Goal: Information Seeking & Learning: Learn about a topic

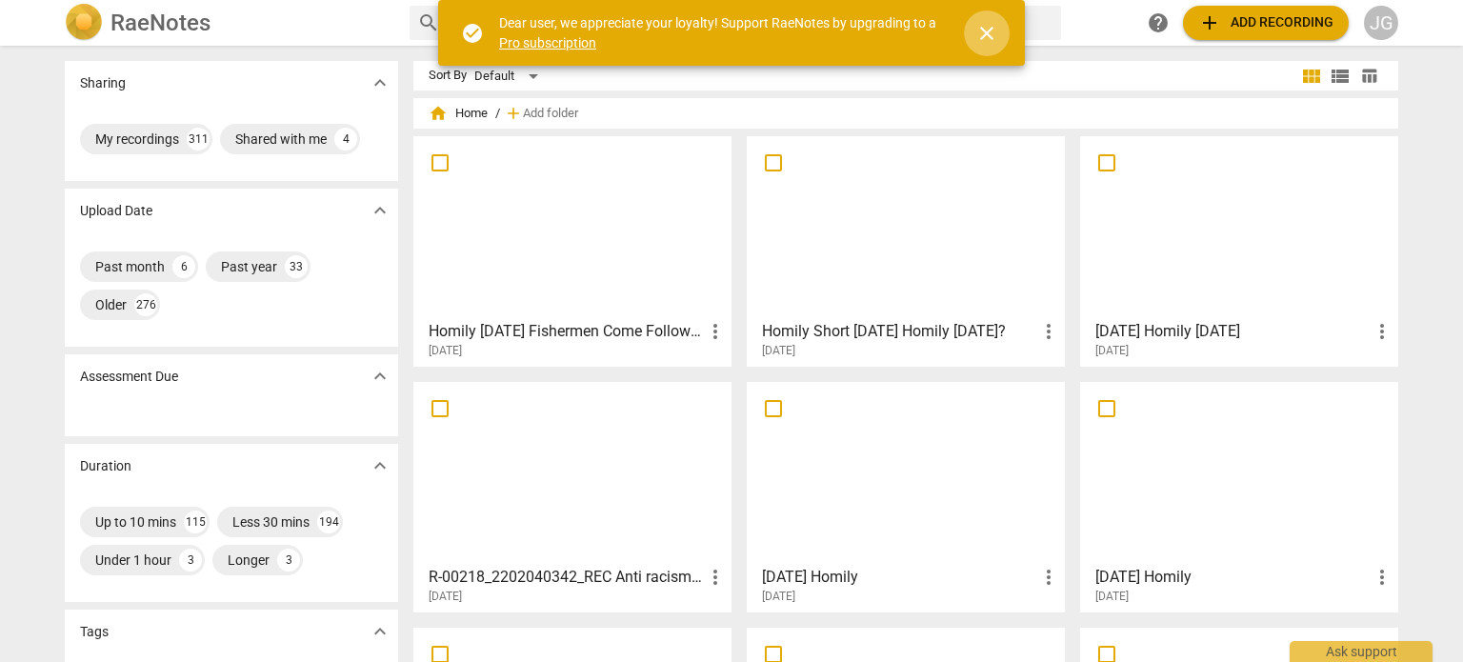
drag, startPoint x: 990, startPoint y: 28, endPoint x: 609, endPoint y: 1, distance: 381.8
click at [972, 30] on span "close" at bounding box center [987, 33] width 46 height 23
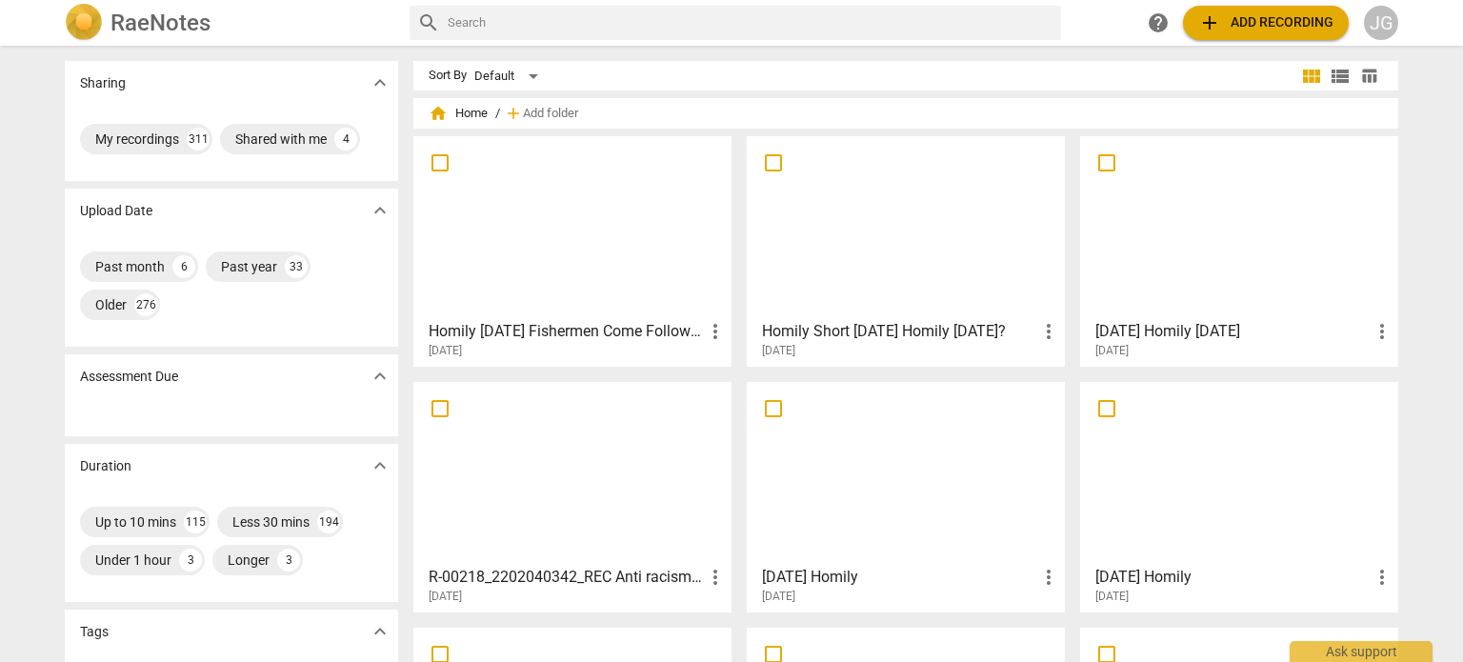
click at [499, 18] on input "text" at bounding box center [751, 23] width 606 height 30
type input "[DATE]"
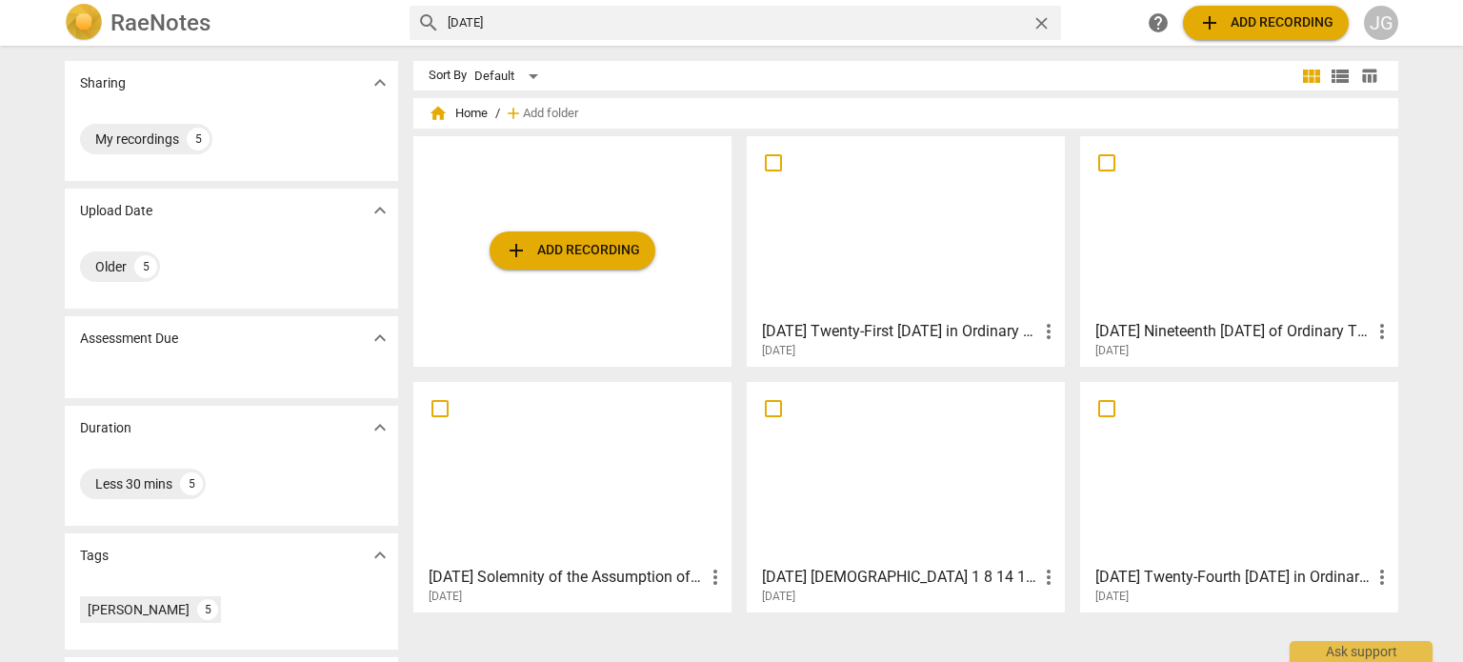
click at [842, 452] on div at bounding box center [905, 473] width 305 height 169
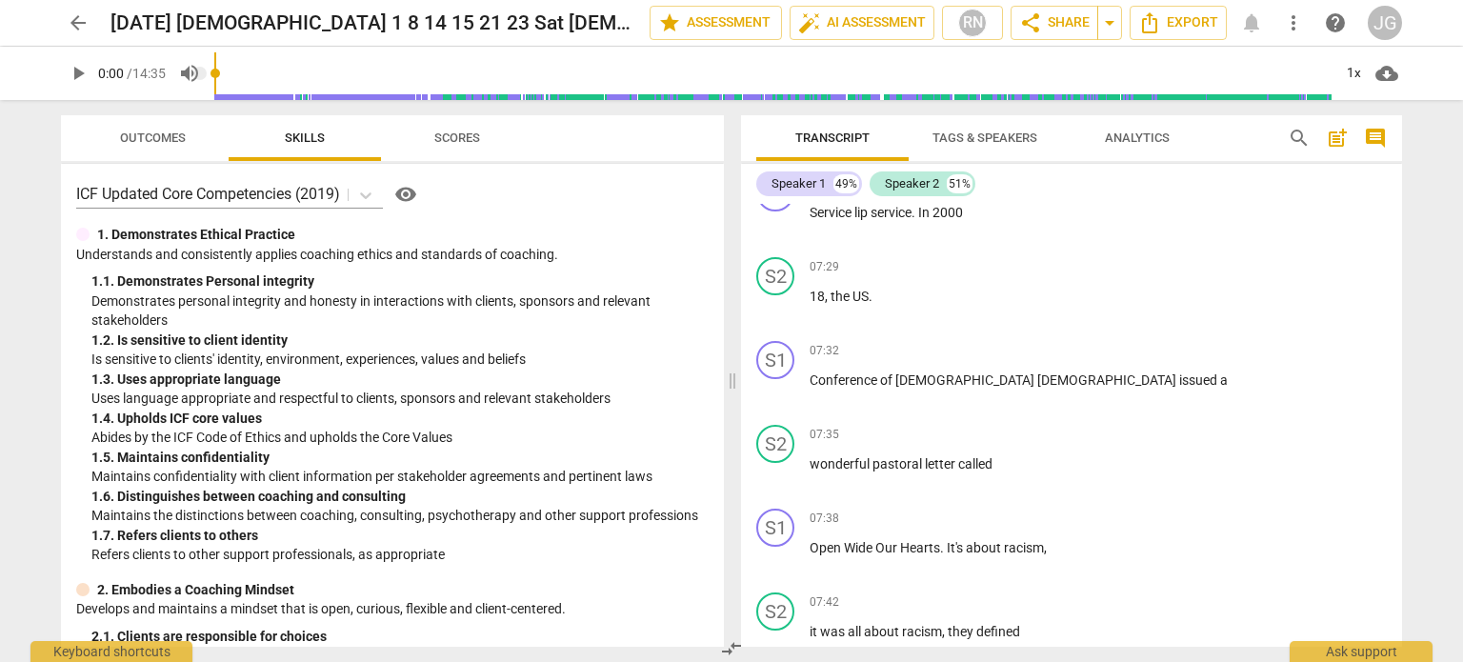
scroll to position [6571, 0]
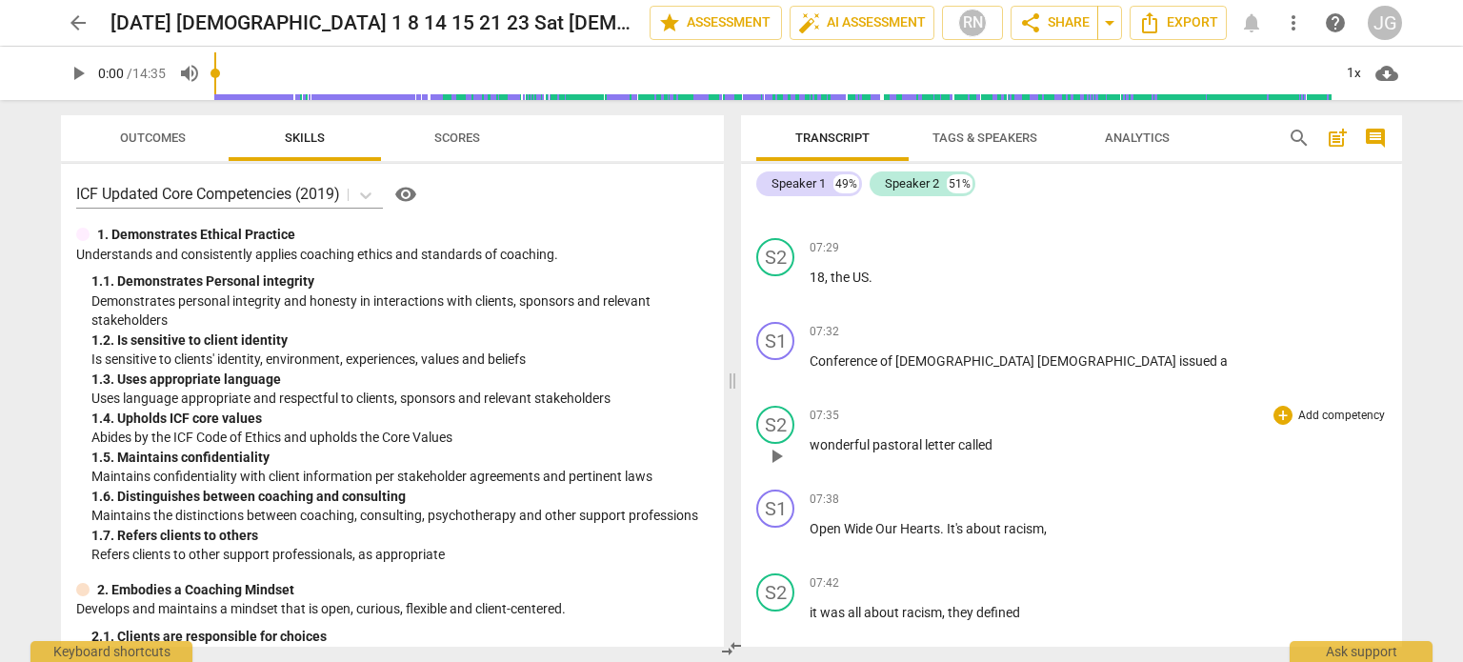
click at [809, 437] on span "wonderful" at bounding box center [840, 444] width 63 height 15
click at [810, 437] on span "wonderful" at bounding box center [840, 444] width 63 height 15
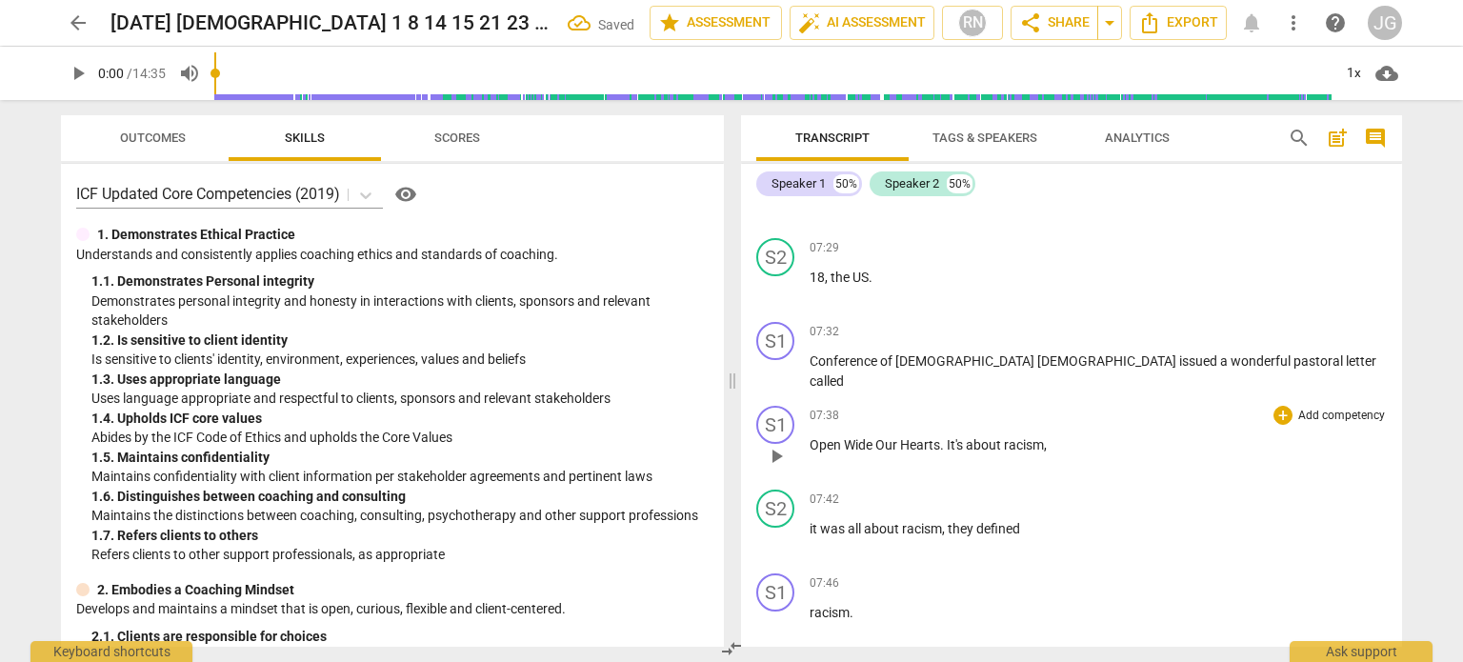
click at [809, 437] on span "Open" at bounding box center [826, 444] width 34 height 15
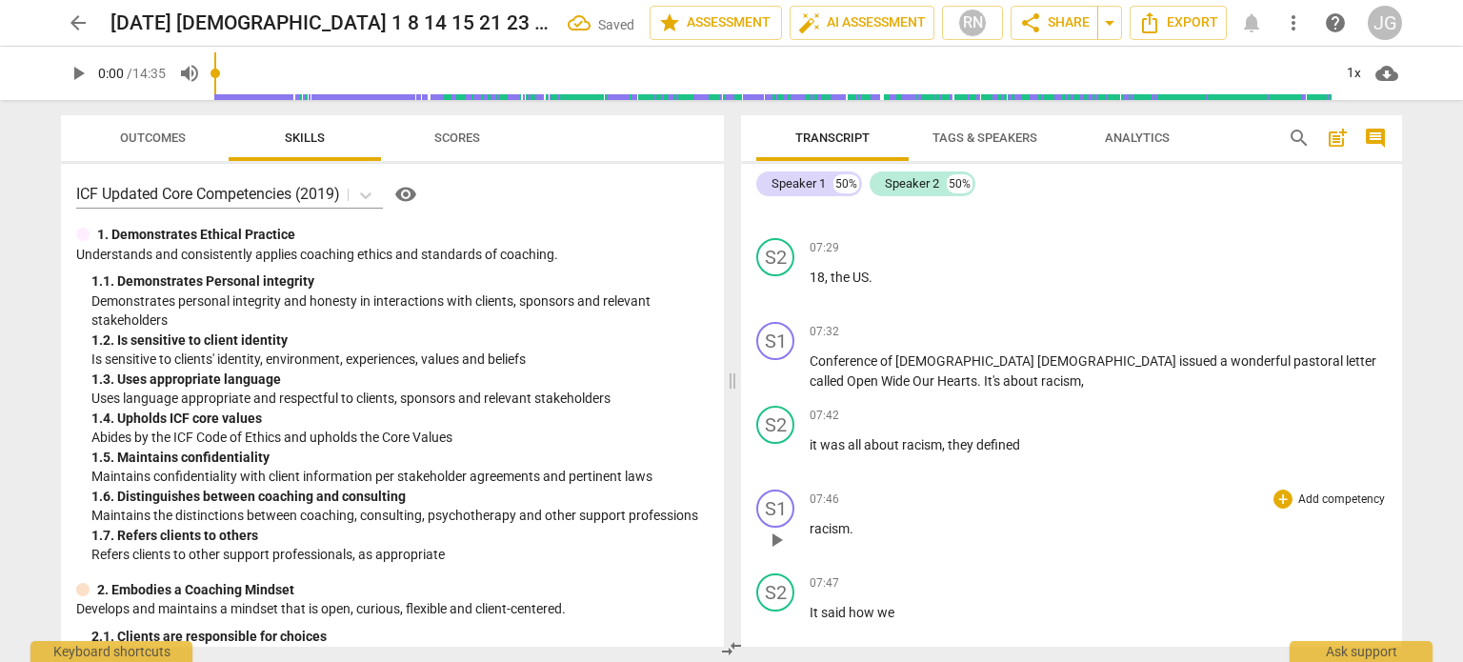
click at [809, 521] on span "racism" at bounding box center [829, 528] width 40 height 15
click at [809, 521] on span "It" at bounding box center [814, 528] width 11 height 15
click at [809, 521] on span "as" at bounding box center [817, 528] width 17 height 15
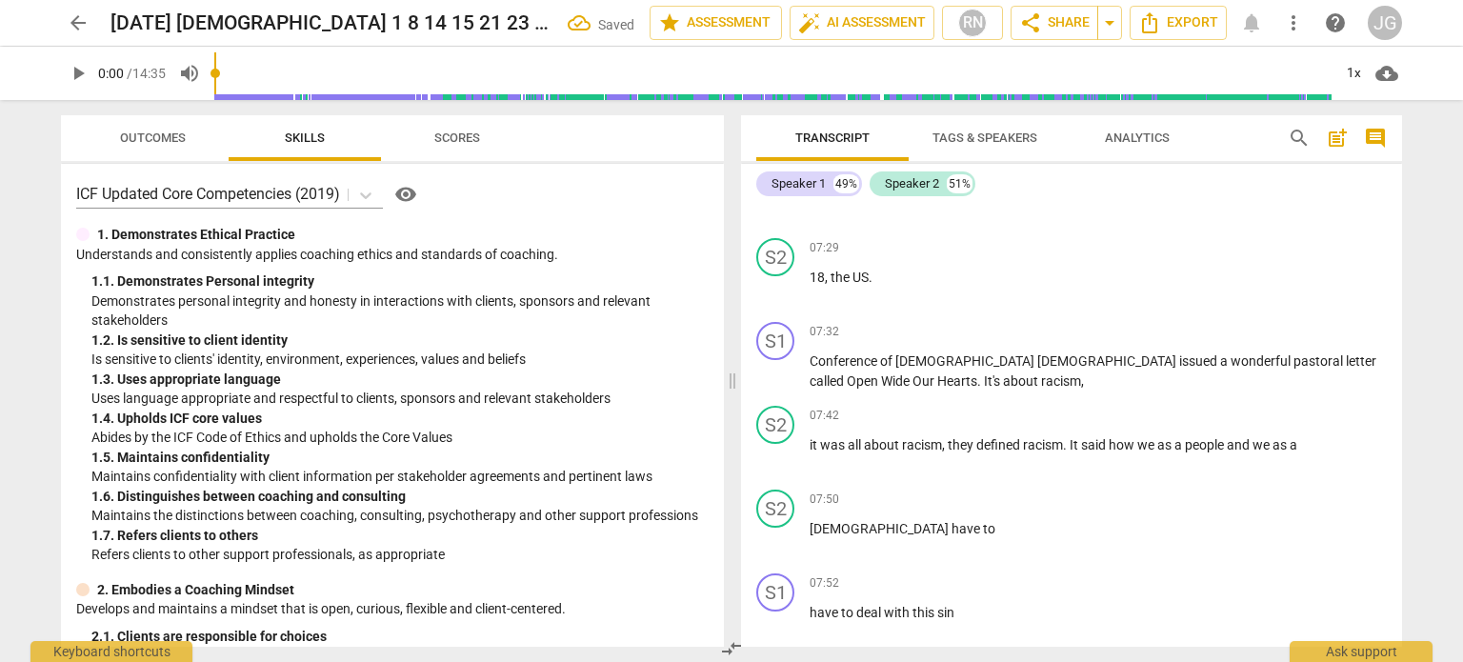
click at [809, 521] on span "[DEMOGRAPHIC_DATA]" at bounding box center [880, 528] width 142 height 15
click at [809, 521] on span "have" at bounding box center [824, 528] width 31 height 15
click at [809, 521] on span "and" at bounding box center [822, 528] width 26 height 15
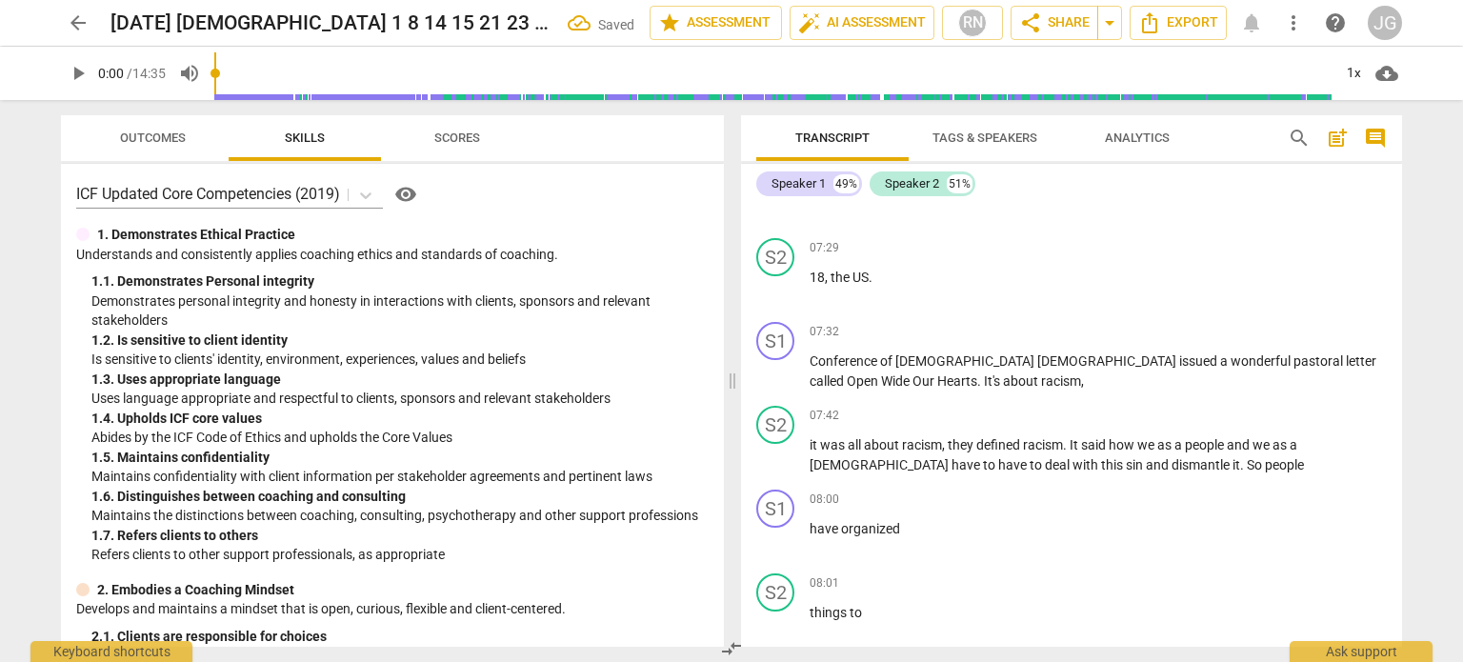
click at [809, 521] on span "have" at bounding box center [824, 528] width 31 height 15
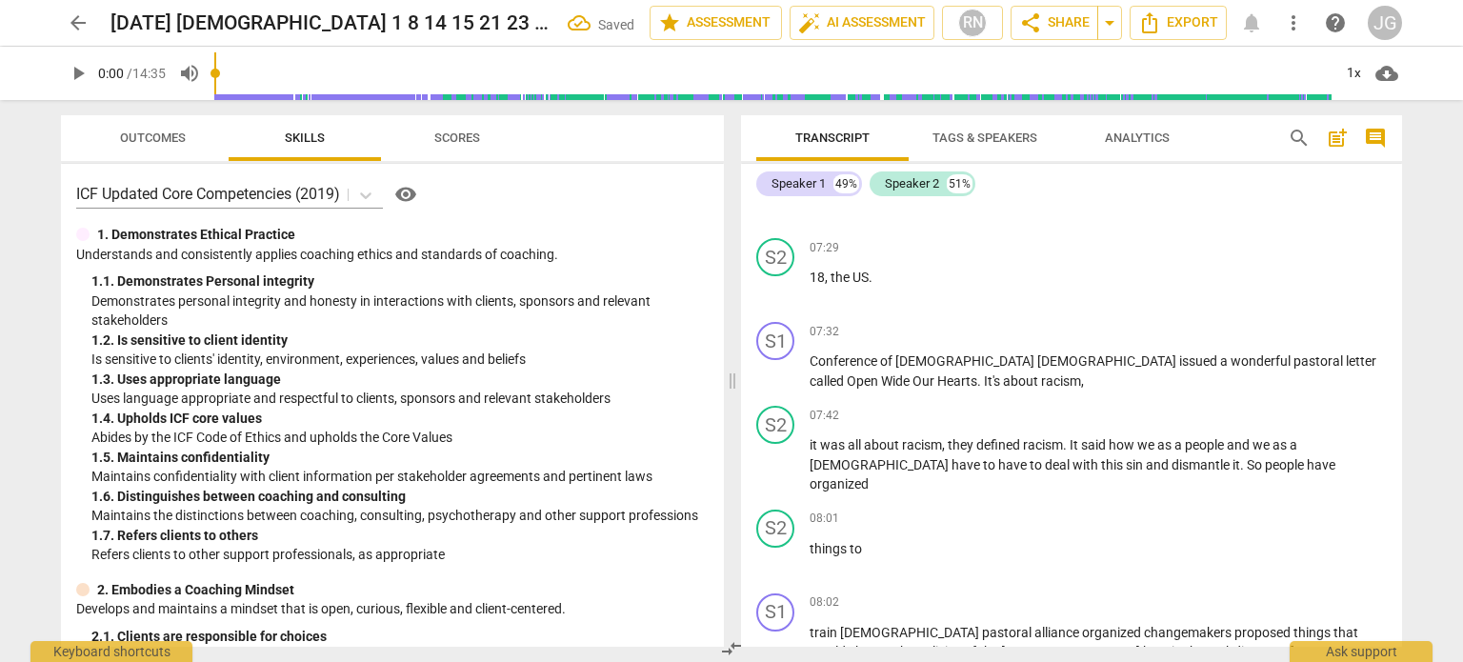
click at [809, 541] on span "things" at bounding box center [829, 548] width 40 height 15
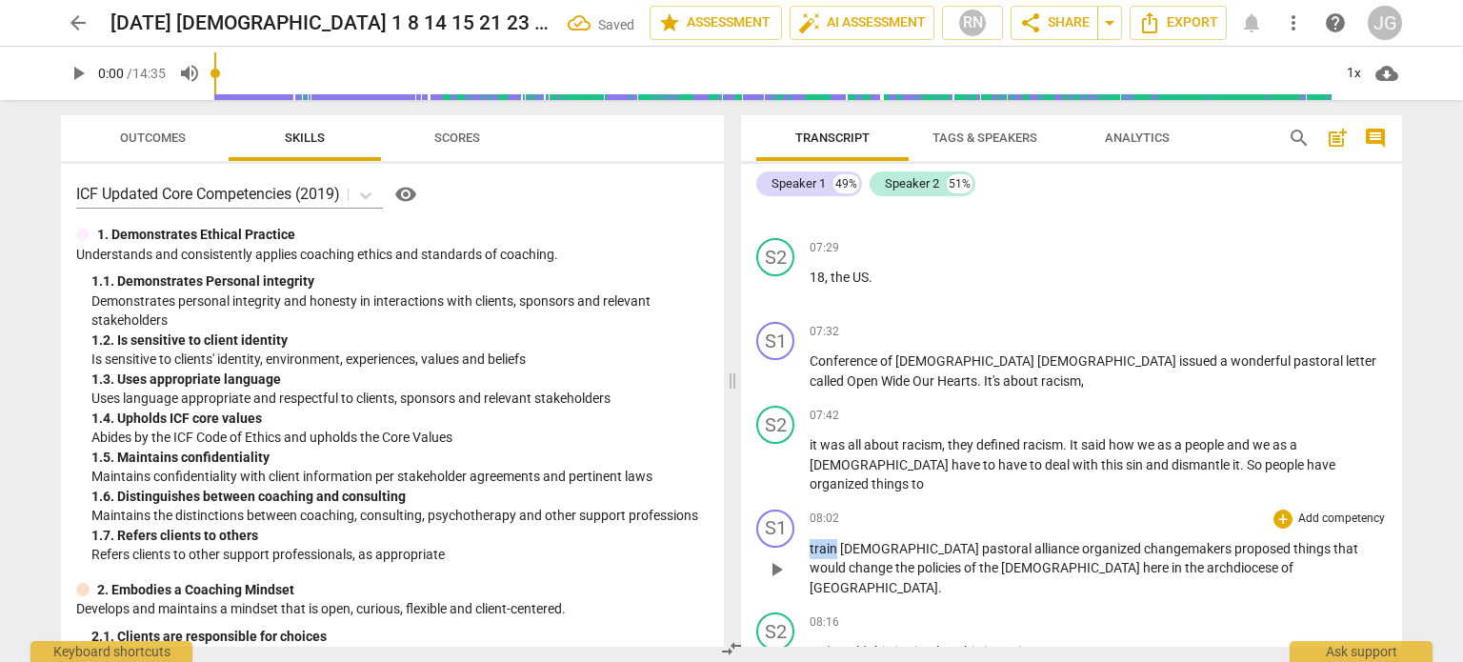
drag, startPoint x: 834, startPoint y: 459, endPoint x: 800, endPoint y: 454, distance: 34.6
click at [804, 502] on div "S1 play_arrow pause 08:02 + Add competency keyboard_arrow_right train [DEMOGRAP…" at bounding box center [1071, 554] width 661 height 104
click at [941, 541] on span "[DEMOGRAPHIC_DATA]" at bounding box center [1012, 548] width 142 height 15
click at [1088, 541] on span "pastoral" at bounding box center [1114, 548] width 52 height 15
click at [1139, 541] on span "alliance" at bounding box center [1163, 548] width 48 height 15
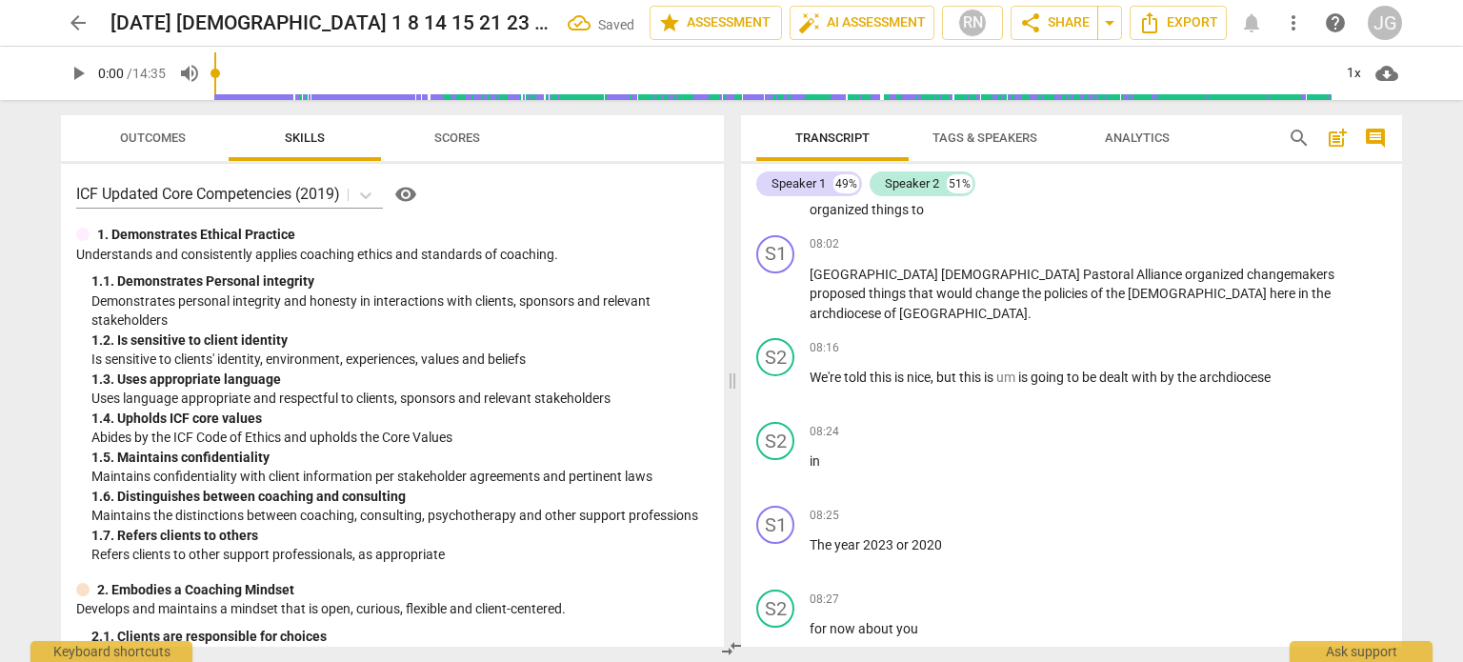
scroll to position [6856, 0]
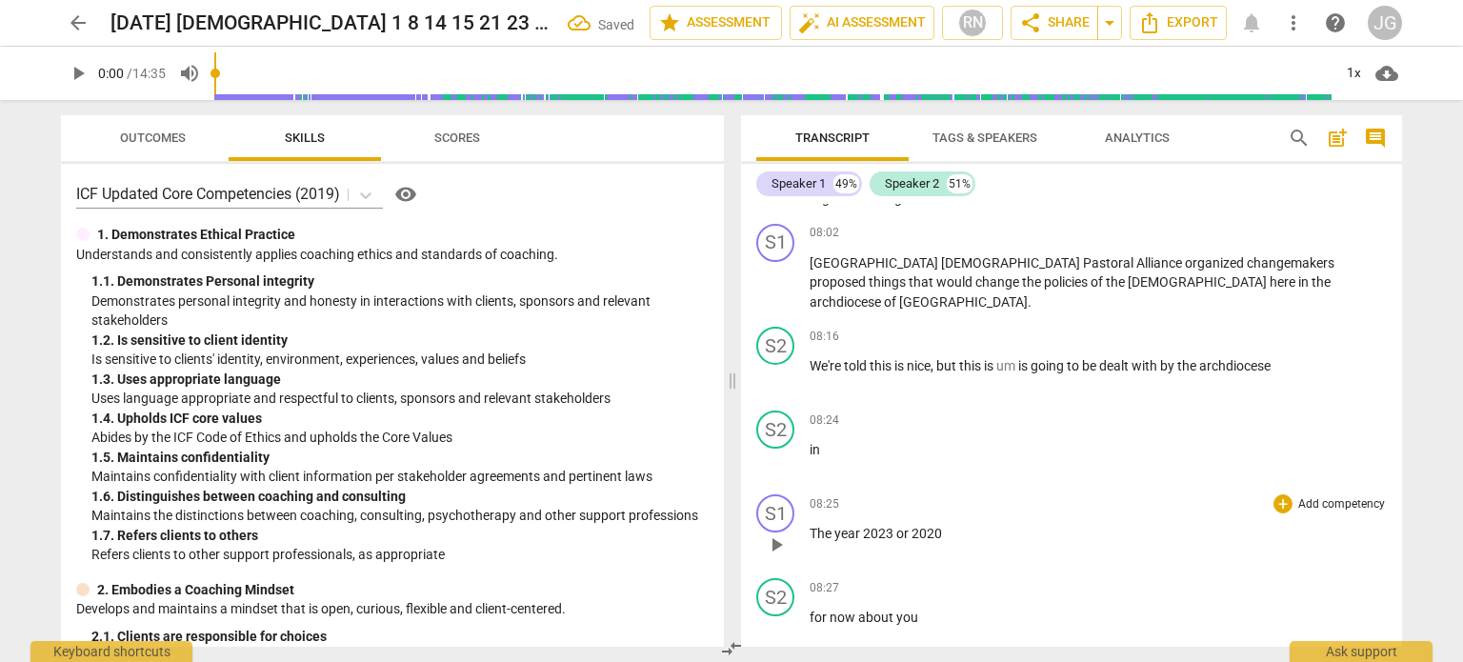
click at [809, 526] on span "The" at bounding box center [821, 533] width 25 height 15
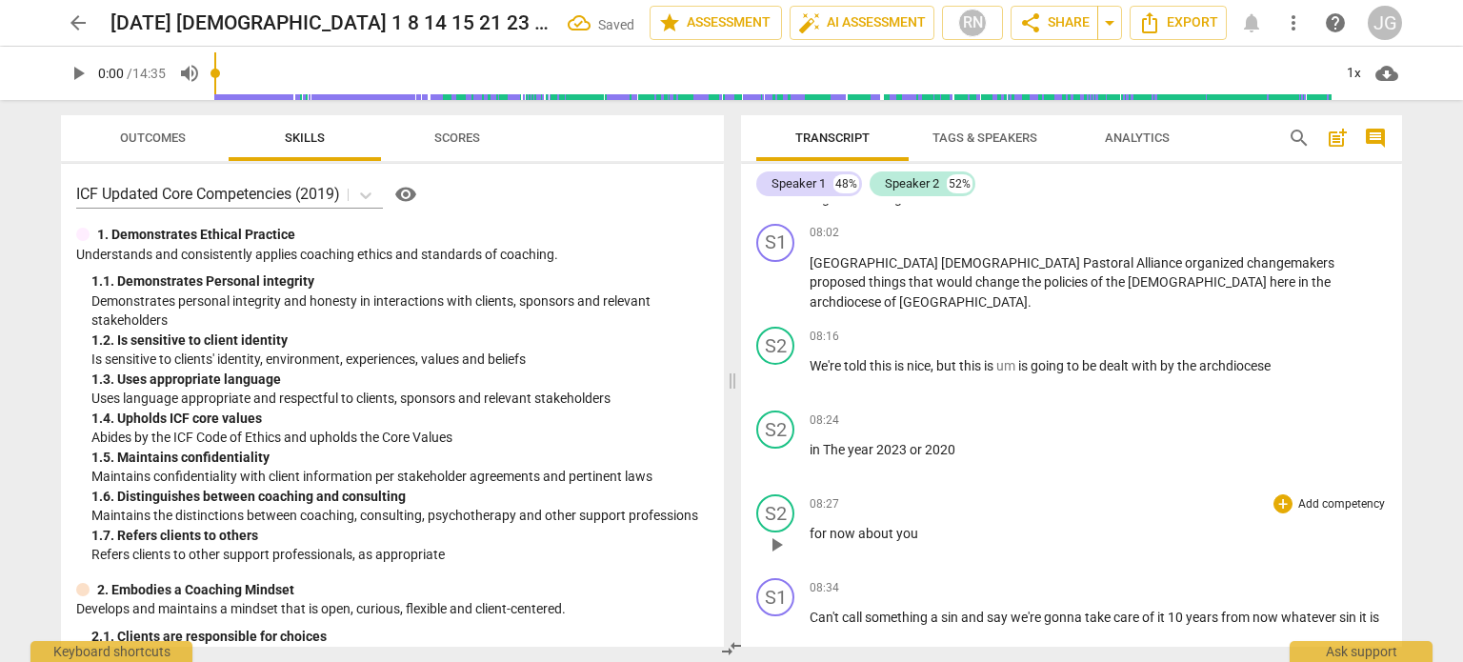
click at [809, 526] on span "for" at bounding box center [819, 533] width 20 height 15
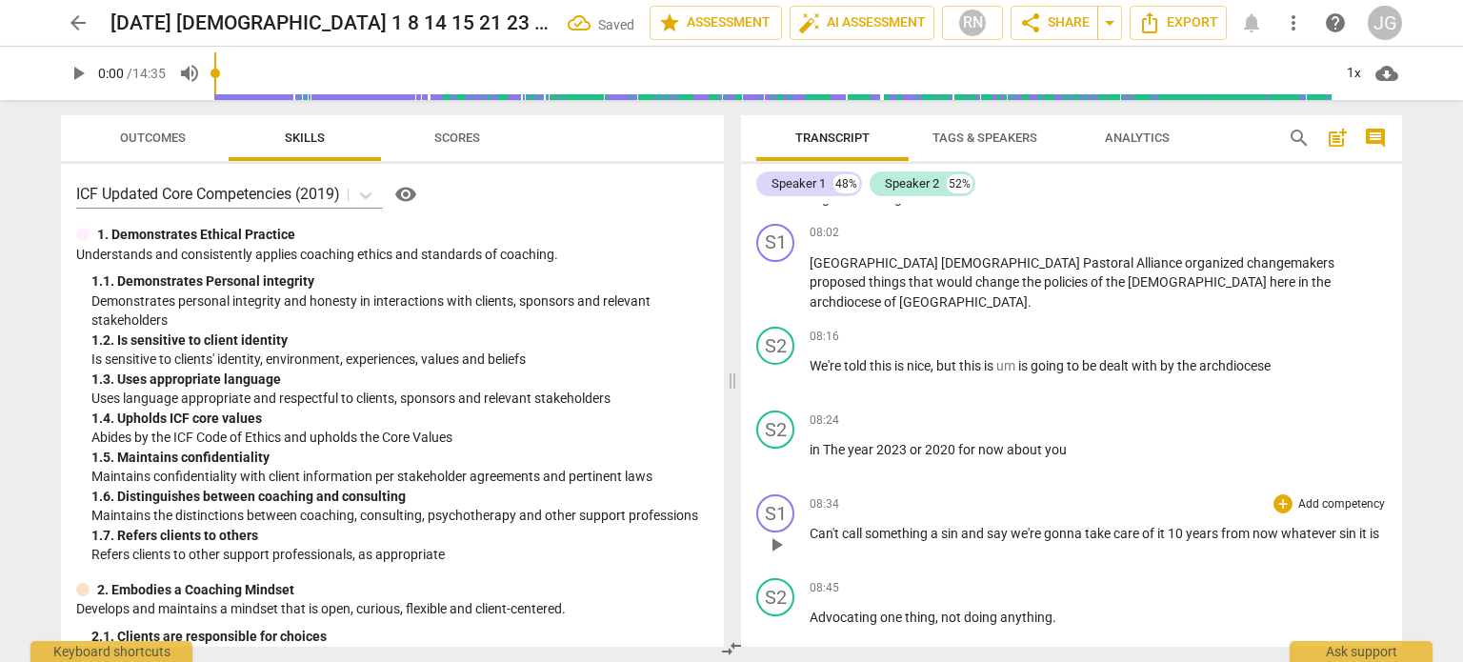
click at [809, 526] on span "Can't" at bounding box center [825, 533] width 32 height 15
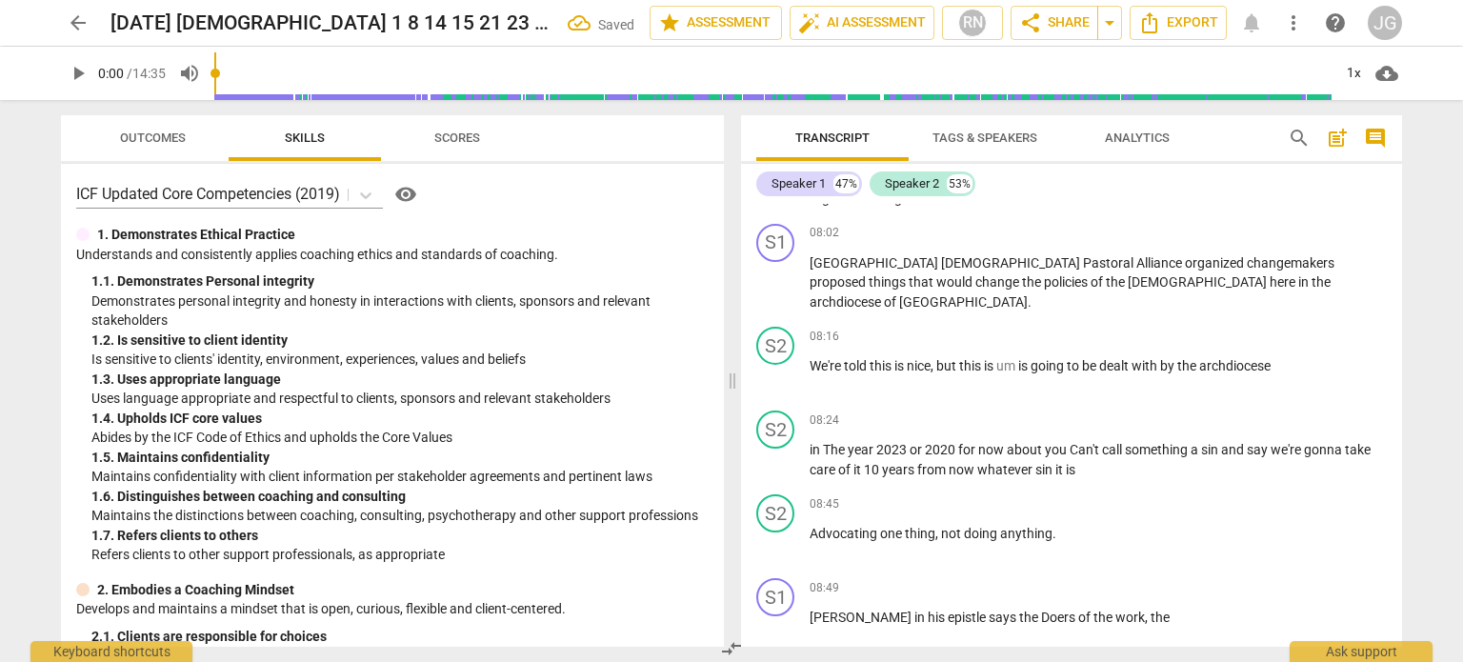
click at [809, 526] on span "Advocating" at bounding box center [844, 533] width 70 height 15
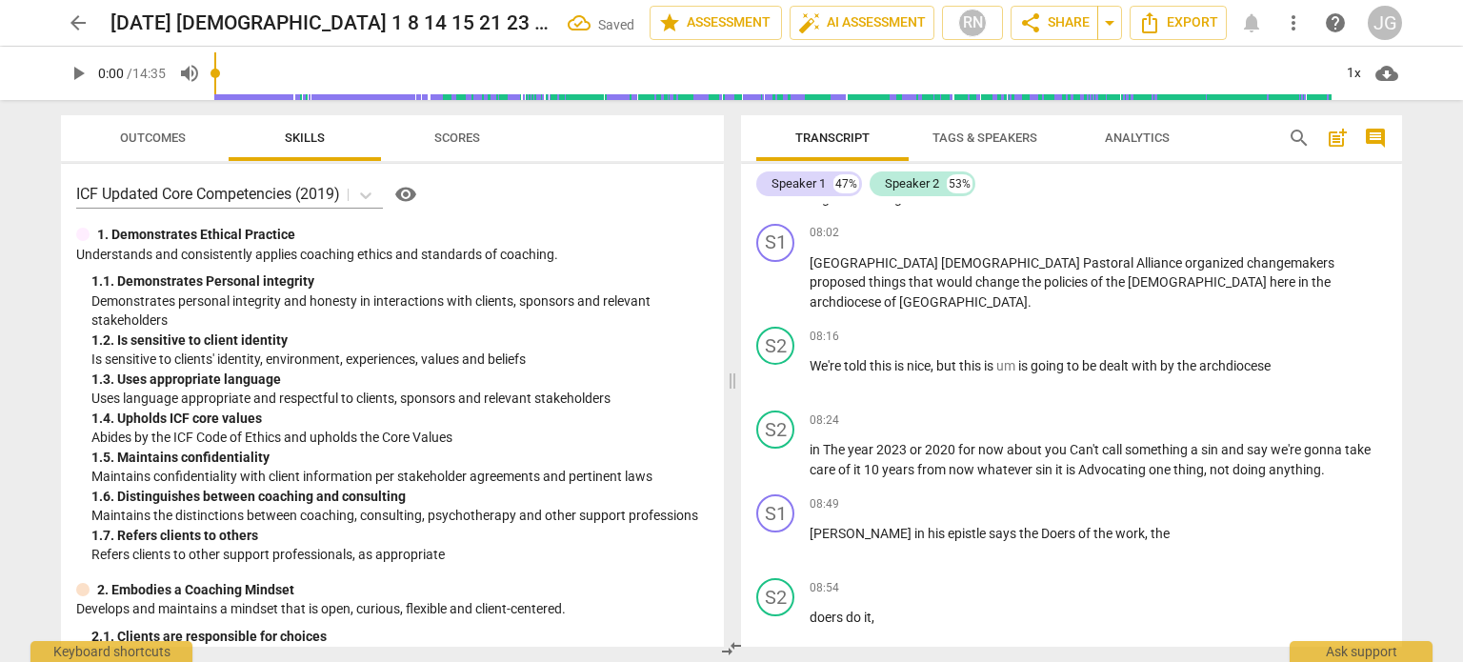
click at [809, 526] on span "[PERSON_NAME]" at bounding box center [861, 533] width 105 height 15
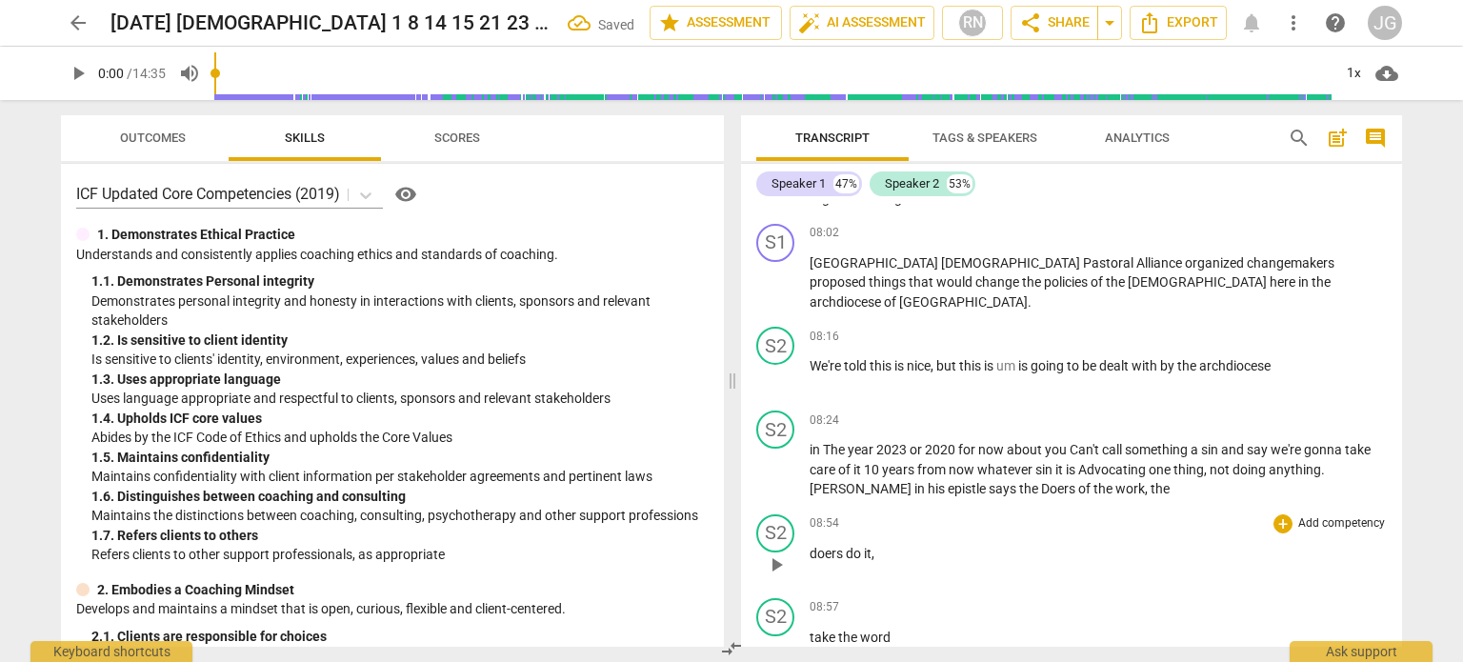
click at [808, 552] on div "play_arrow pause" at bounding box center [785, 564] width 49 height 25
click at [809, 546] on span "doers" at bounding box center [827, 553] width 36 height 15
click at [809, 546] on span "take" at bounding box center [823, 553] width 29 height 15
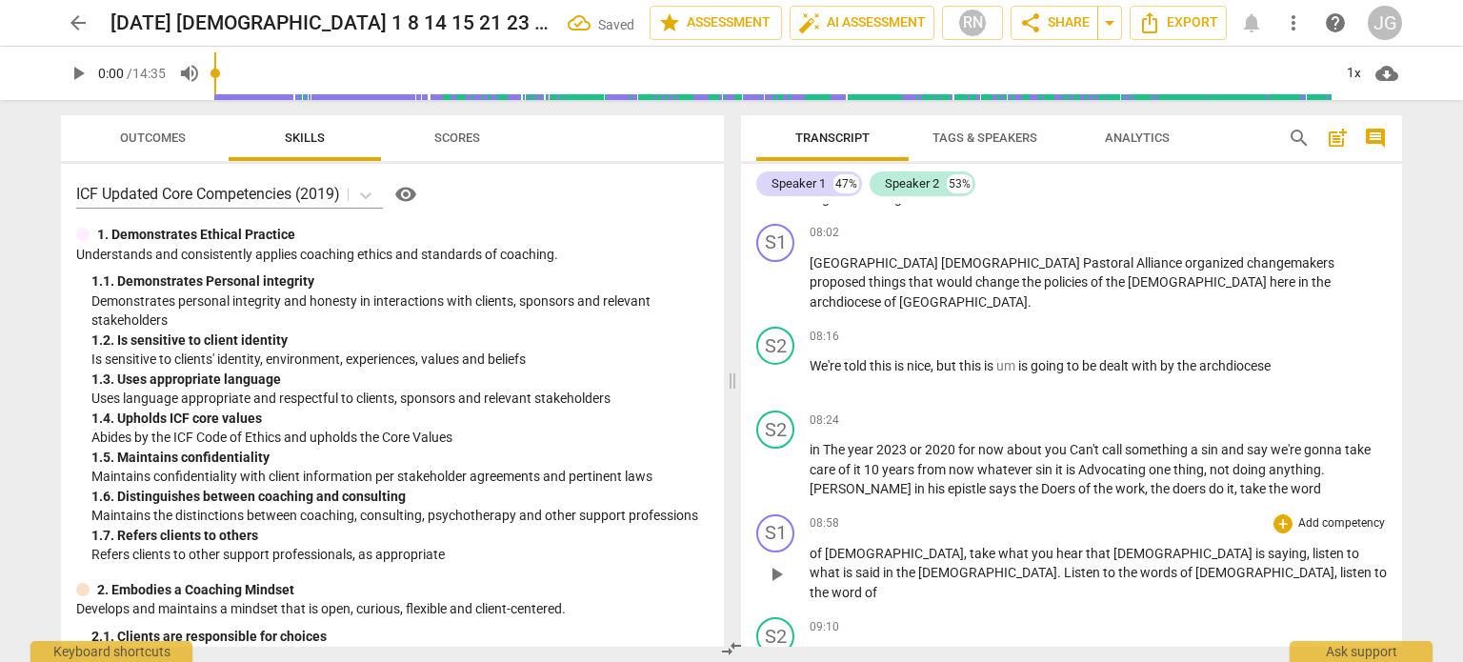
click at [809, 546] on span "of" at bounding box center [816, 553] width 15 height 15
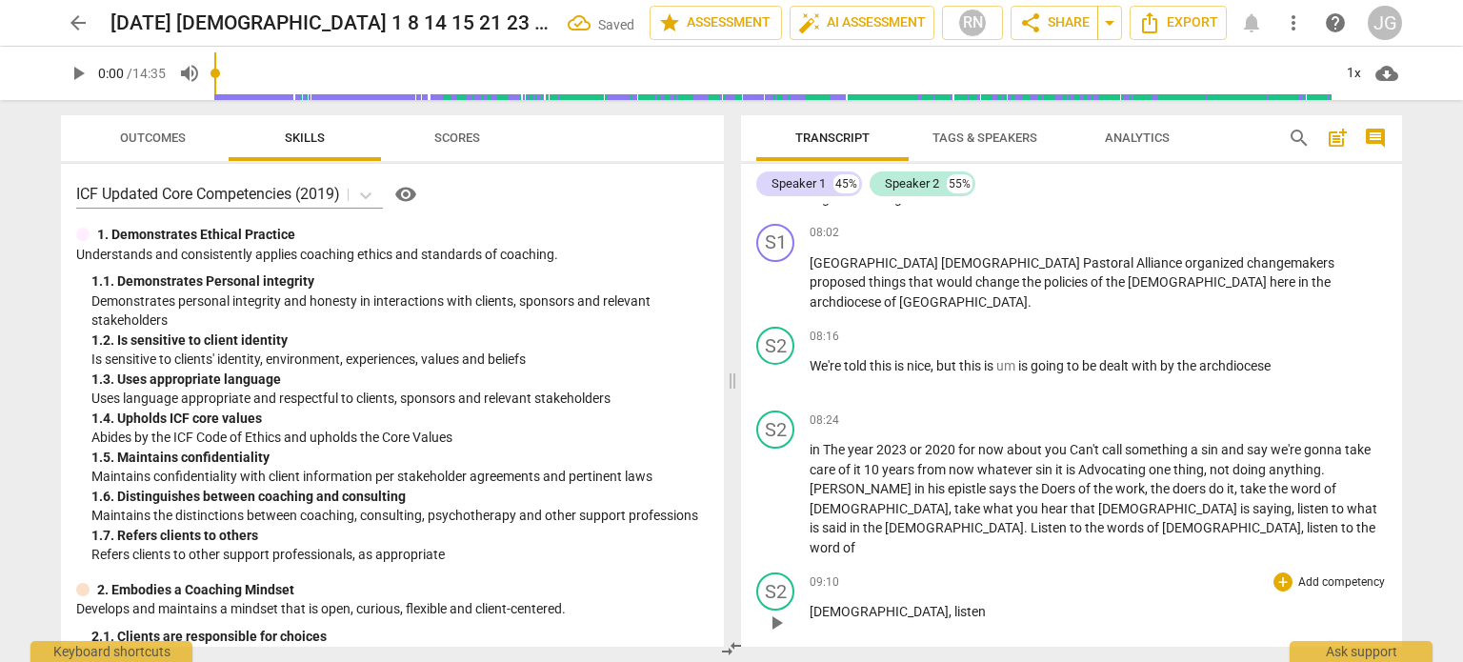
click at [809, 604] on span "[DEMOGRAPHIC_DATA]" at bounding box center [878, 611] width 139 height 15
click at [809, 604] on span "to" at bounding box center [816, 611] width 15 height 15
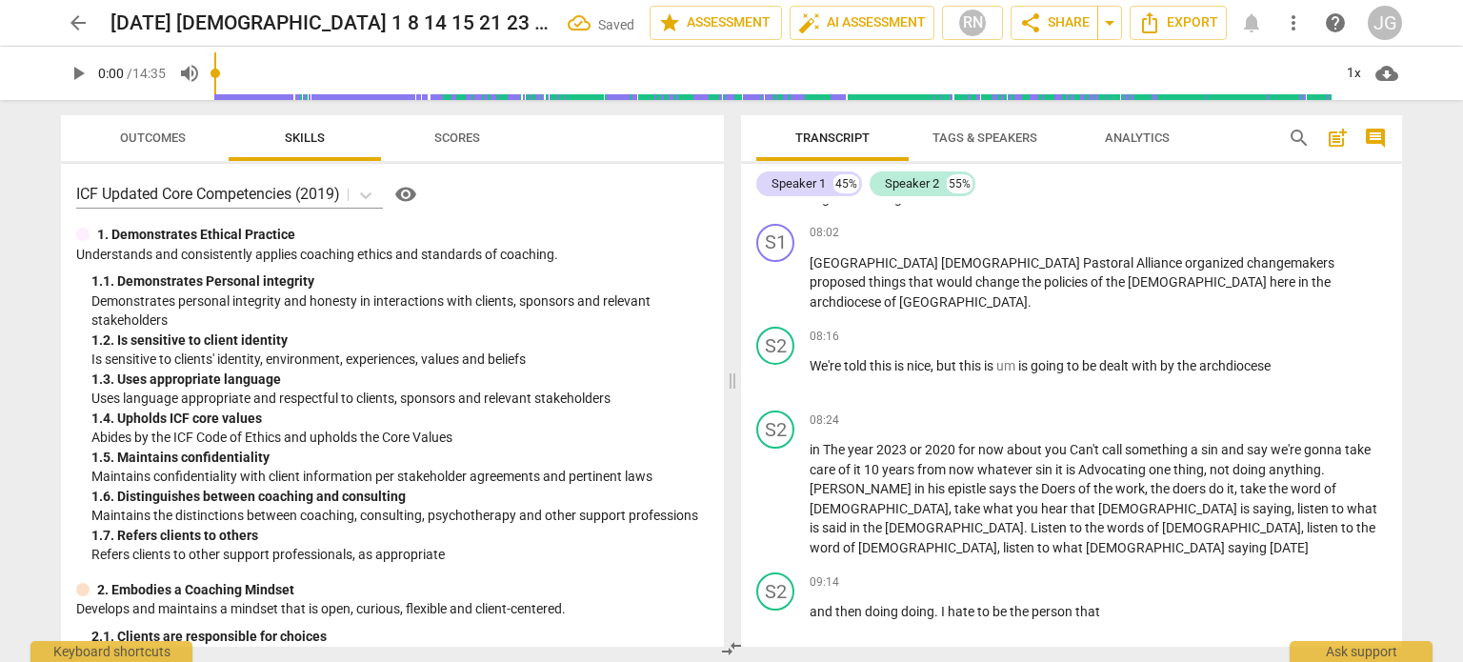
click at [809, 604] on span "and" at bounding box center [822, 611] width 26 height 15
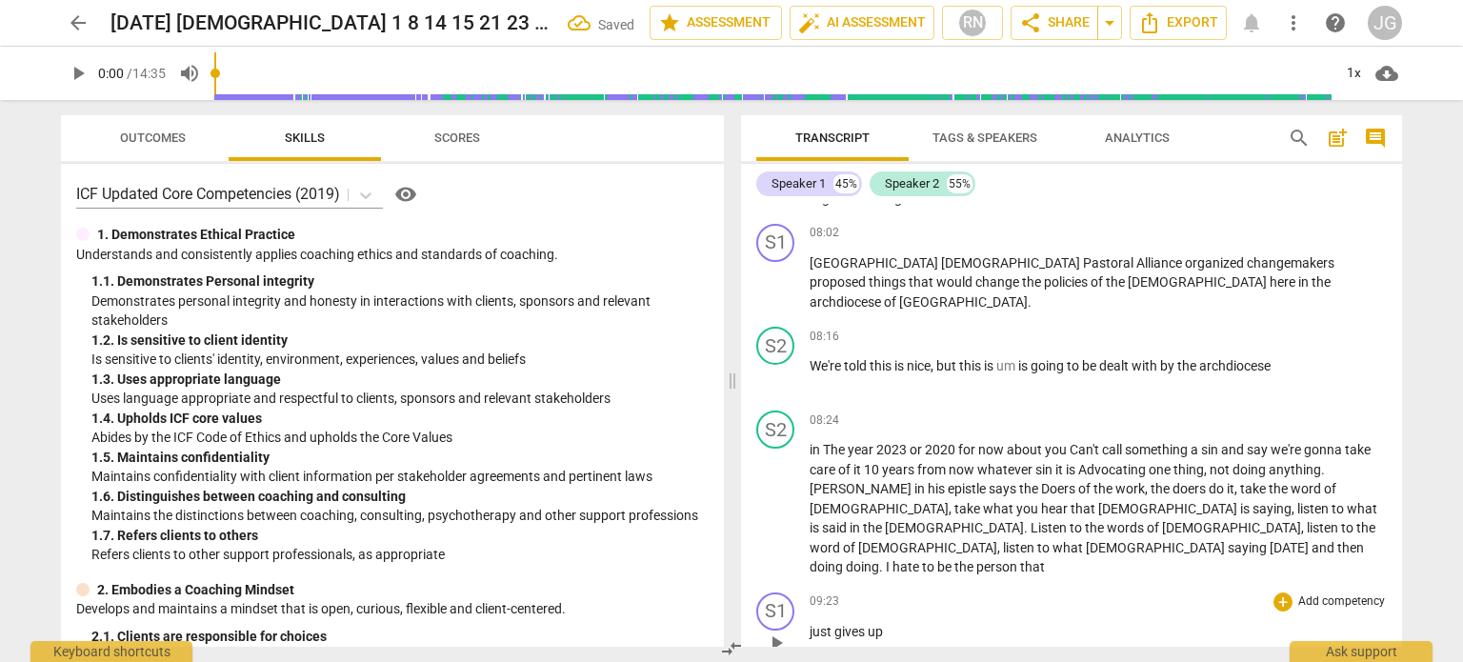
click at [809, 624] on span "just" at bounding box center [821, 631] width 25 height 15
click at [808, 630] on div "play_arrow pause" at bounding box center [785, 642] width 49 height 25
click at [809, 624] on span "Service" at bounding box center [830, 631] width 42 height 15
click at [809, 624] on span "preaching" at bounding box center [840, 631] width 62 height 15
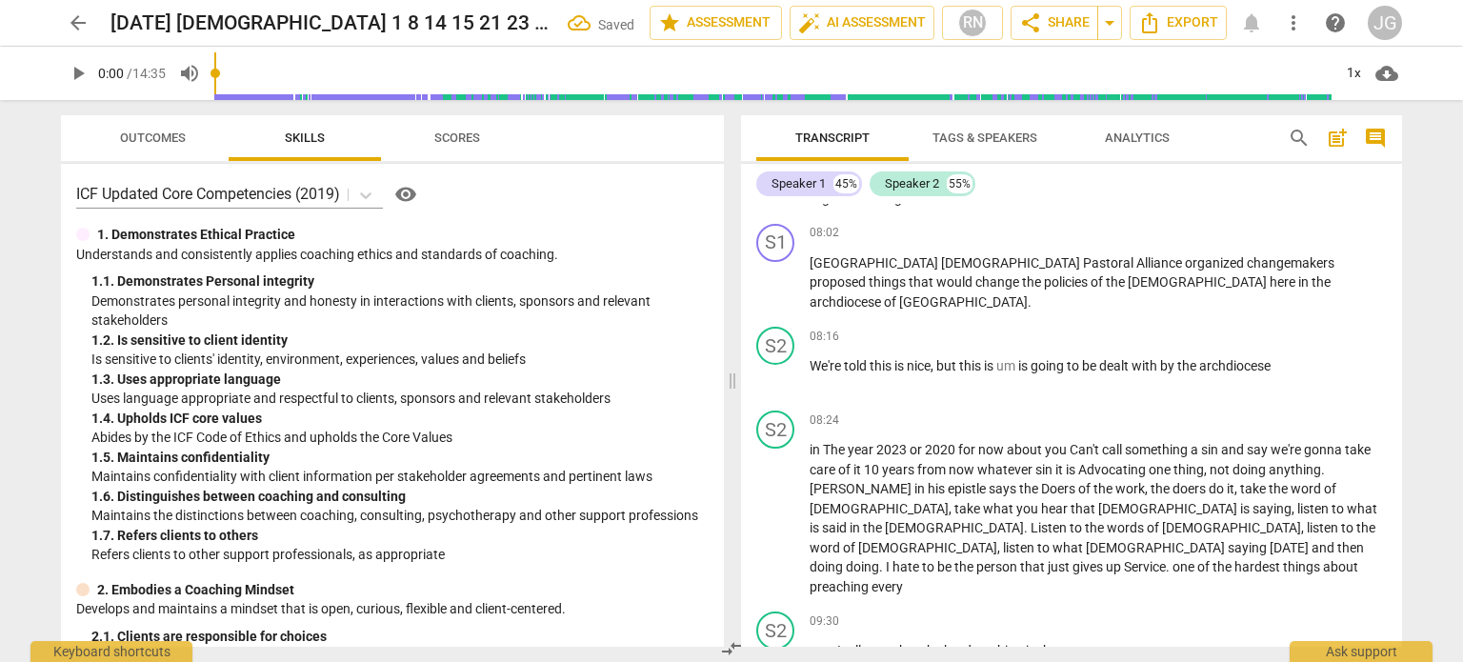
click at [809, 643] on span "son" at bounding box center [820, 650] width 22 height 15
click at [809, 442] on span "in" at bounding box center [815, 449] width 13 height 15
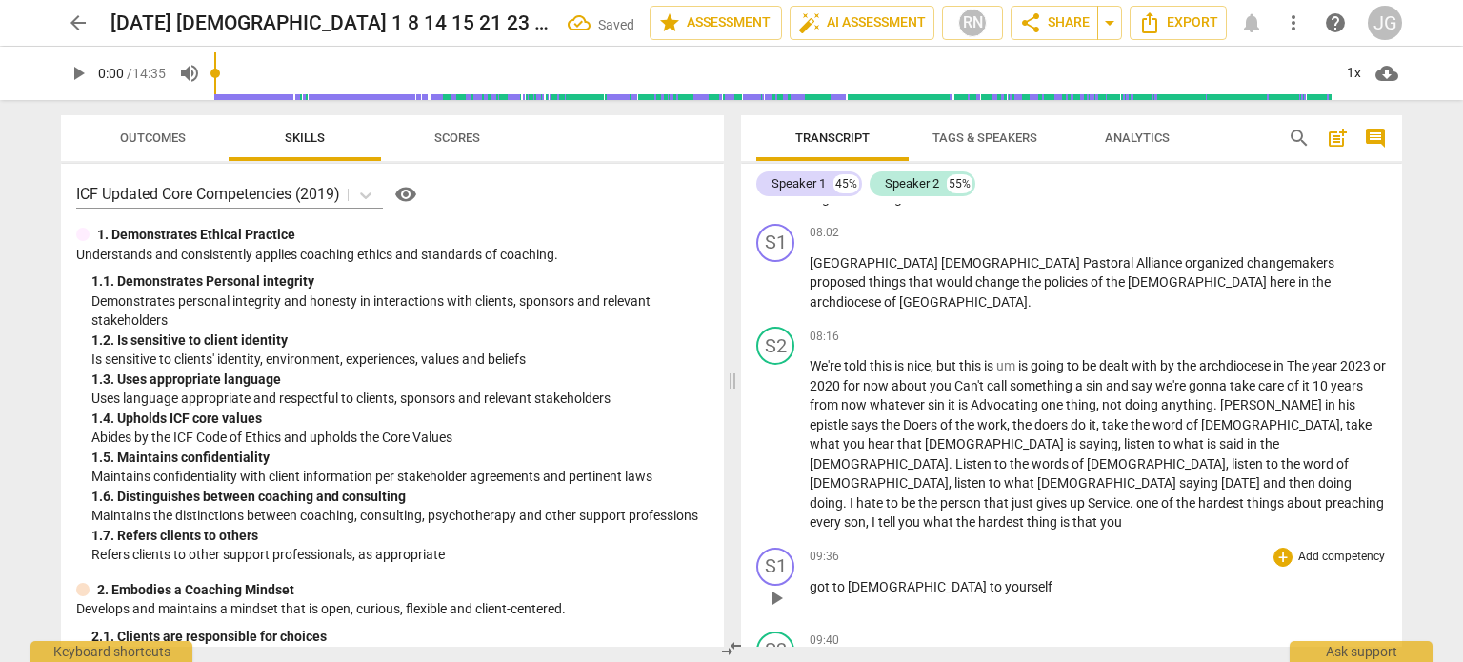
click at [809, 579] on span "got" at bounding box center [820, 586] width 23 height 15
click at [809, 579] on span "to" at bounding box center [816, 586] width 15 height 15
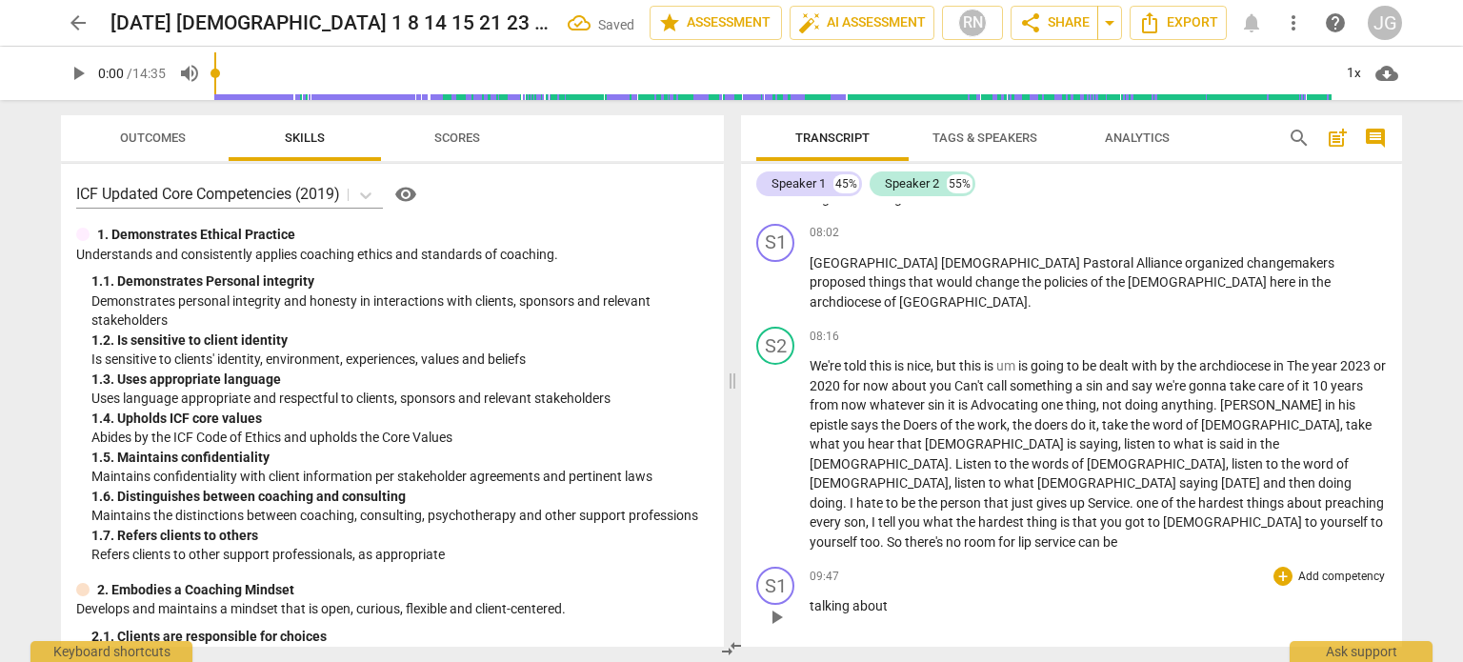
click at [808, 605] on div "play_arrow pause" at bounding box center [785, 617] width 49 height 25
click at [809, 598] on span "talking" at bounding box center [830, 605] width 43 height 15
click at [808, 605] on div "play_arrow pause" at bounding box center [785, 617] width 49 height 25
click at [810, 598] on span "things" at bounding box center [829, 605] width 40 height 15
click at [809, 598] on span "then" at bounding box center [824, 605] width 30 height 15
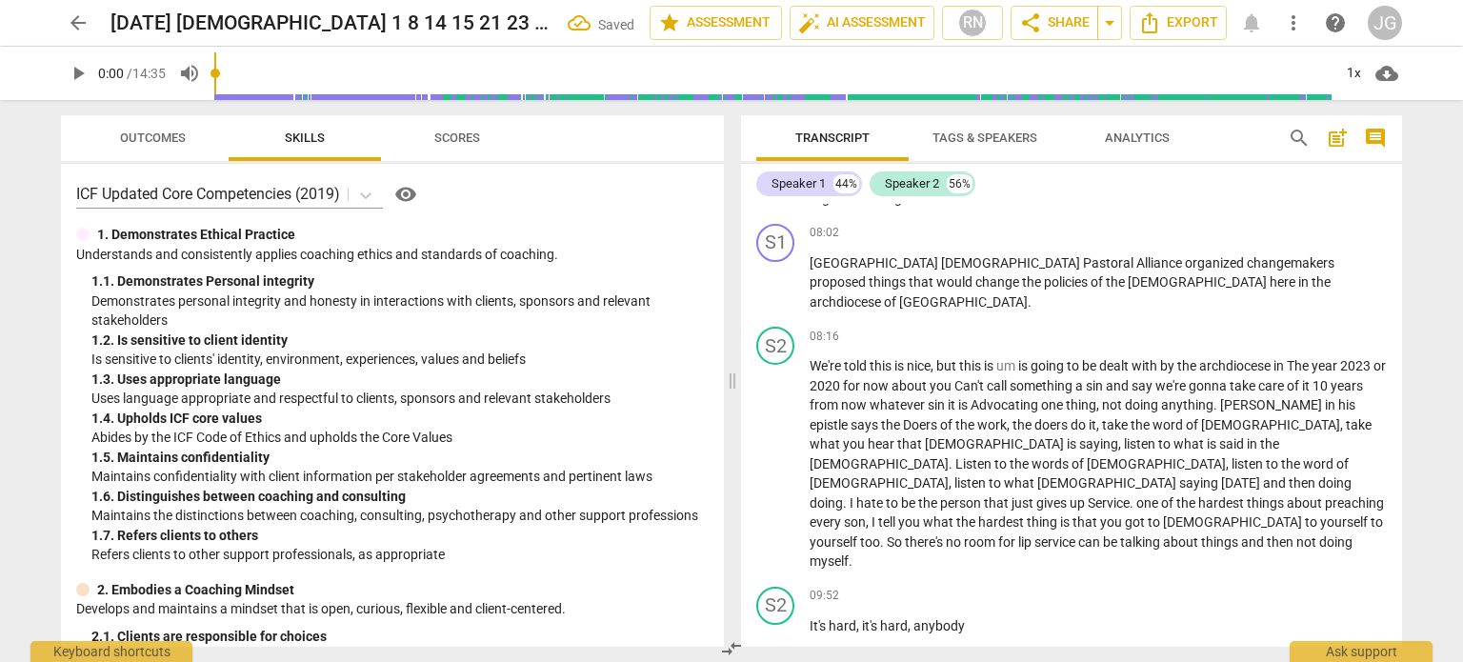
click at [808, 625] on div "play_arrow pause" at bounding box center [785, 637] width 49 height 25
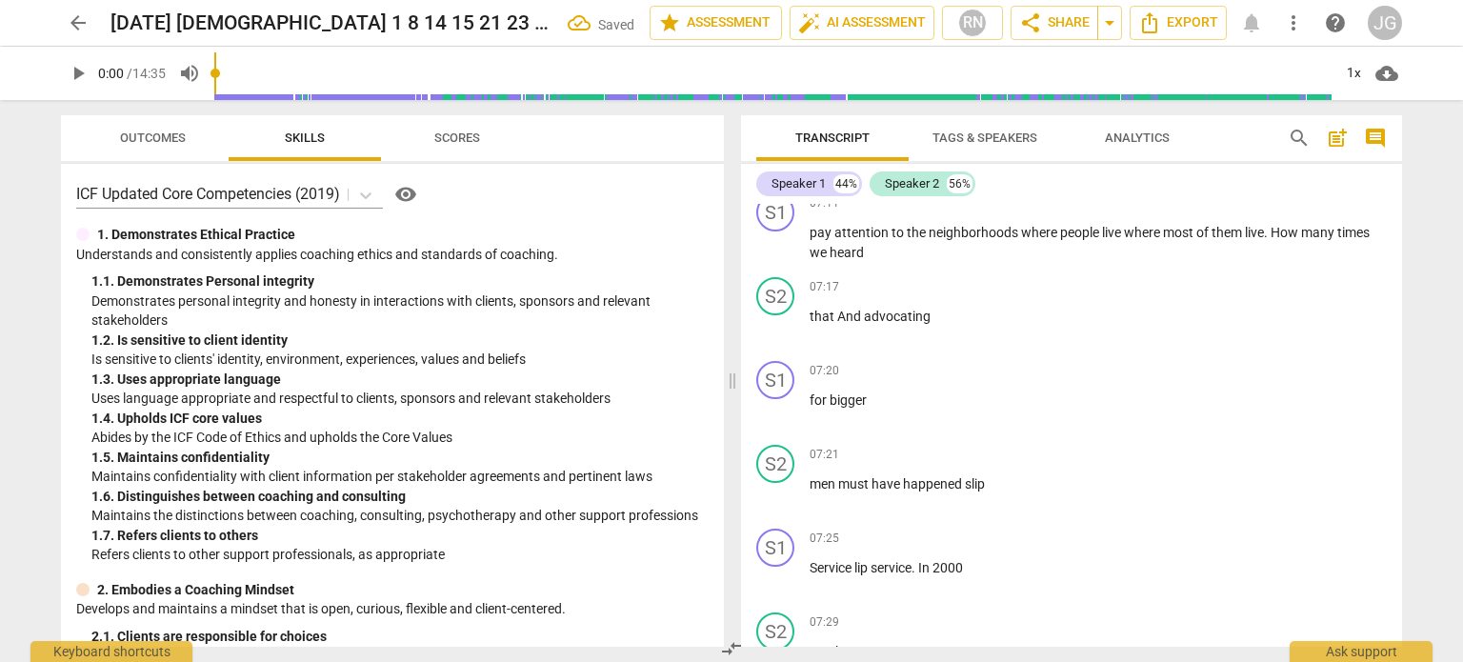
scroll to position [6190, 0]
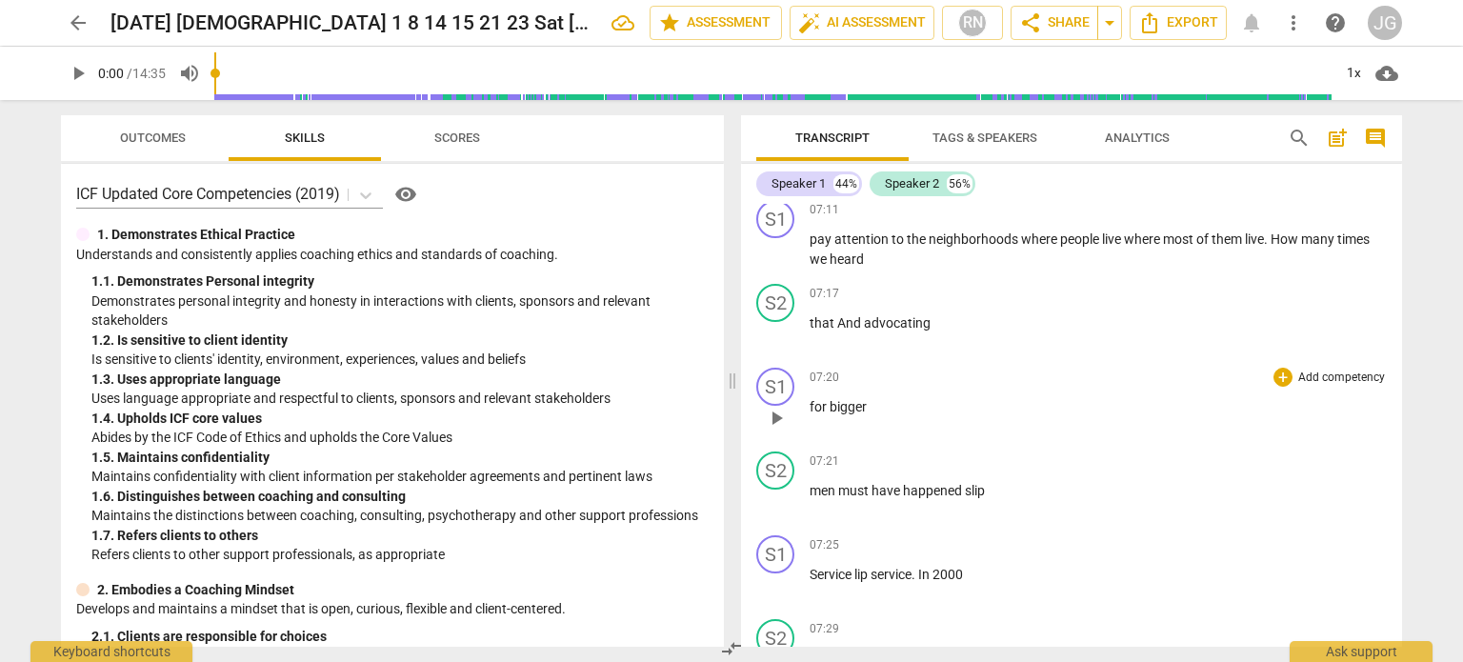
click at [809, 399] on span "for" at bounding box center [819, 406] width 20 height 15
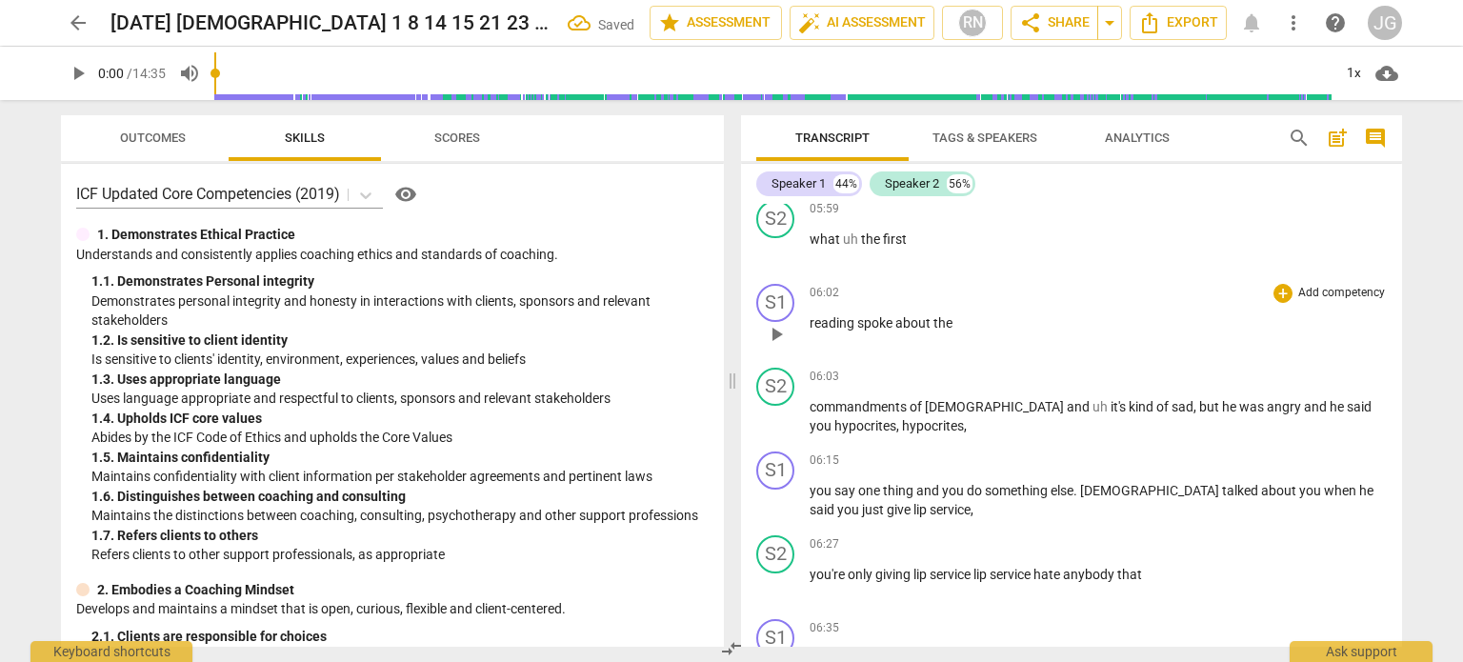
scroll to position [4761, 0]
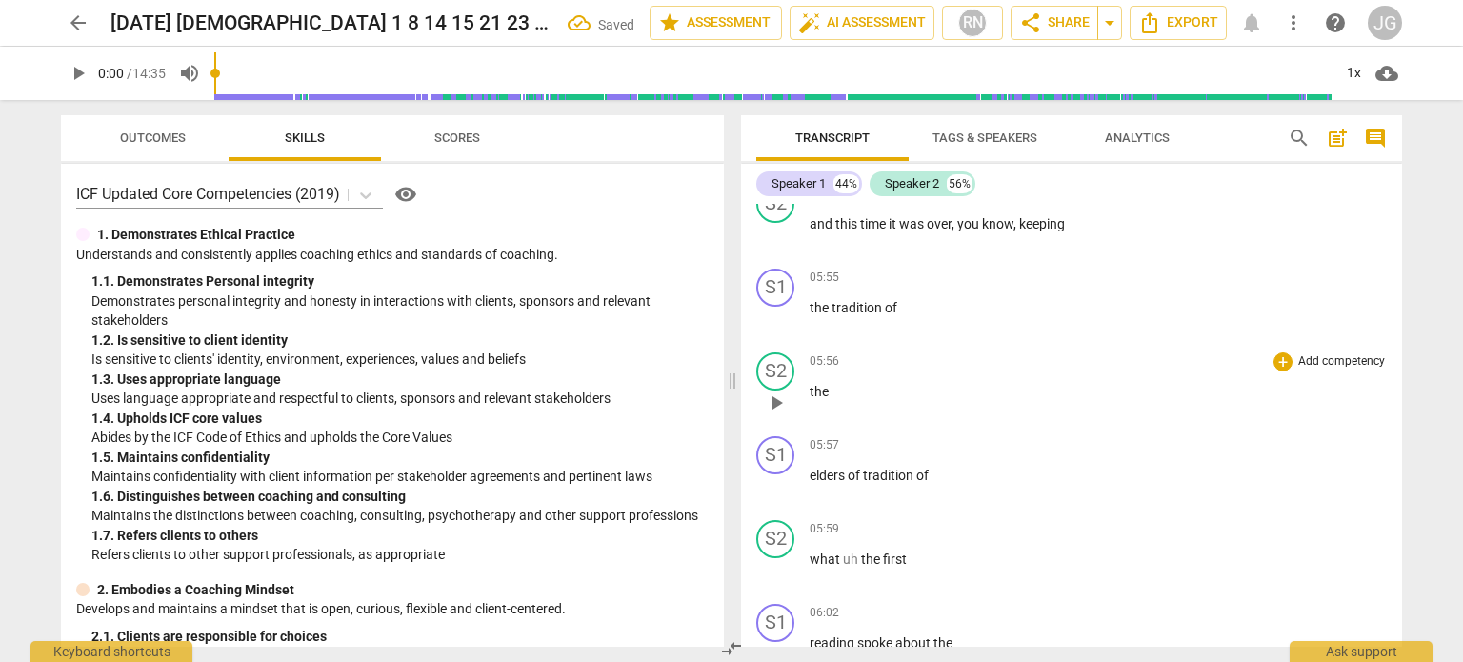
click at [809, 384] on span "the" at bounding box center [818, 391] width 19 height 15
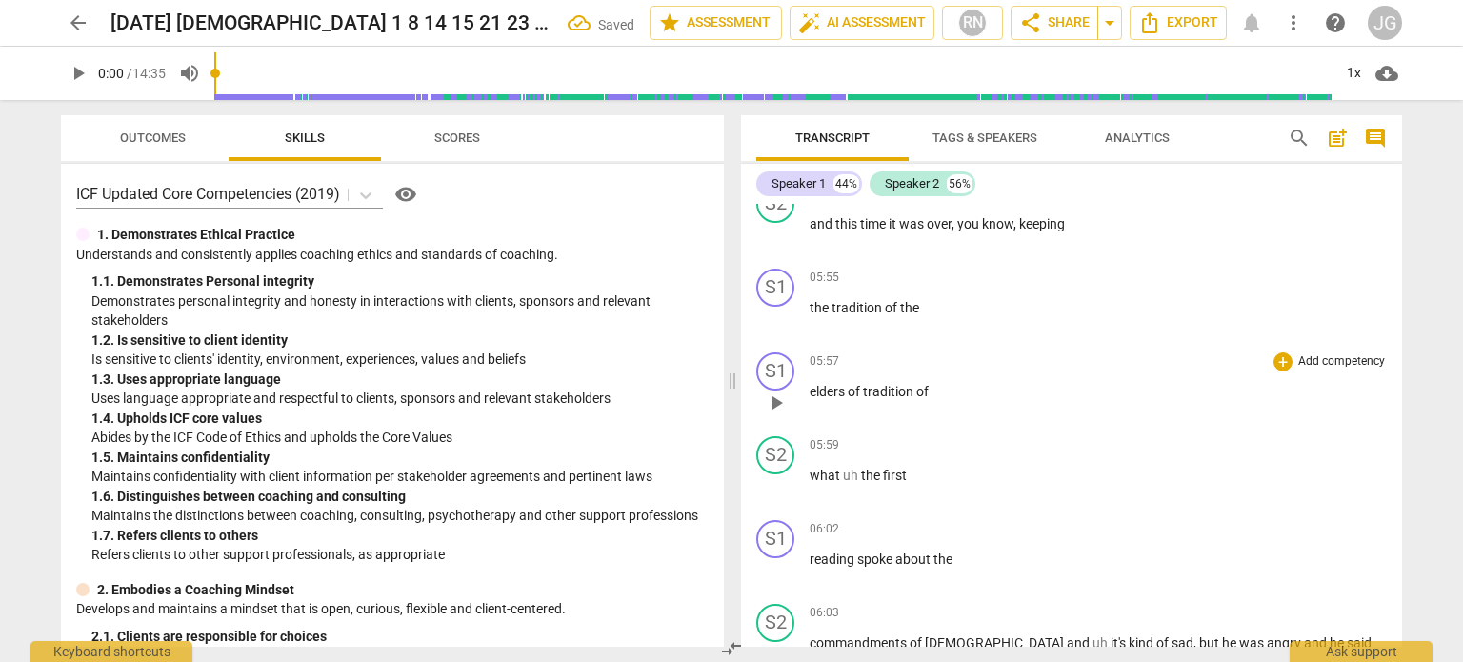
click at [809, 384] on span "elders" at bounding box center [828, 391] width 38 height 15
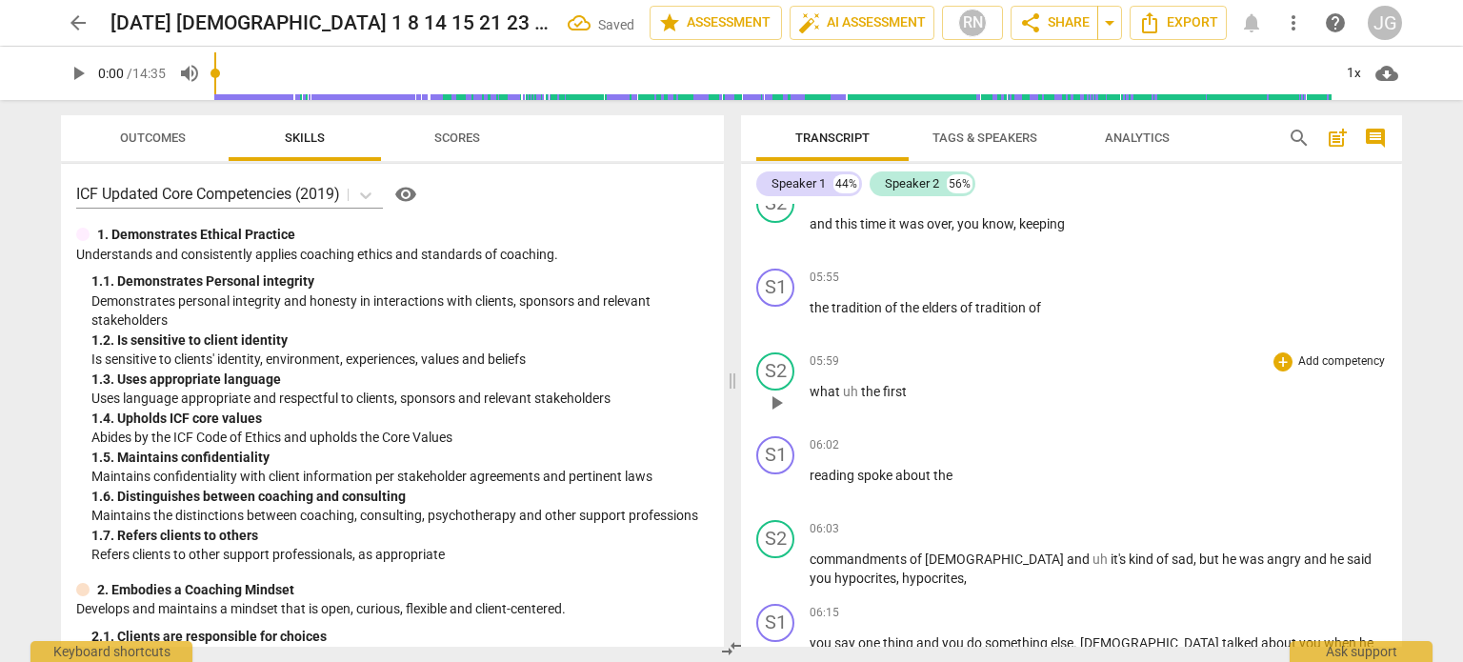
click at [809, 384] on span "what" at bounding box center [825, 391] width 33 height 15
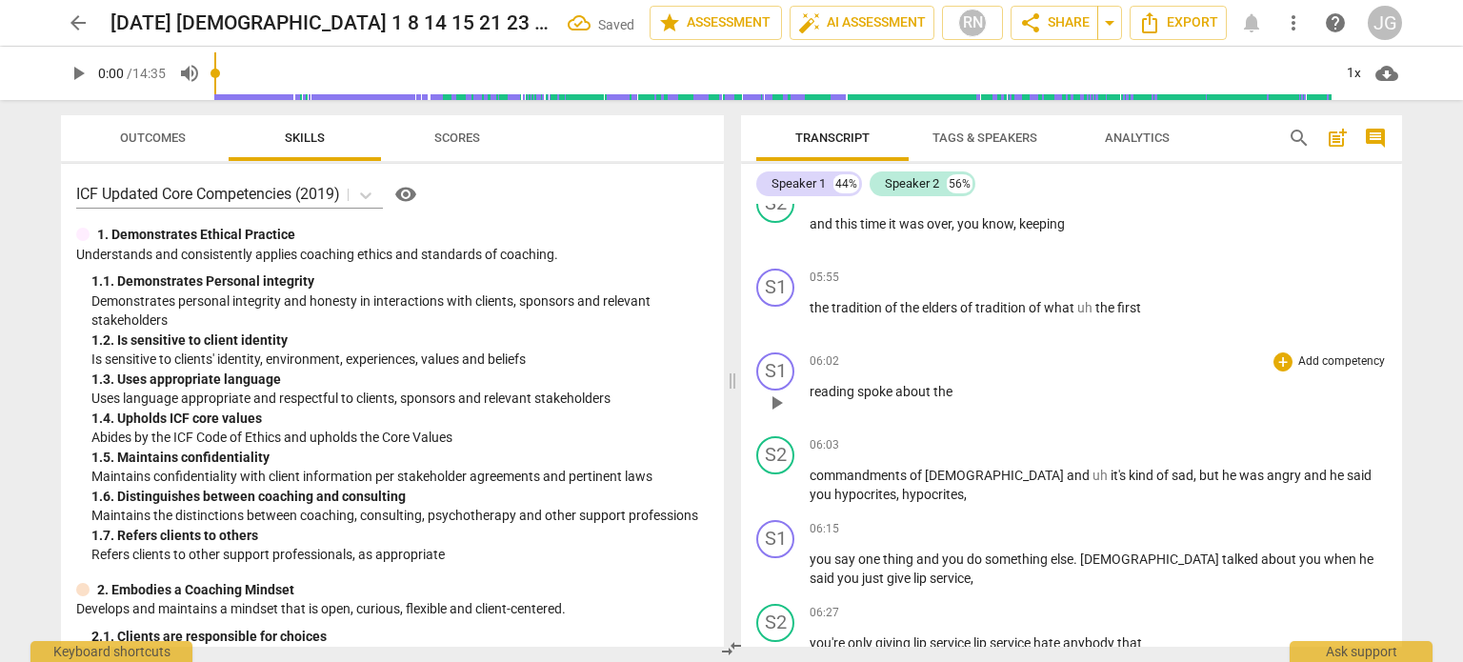
click at [809, 384] on span "reading" at bounding box center [833, 391] width 48 height 15
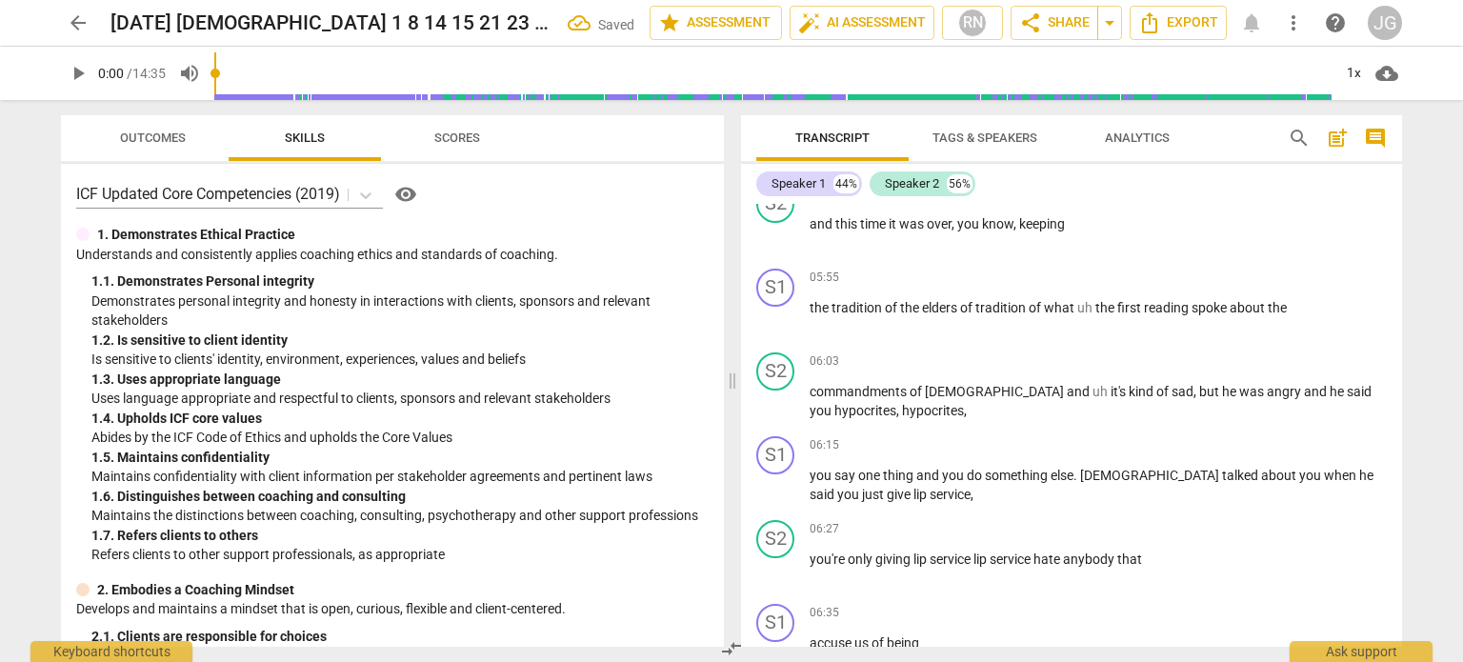
click at [809, 384] on span "commandments" at bounding box center [859, 391] width 100 height 15
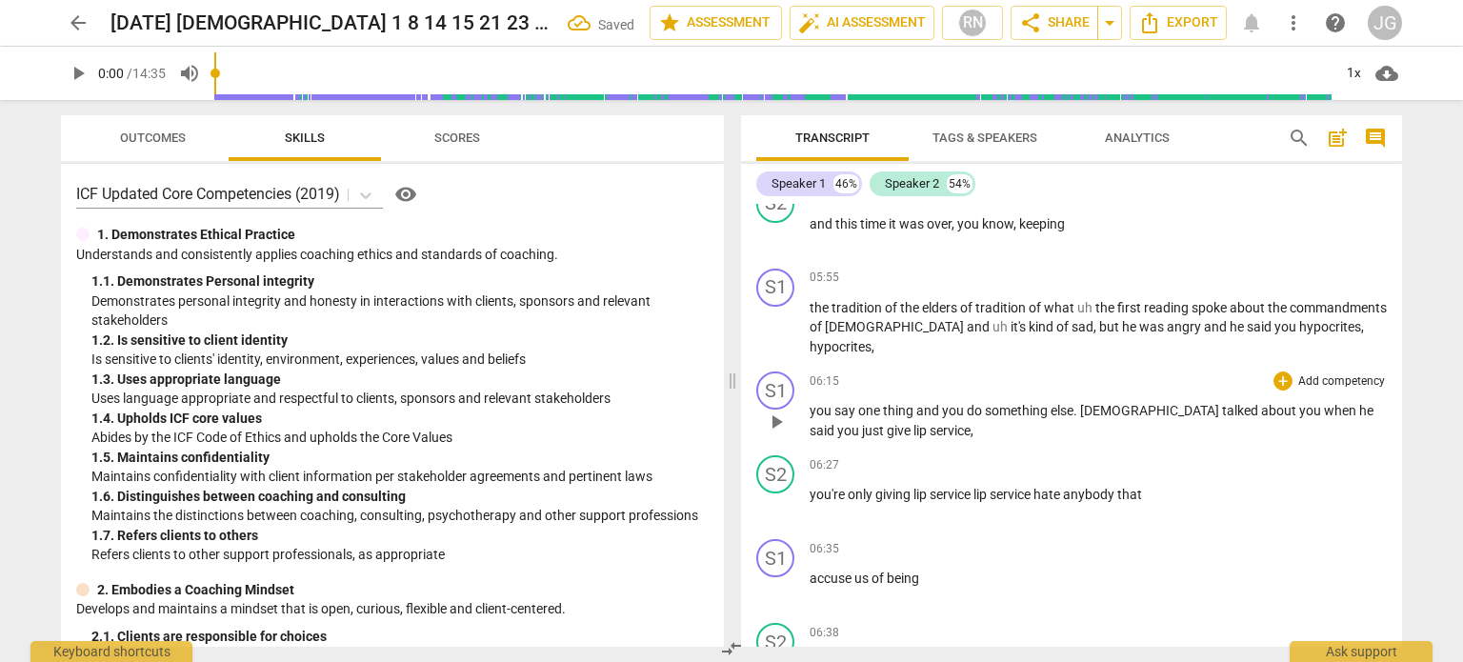
click at [809, 403] on span "you" at bounding box center [821, 410] width 25 height 15
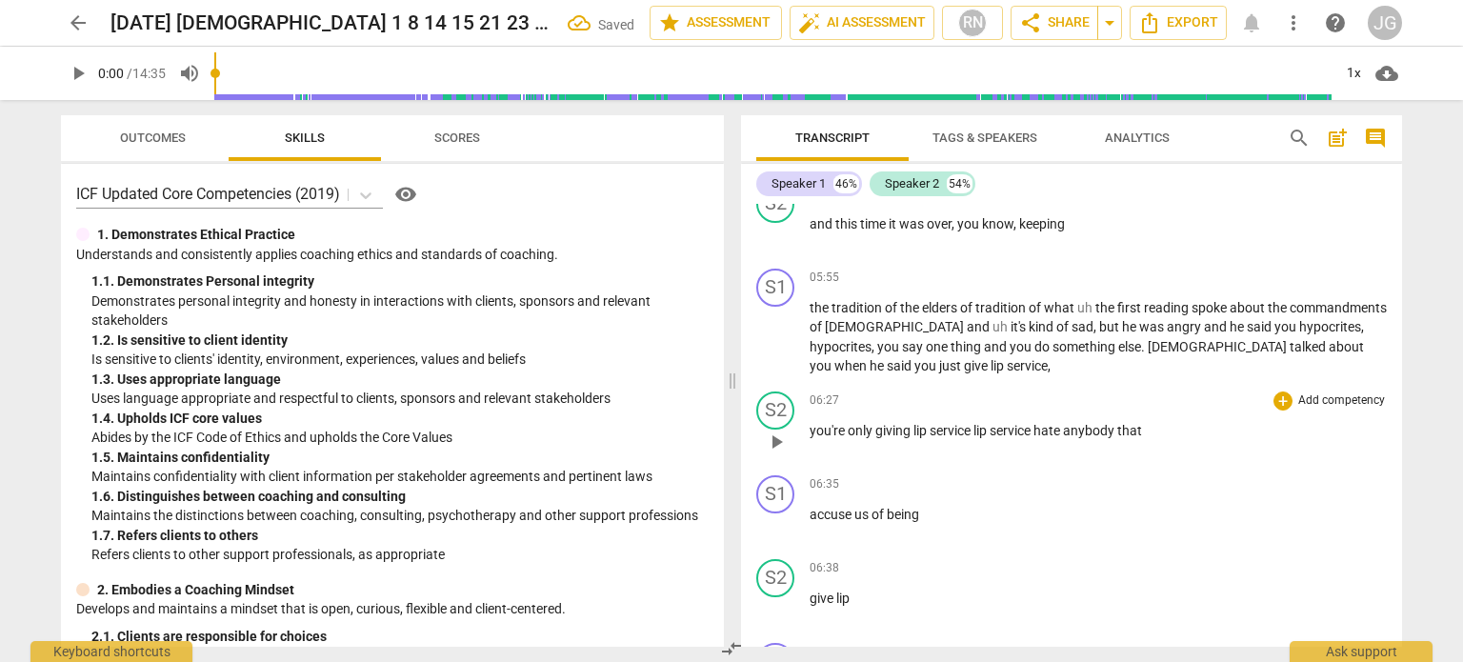
click at [809, 423] on span "you're" at bounding box center [828, 430] width 38 height 15
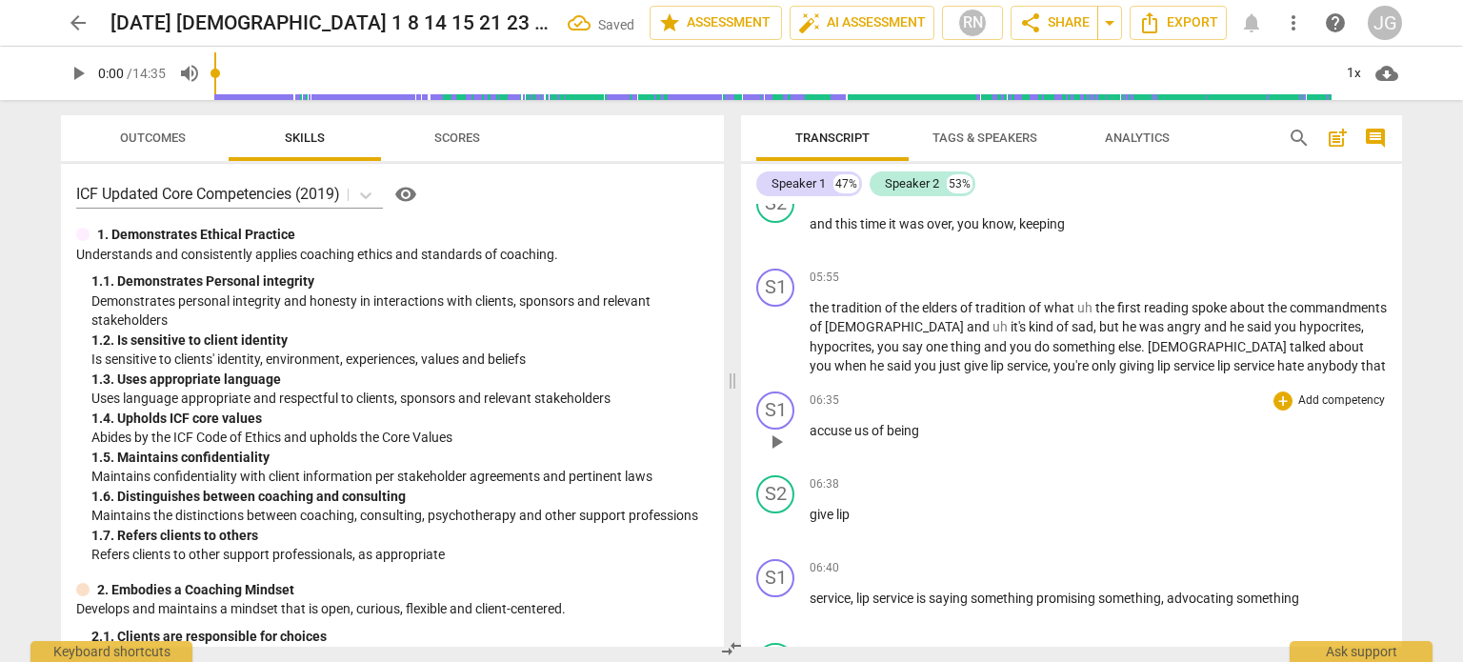
click at [809, 423] on span "accuse" at bounding box center [831, 430] width 45 height 15
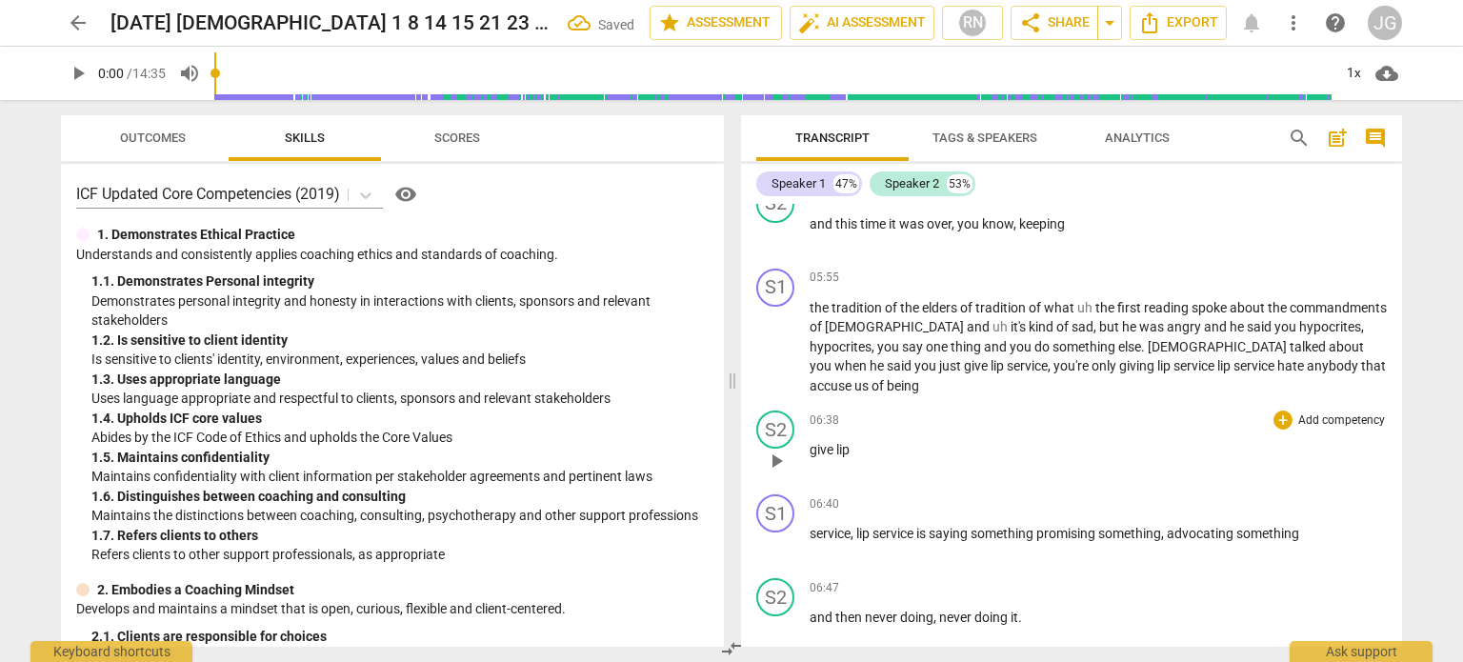
click at [809, 442] on span "give" at bounding box center [822, 449] width 27 height 15
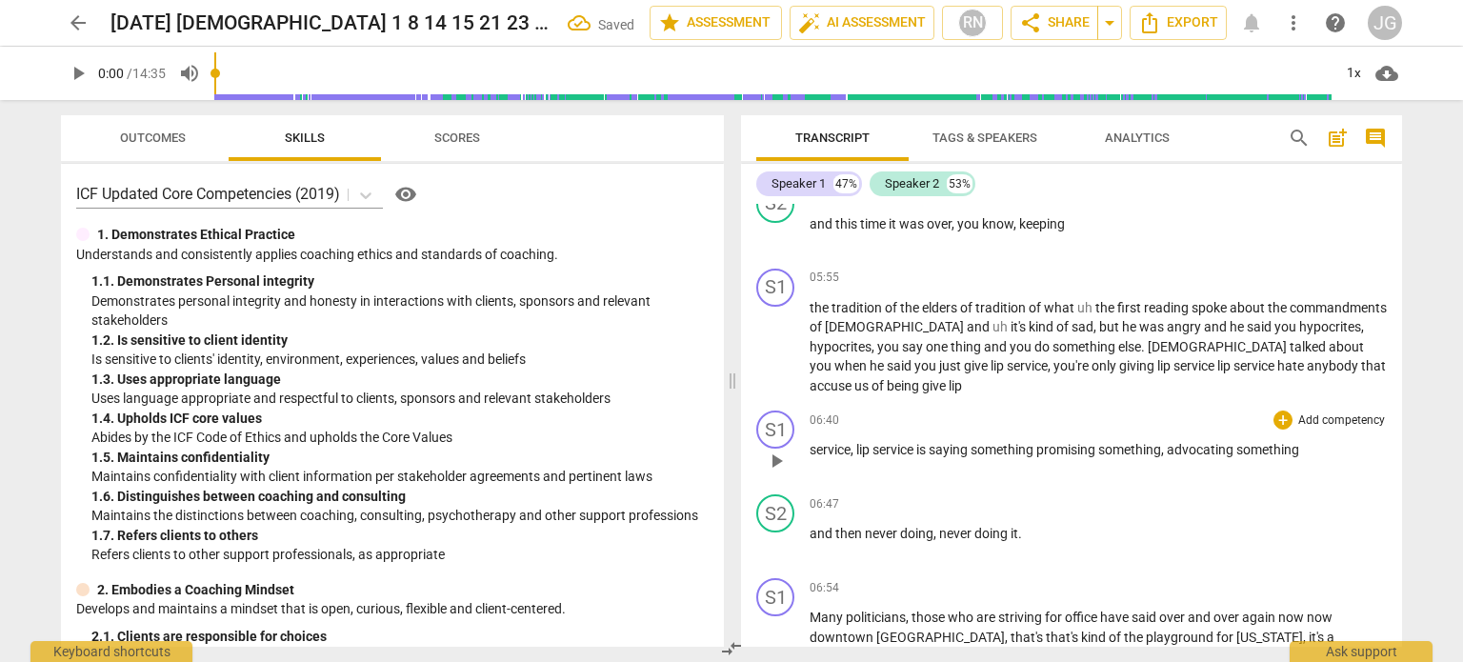
click at [809, 442] on span "service" at bounding box center [829, 449] width 41 height 15
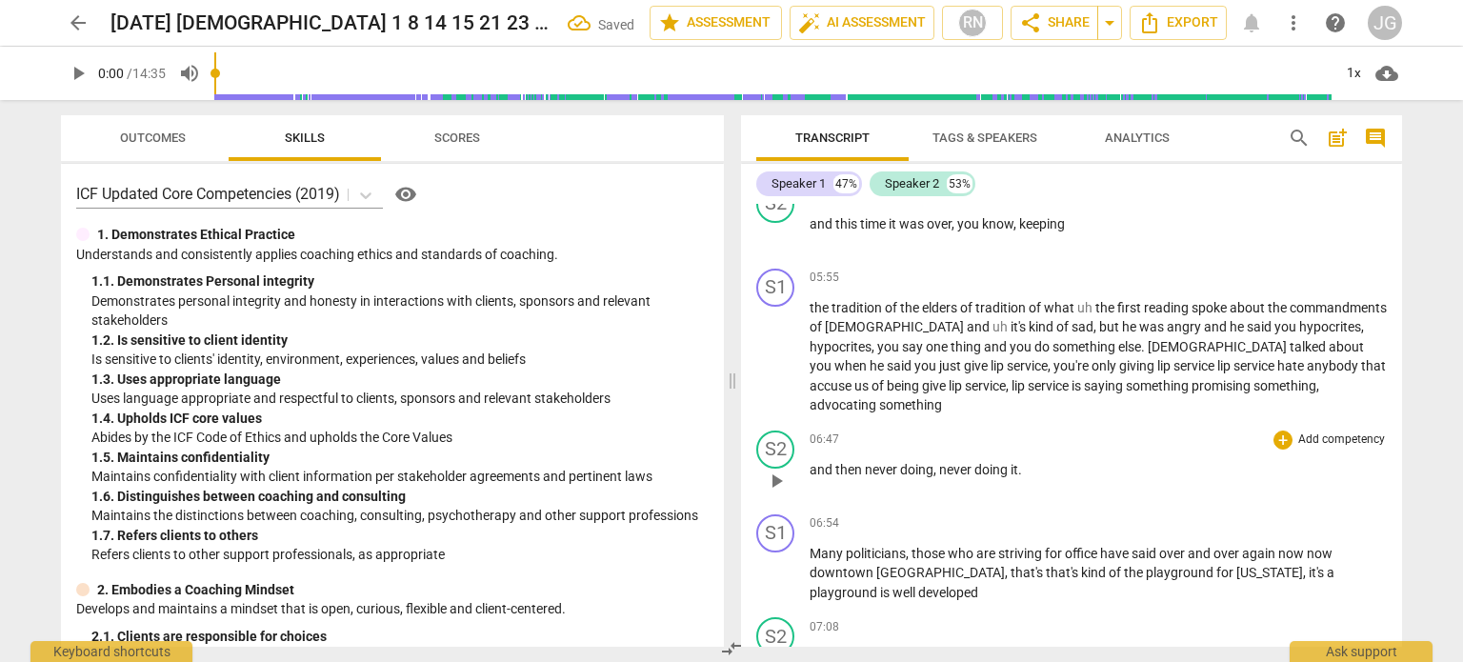
click at [809, 462] on span "and" at bounding box center [822, 469] width 26 height 15
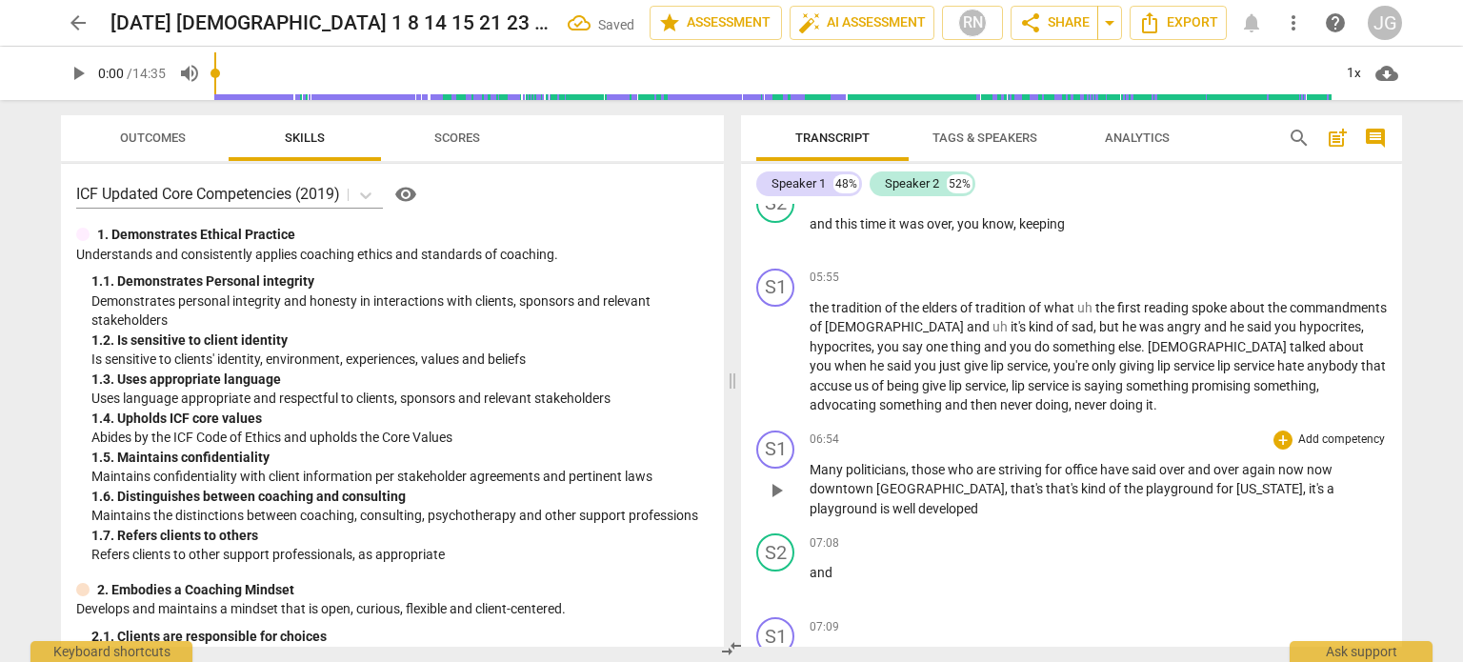
click at [809, 462] on span "Many" at bounding box center [827, 469] width 36 height 15
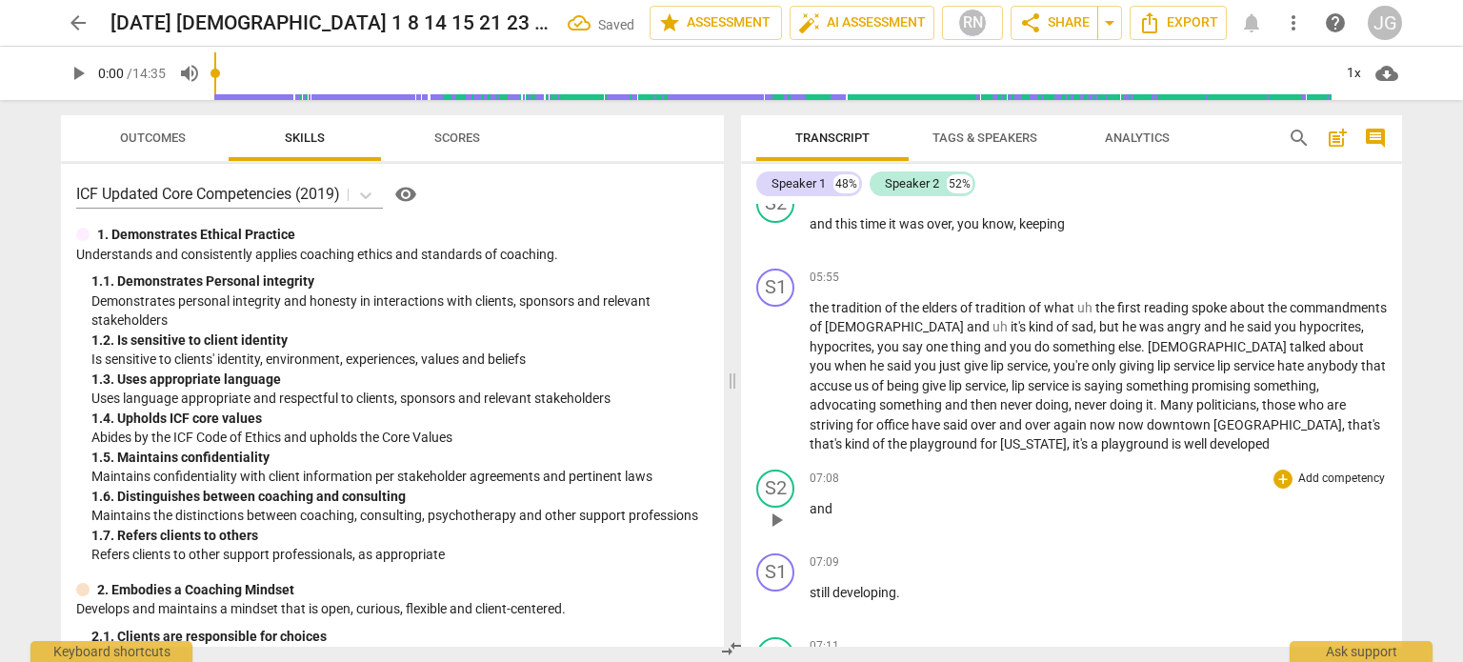
click at [809, 501] on span "and" at bounding box center [820, 508] width 23 height 15
click at [809, 501] on span "still" at bounding box center [820, 508] width 23 height 15
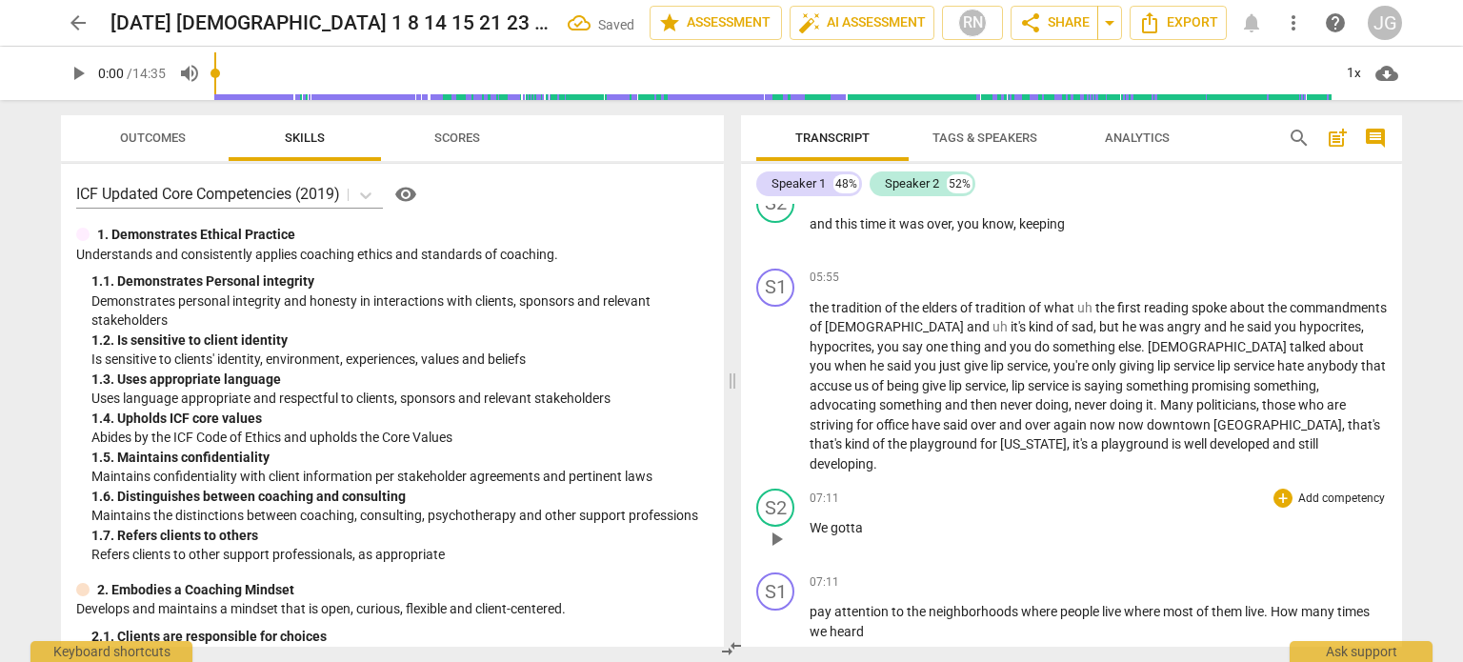
click at [809, 520] on span "We" at bounding box center [819, 527] width 21 height 15
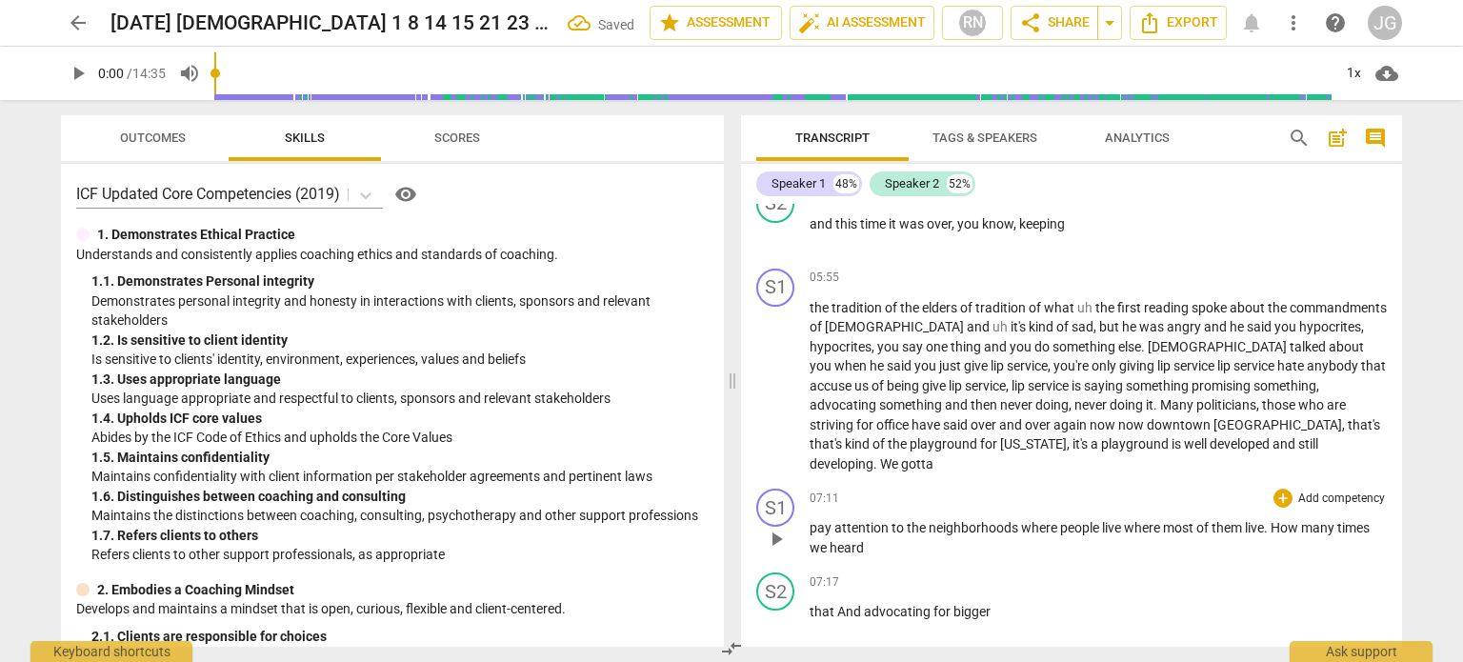
click at [809, 520] on span "pay" at bounding box center [821, 527] width 25 height 15
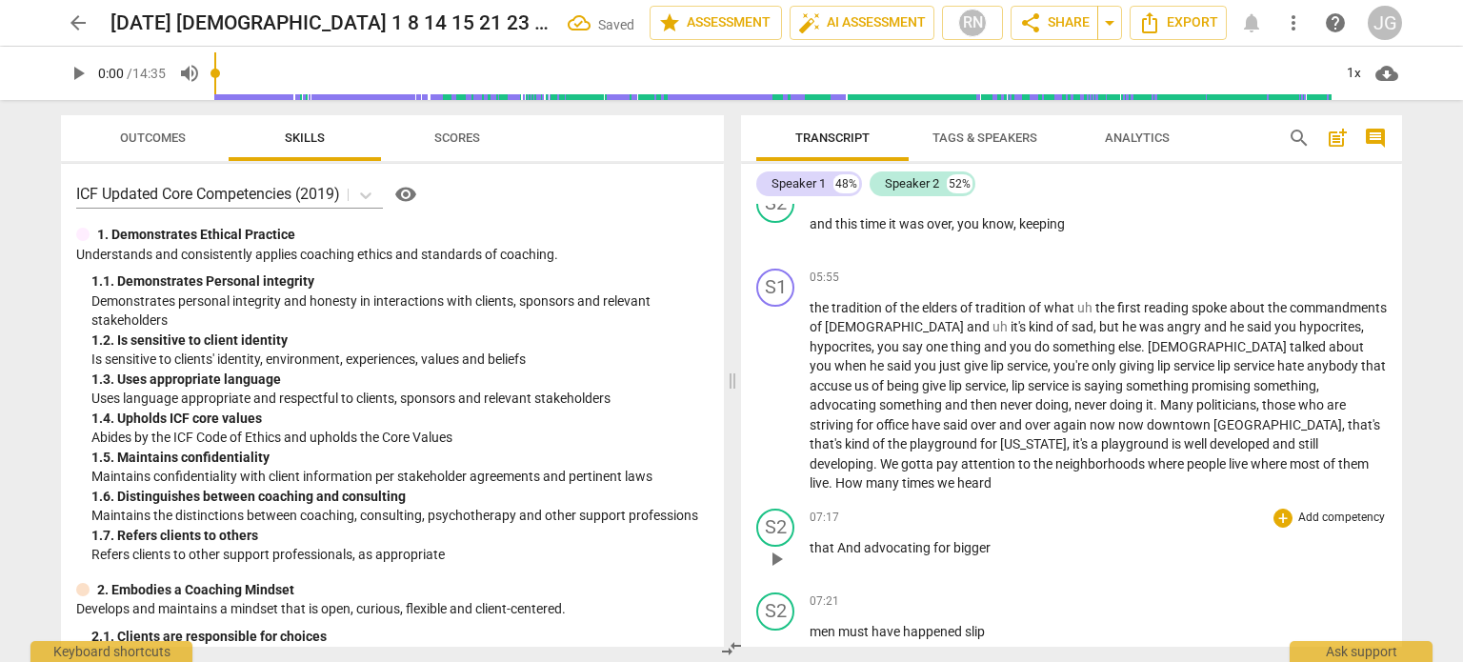
click at [809, 540] on span "that" at bounding box center [823, 547] width 28 height 15
click at [809, 540] on span "men" at bounding box center [823, 547] width 29 height 15
click at [810, 540] on span "Service" at bounding box center [831, 547] width 45 height 15
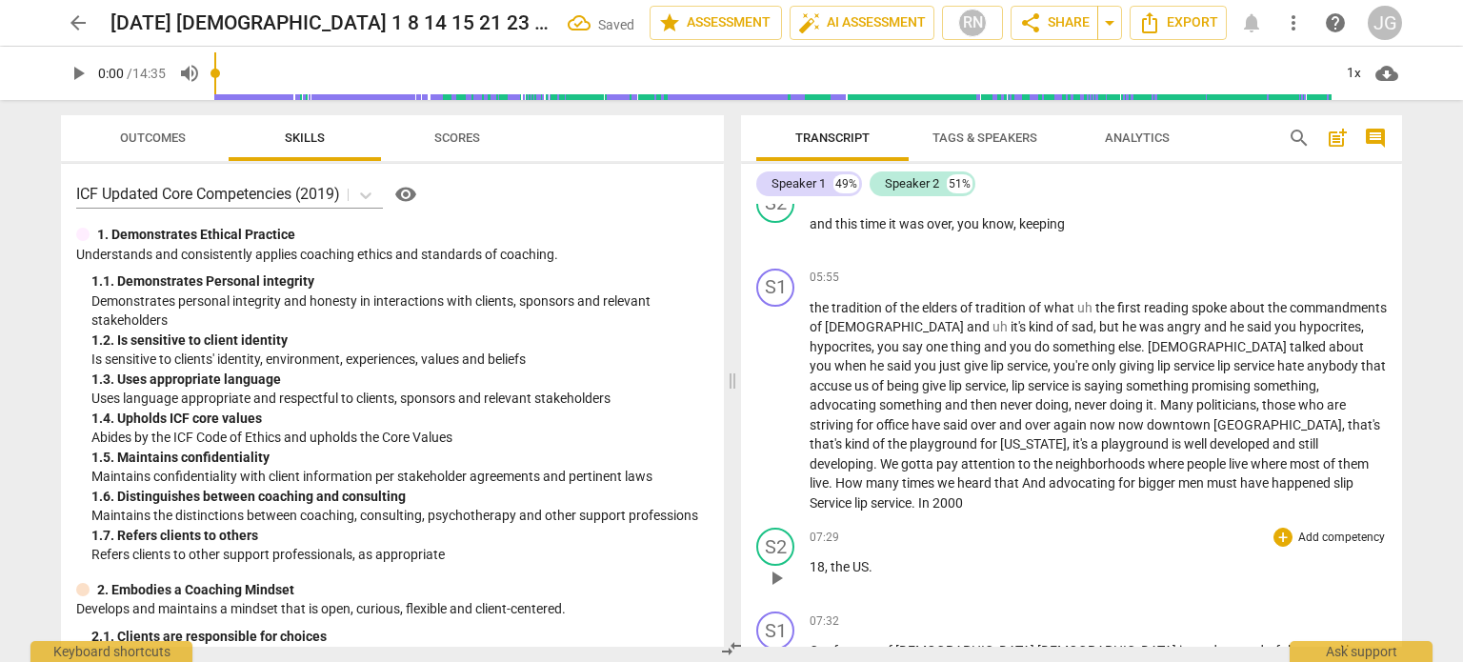
click at [809, 559] on span "18" at bounding box center [816, 566] width 15 height 15
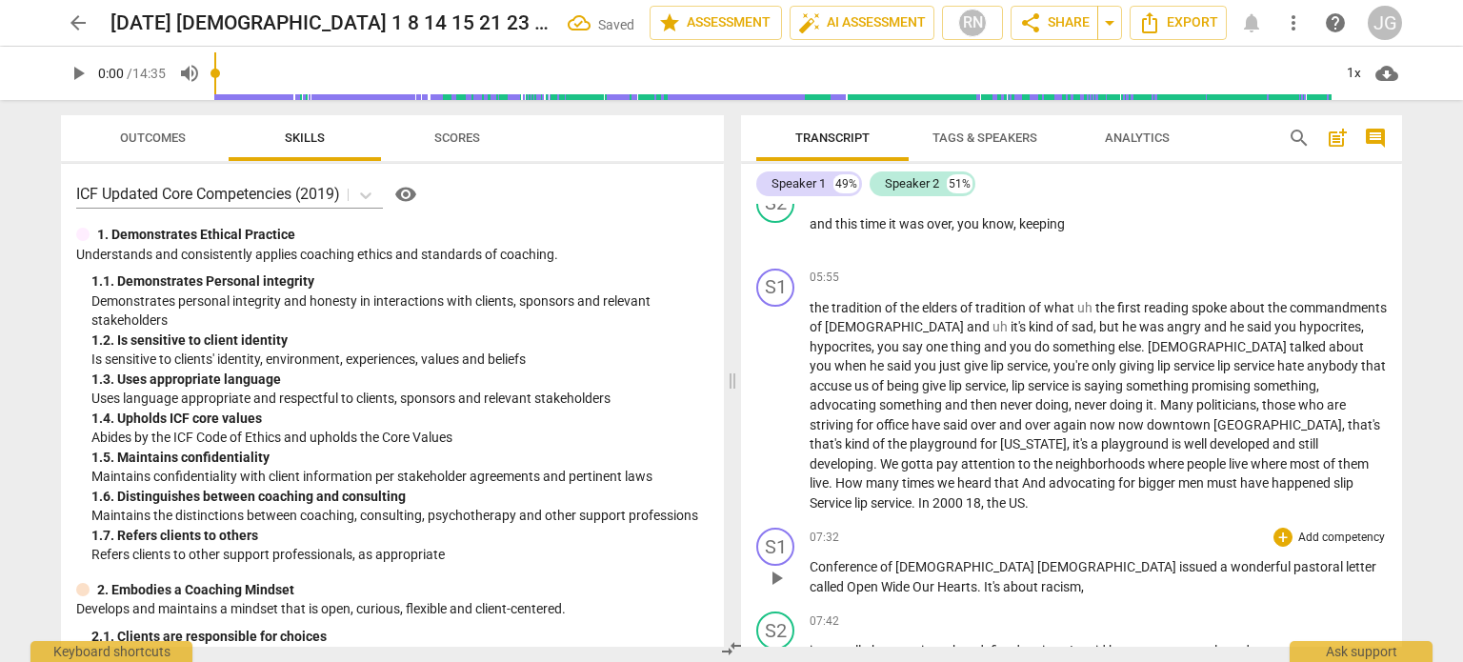
click at [809, 559] on span "Conference" at bounding box center [844, 566] width 70 height 15
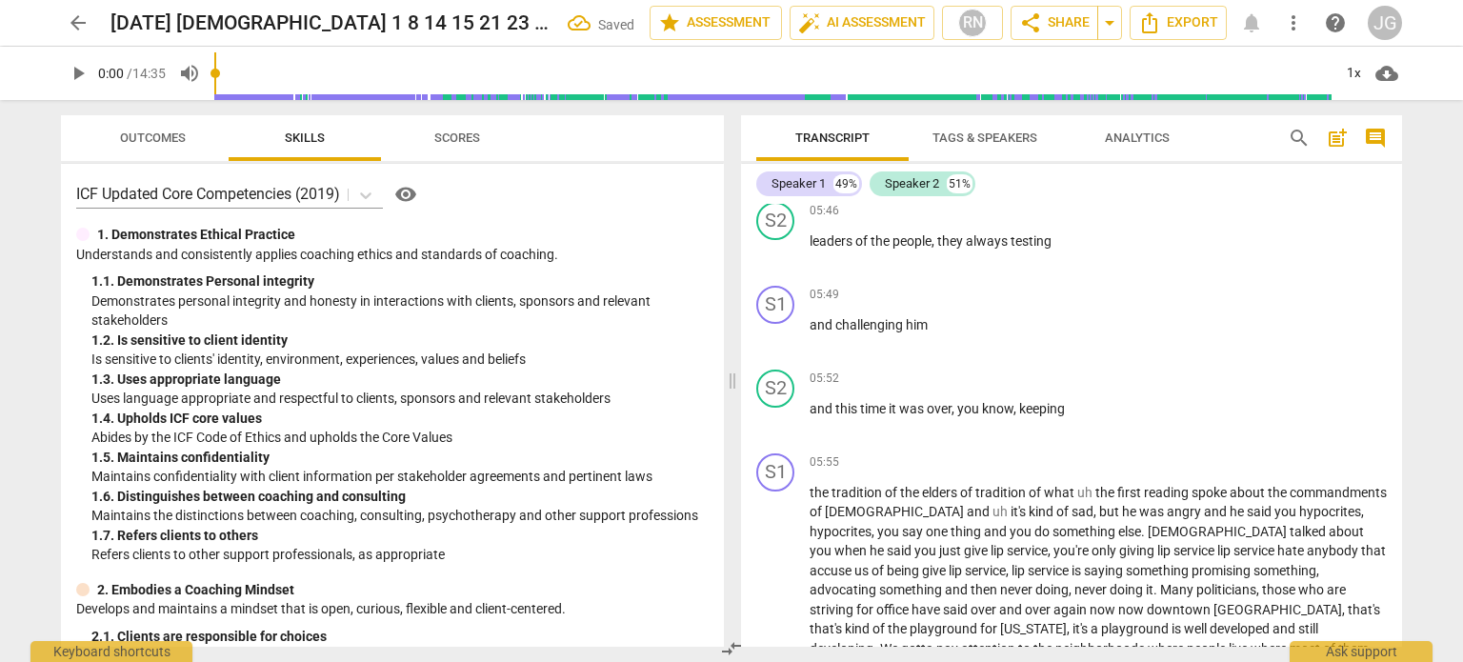
scroll to position [4380, 0]
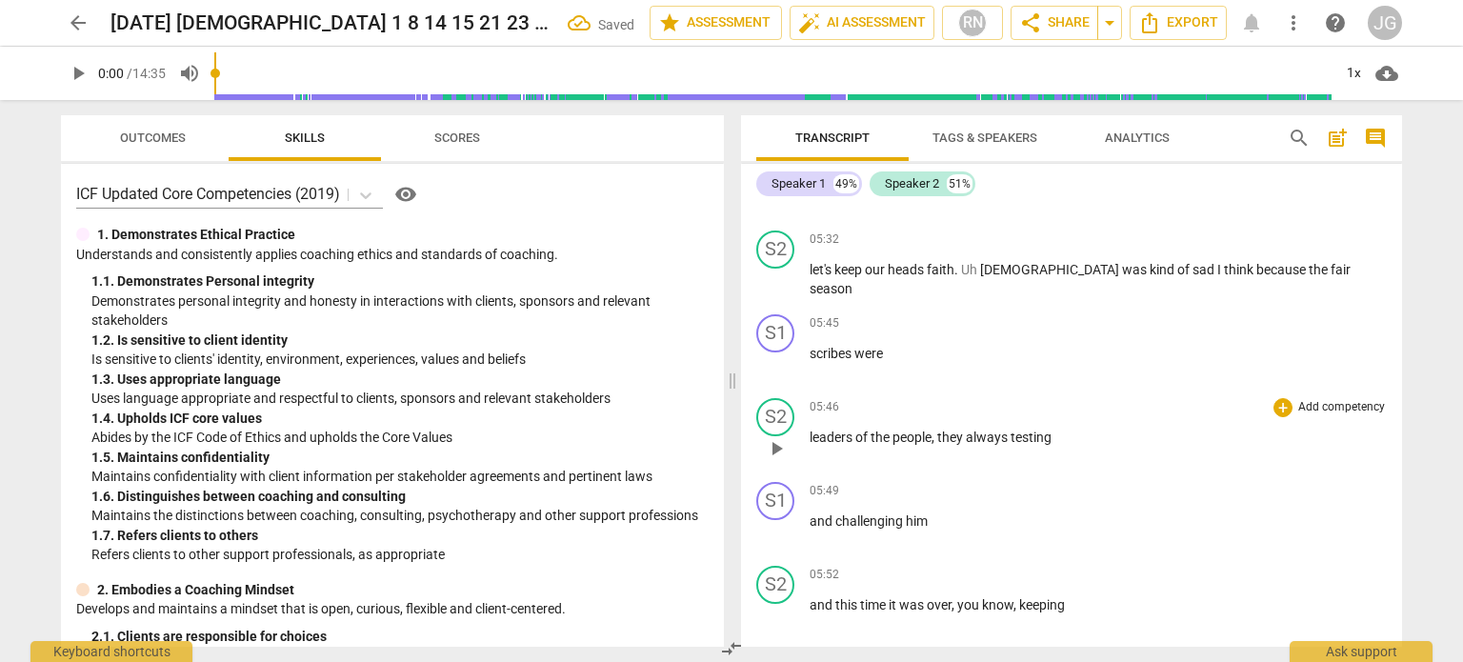
click at [809, 429] on span "leaders" at bounding box center [832, 436] width 46 height 15
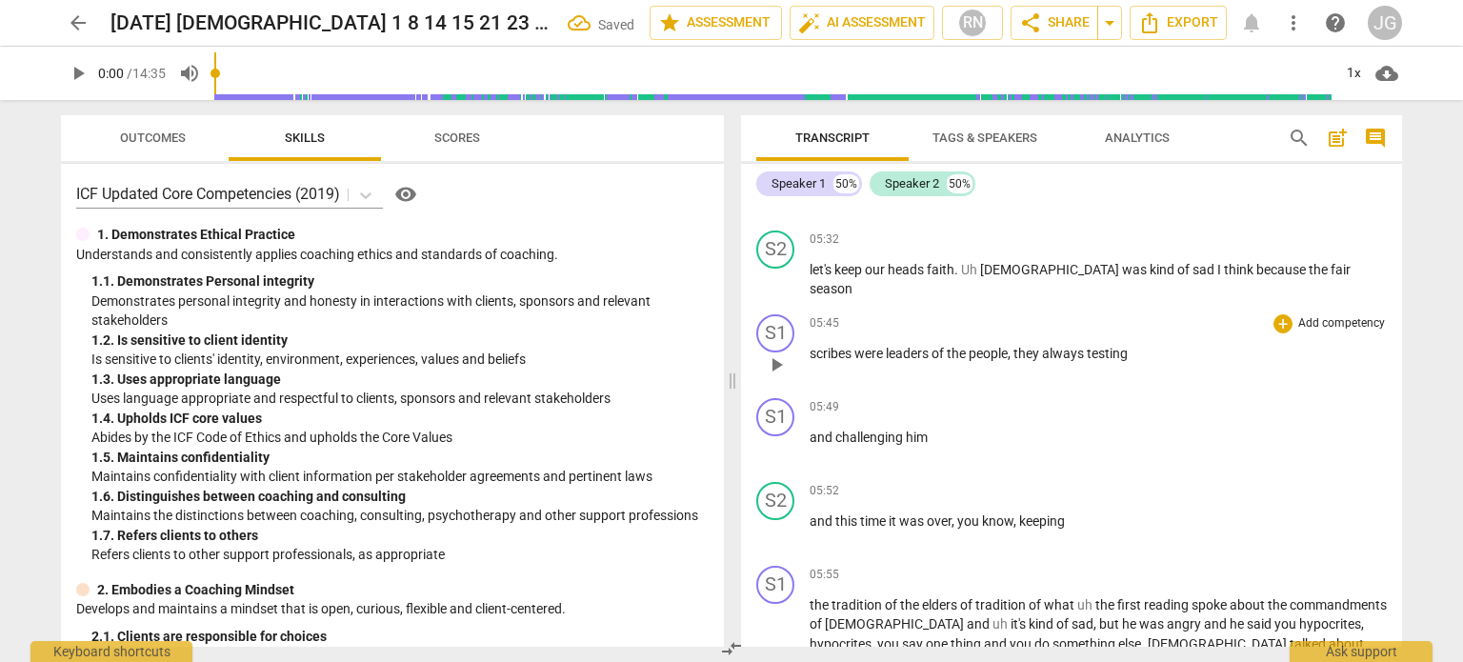
click at [811, 346] on span "scribes" at bounding box center [831, 353] width 45 height 15
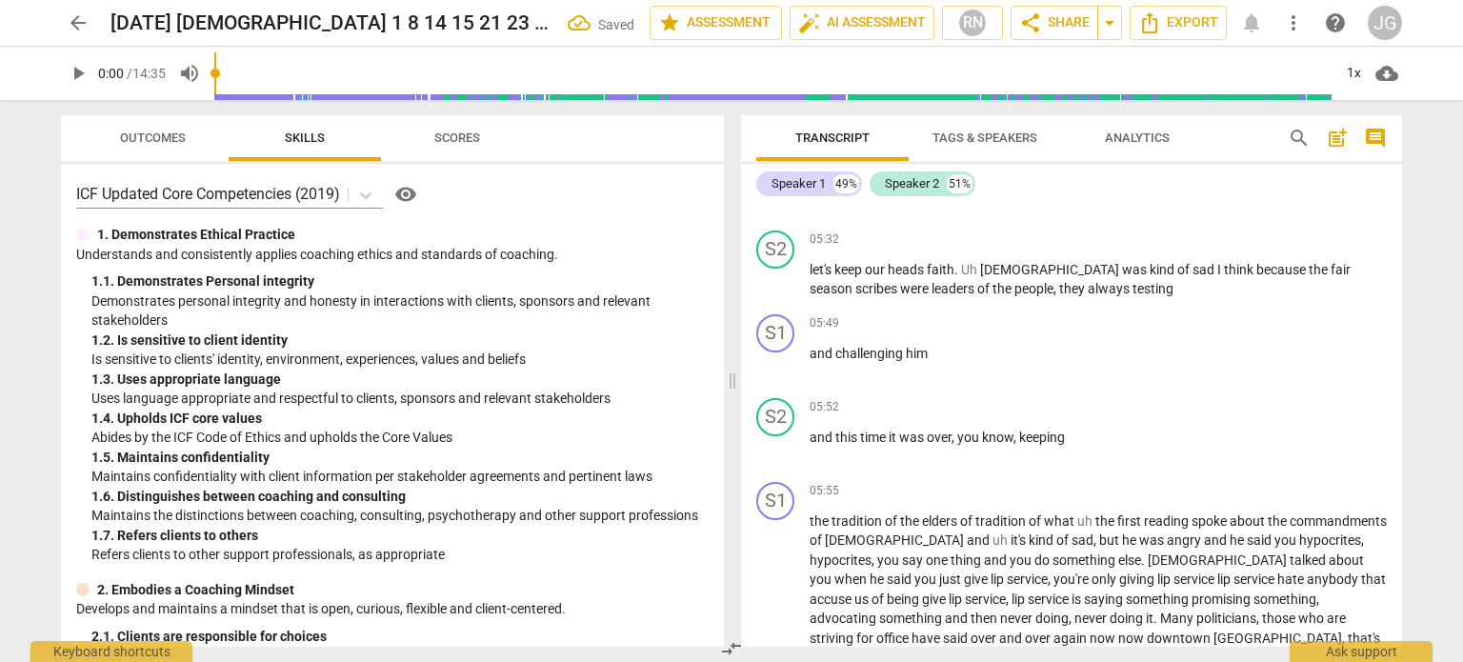
scroll to position [4298, 0]
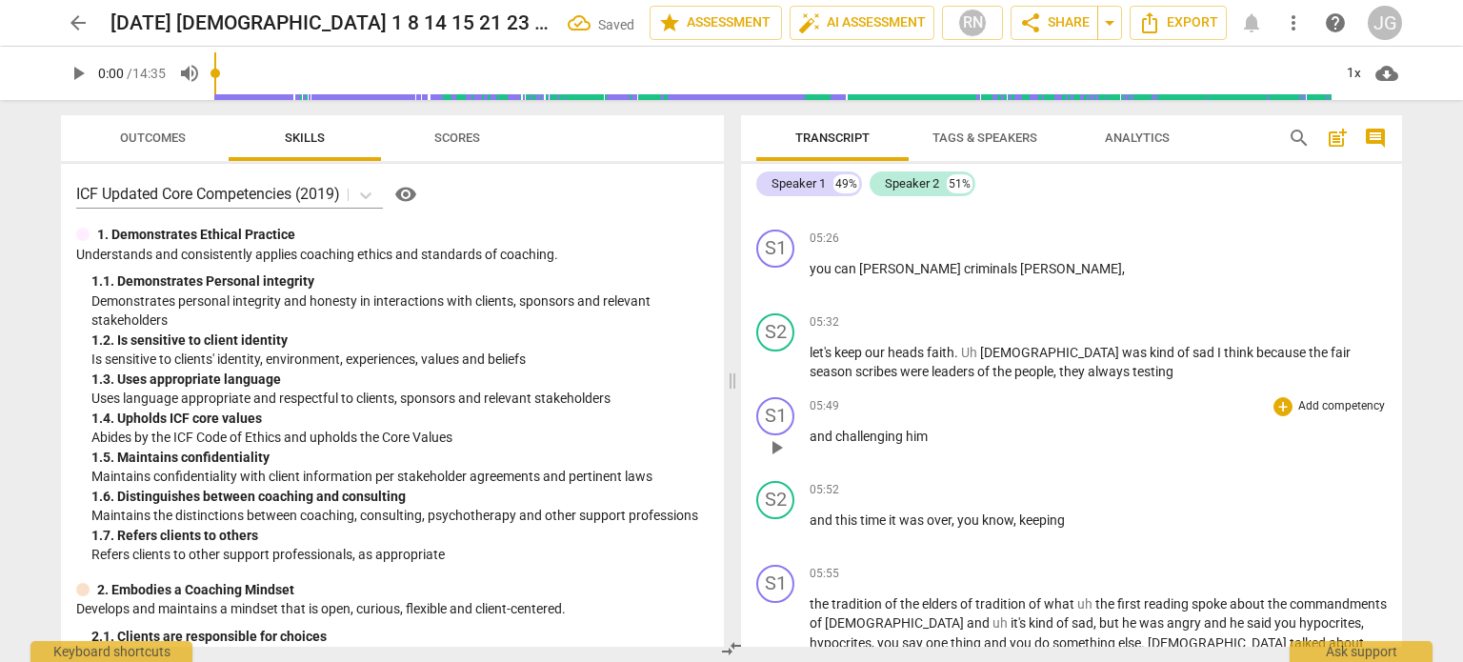
click at [809, 429] on span "and" at bounding box center [822, 436] width 26 height 15
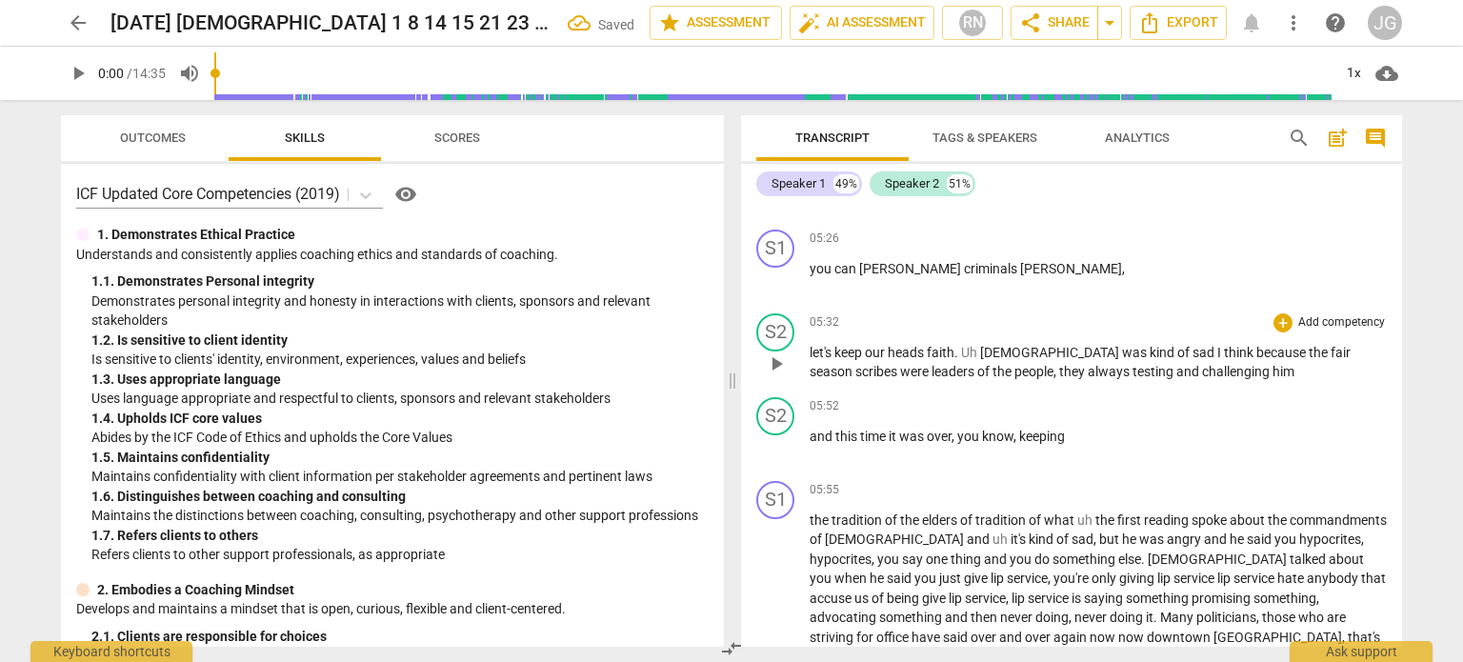
click at [809, 345] on span "let's" at bounding box center [821, 352] width 25 height 15
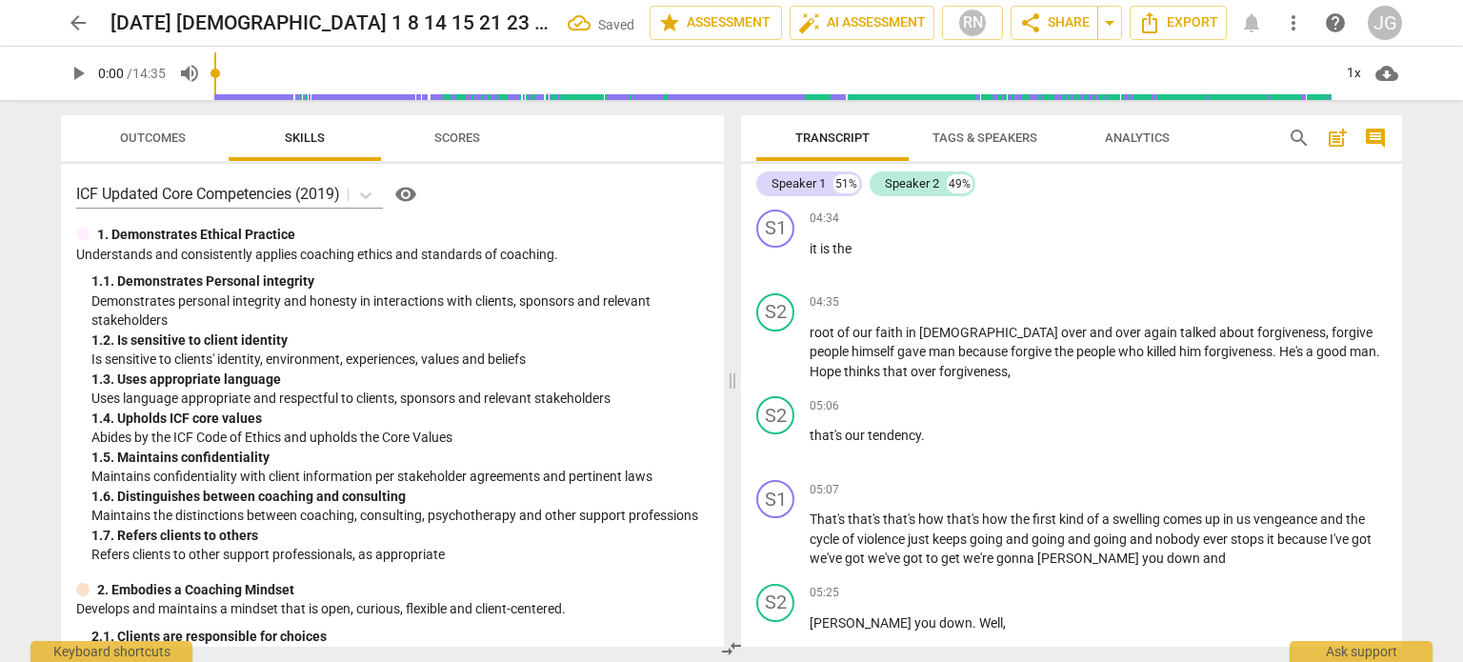
scroll to position [3853, 0]
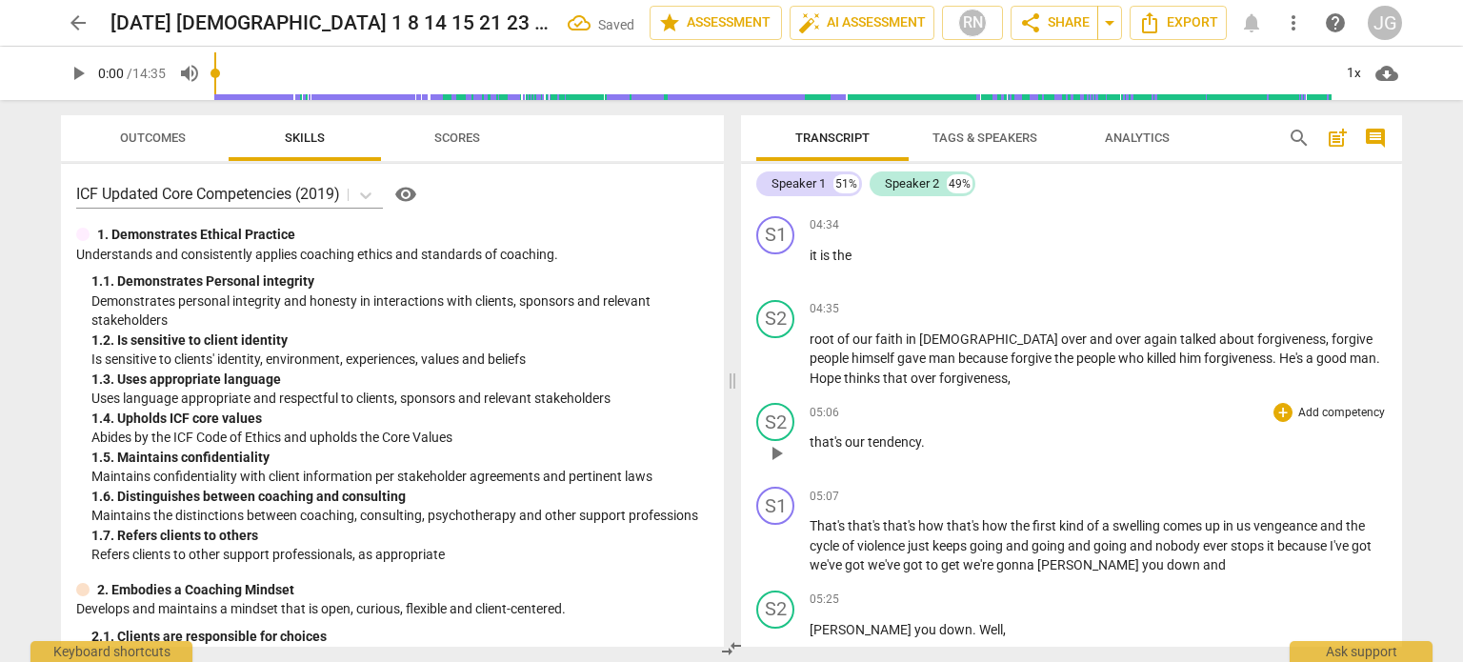
click at [809, 434] on span "that's" at bounding box center [826, 441] width 35 height 15
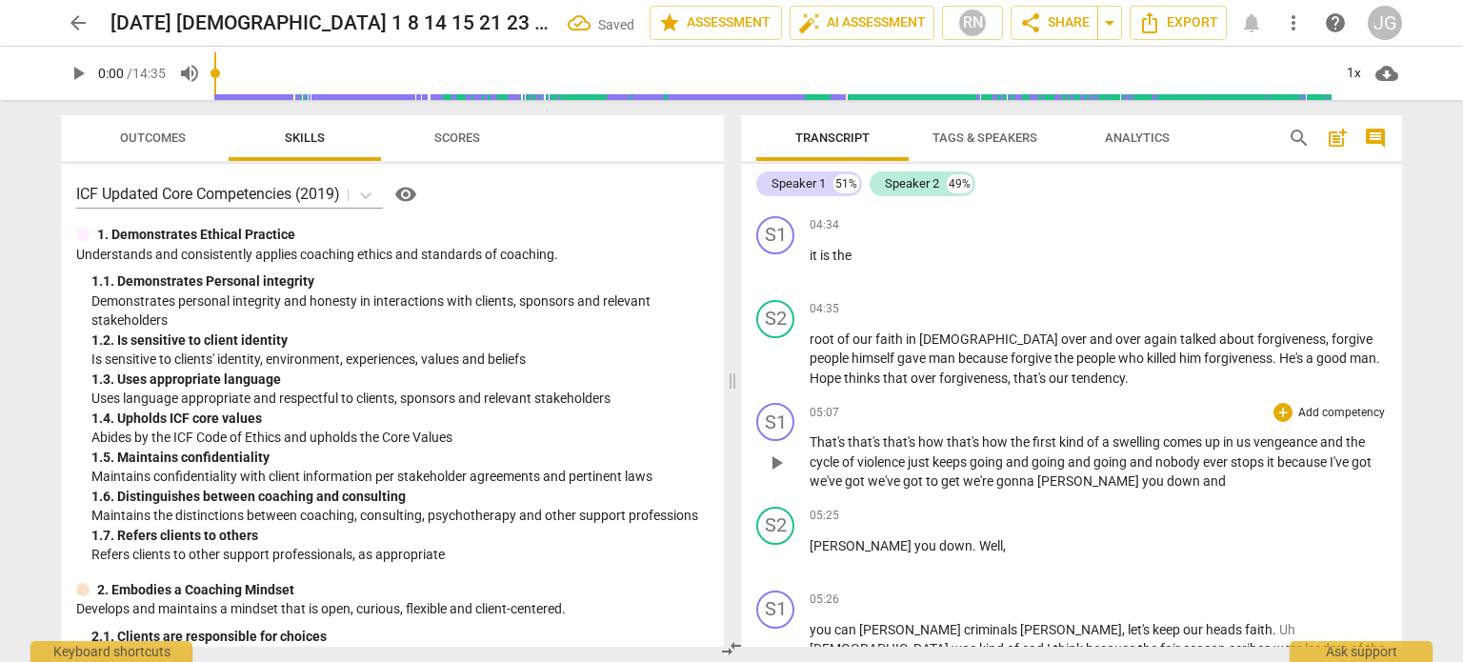
click at [810, 434] on span "That's" at bounding box center [828, 441] width 38 height 15
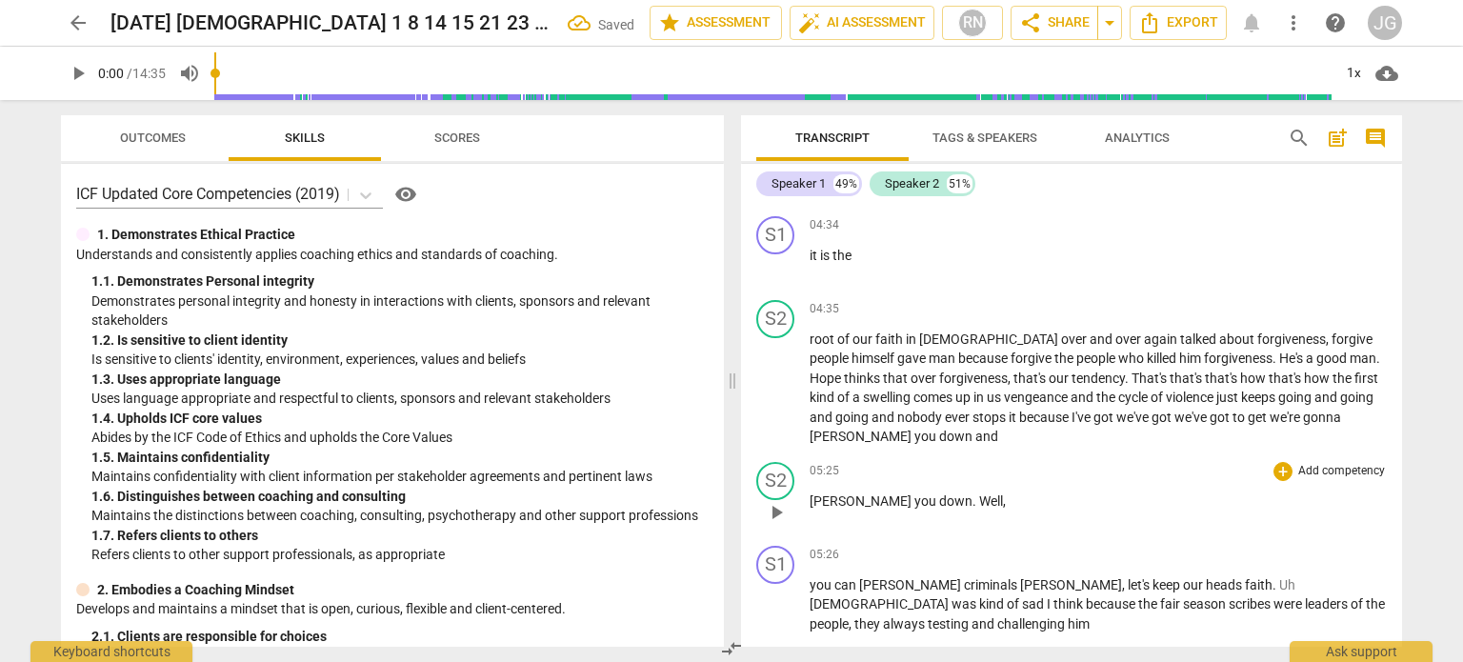
click at [809, 493] on span "[PERSON_NAME]" at bounding box center [861, 500] width 105 height 15
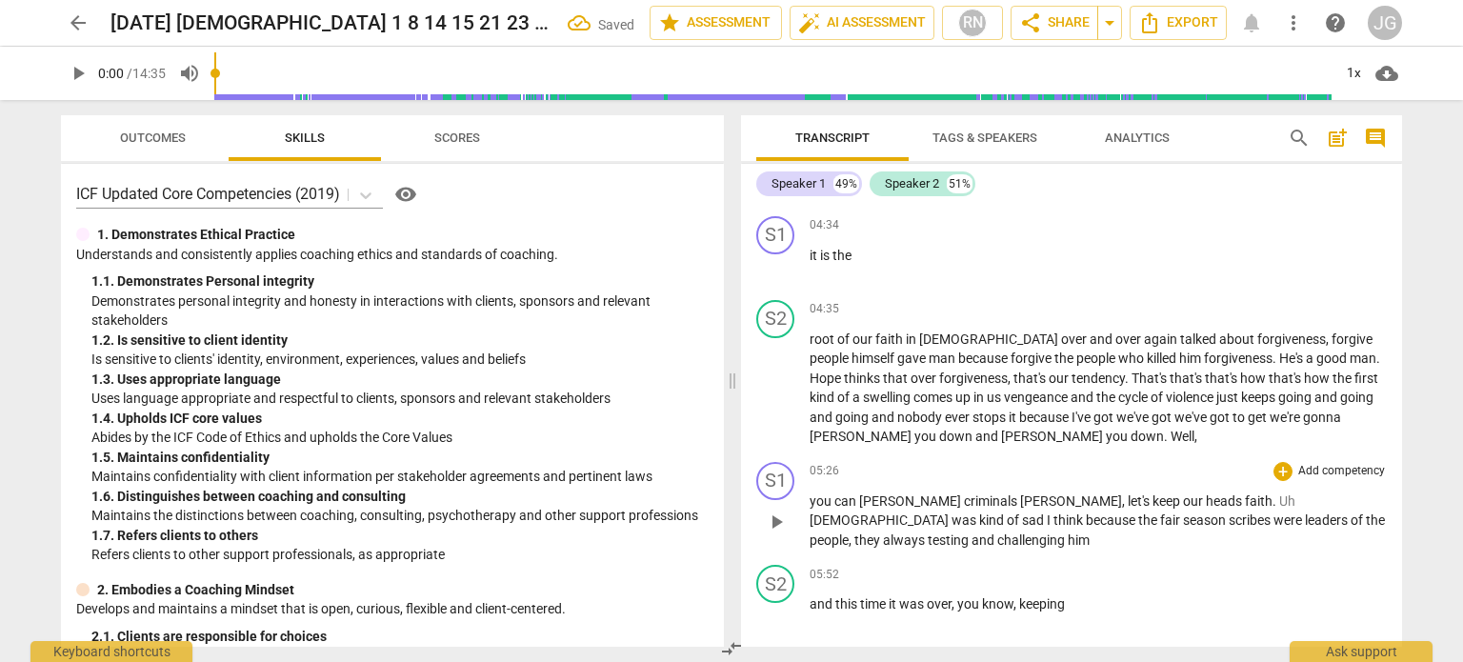
click at [809, 493] on span "you" at bounding box center [821, 500] width 25 height 15
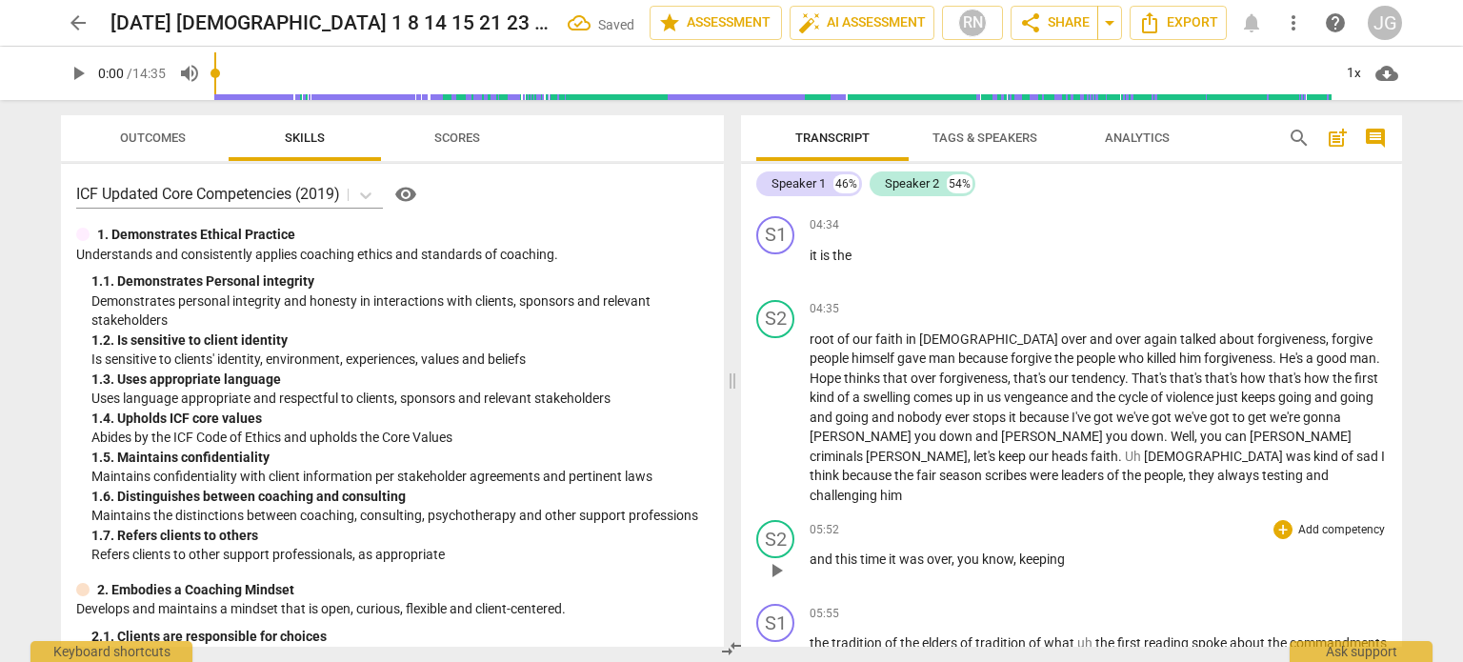
click at [809, 551] on span "and" at bounding box center [822, 558] width 26 height 15
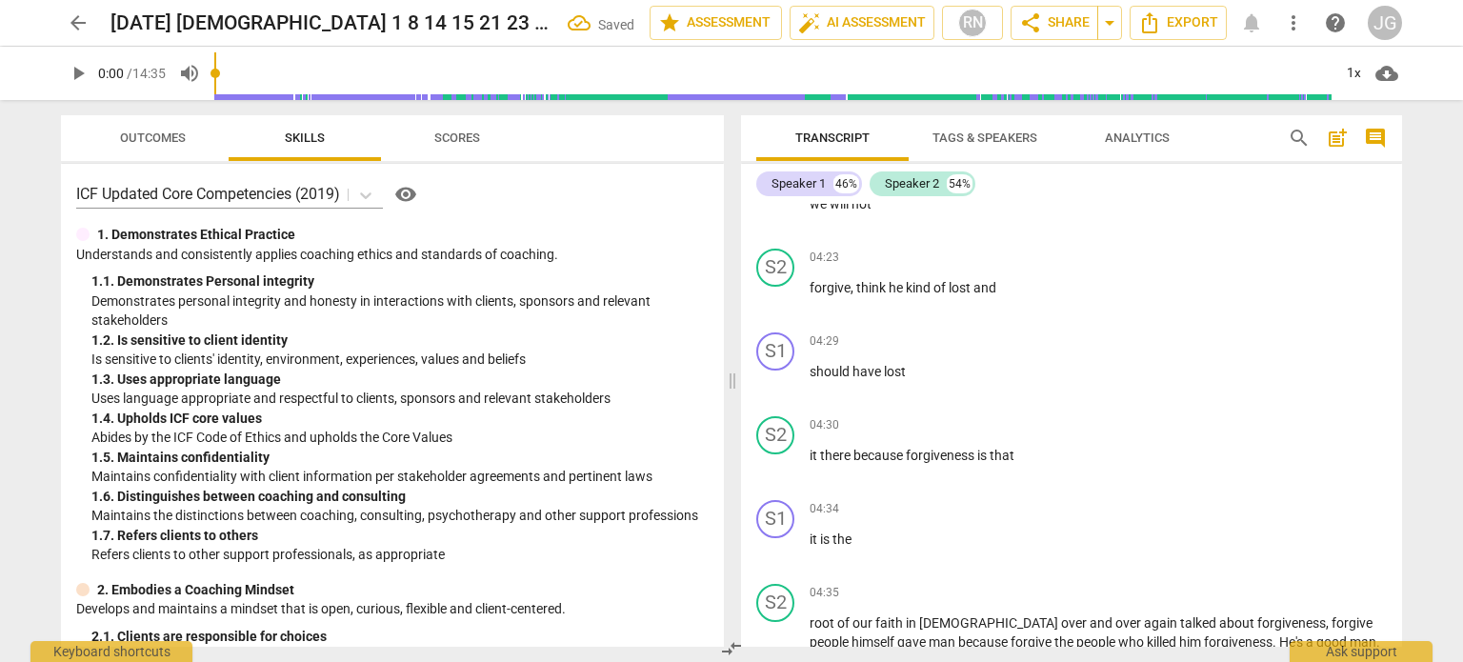
scroll to position [3567, 0]
click at [809, 533] on span "it" at bounding box center [814, 540] width 10 height 15
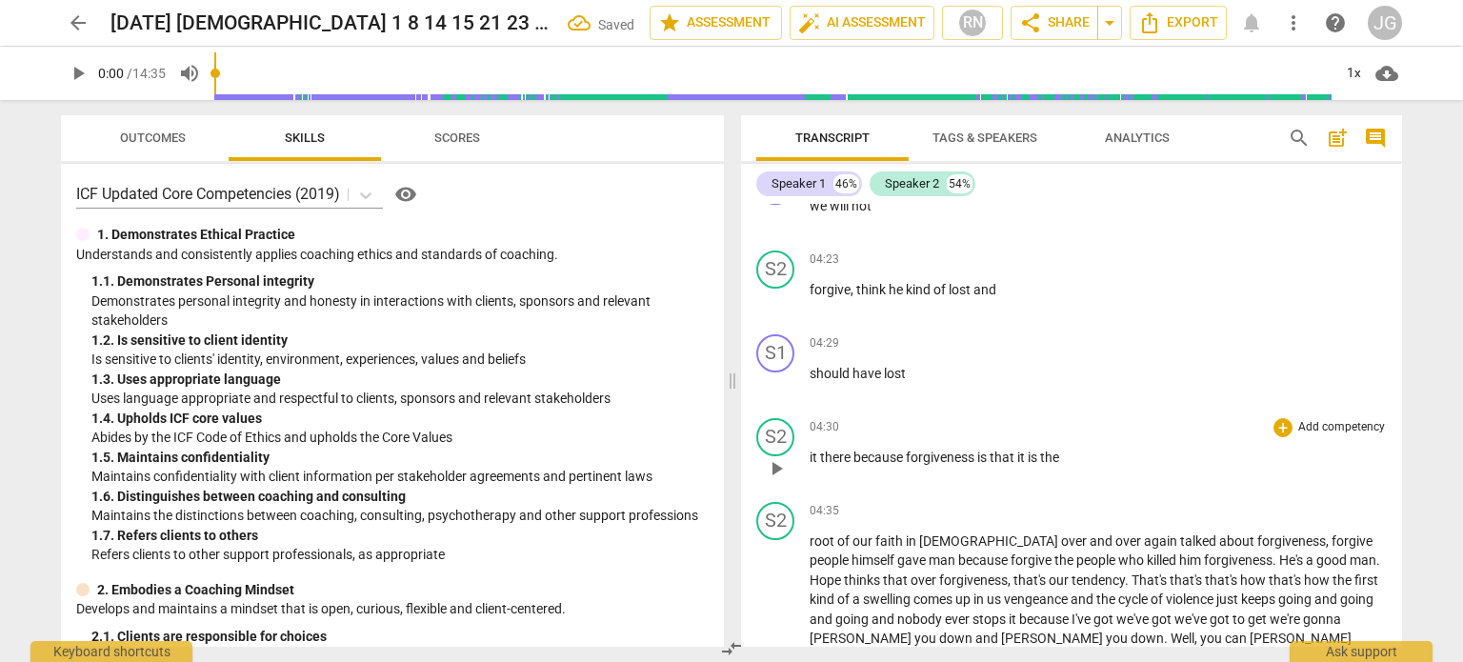
click at [809, 449] on span "it" at bounding box center [814, 456] width 10 height 15
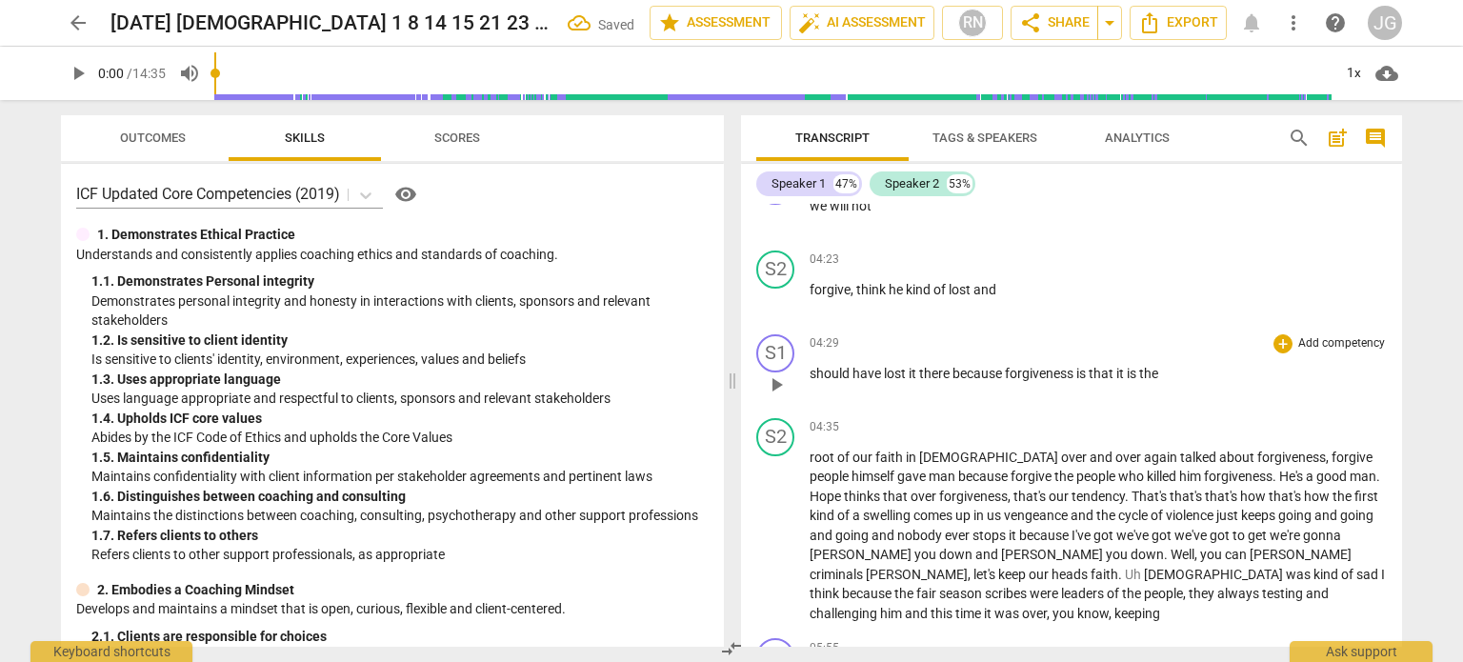
click at [809, 366] on span "should" at bounding box center [830, 373] width 43 height 15
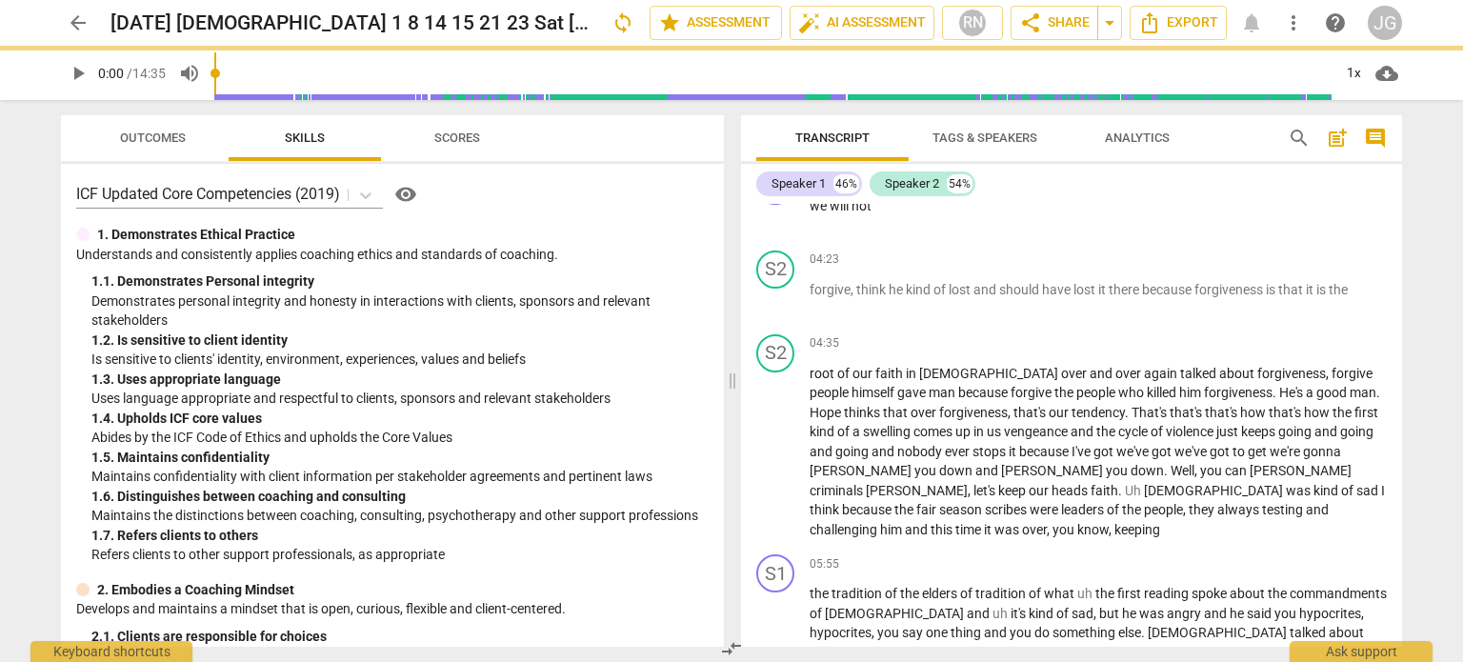
scroll to position [3484, 0]
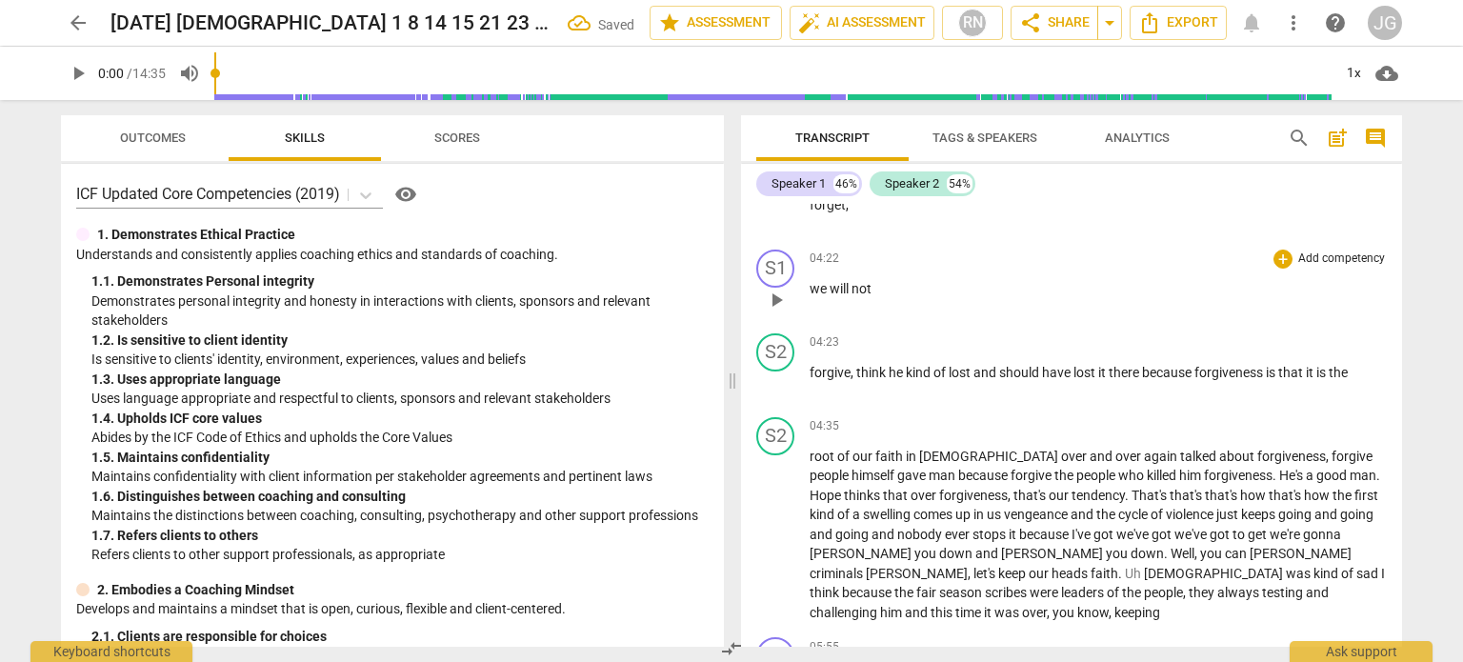
click at [809, 281] on span "we" at bounding box center [819, 288] width 20 height 15
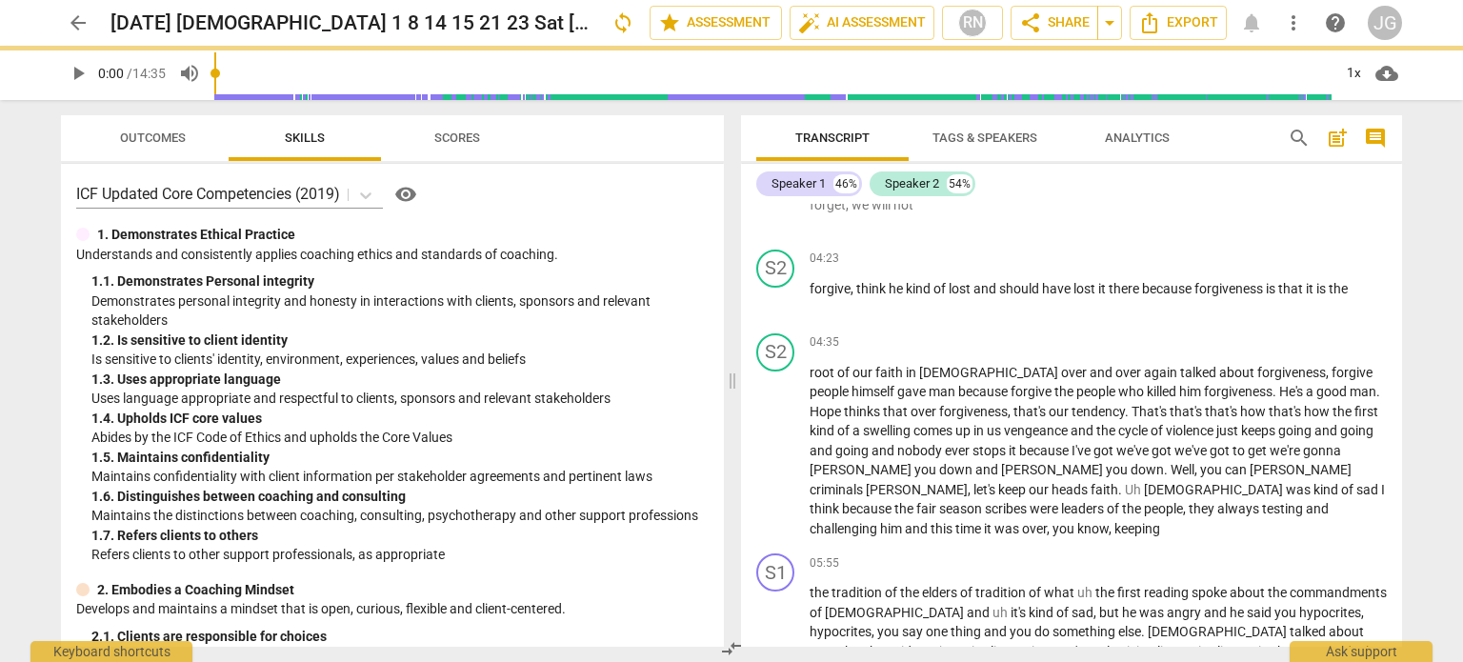
scroll to position [3401, 0]
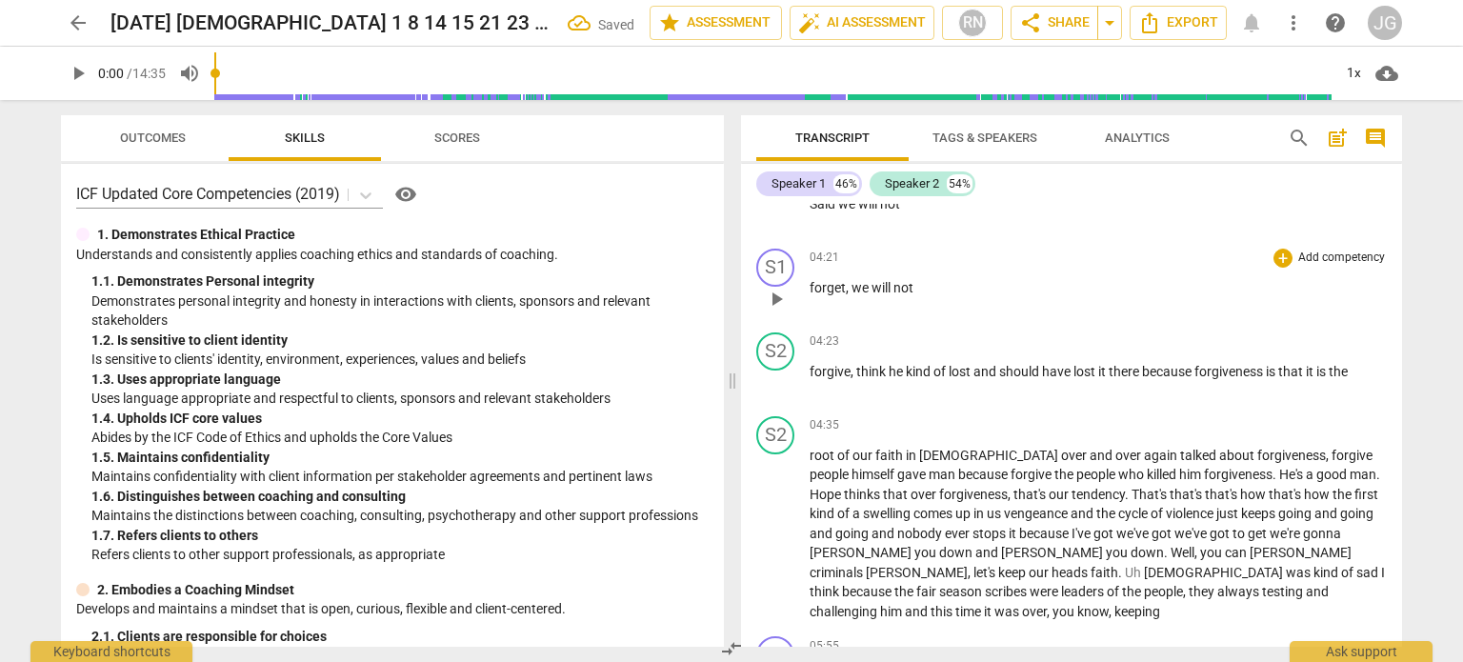
click at [809, 280] on span "forget" at bounding box center [827, 287] width 36 height 15
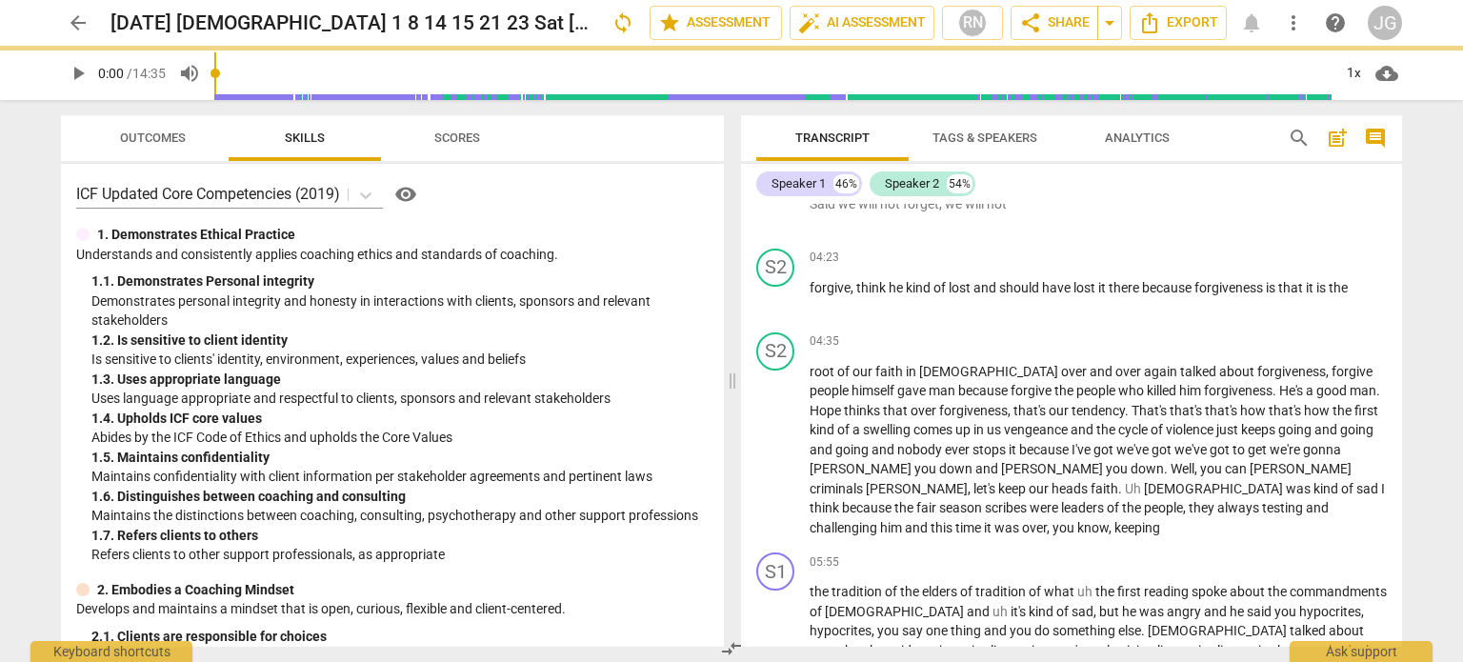
scroll to position [3318, 0]
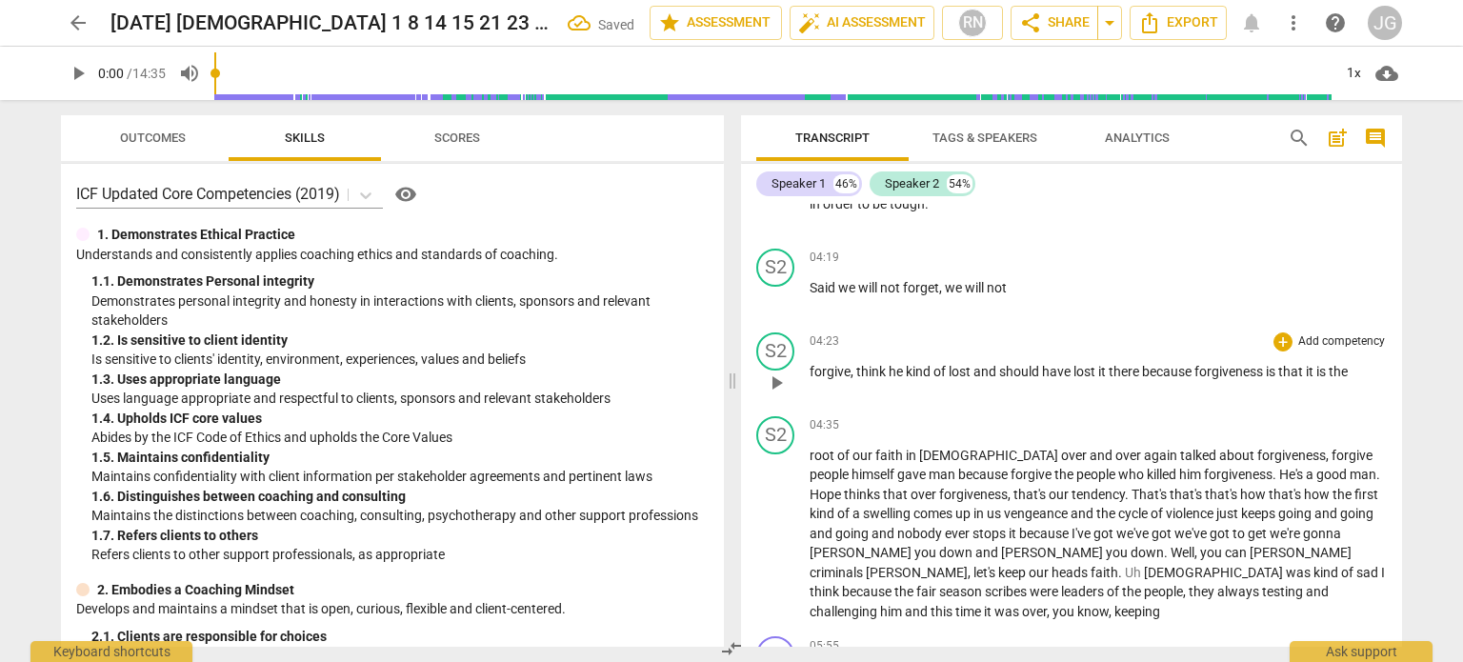
click at [809, 364] on span "forgive" at bounding box center [829, 371] width 41 height 15
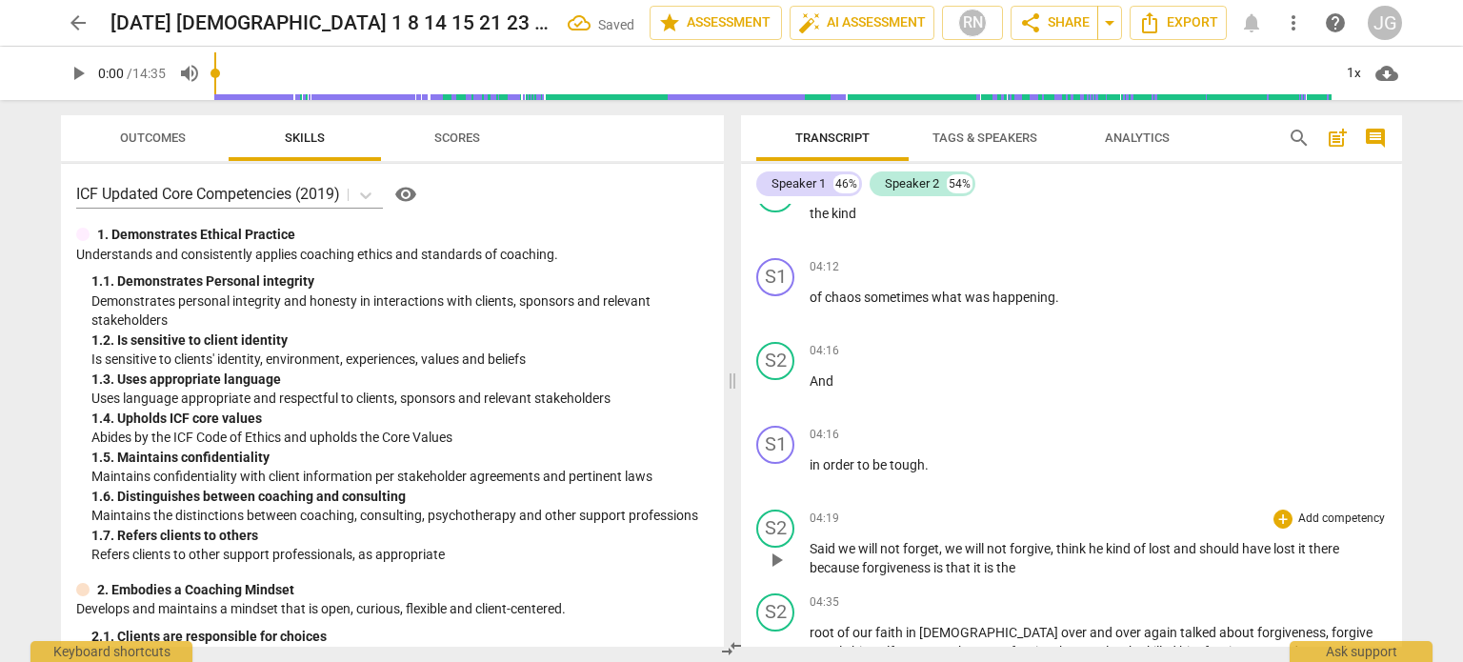
scroll to position [3045, 0]
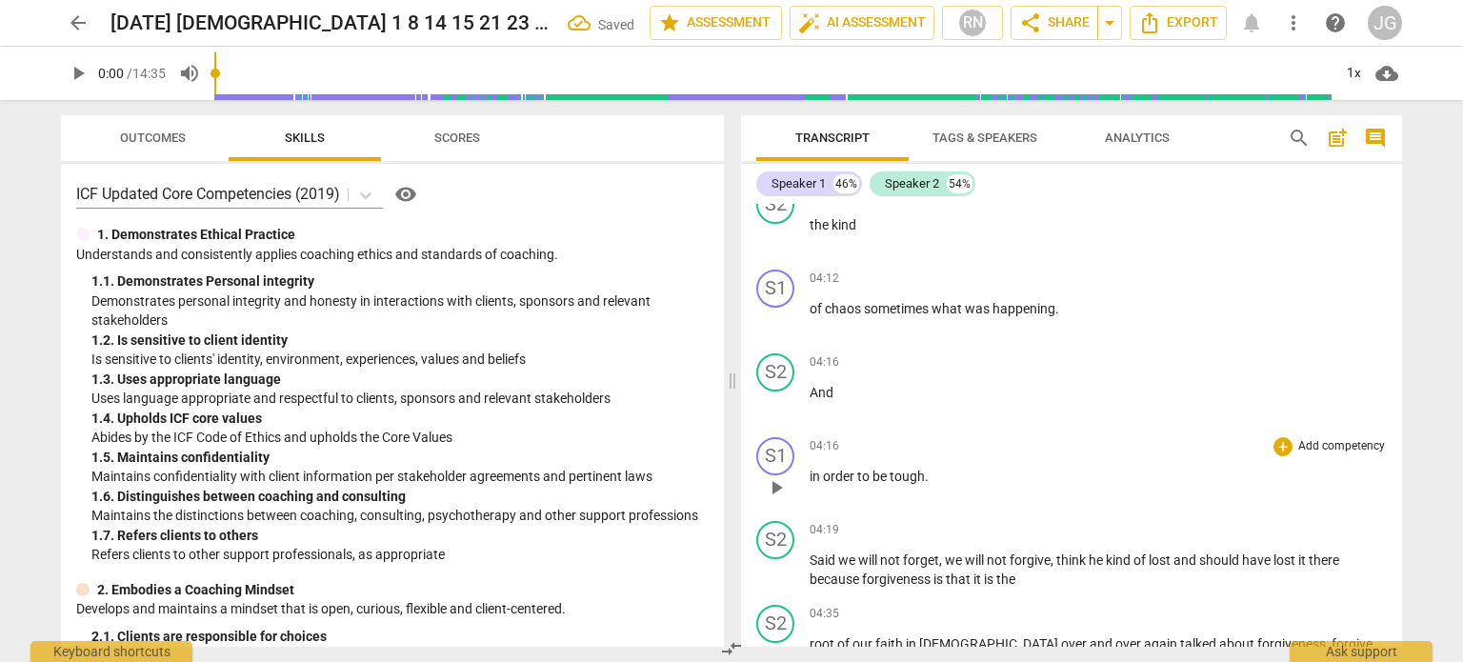
click at [809, 469] on span "in" at bounding box center [815, 476] width 13 height 15
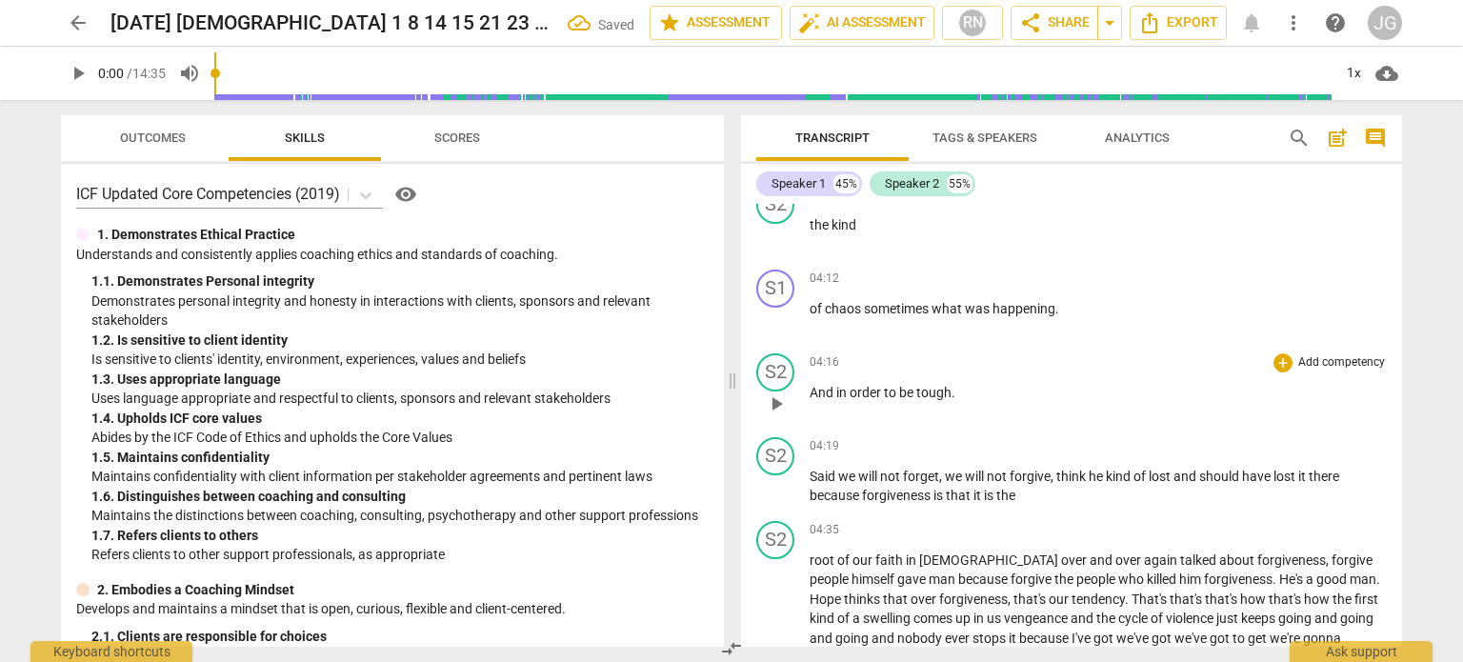
click at [809, 385] on span "And" at bounding box center [822, 392] width 27 height 15
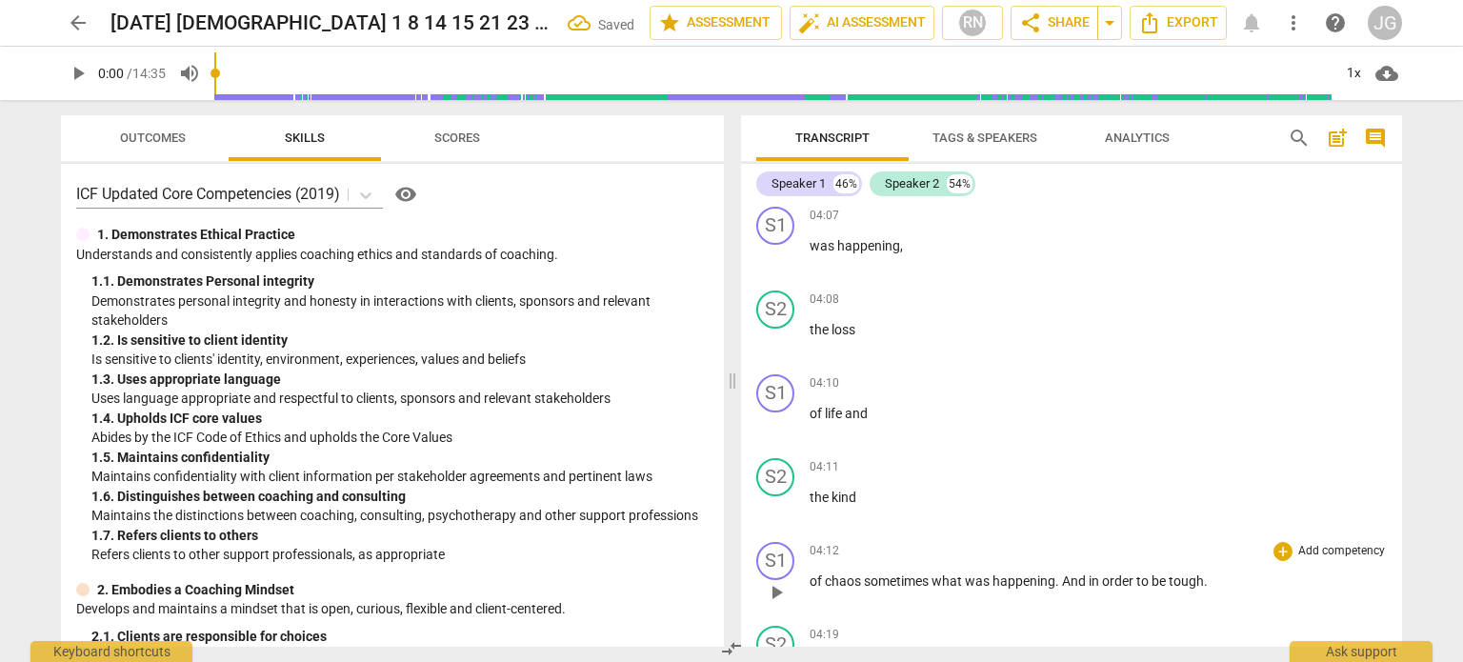
scroll to position [2760, 0]
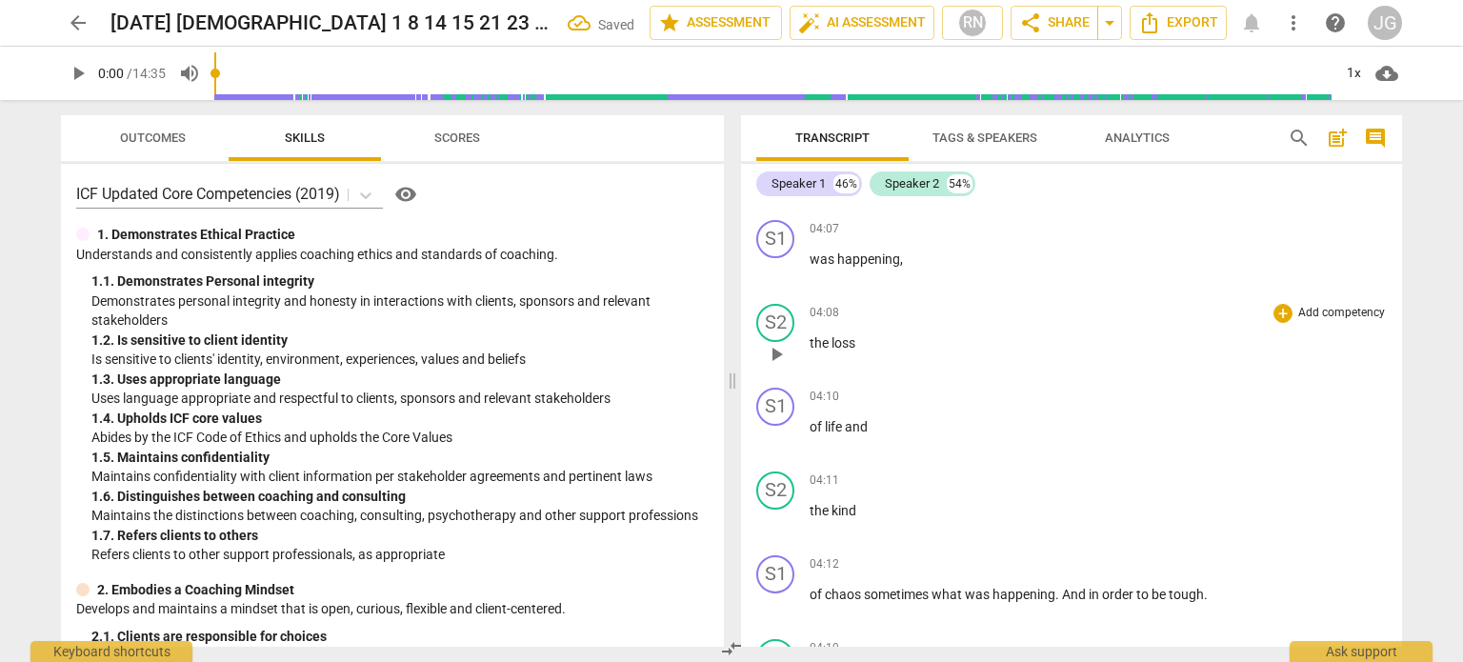
click at [809, 335] on span "the" at bounding box center [820, 342] width 22 height 15
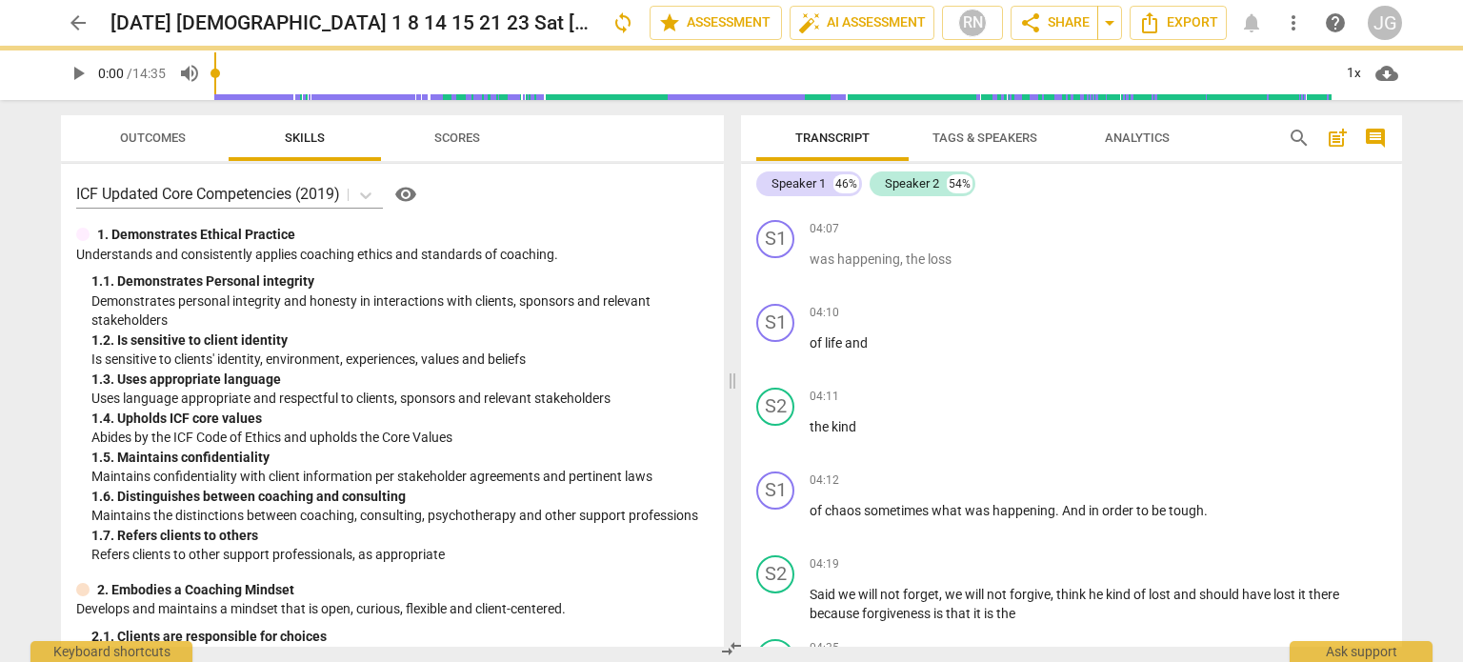
scroll to position [2677, 0]
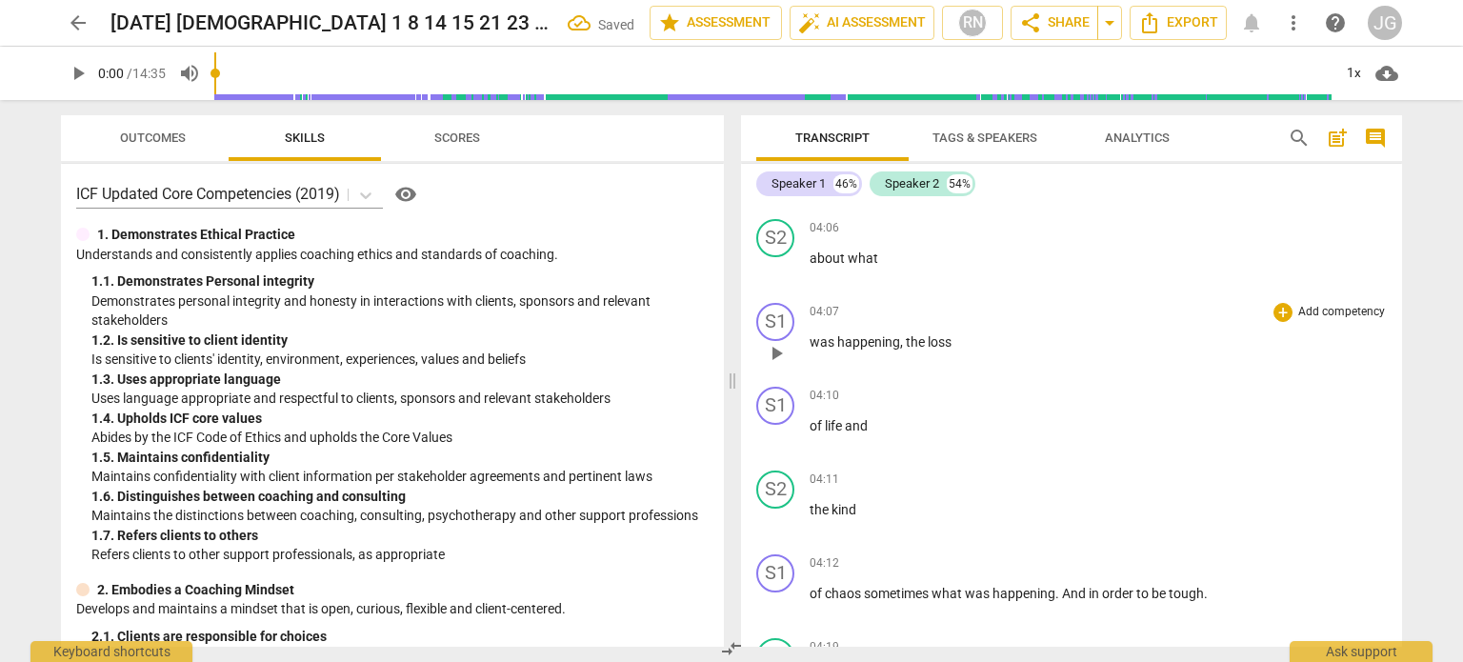
click at [810, 334] on span "was" at bounding box center [823, 341] width 28 height 15
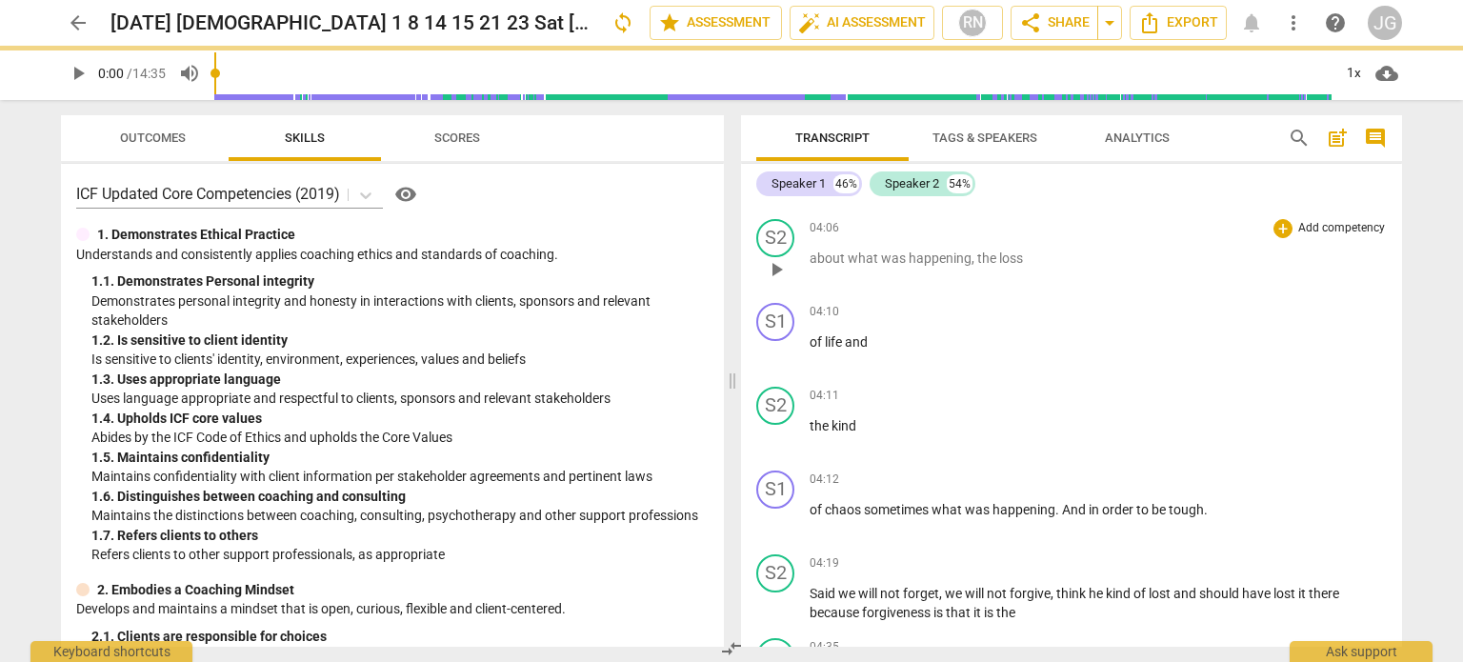
scroll to position [2594, 0]
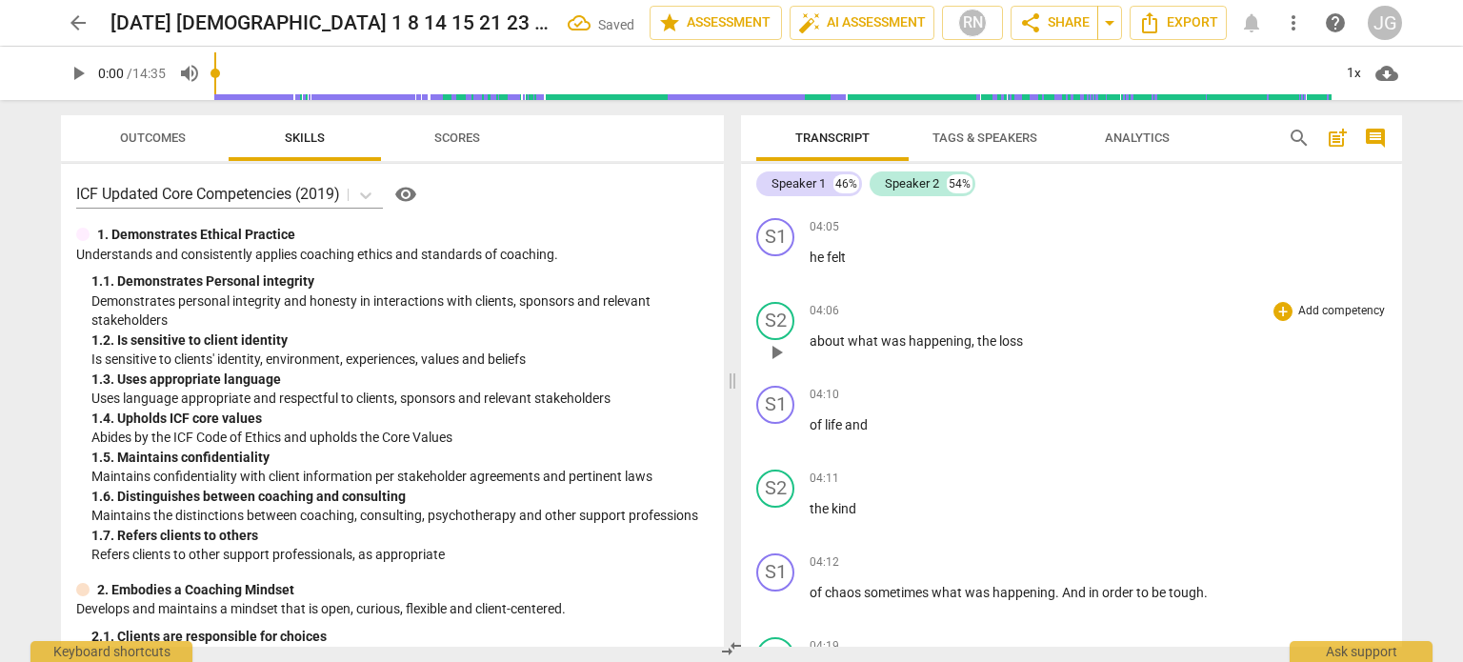
click at [808, 340] on div "play_arrow pause" at bounding box center [785, 352] width 49 height 25
click at [809, 333] on span "about" at bounding box center [828, 340] width 38 height 15
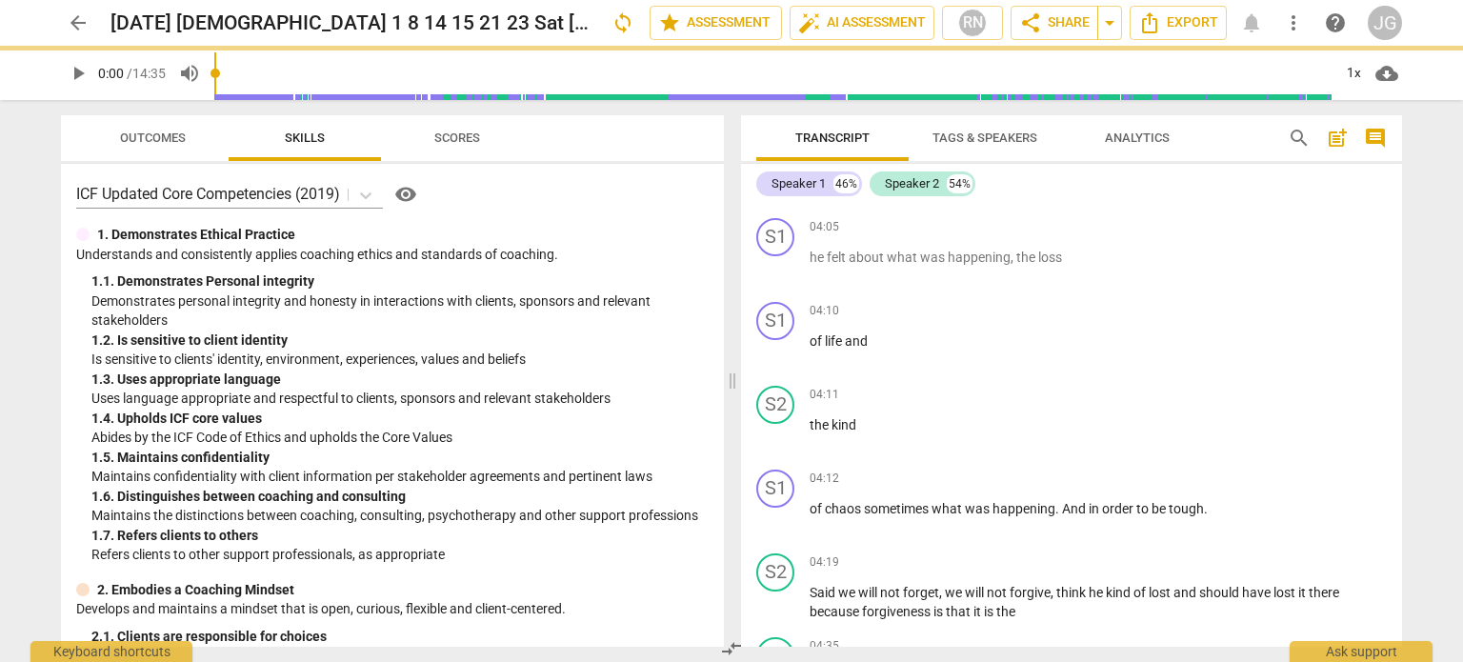
scroll to position [2510, 0]
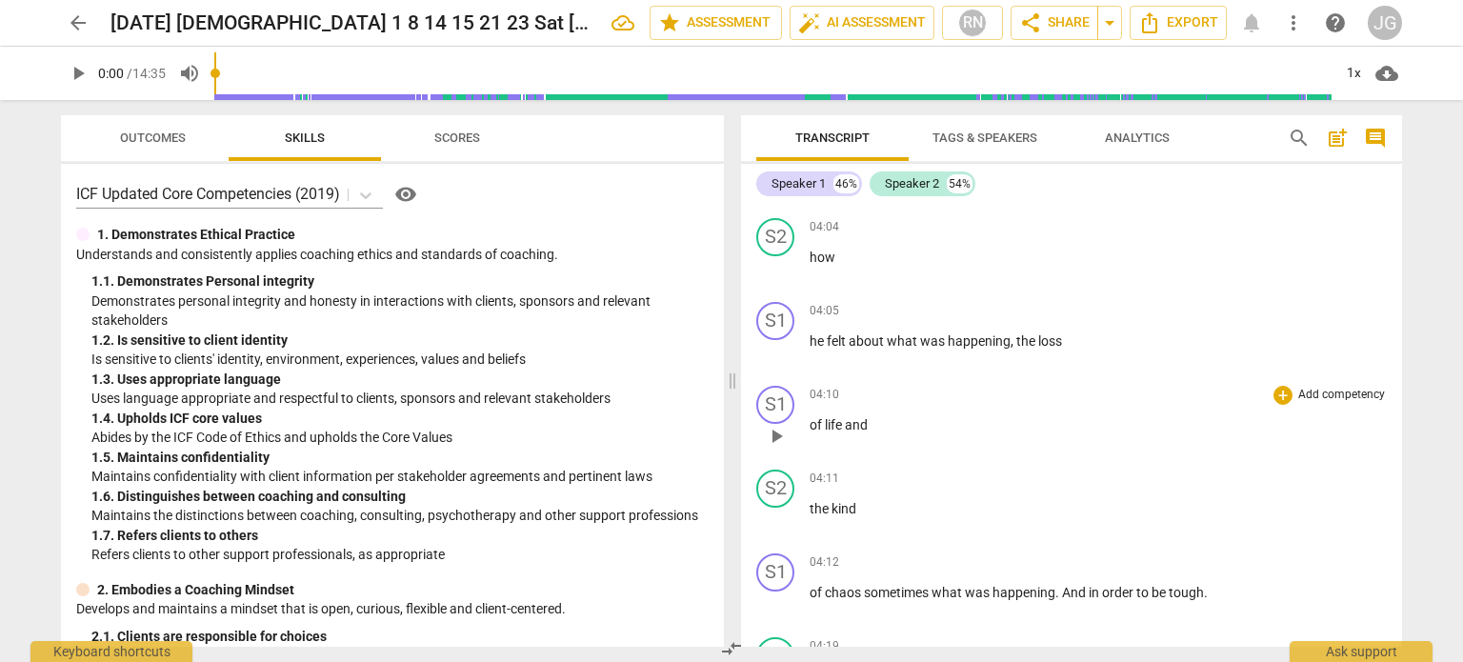
click at [809, 417] on span "of" at bounding box center [816, 424] width 15 height 15
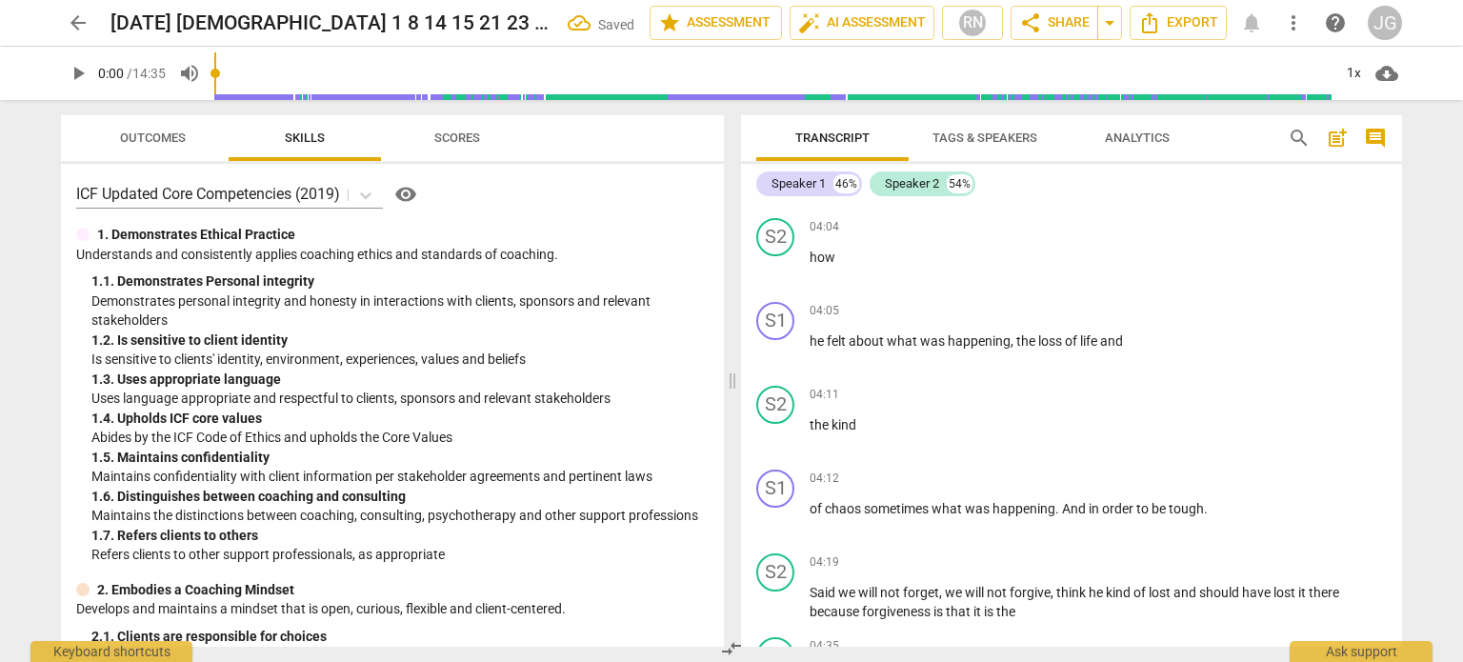
click at [809, 417] on span "the" at bounding box center [820, 424] width 22 height 15
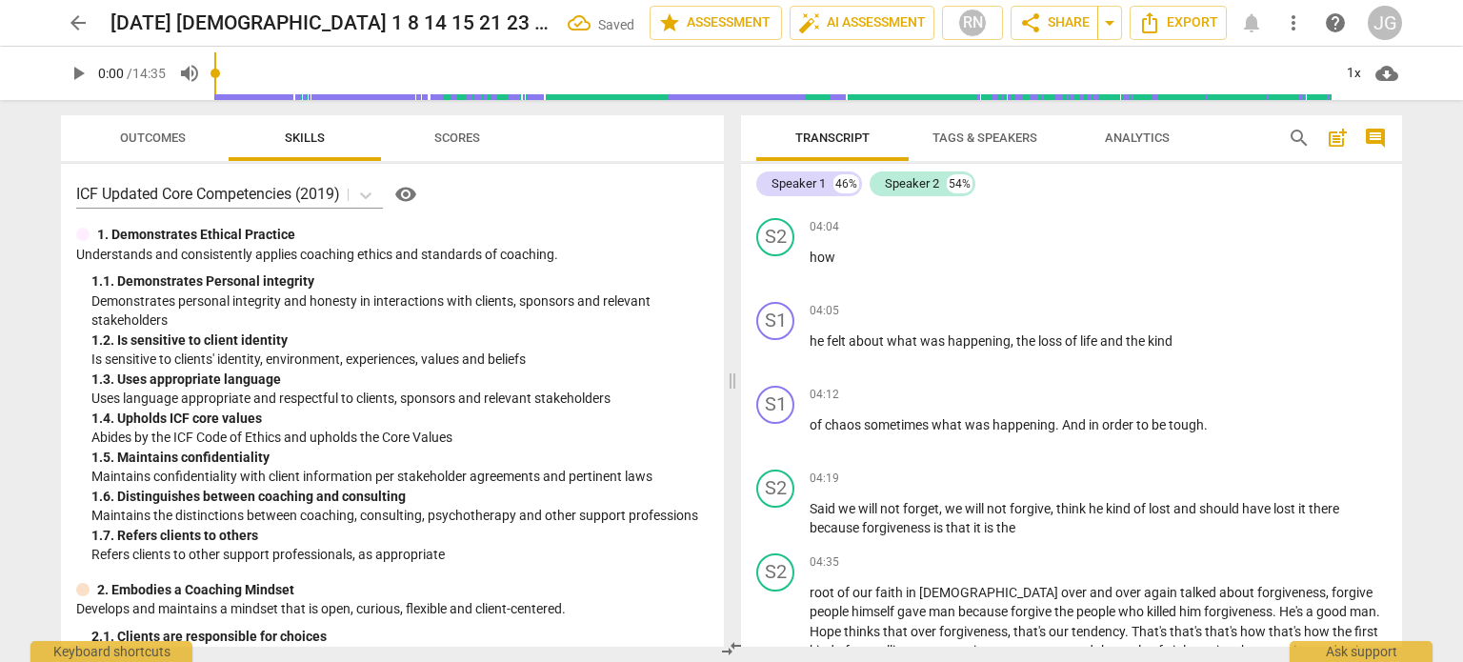
click at [809, 417] on span "of" at bounding box center [816, 424] width 15 height 15
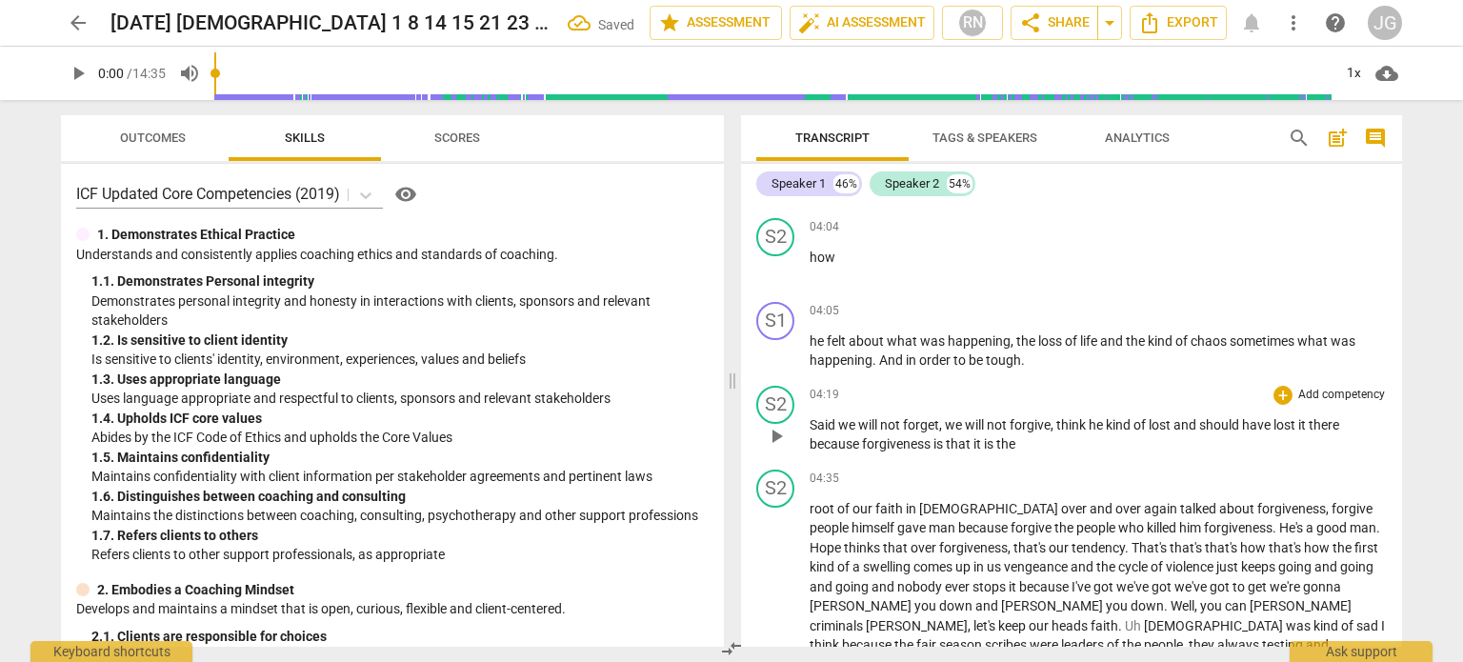
scroll to position [2224, 0]
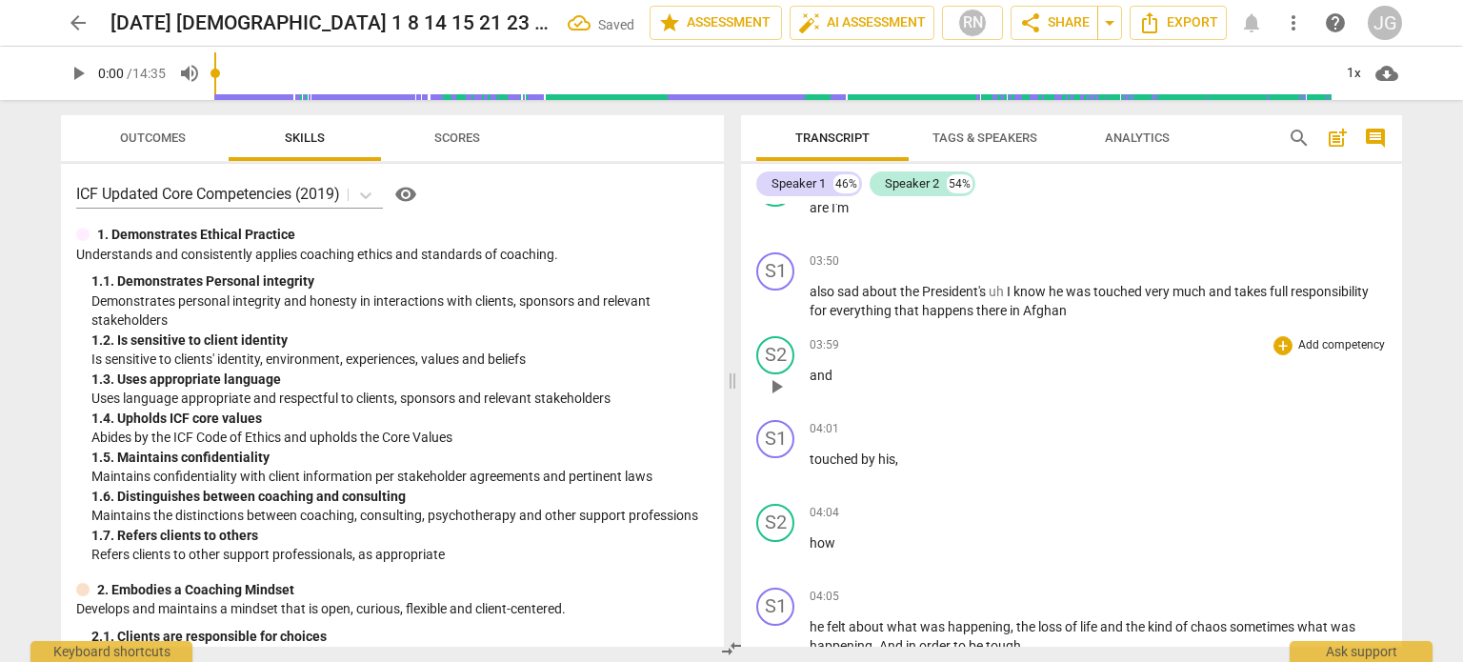
click at [809, 368] on span "and" at bounding box center [820, 375] width 23 height 15
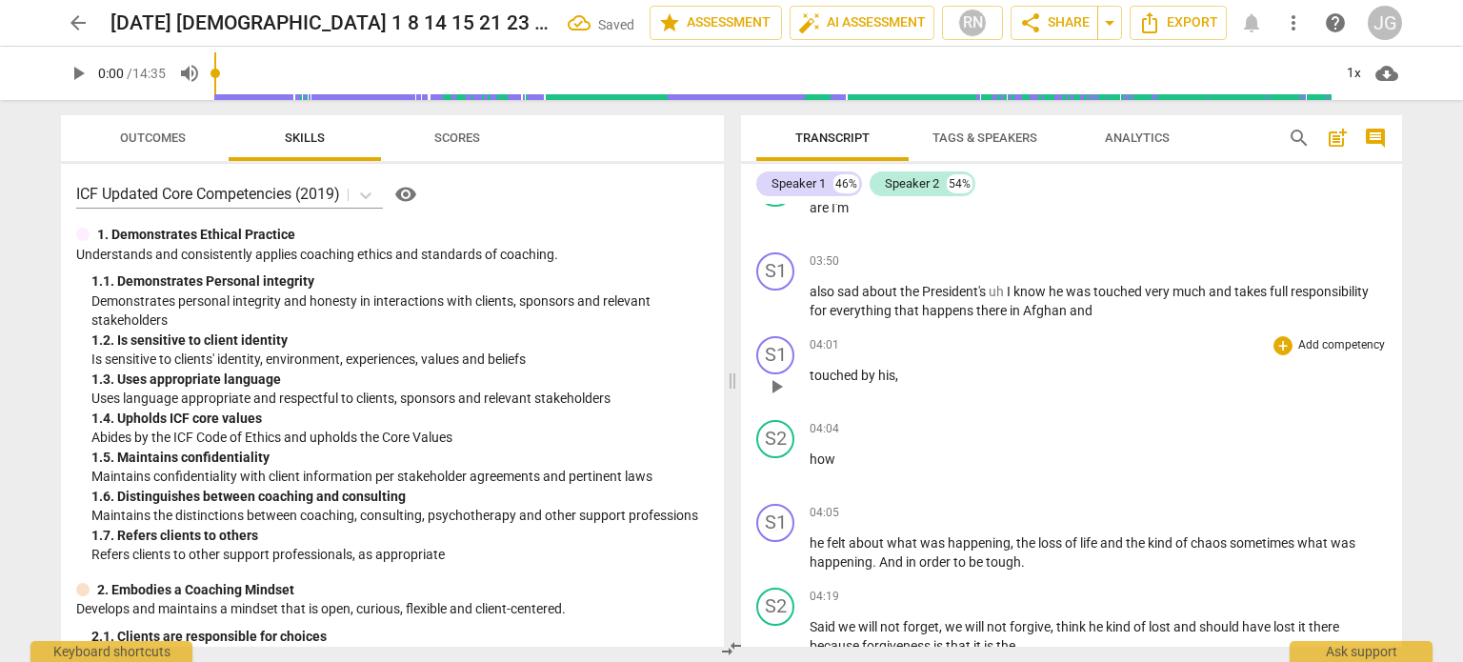
click at [809, 368] on span "touched" at bounding box center [834, 375] width 51 height 15
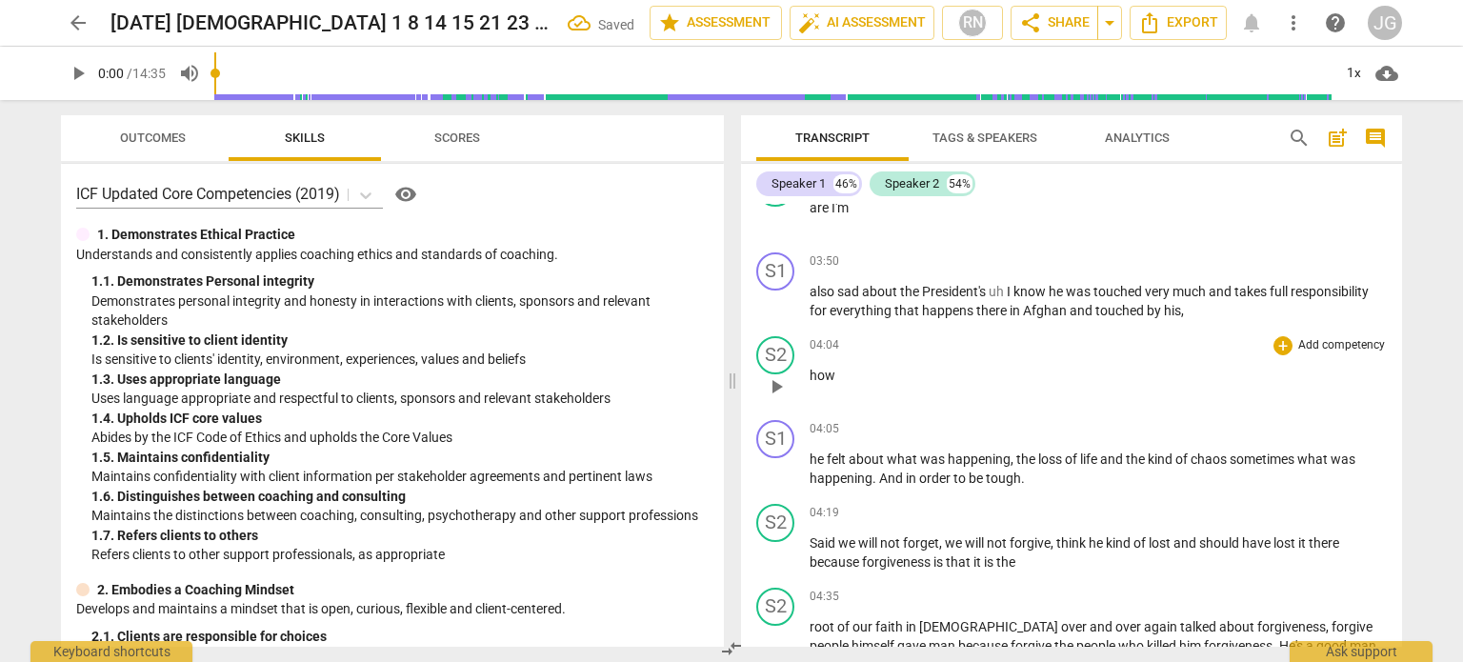
click at [809, 368] on span "how" at bounding box center [822, 375] width 26 height 15
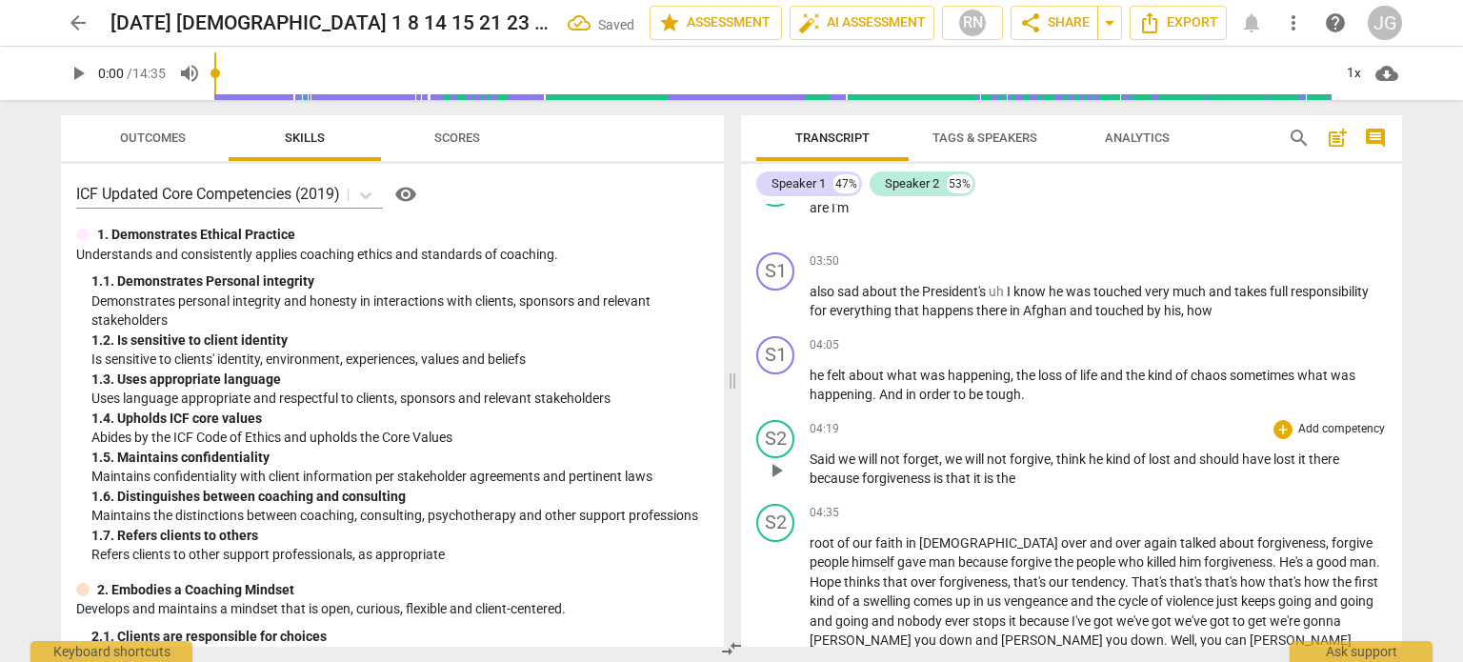
click at [810, 451] on span "Said" at bounding box center [823, 458] width 29 height 15
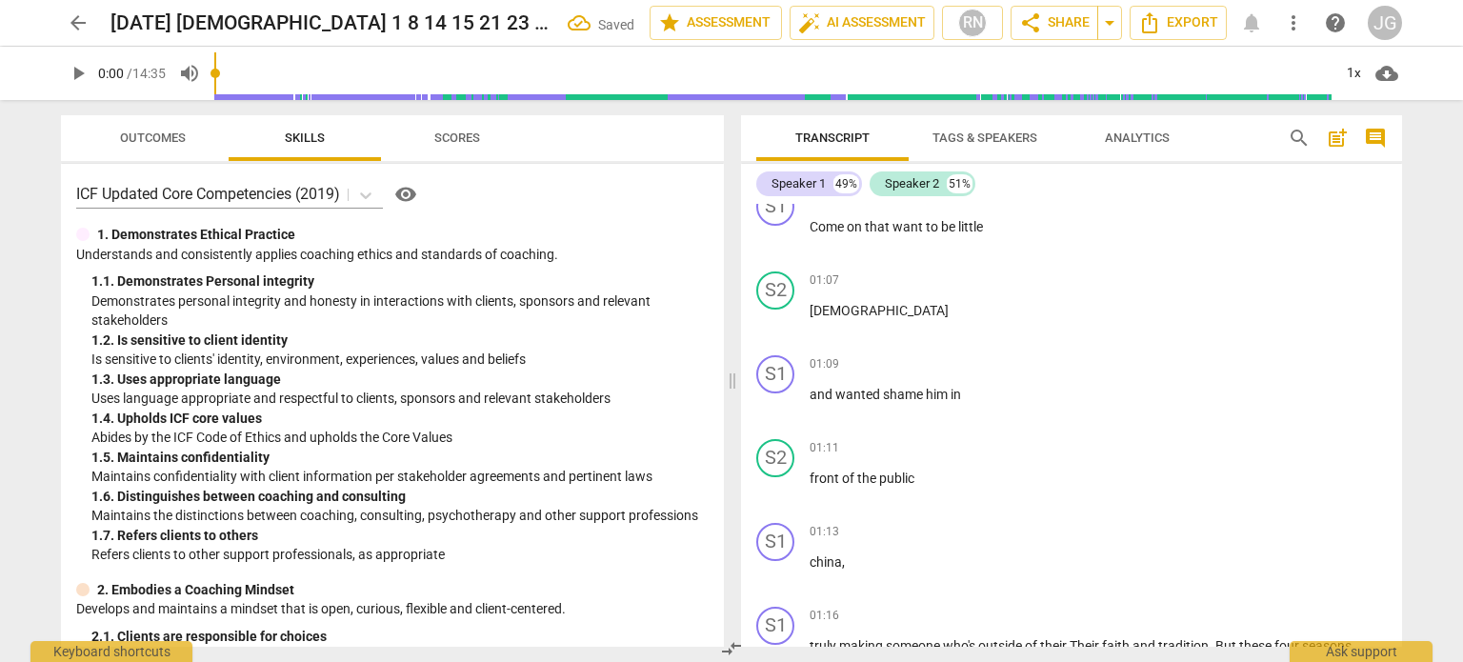
scroll to position [0, 0]
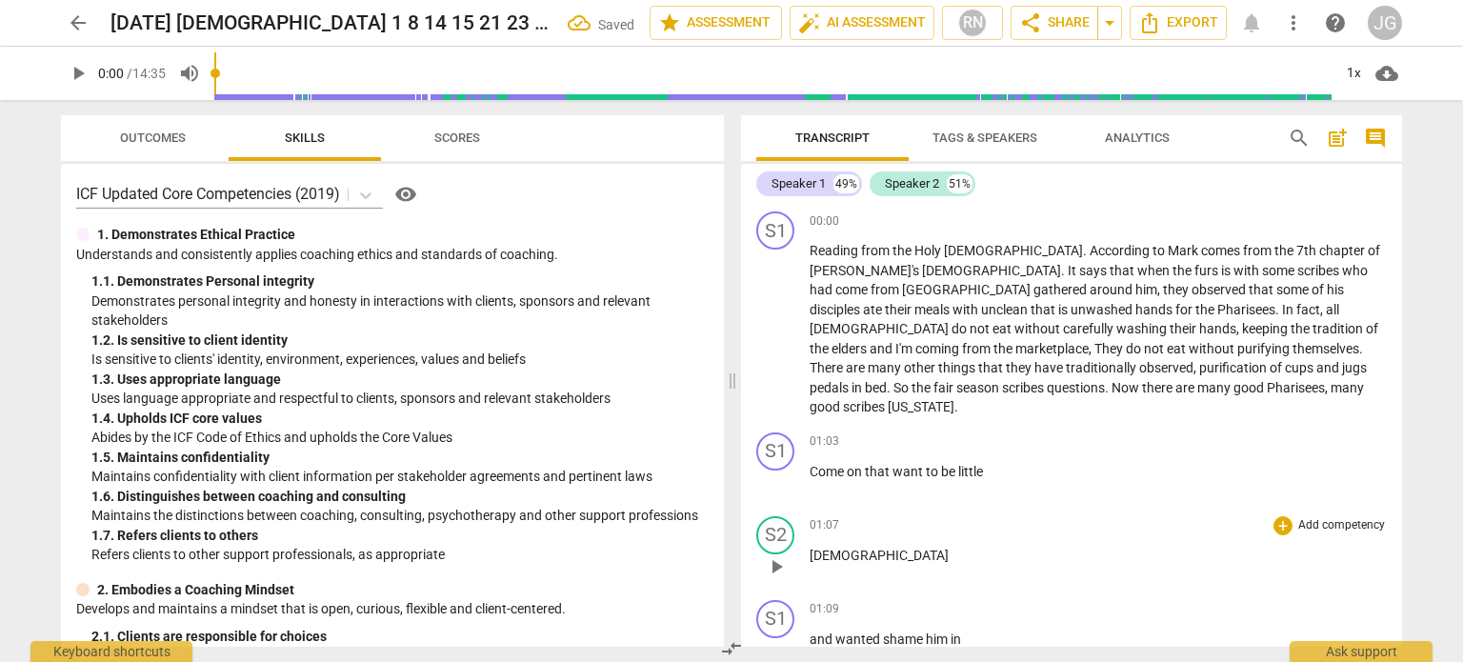
click at [809, 548] on span "[DEMOGRAPHIC_DATA]" at bounding box center [878, 555] width 139 height 15
click at [809, 548] on span "and" at bounding box center [822, 555] width 26 height 15
click at [809, 548] on span "front" at bounding box center [825, 555] width 32 height 15
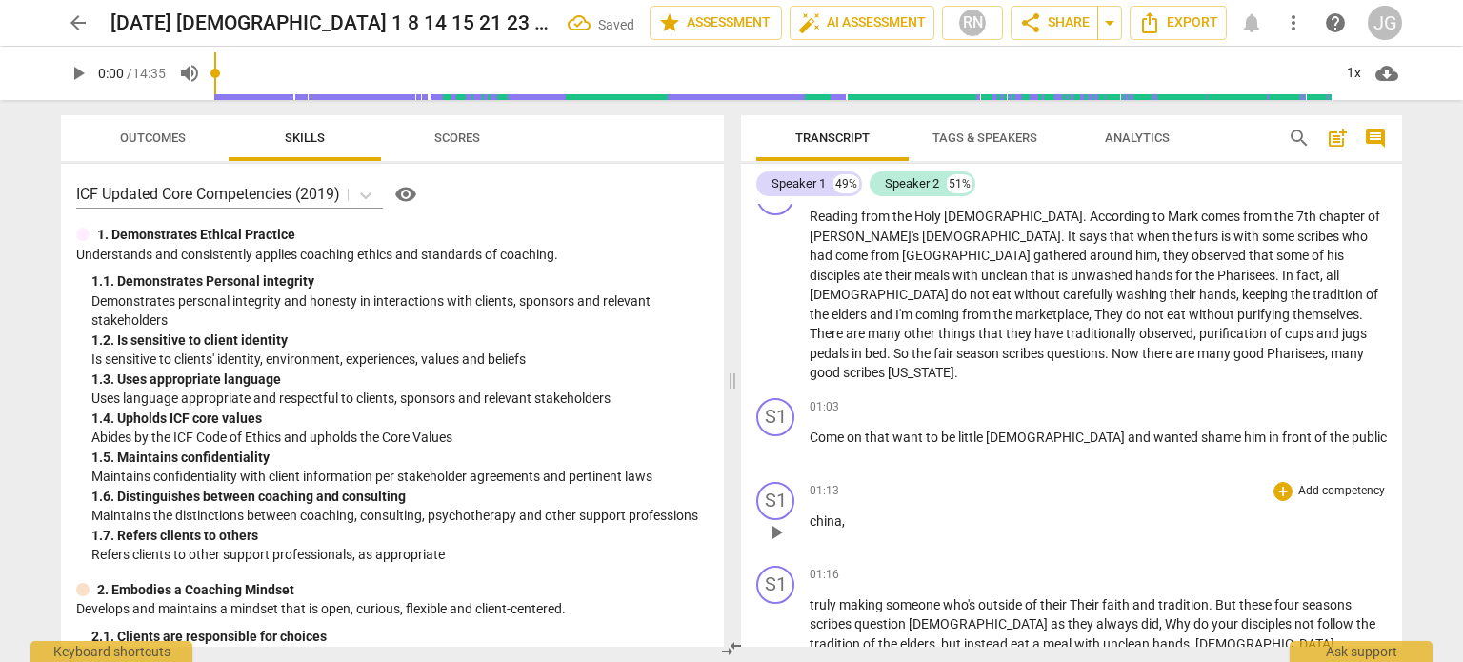
scroll to position [95, 0]
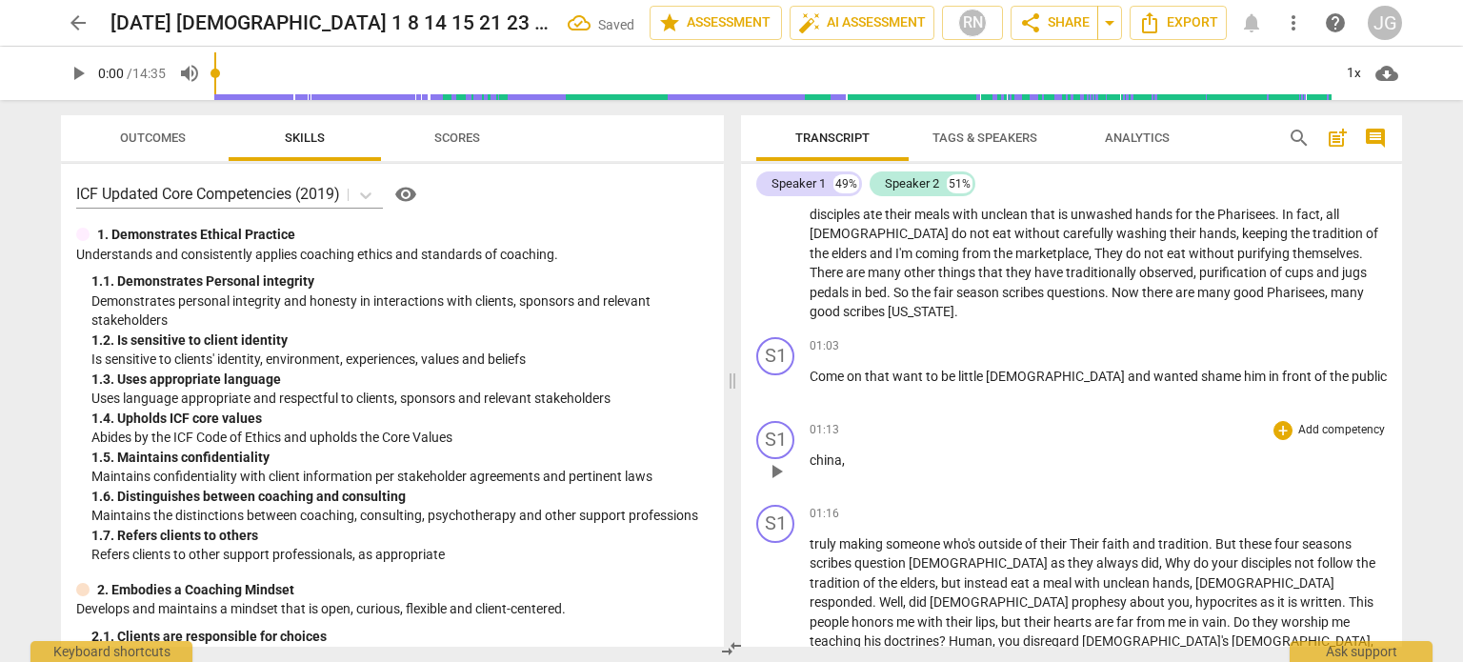
click at [809, 452] on span "china" at bounding box center [825, 459] width 32 height 15
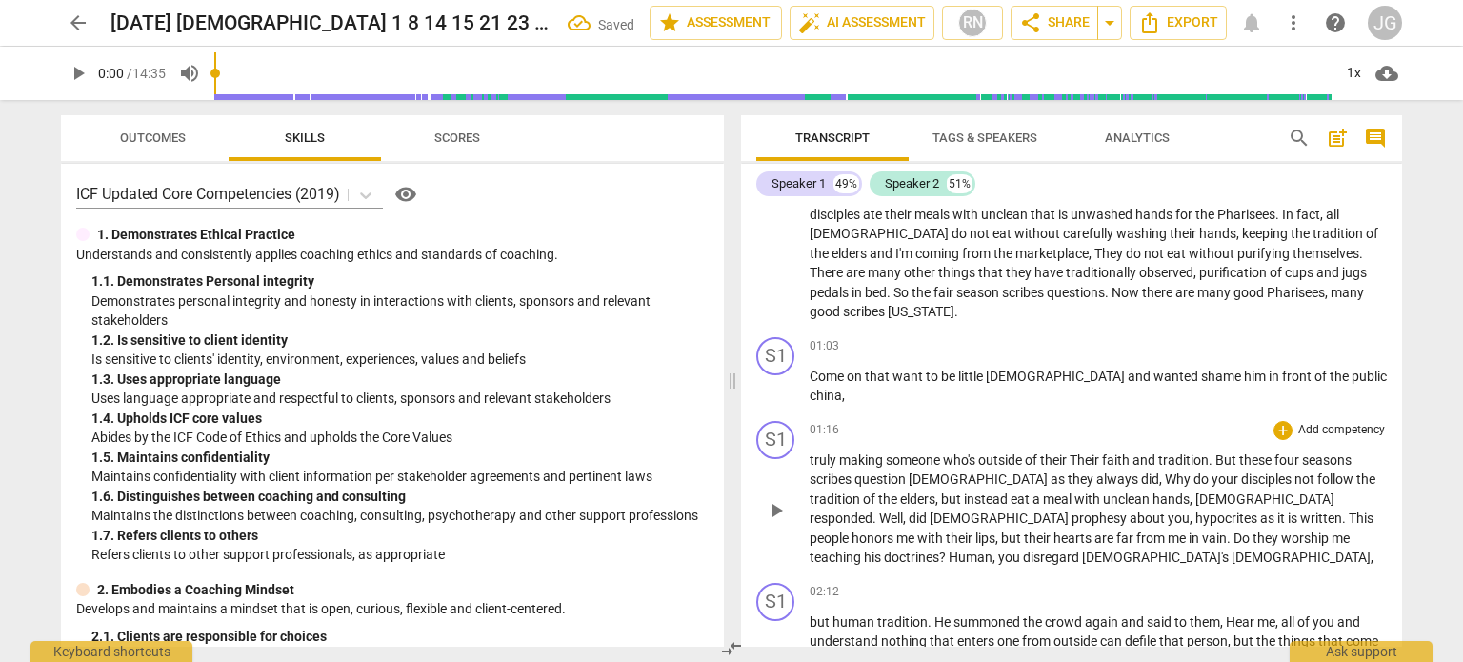
click at [809, 452] on span "truly" at bounding box center [824, 459] width 30 height 15
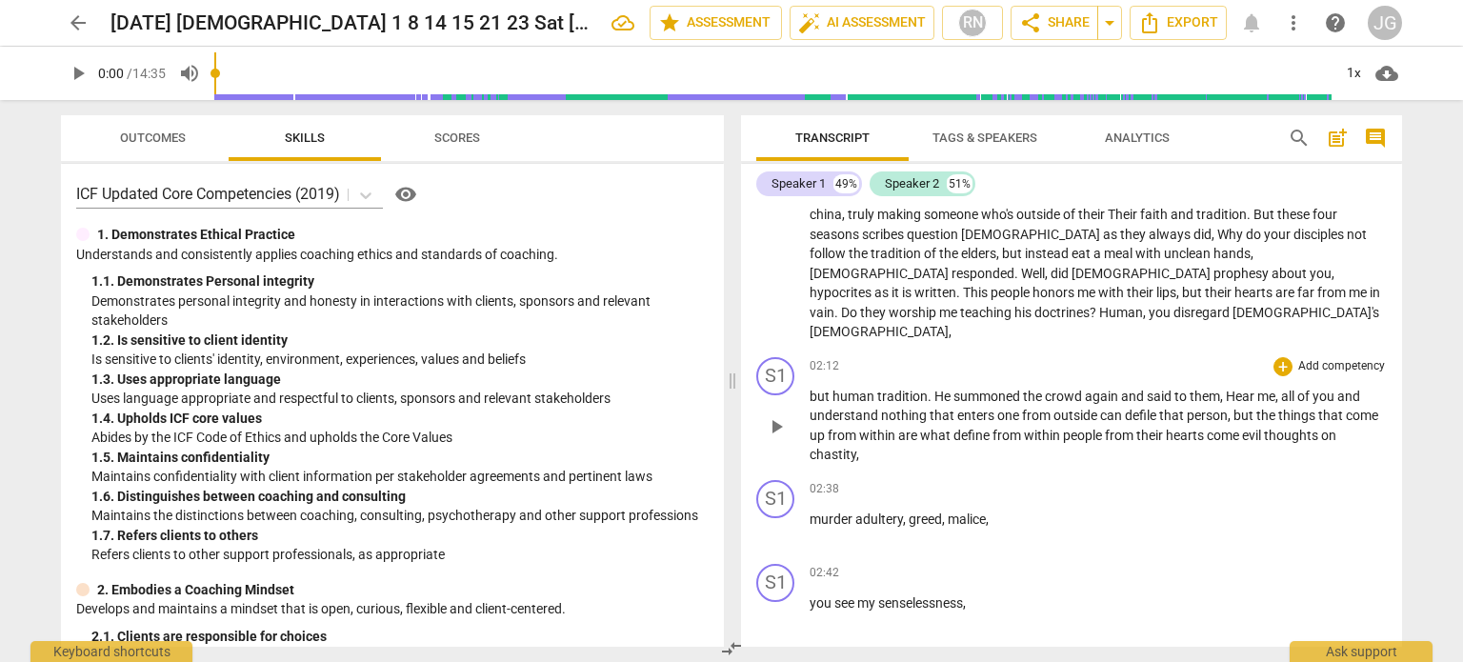
scroll to position [286, 0]
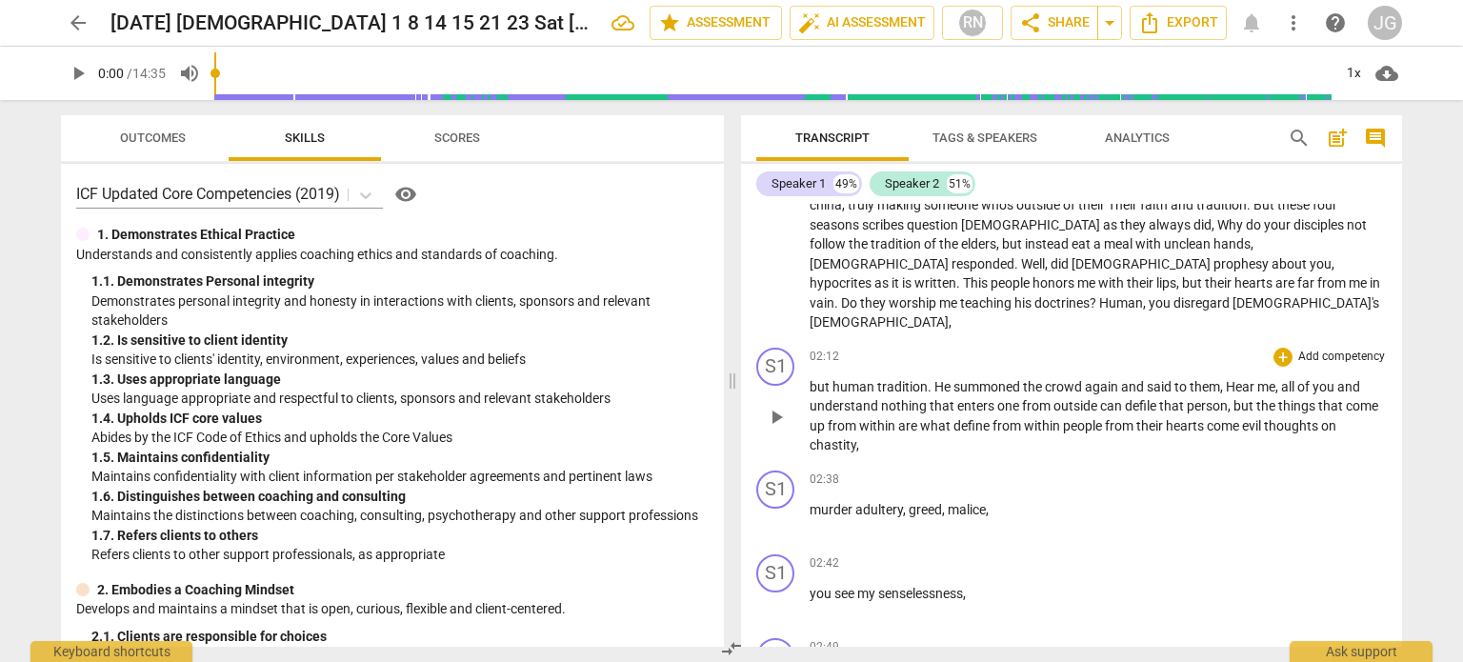
click at [809, 379] on span "but" at bounding box center [820, 386] width 23 height 15
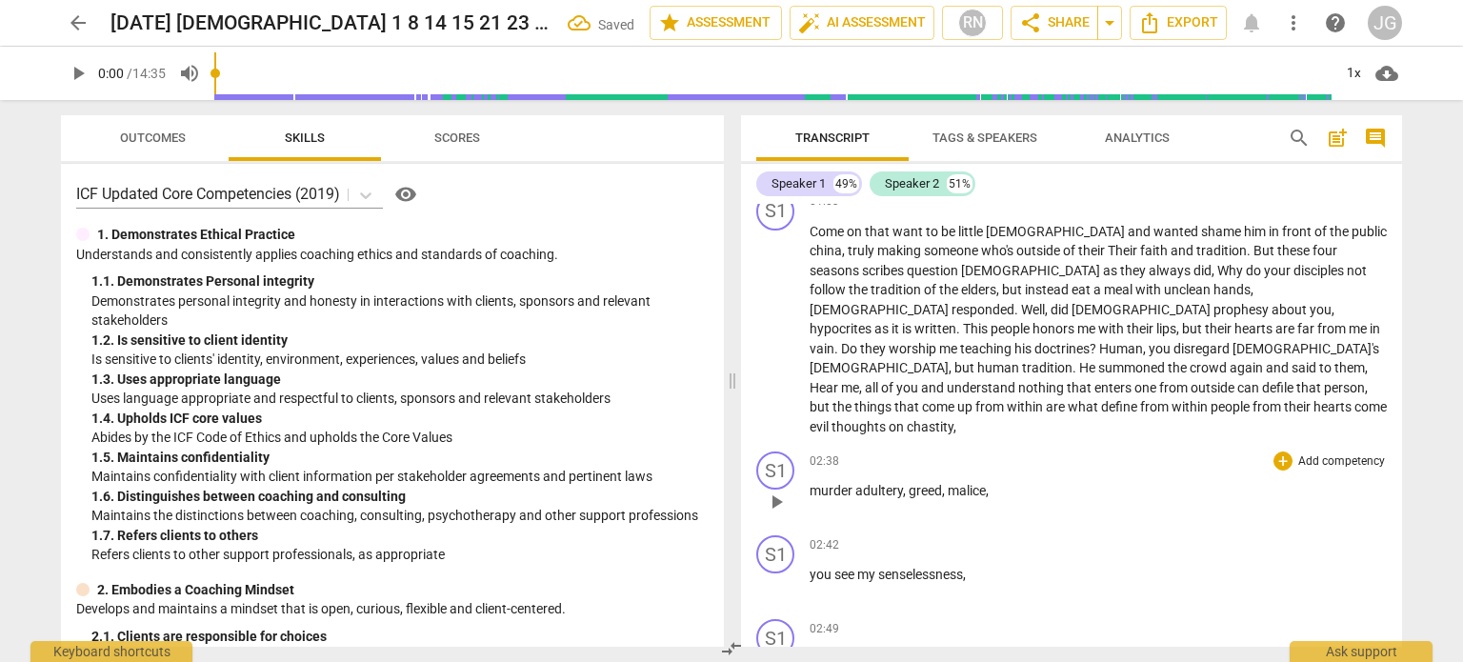
click at [807, 450] on div "S1 play_arrow pause 02:38 + Add competency keyboard_arrow_right murder adultery…" at bounding box center [1071, 486] width 661 height 84
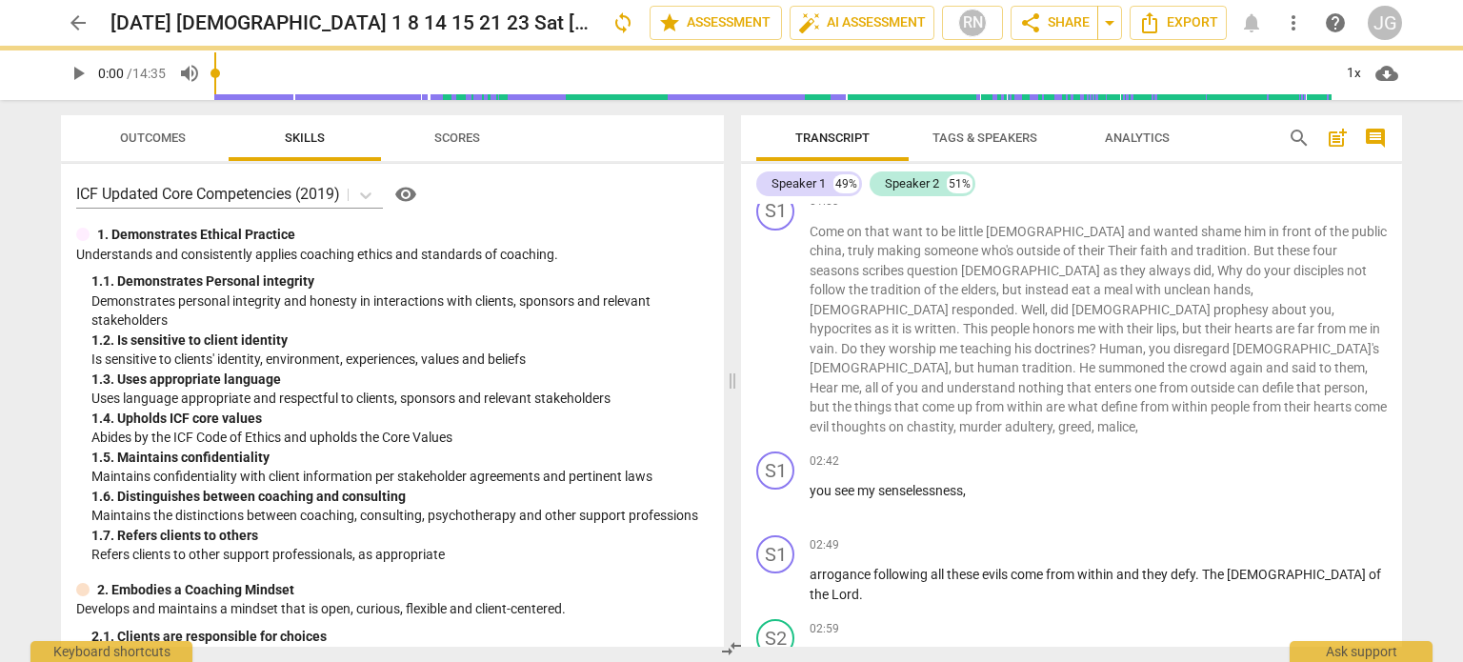
scroll to position [157, 0]
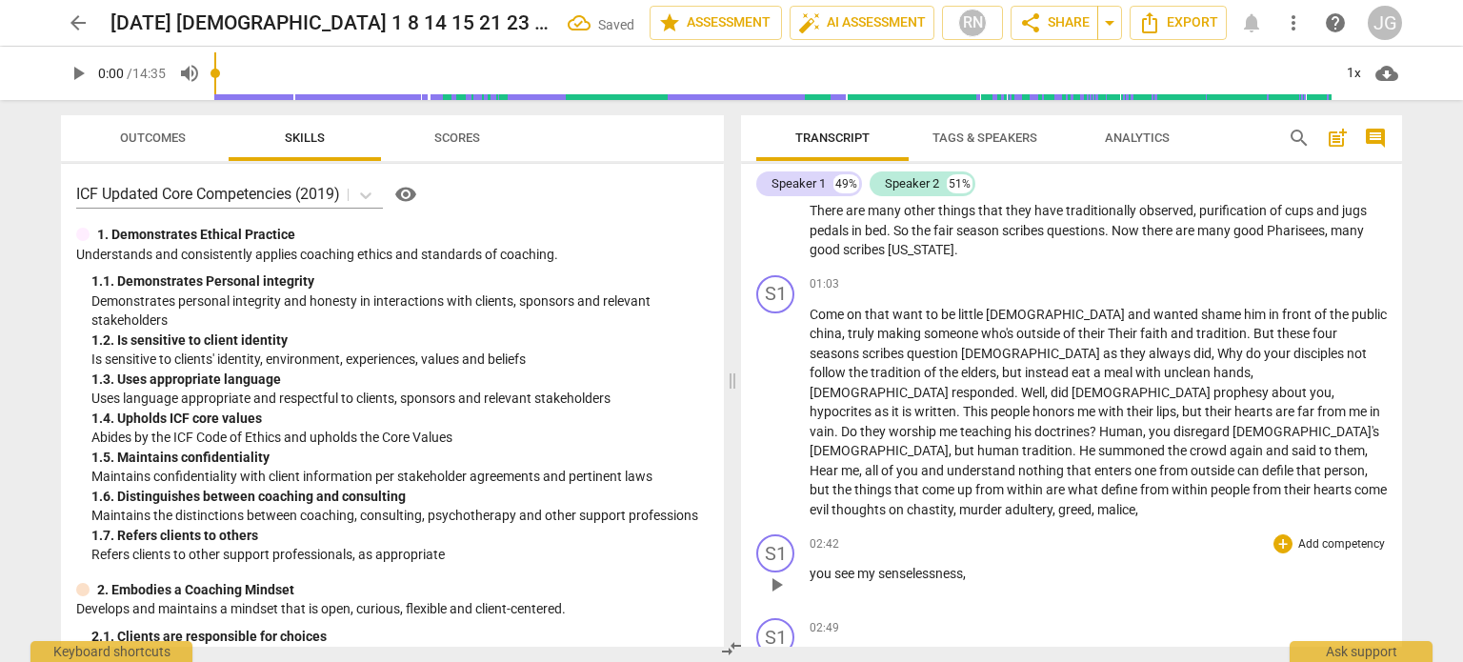
click at [809, 566] on span "you" at bounding box center [821, 573] width 25 height 15
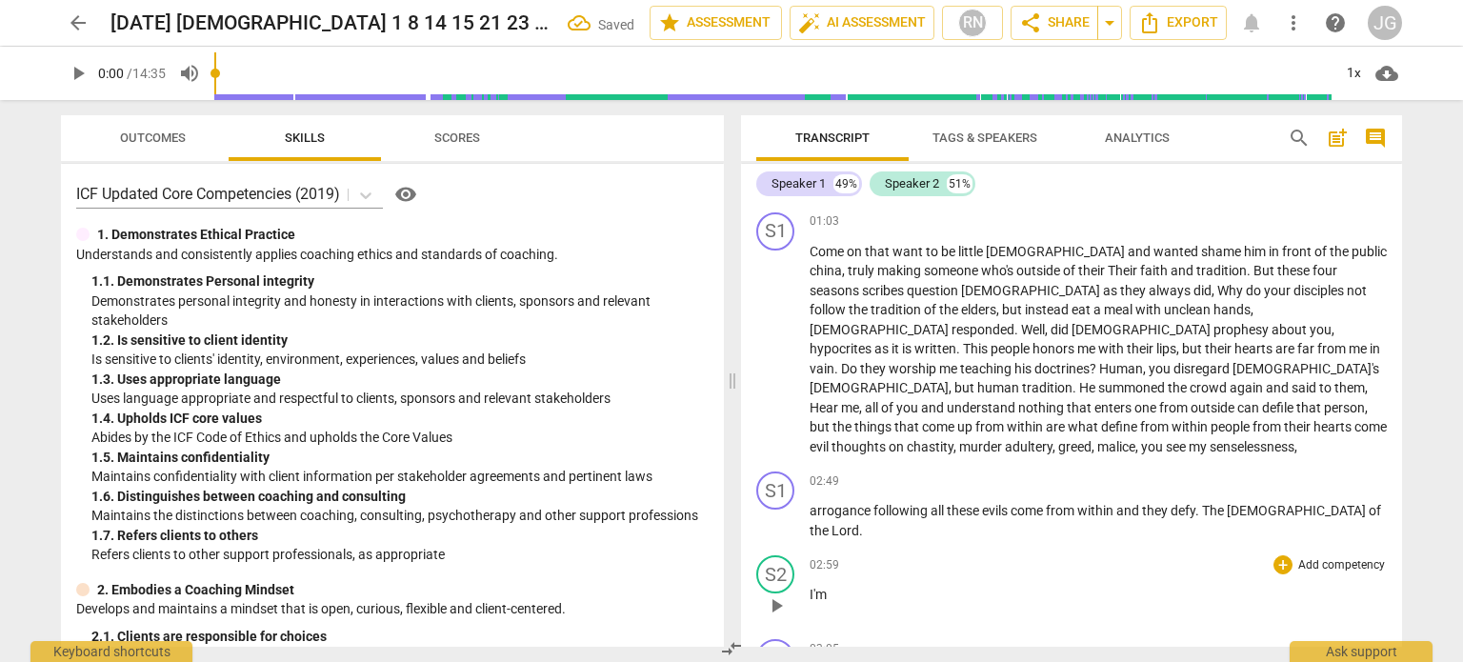
scroll to position [252, 0]
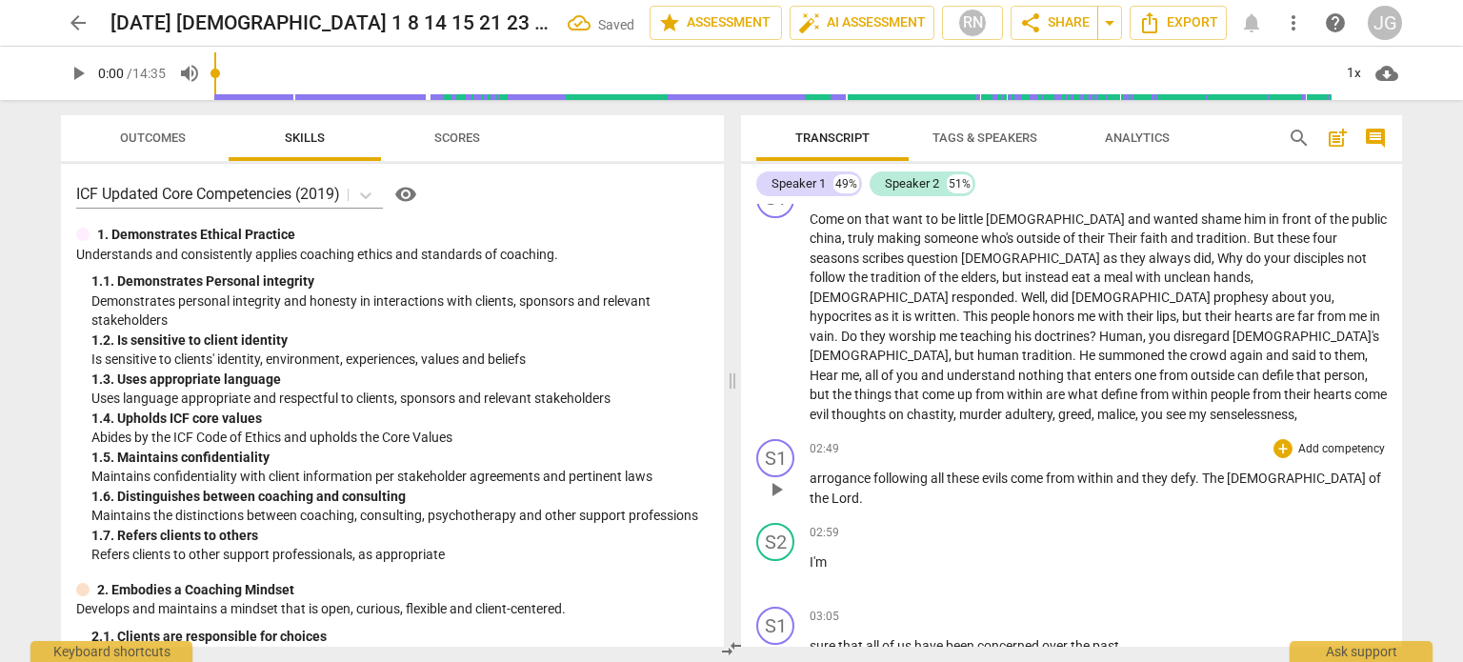
click at [809, 470] on span "arrogance" at bounding box center [841, 477] width 64 height 15
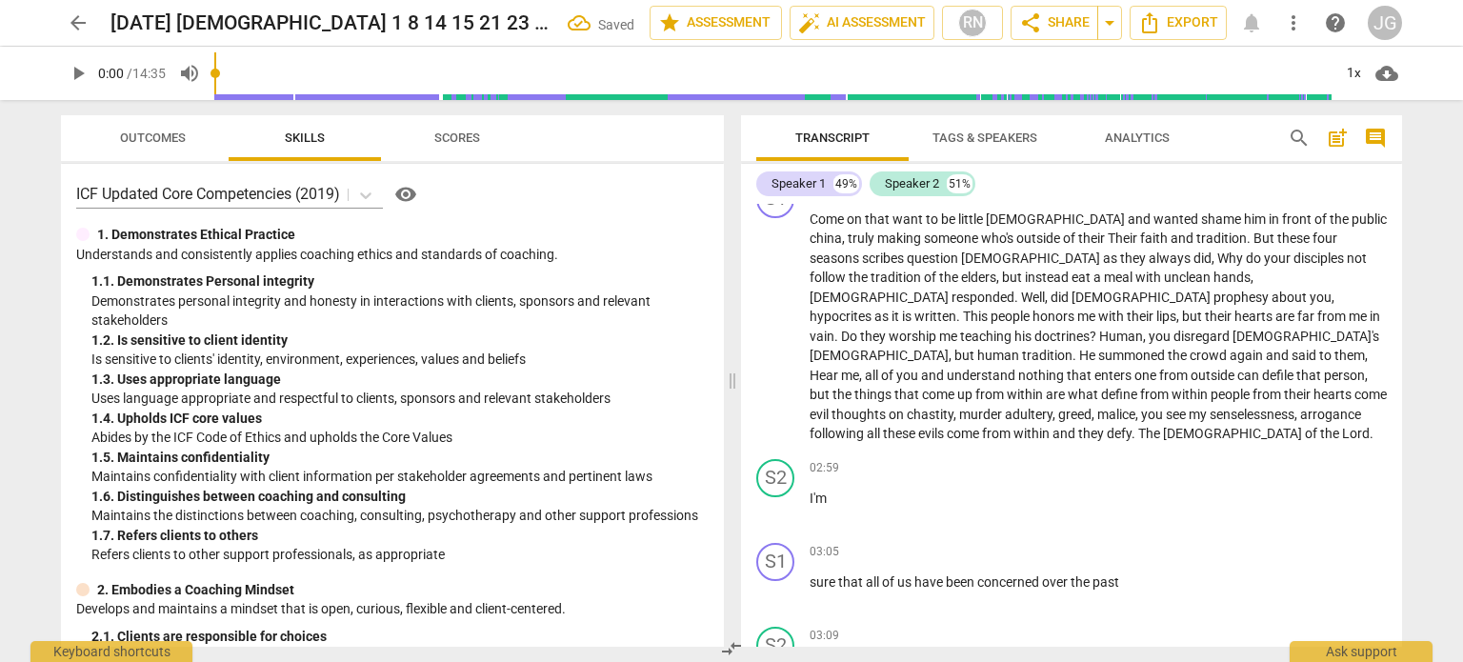
scroll to position [189, 0]
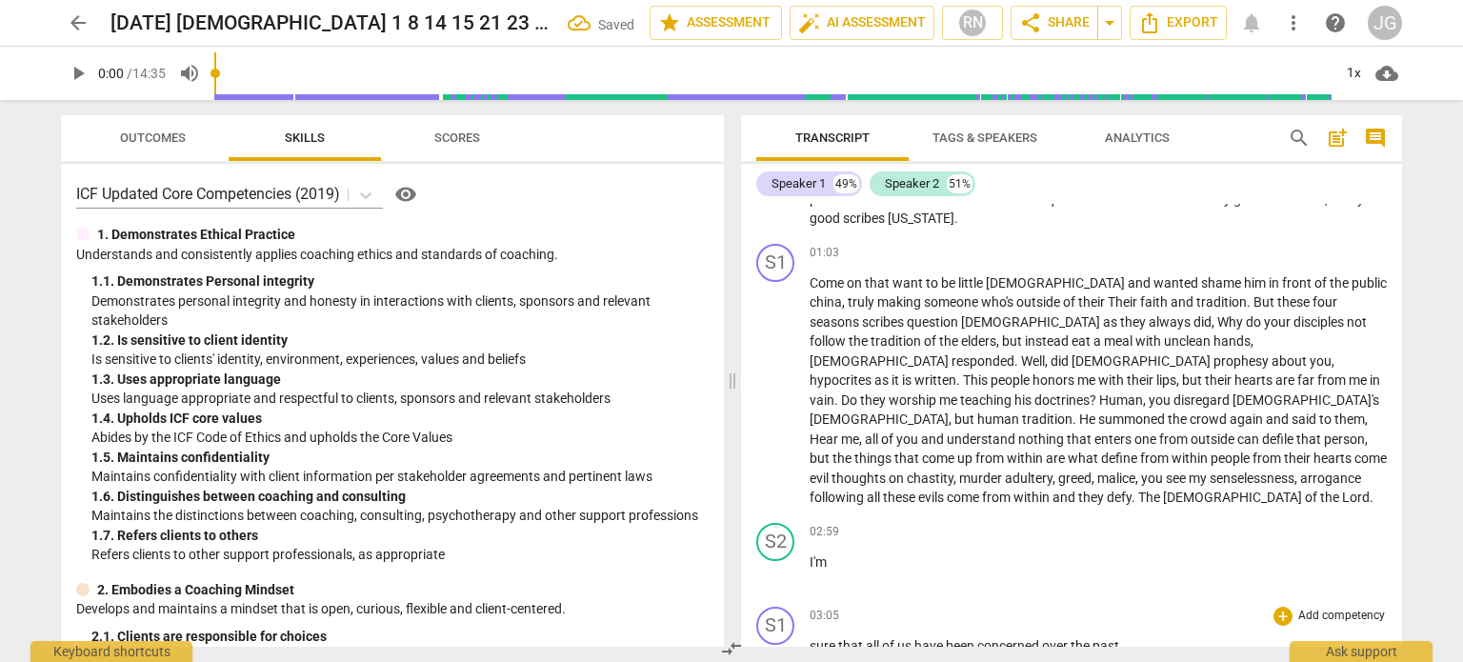
click at [809, 638] on span "sure" at bounding box center [823, 645] width 29 height 15
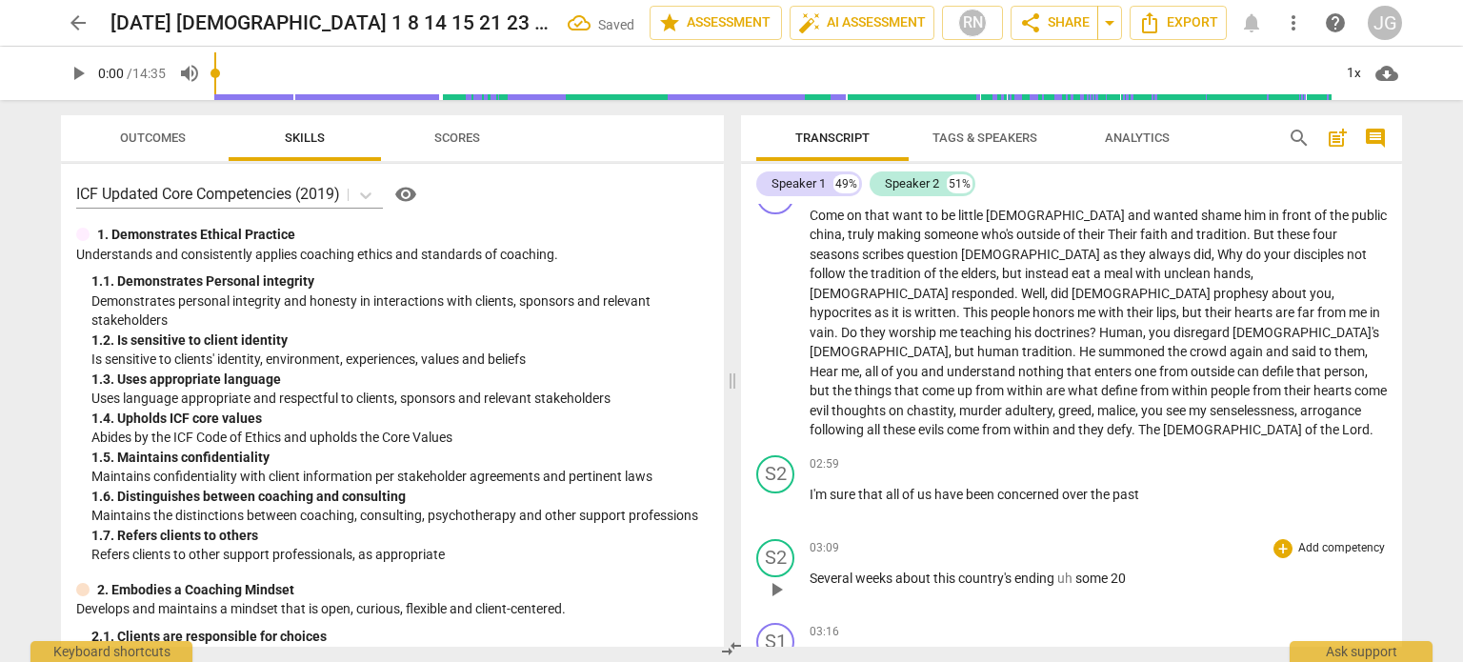
scroll to position [284, 0]
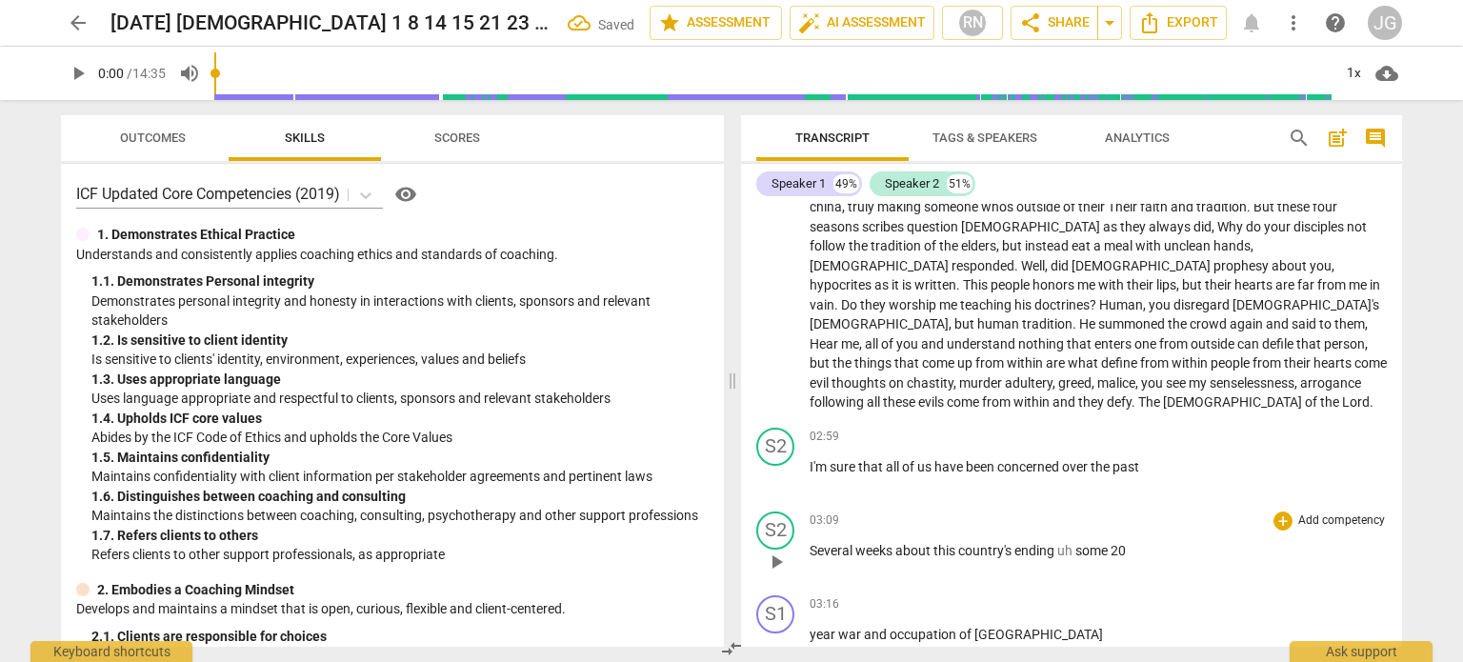
click at [811, 543] on span "Several" at bounding box center [832, 550] width 46 height 15
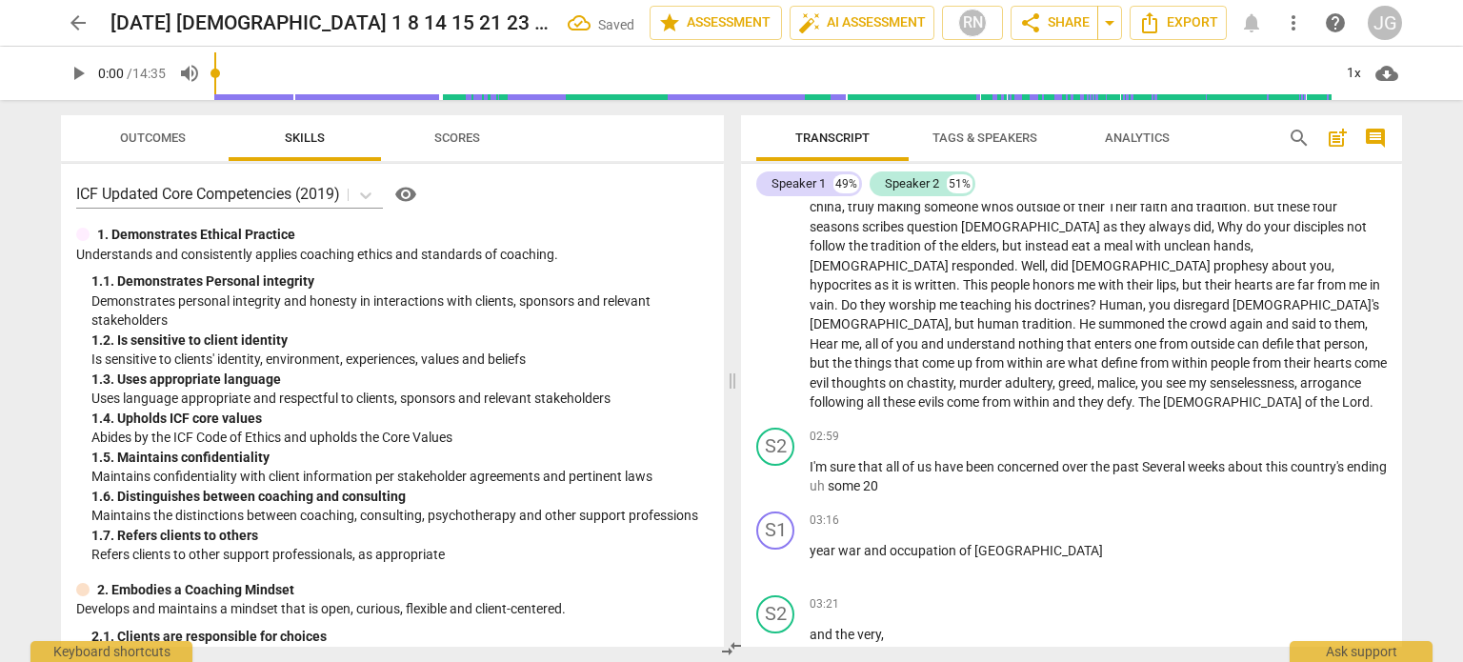
click at [811, 543] on span "year" at bounding box center [823, 550] width 29 height 15
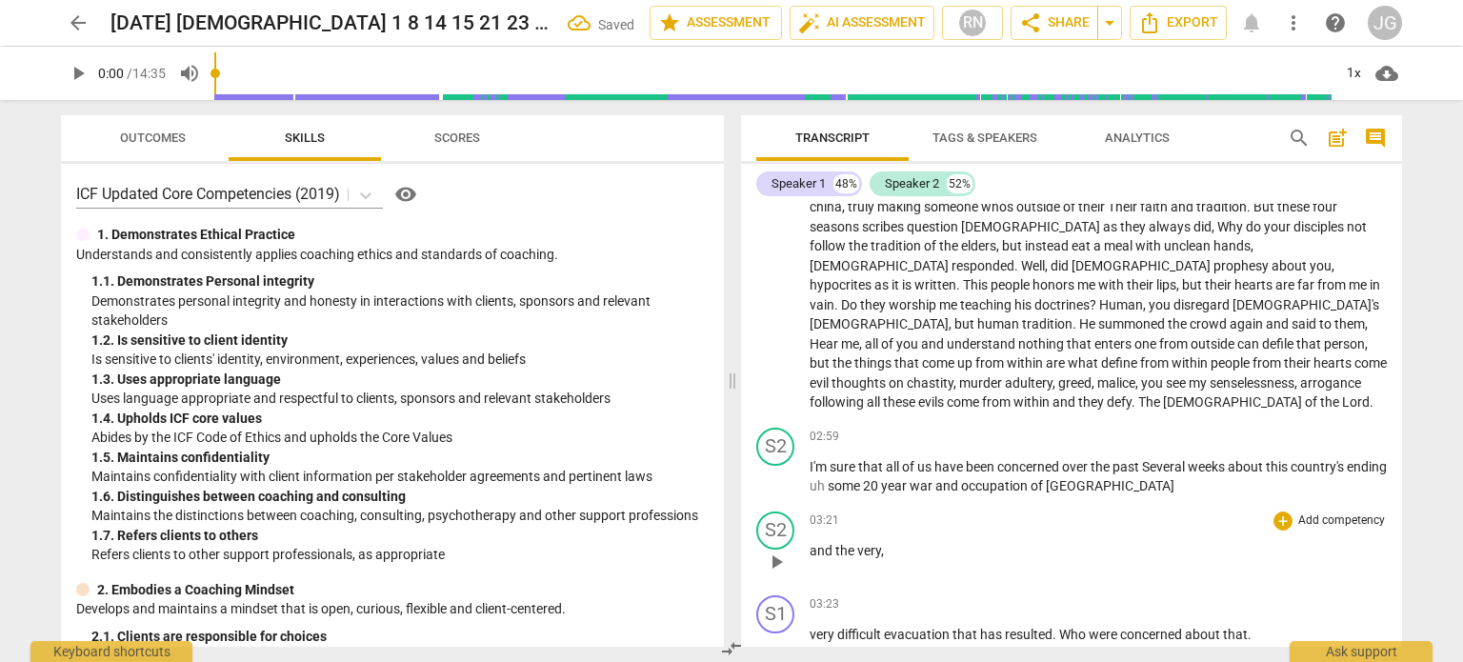
click at [809, 543] on span "and" at bounding box center [822, 550] width 26 height 15
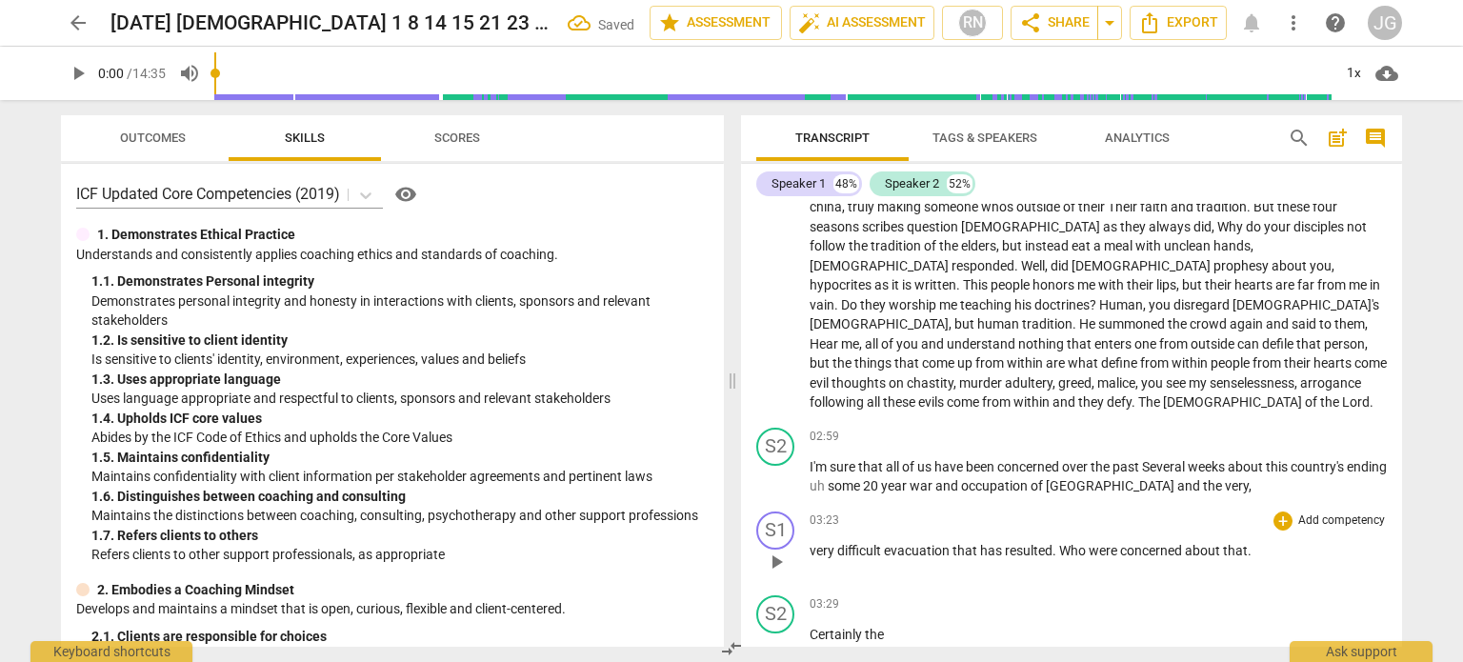
click at [810, 543] on span "very" at bounding box center [823, 550] width 28 height 15
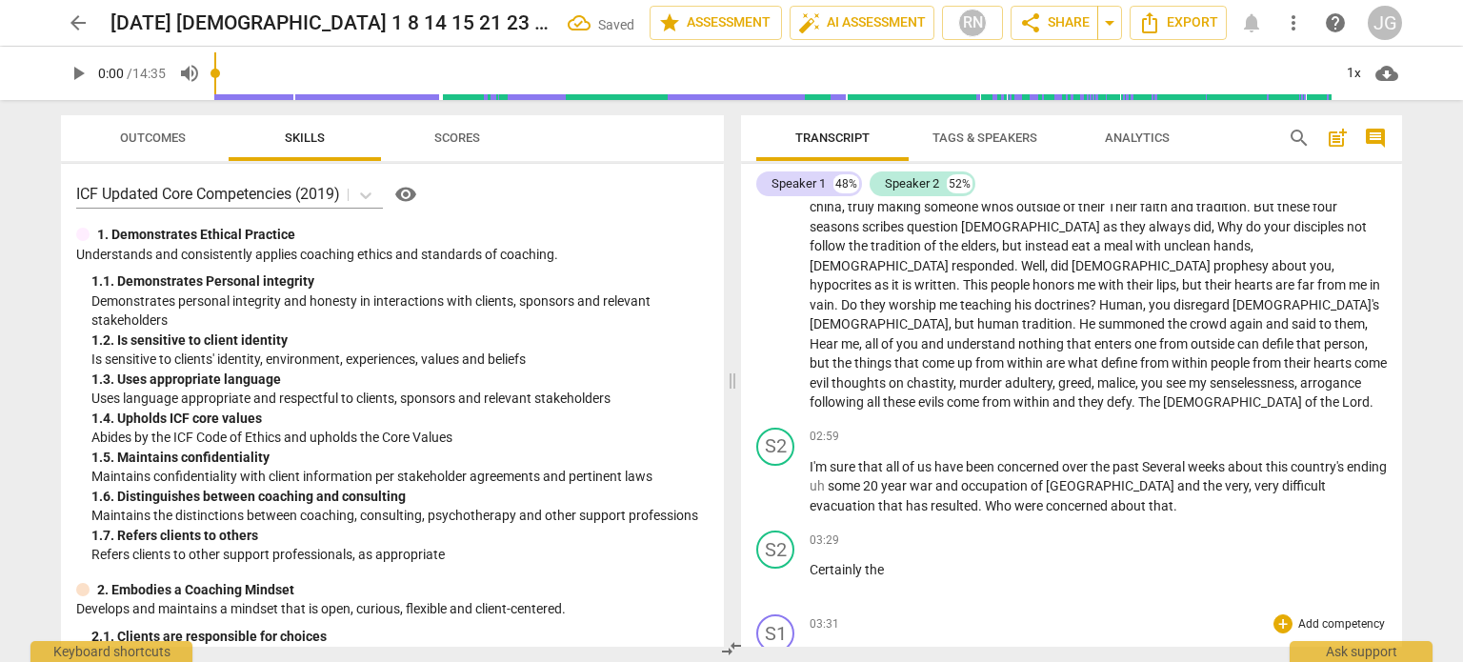
click at [809, 646] on span "bombing" at bounding box center [836, 653] width 55 height 15
click at [809, 646] on span "and" at bounding box center [822, 653] width 26 height 15
click at [809, 646] on span "three" at bounding box center [825, 653] width 33 height 15
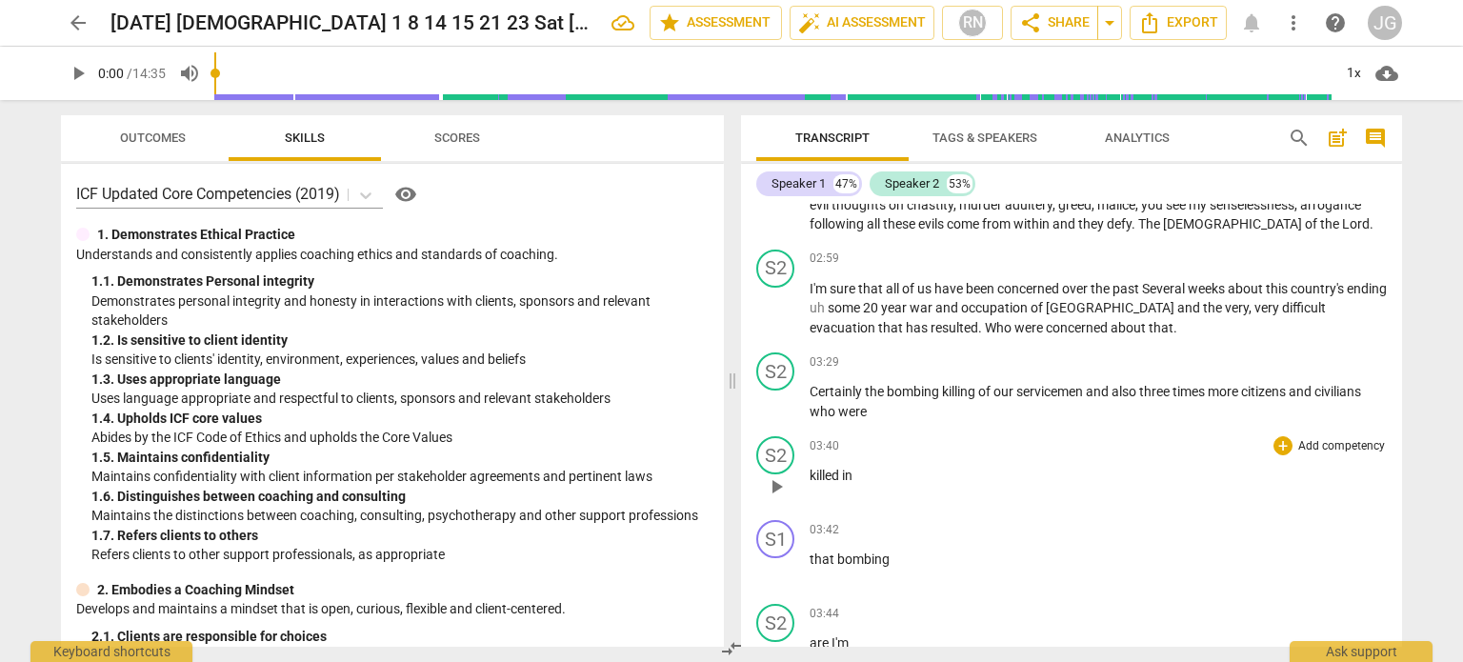
scroll to position [474, 0]
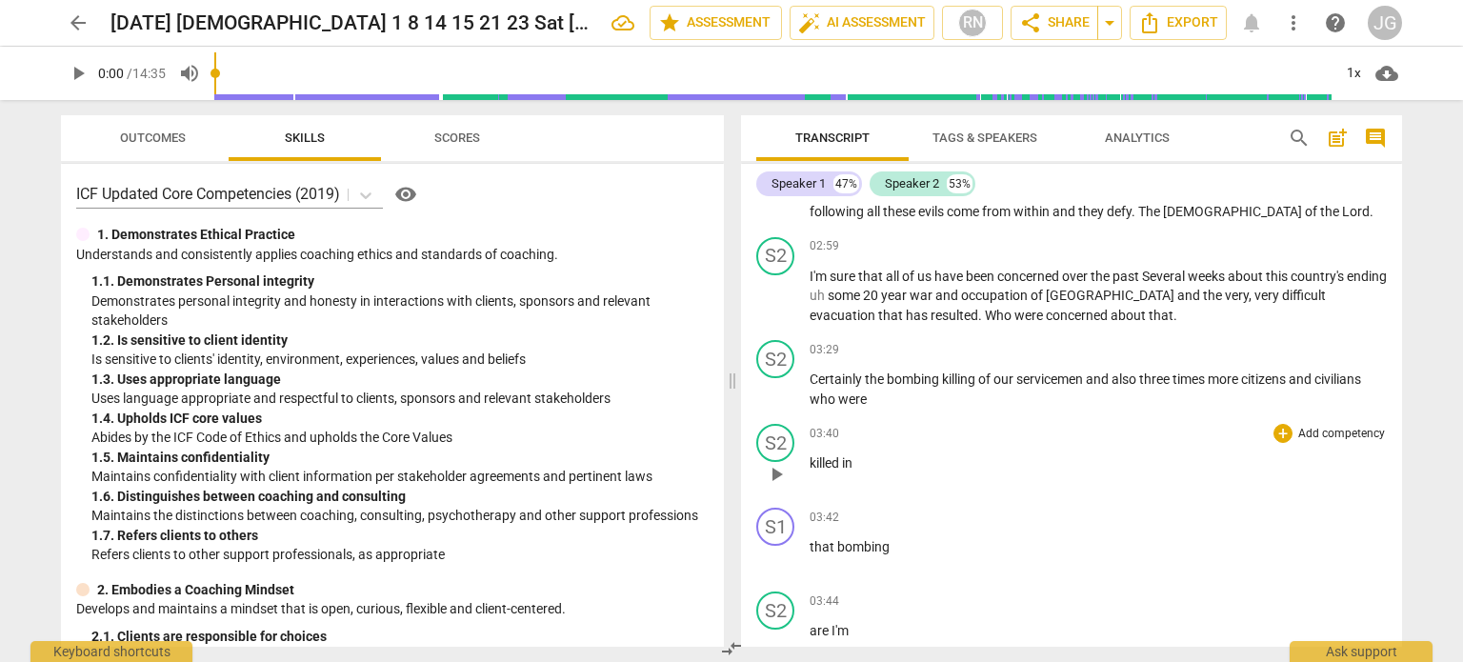
click at [809, 455] on span "killed" at bounding box center [825, 462] width 32 height 15
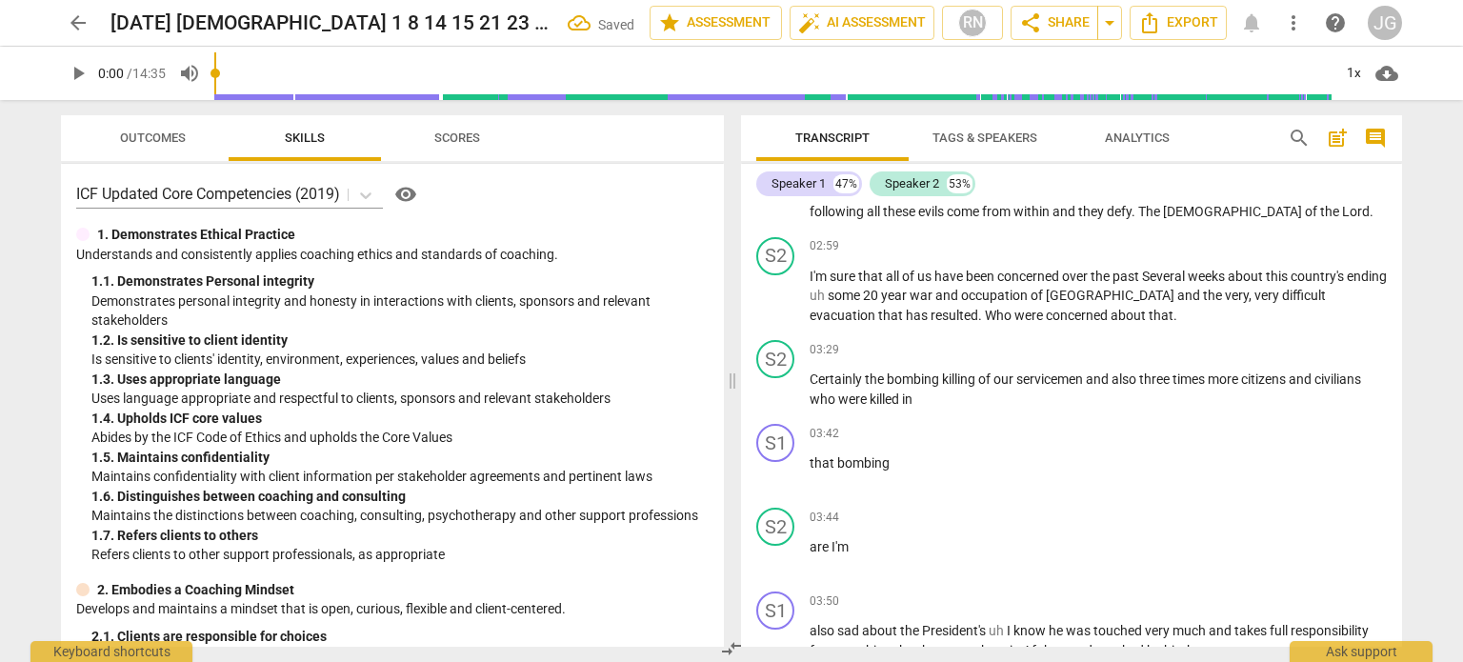
click at [808, 462] on div "play_arrow pause" at bounding box center [785, 474] width 49 height 25
click at [809, 455] on span "that" at bounding box center [823, 462] width 28 height 15
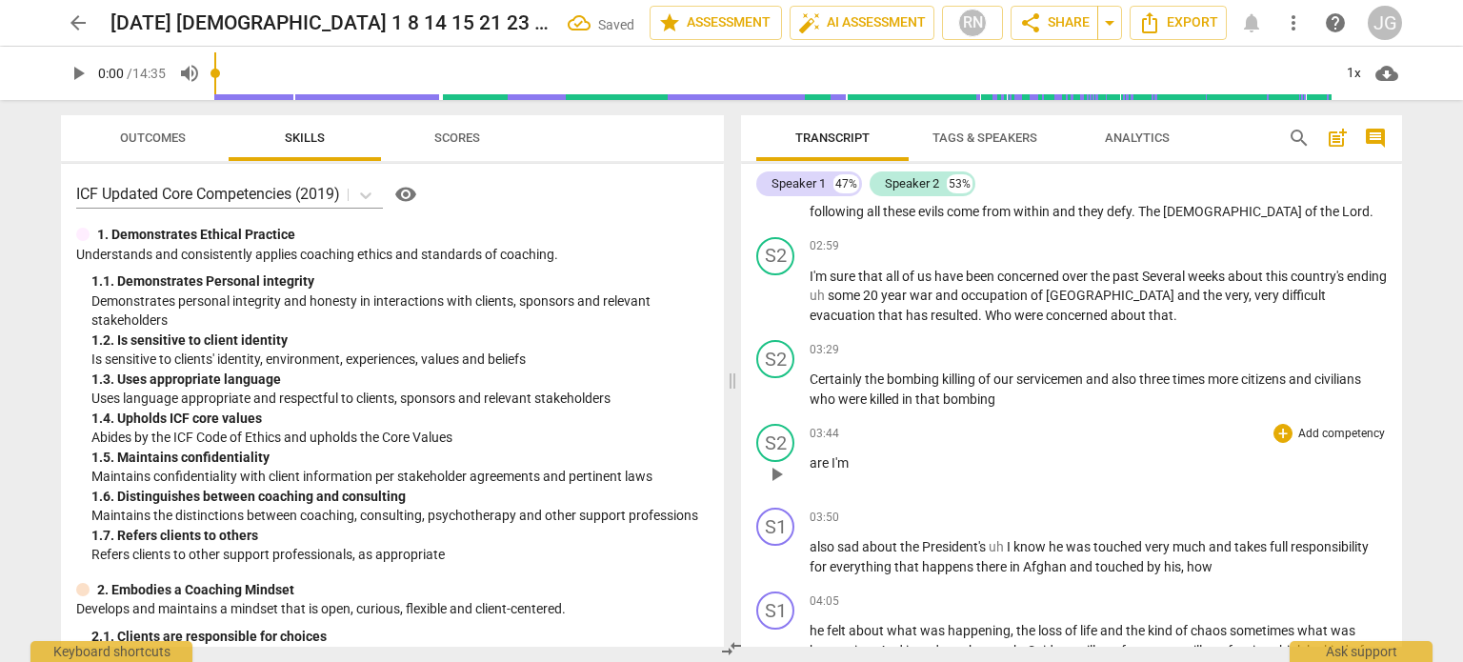
click at [809, 455] on span "are" at bounding box center [820, 462] width 22 height 15
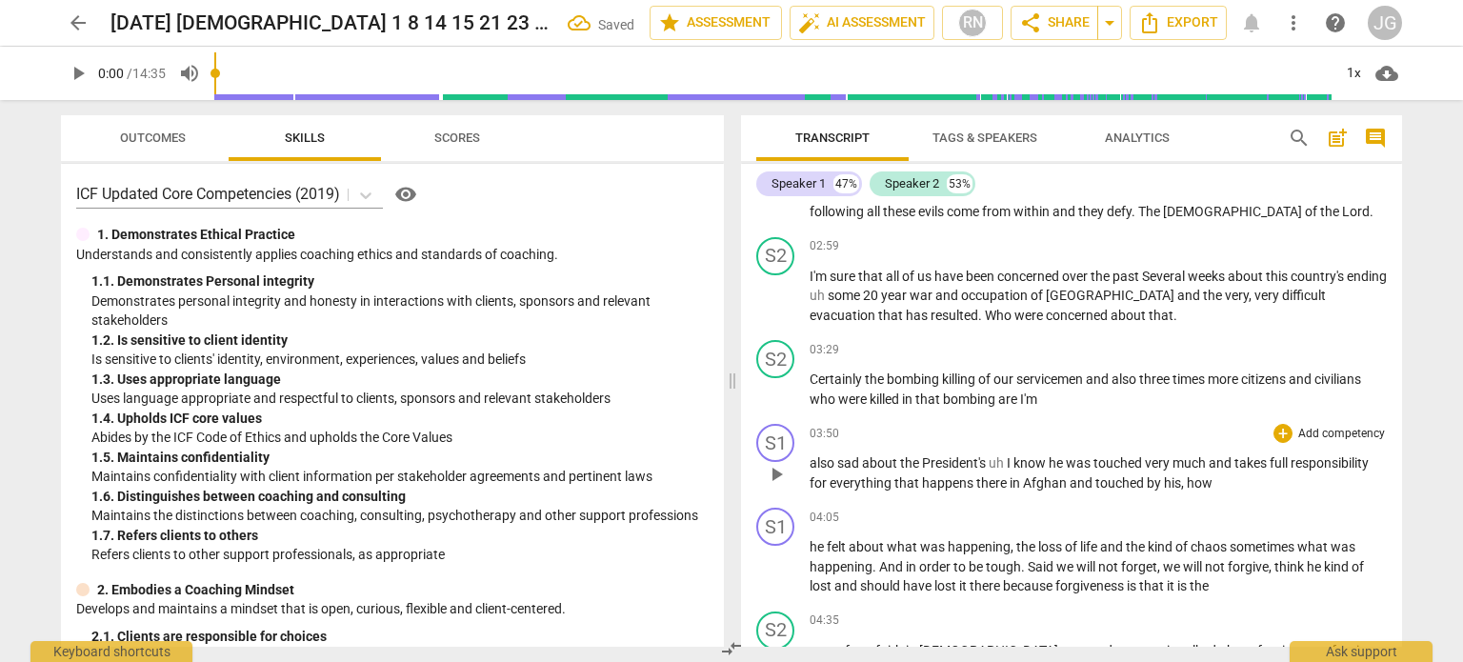
click at [809, 455] on span "also" at bounding box center [823, 462] width 28 height 15
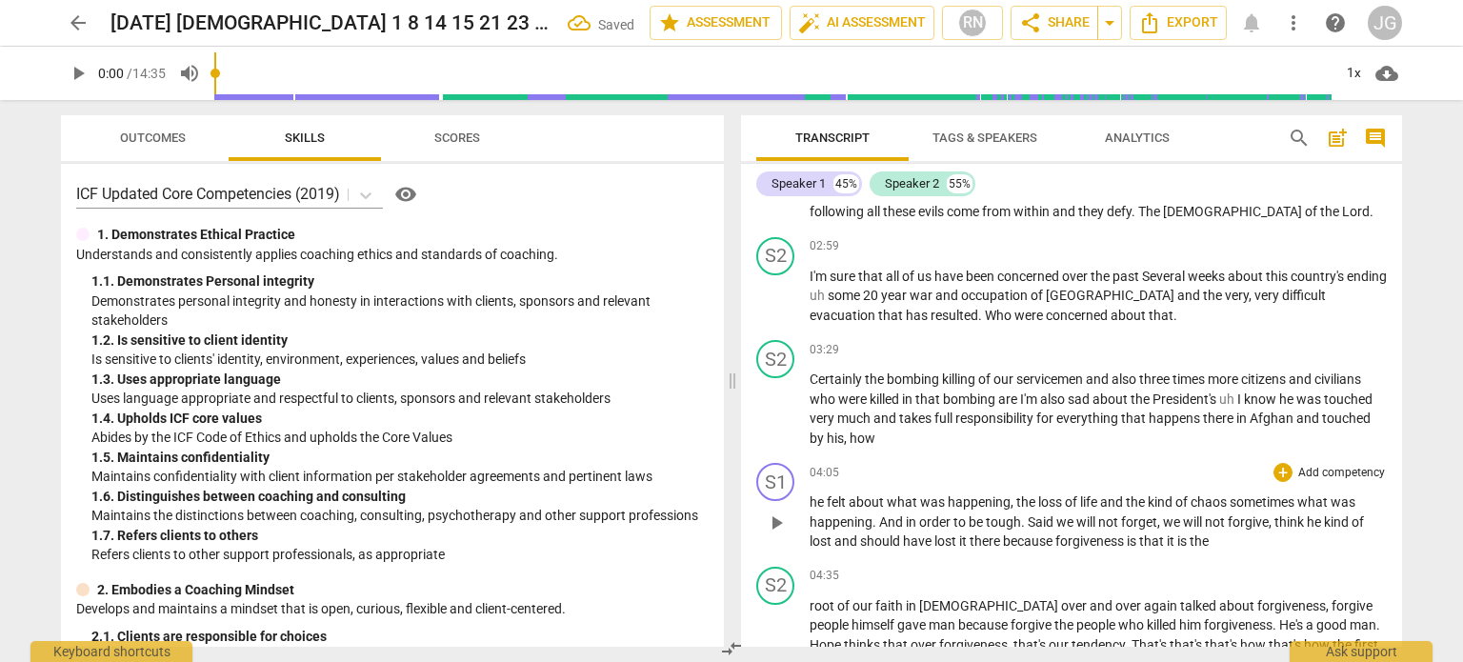
click at [809, 494] on span "he" at bounding box center [817, 501] width 17 height 15
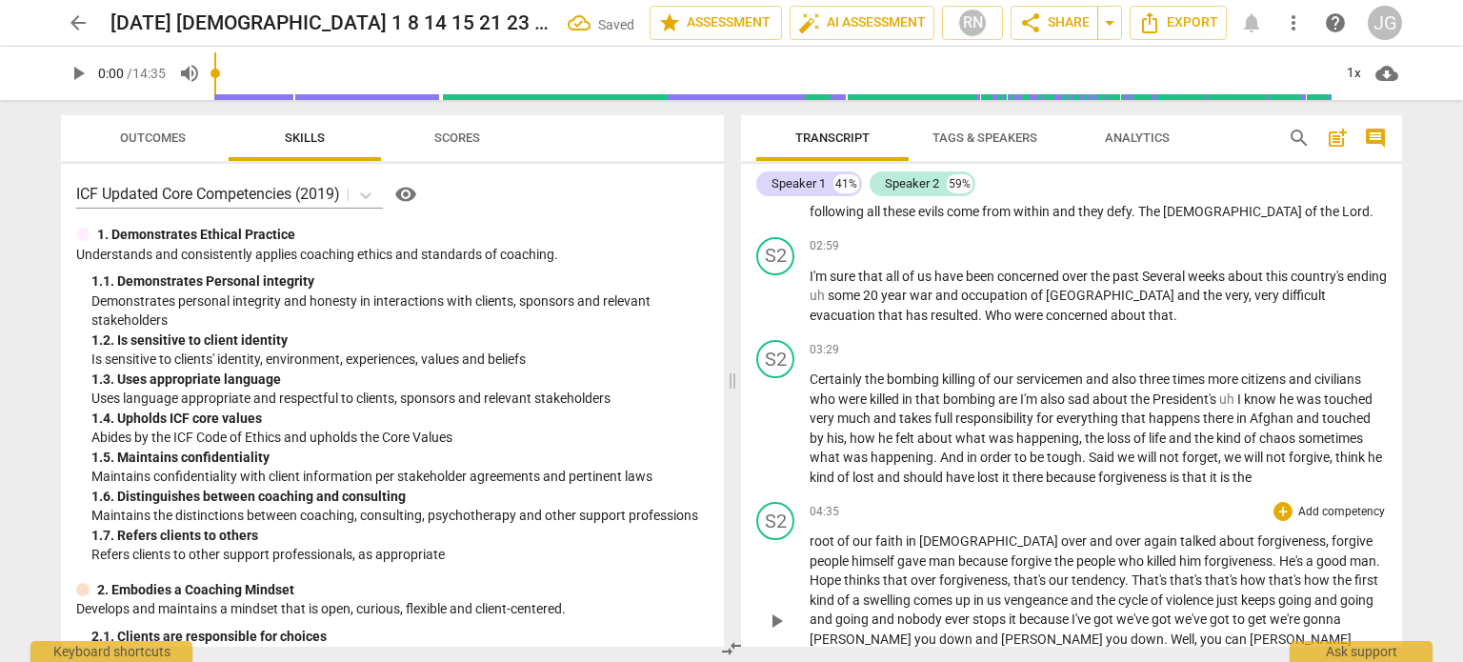
click at [809, 533] on span "root" at bounding box center [823, 540] width 28 height 15
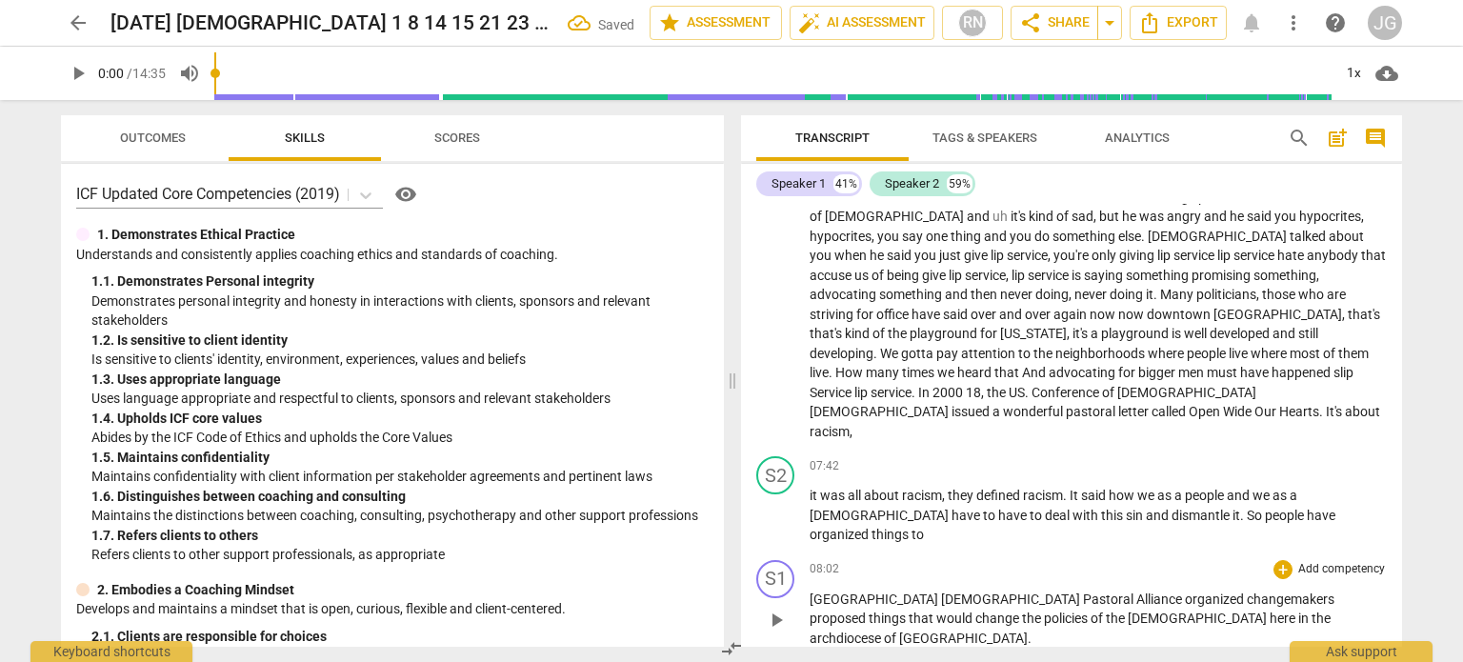
scroll to position [1046, 0]
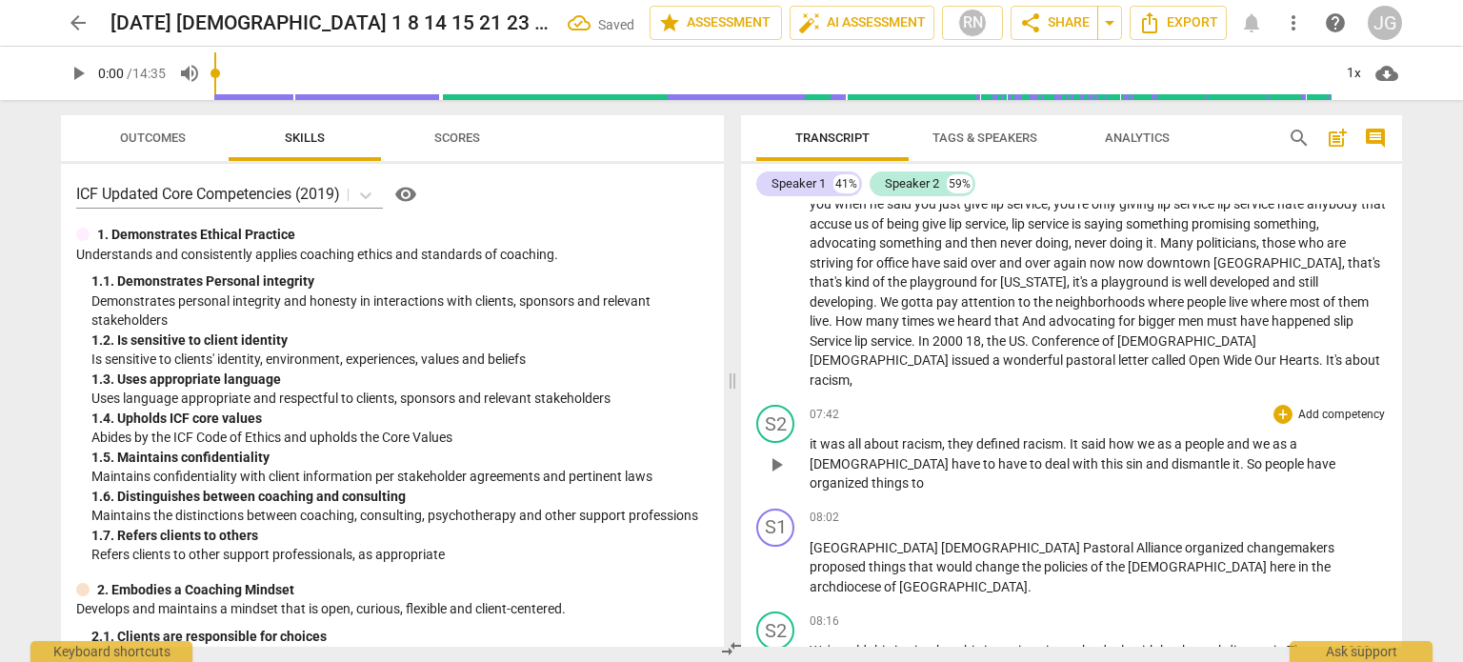
click at [809, 436] on span "it" at bounding box center [814, 443] width 10 height 15
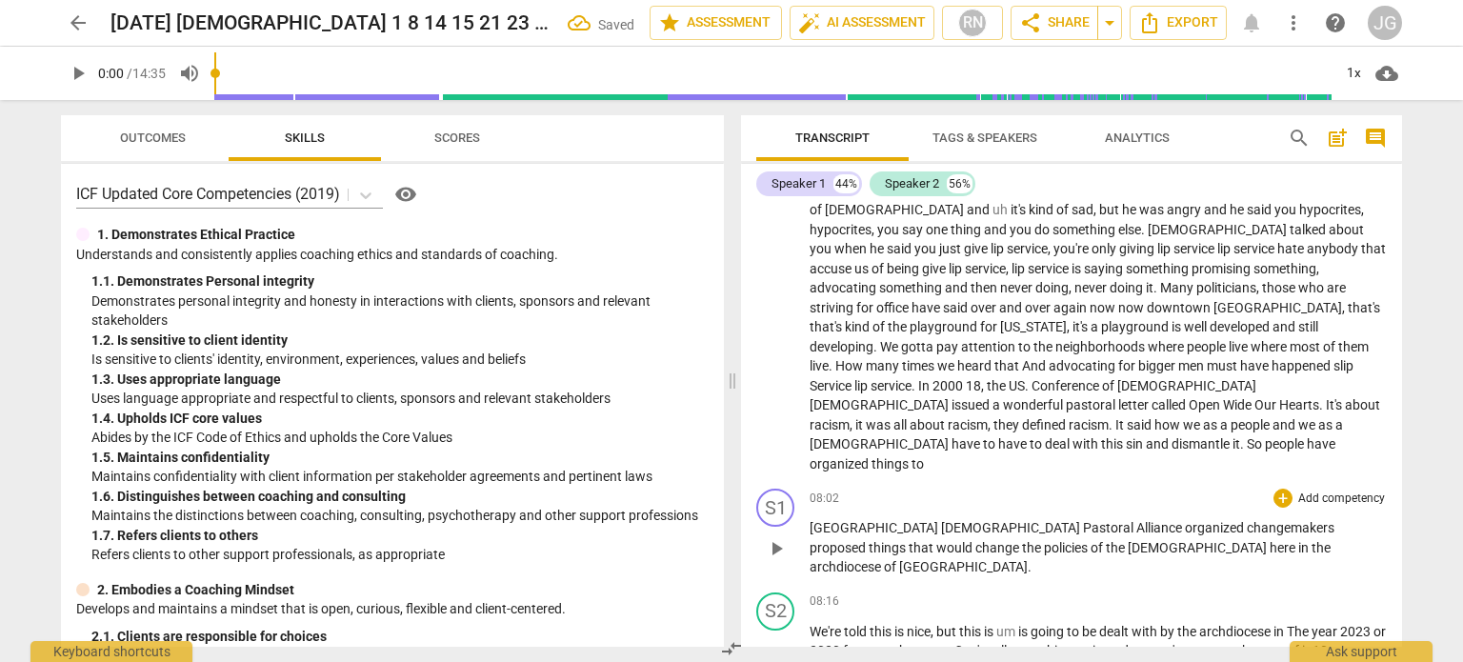
click at [809, 520] on span "[GEOGRAPHIC_DATA]" at bounding box center [874, 527] width 131 height 15
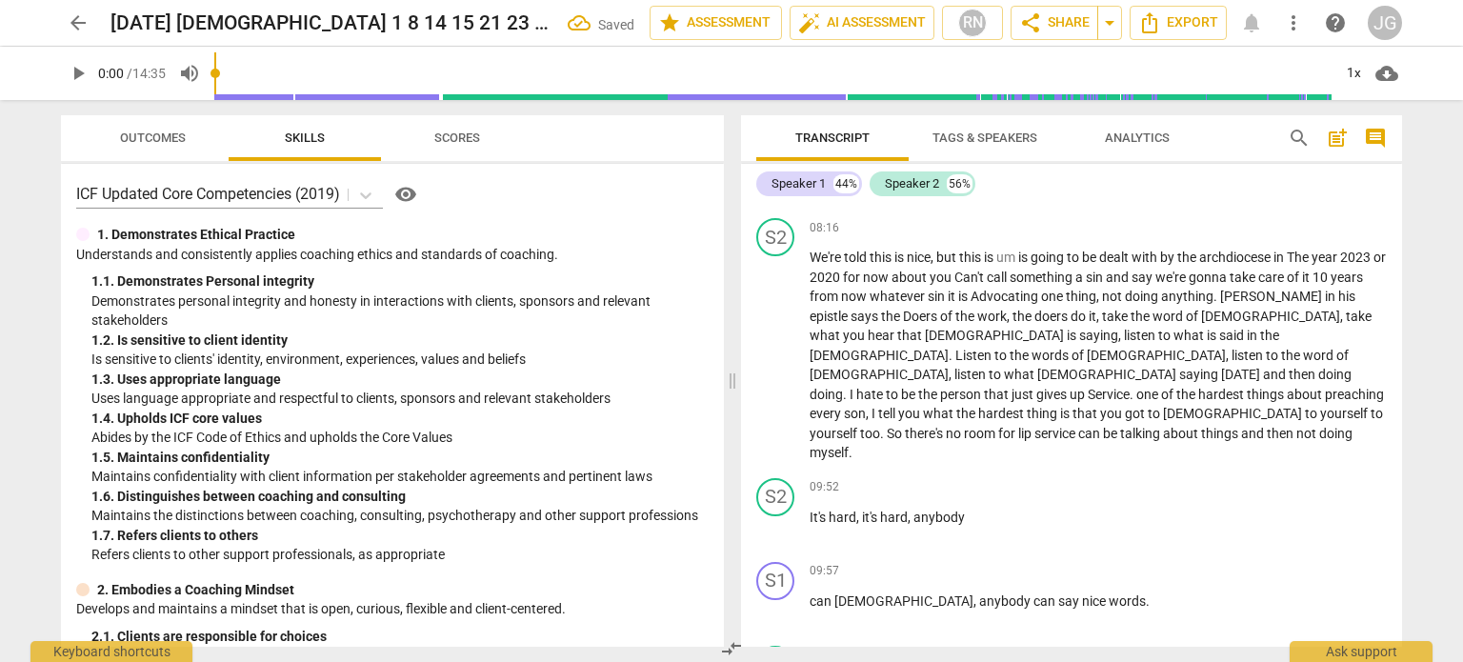
scroll to position [1318, 0]
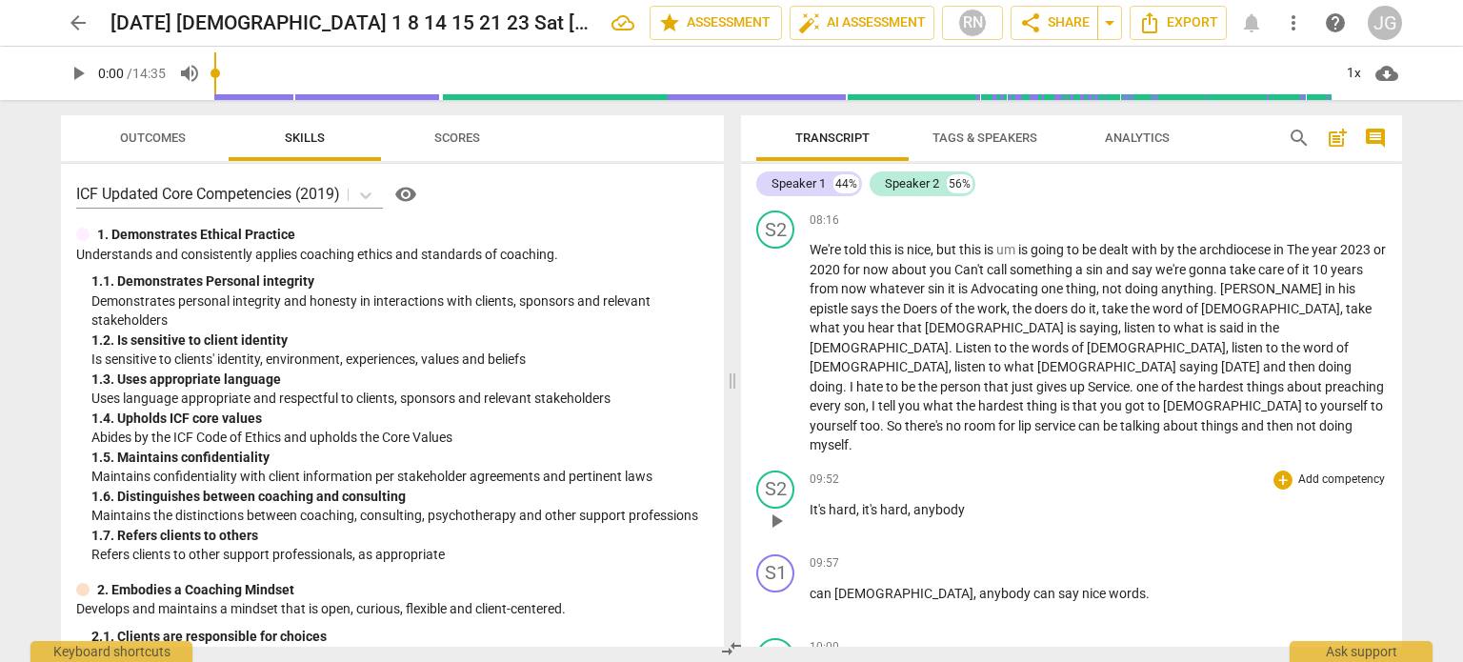
click at [809, 502] on span "It's" at bounding box center [818, 509] width 19 height 15
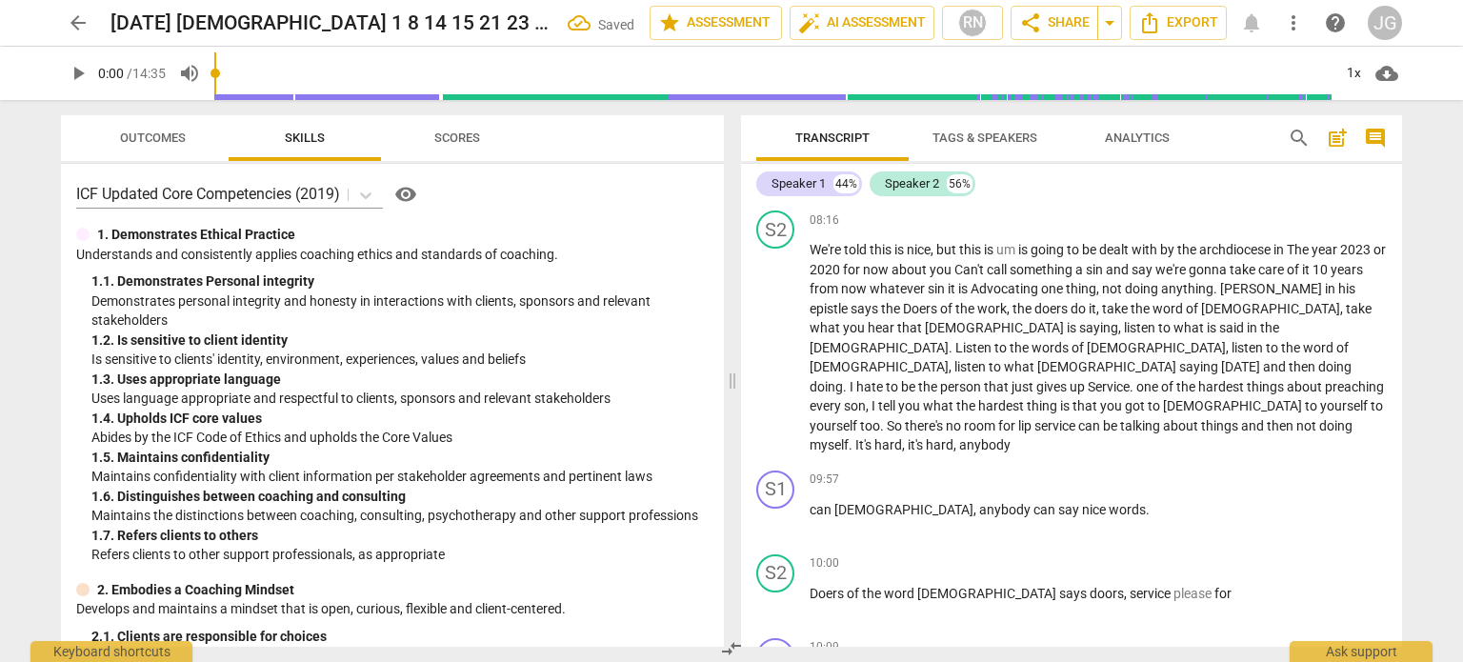
scroll to position [1234, 0]
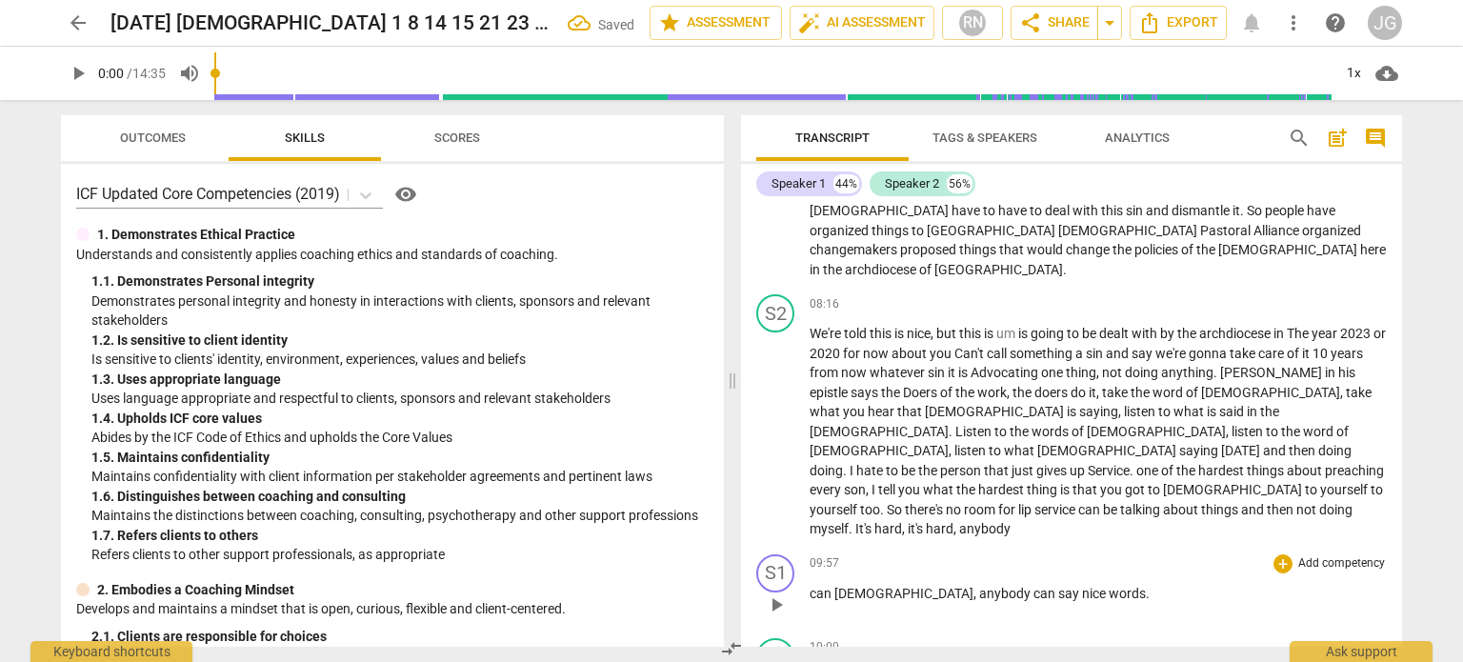
click at [808, 592] on div "play_arrow pause" at bounding box center [785, 604] width 49 height 25
click at [809, 586] on span "can" at bounding box center [821, 593] width 25 height 15
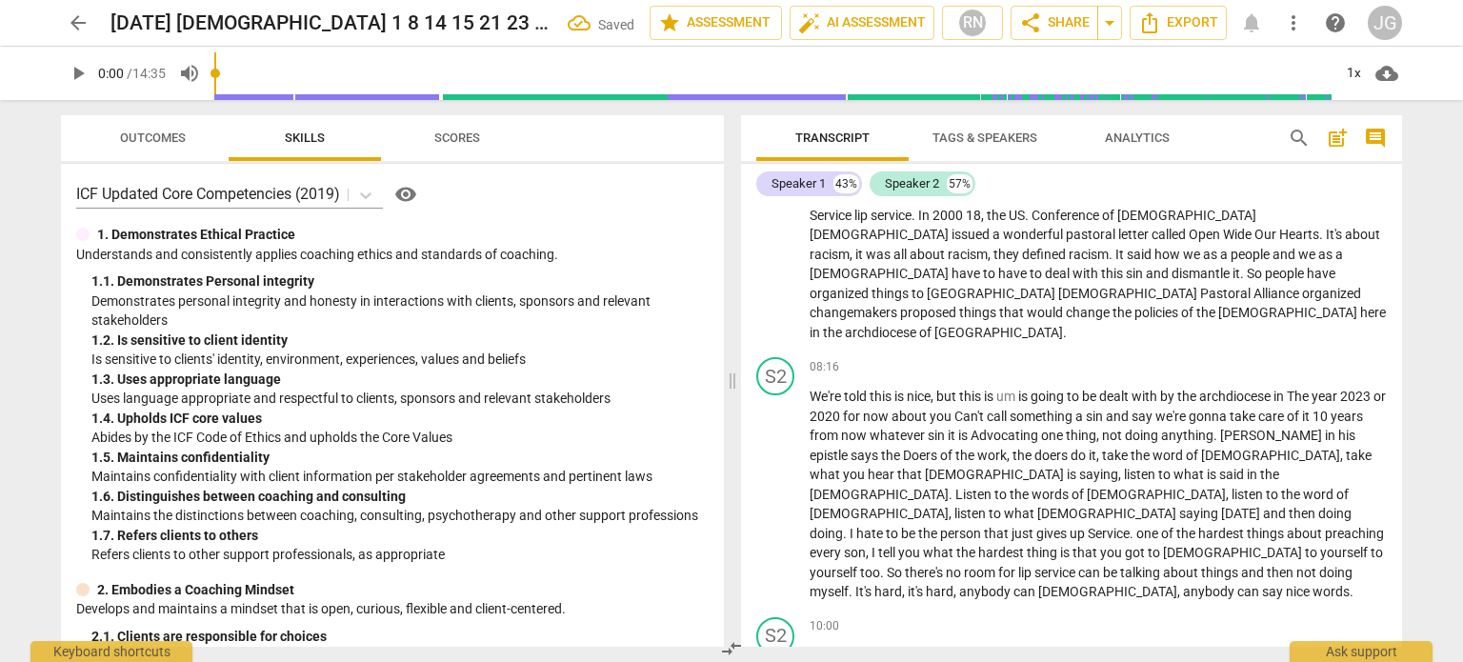
scroll to position [1267, 0]
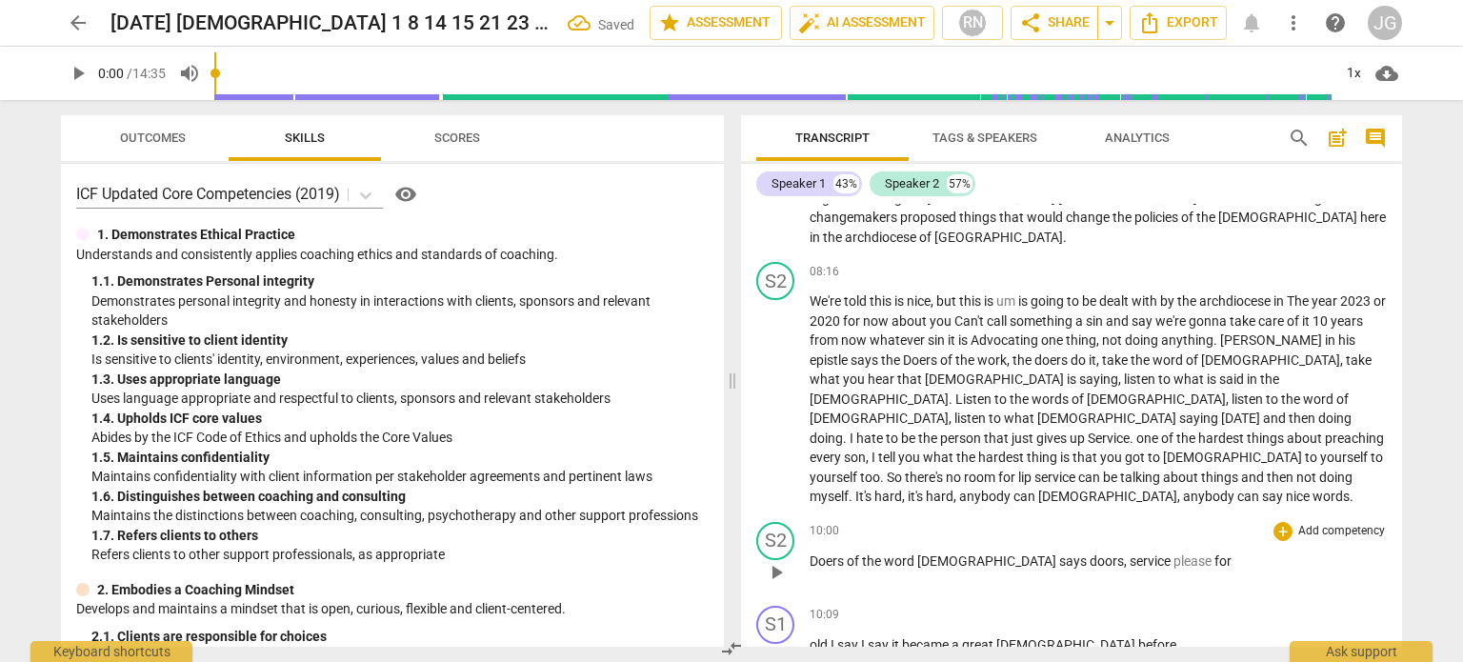
click at [809, 553] on span "Doers" at bounding box center [827, 560] width 37 height 15
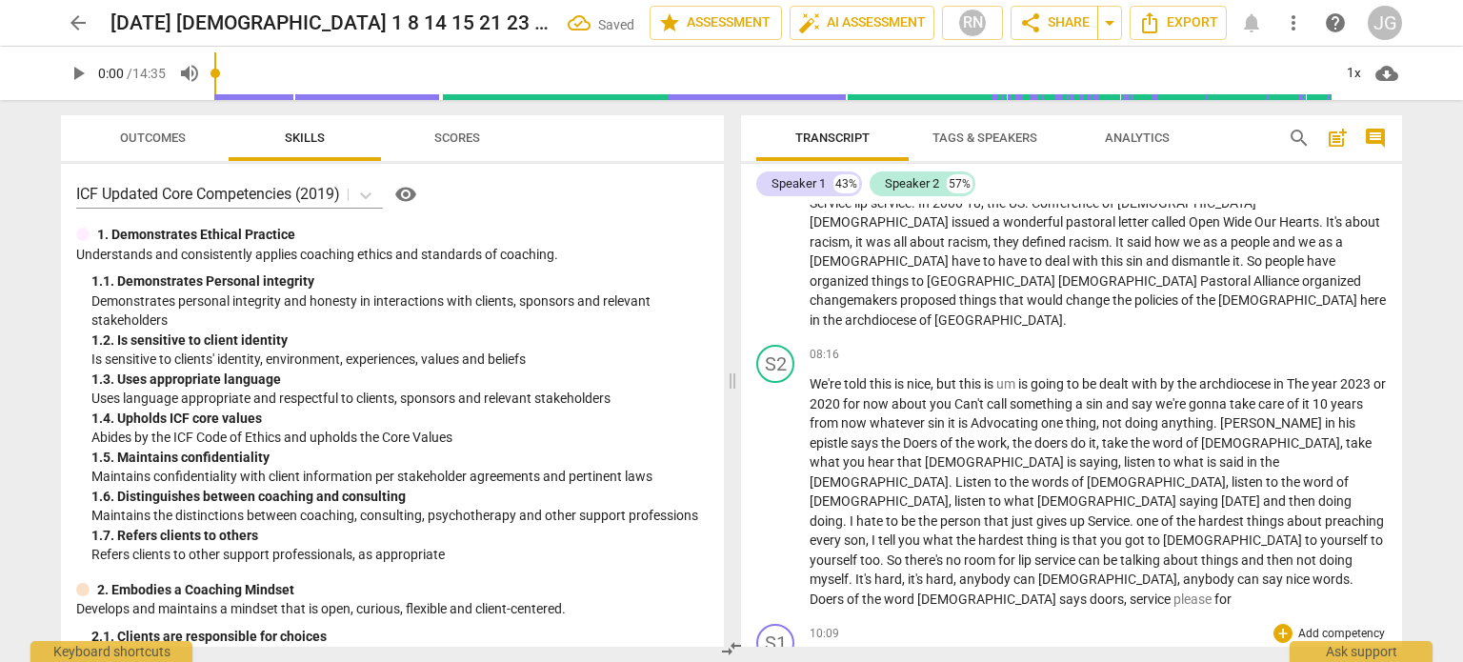
click at [809, 655] on span "old" at bounding box center [819, 662] width 21 height 15
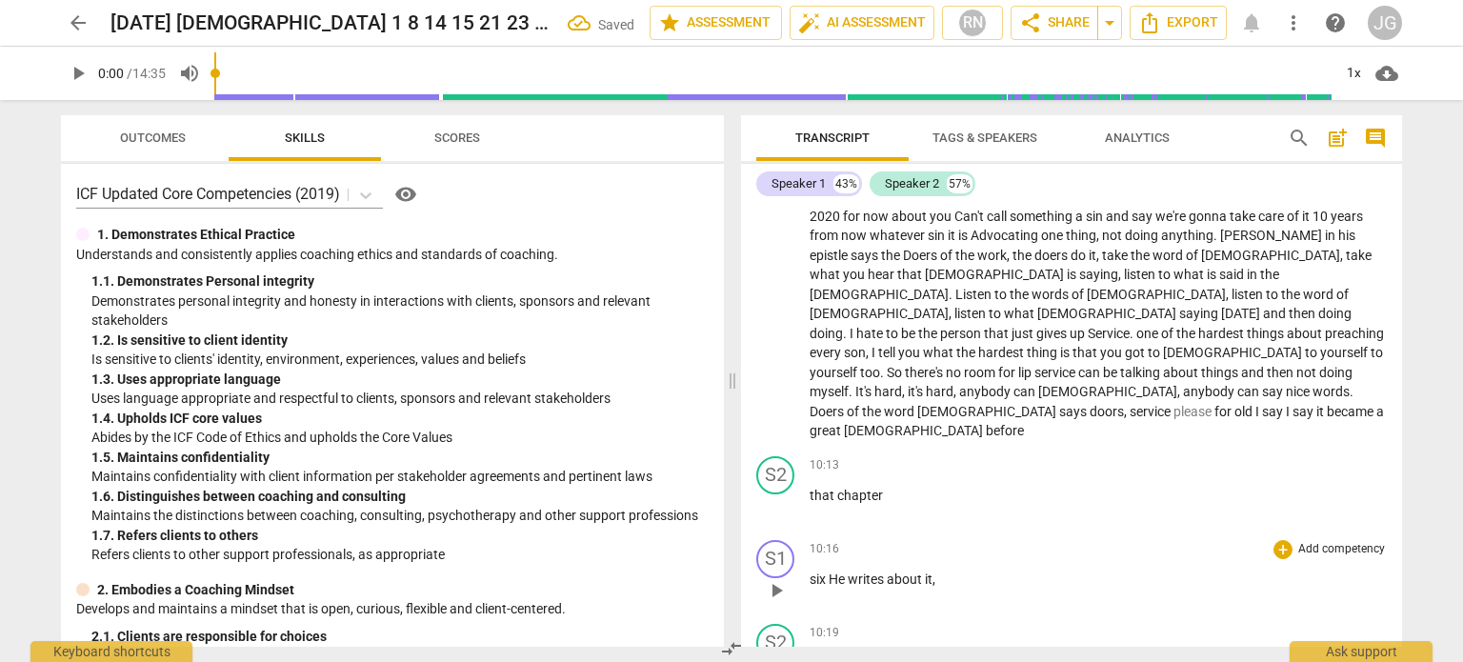
scroll to position [1374, 0]
click at [809, 485] on span "that" at bounding box center [823, 492] width 28 height 15
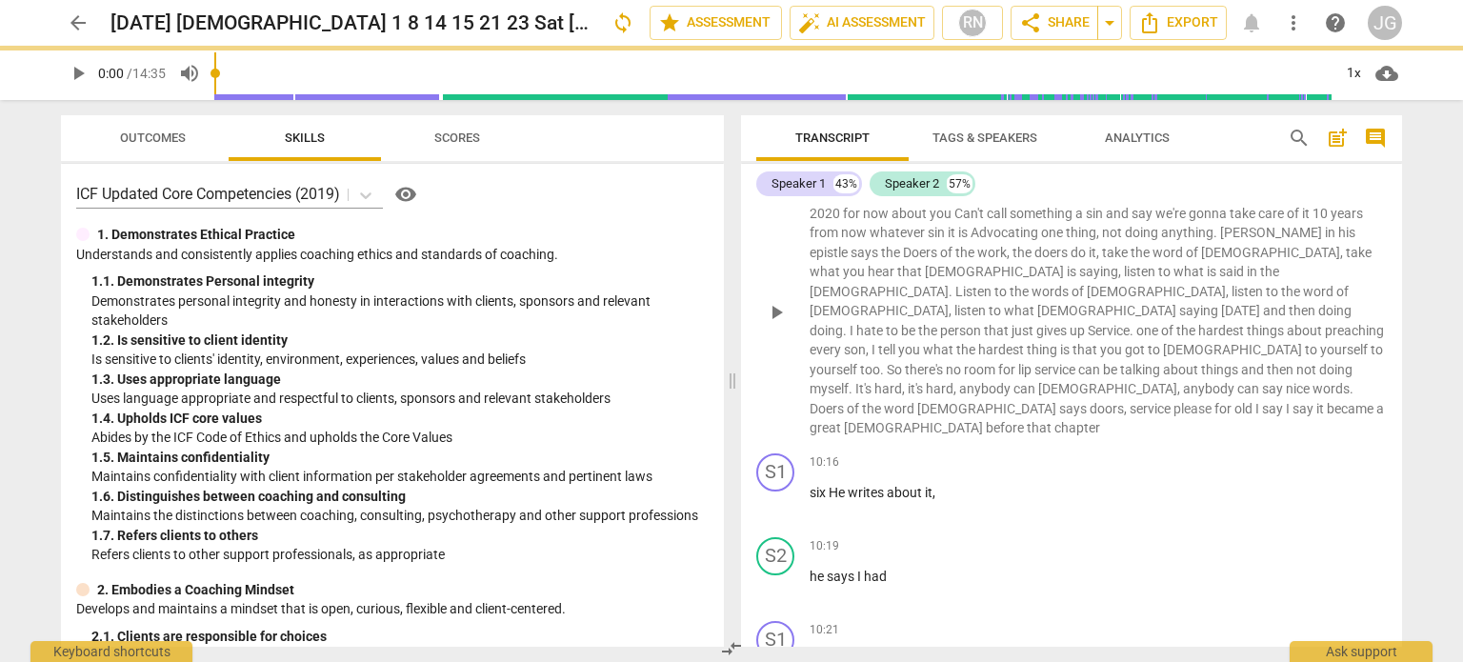
scroll to position [1291, 0]
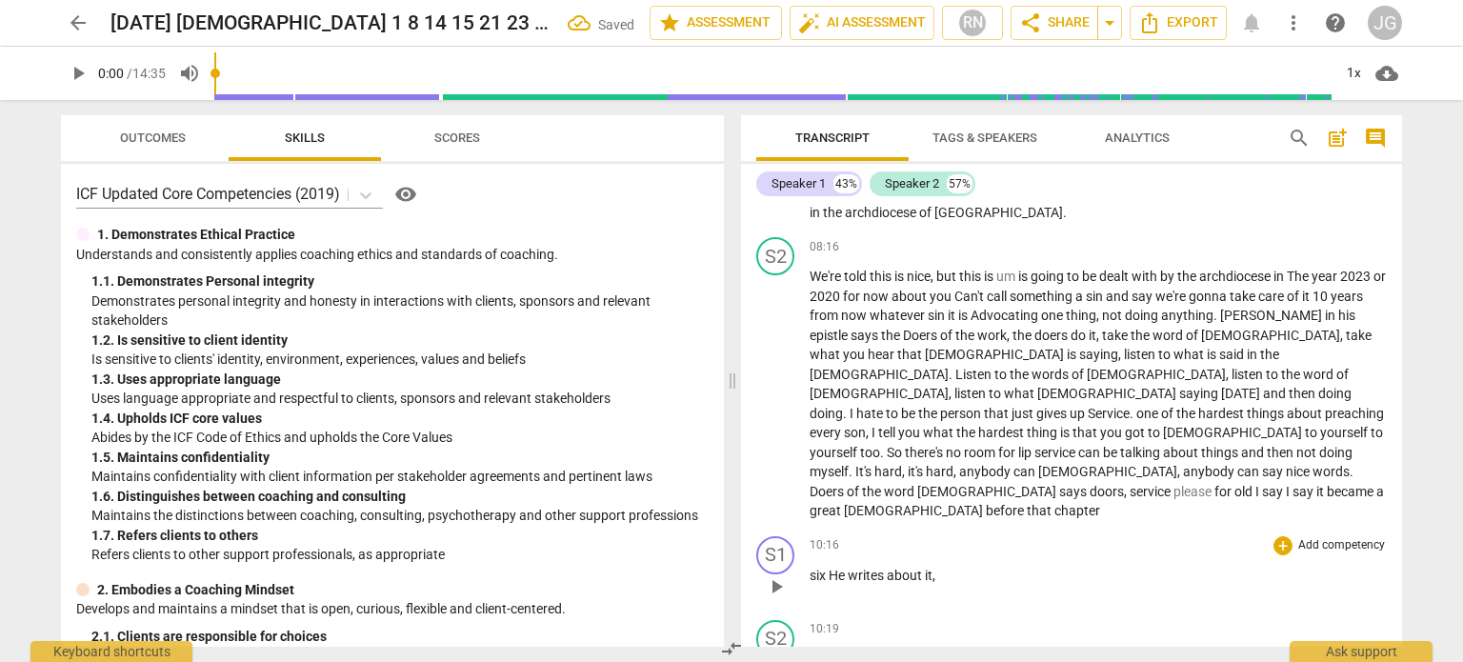
click at [809, 568] on span "six" at bounding box center [818, 575] width 19 height 15
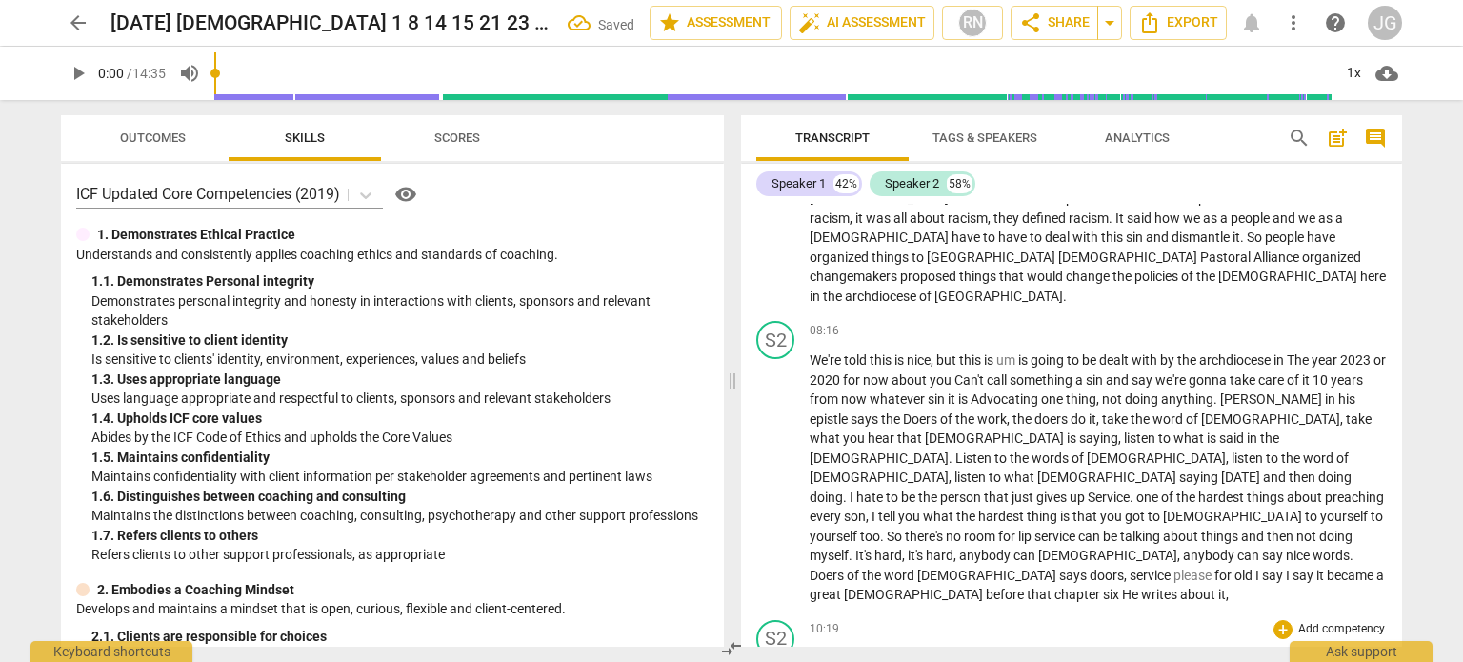
click at [809, 651] on span "he" at bounding box center [817, 658] width 17 height 15
click at [808, 658] on div "play_arrow pause" at bounding box center [785, 670] width 49 height 25
click at [809, 651] on span "a" at bounding box center [814, 658] width 10 height 15
click at [810, 651] on span "You" at bounding box center [820, 658] width 23 height 15
click at [809, 651] on span "know" at bounding box center [824, 658] width 31 height 15
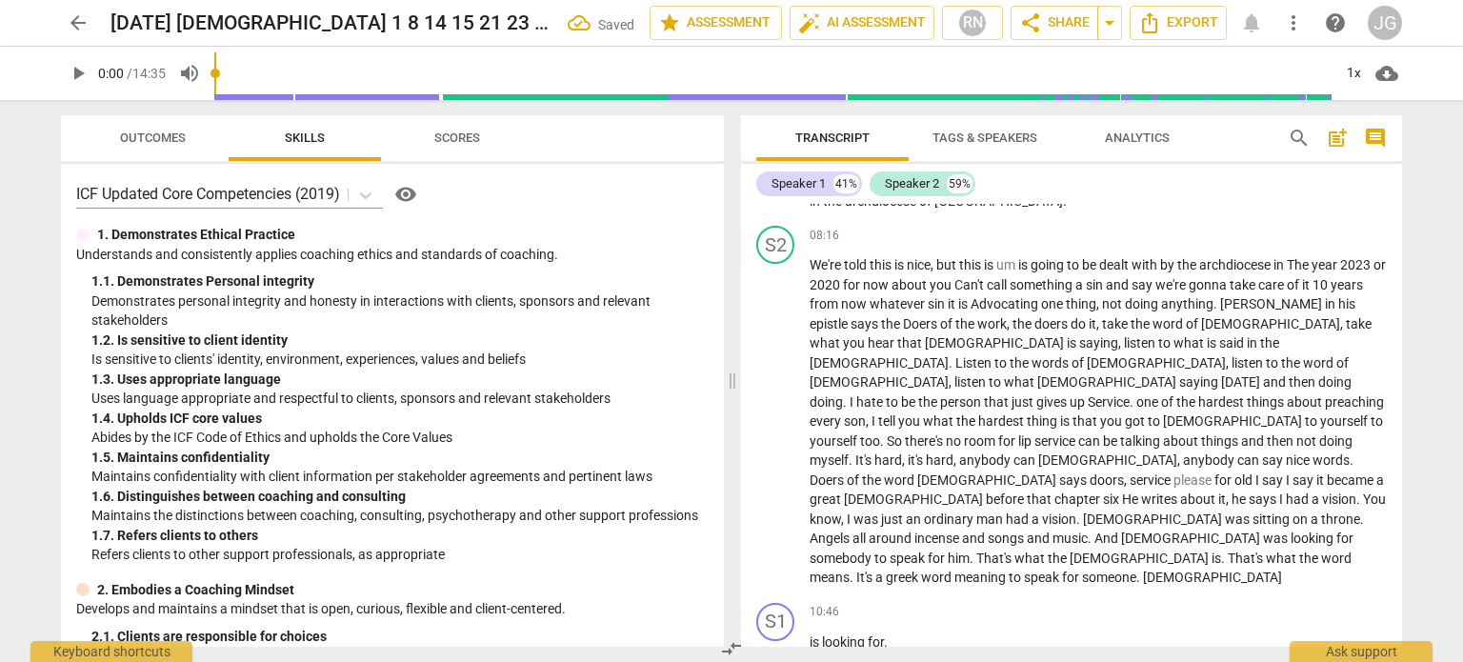
click at [809, 634] on span "is" at bounding box center [815, 641] width 12 height 15
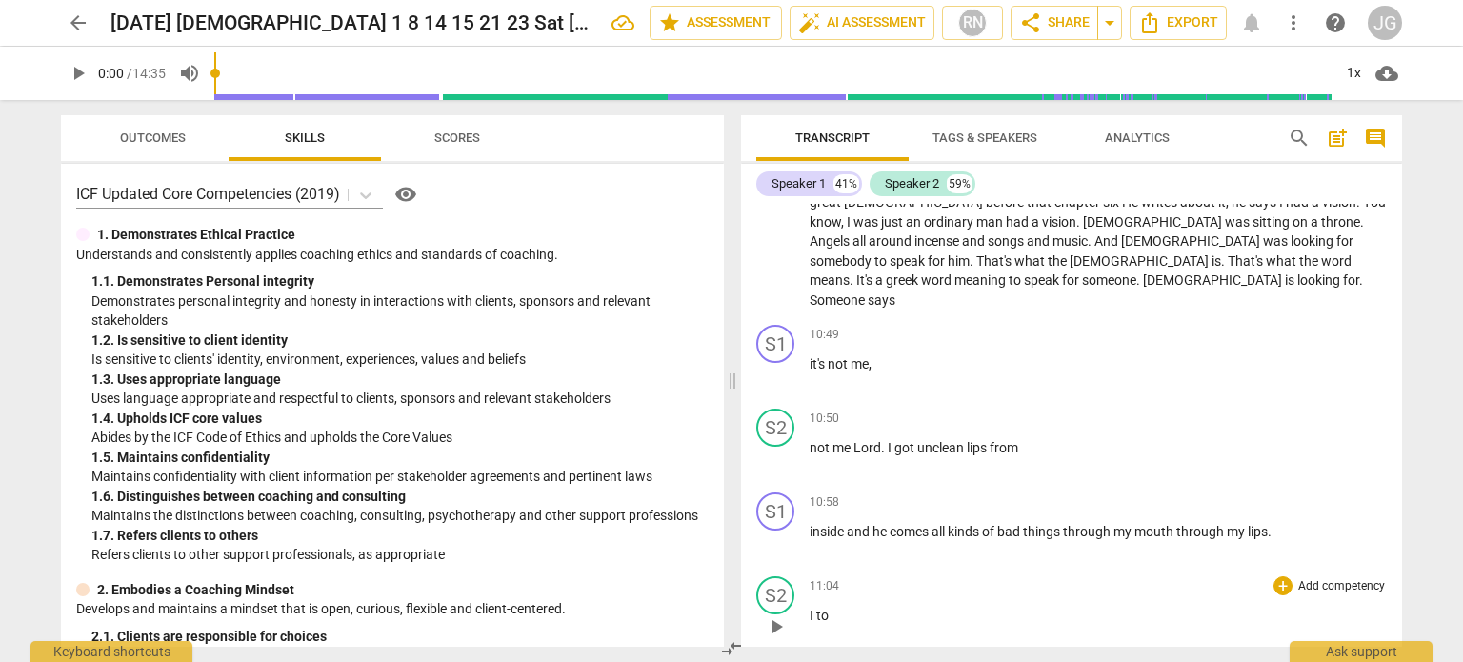
scroll to position [1601, 0]
click at [809, 439] on span "not" at bounding box center [820, 446] width 23 height 15
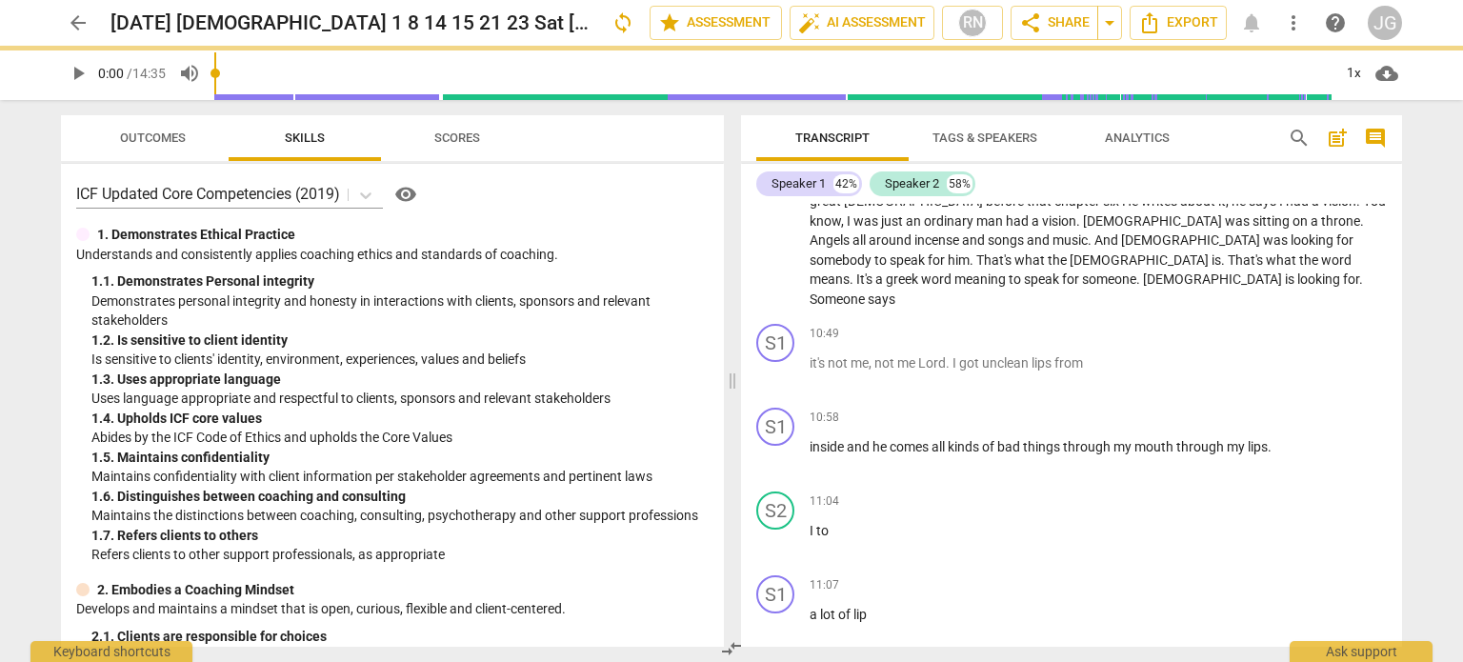
scroll to position [1518, 0]
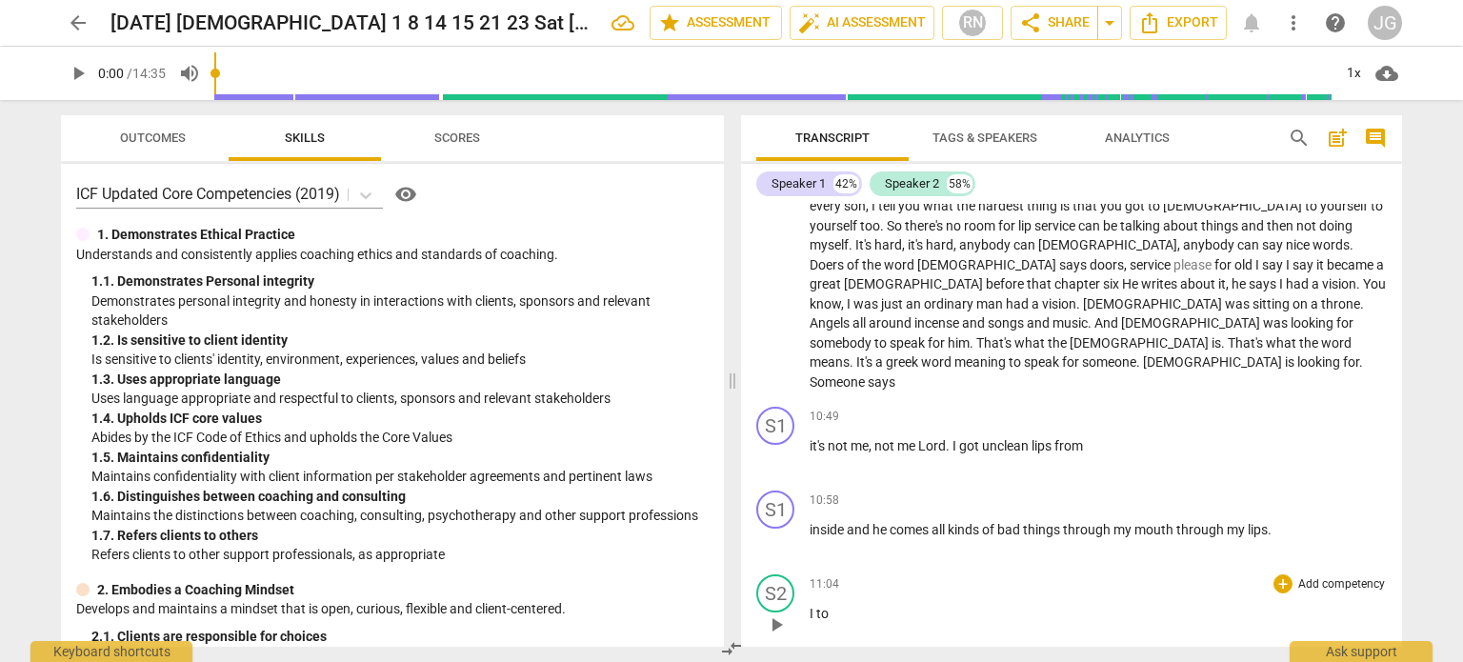
click at [809, 606] on span "I" at bounding box center [812, 613] width 7 height 15
click at [809, 606] on span "a" at bounding box center [814, 613] width 10 height 15
click at [811, 606] on span "service" at bounding box center [829, 613] width 41 height 15
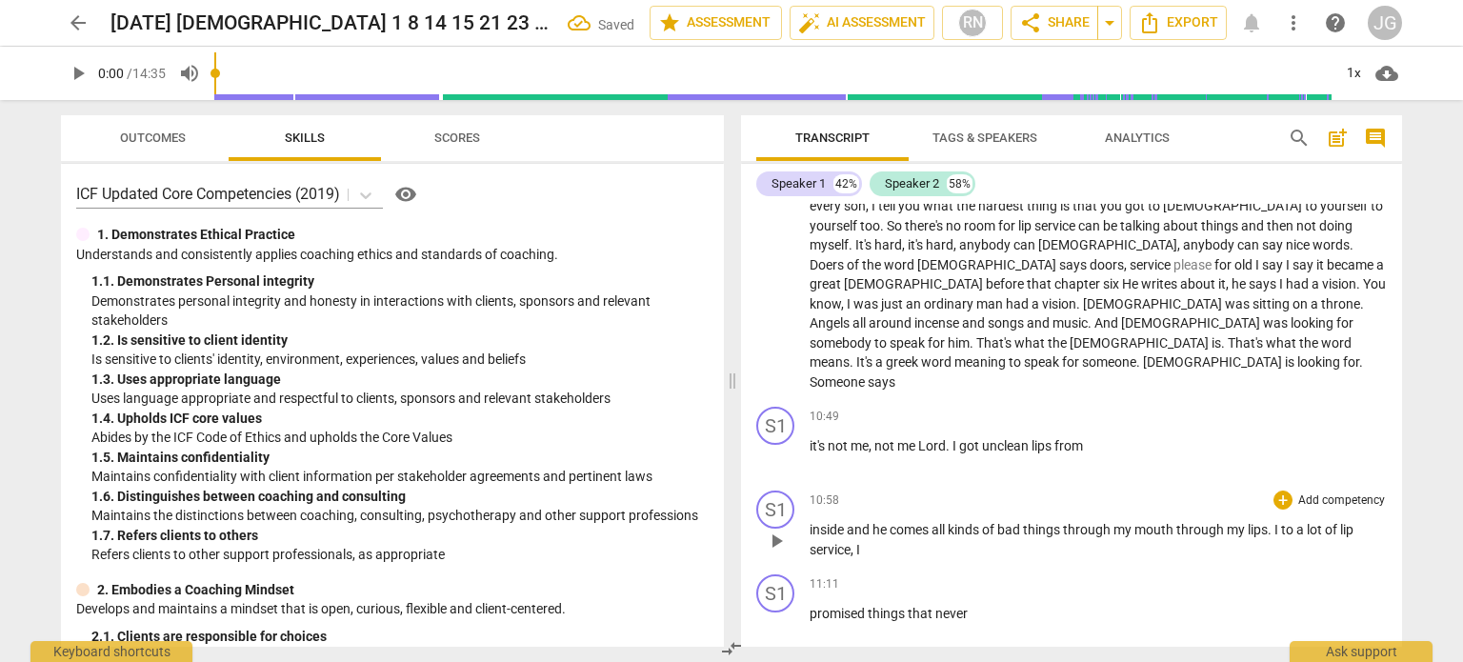
click at [809, 522] on span "inside" at bounding box center [827, 529] width 37 height 15
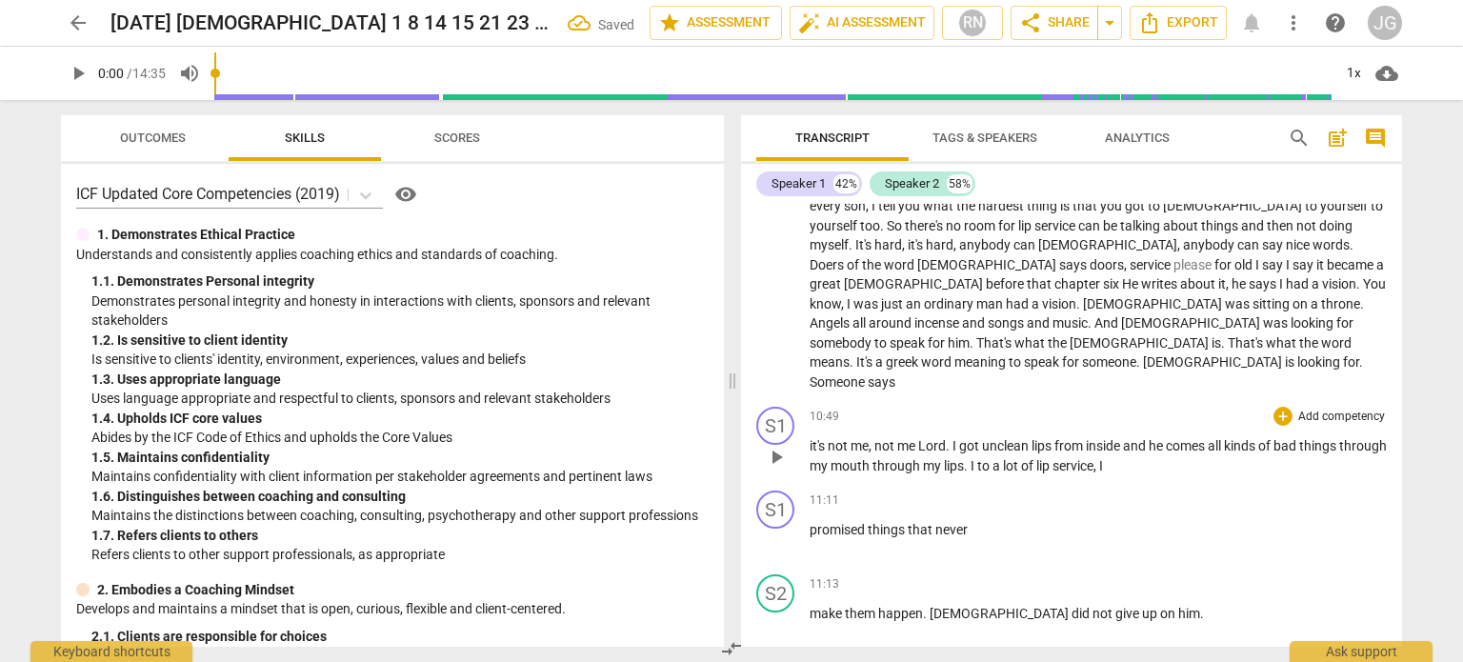
click at [809, 438] on span "it's" at bounding box center [818, 445] width 18 height 15
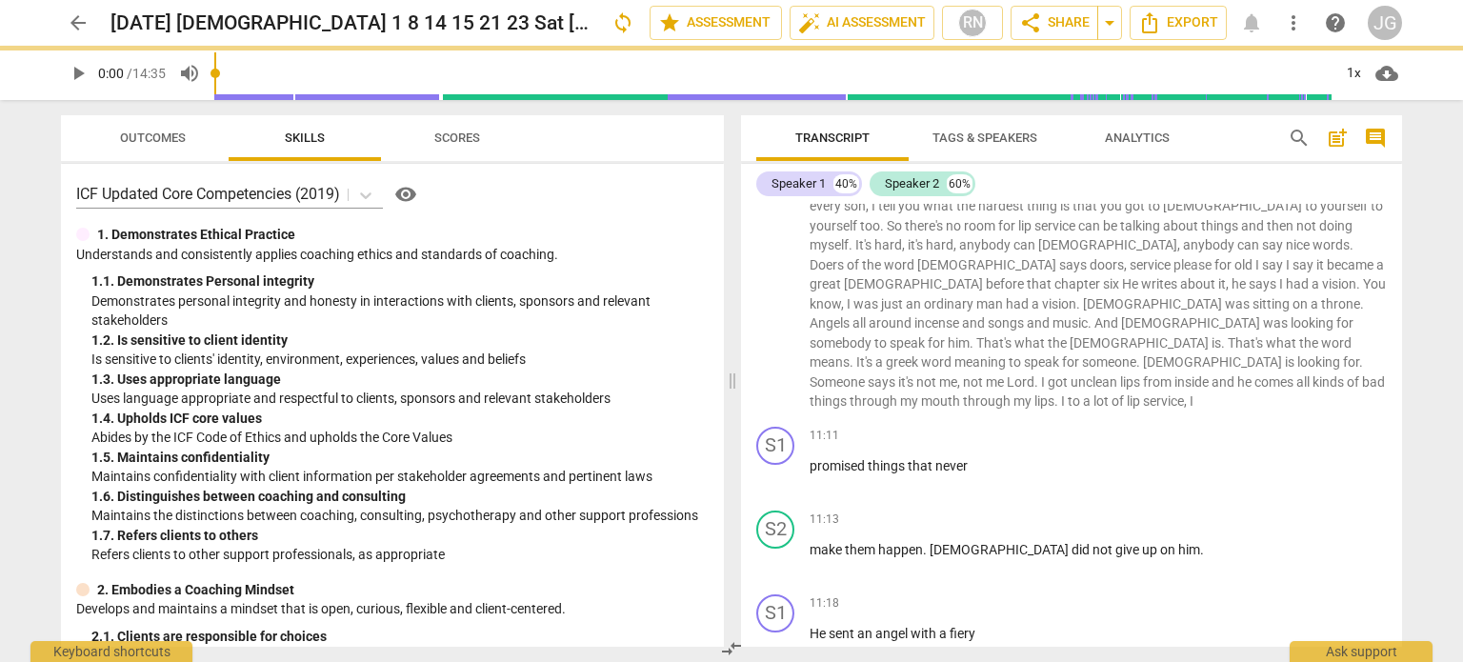
scroll to position [1453, 0]
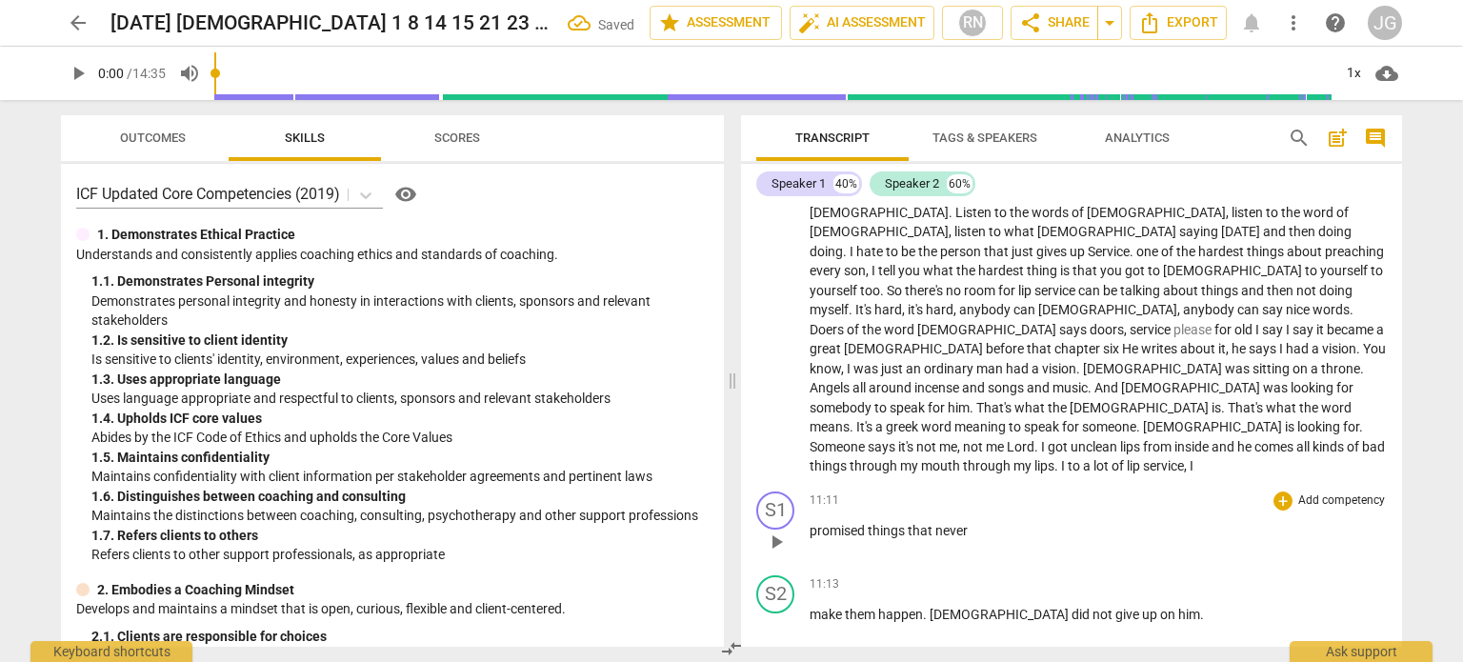
click at [809, 523] on span "promised" at bounding box center [838, 530] width 58 height 15
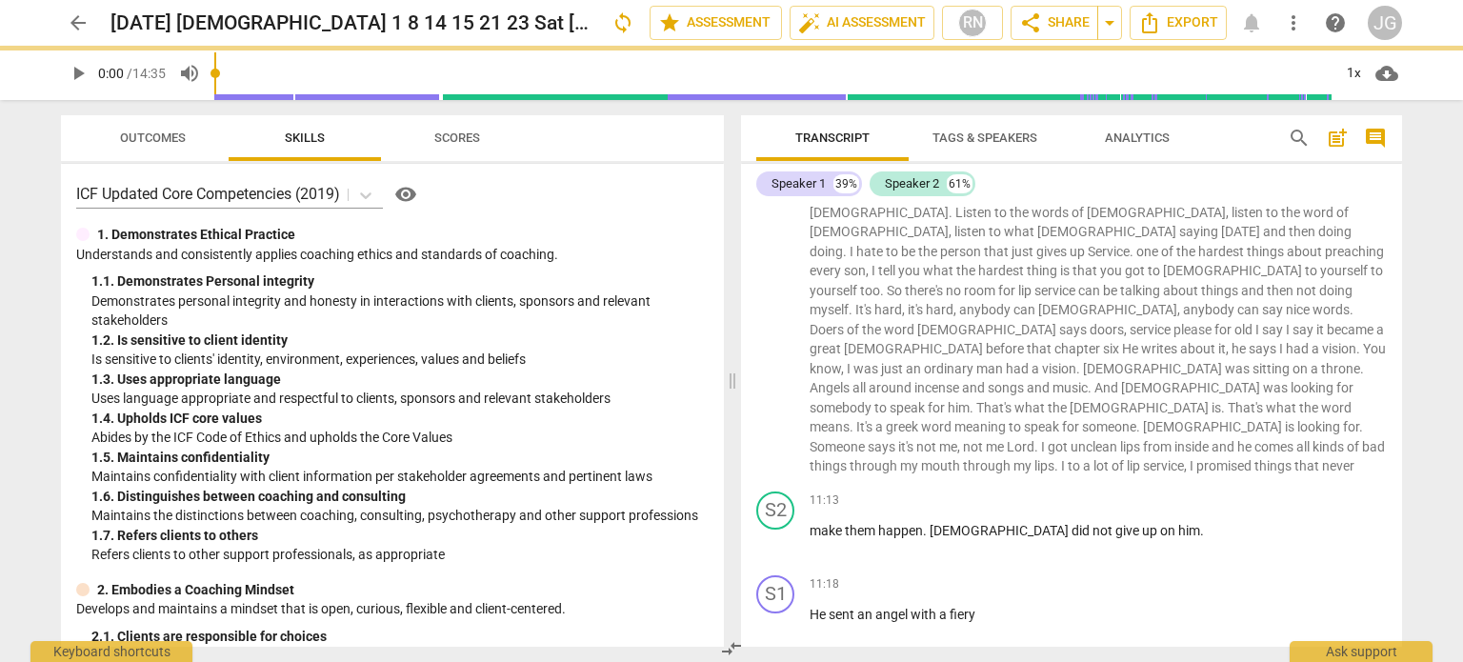
scroll to position [1390, 0]
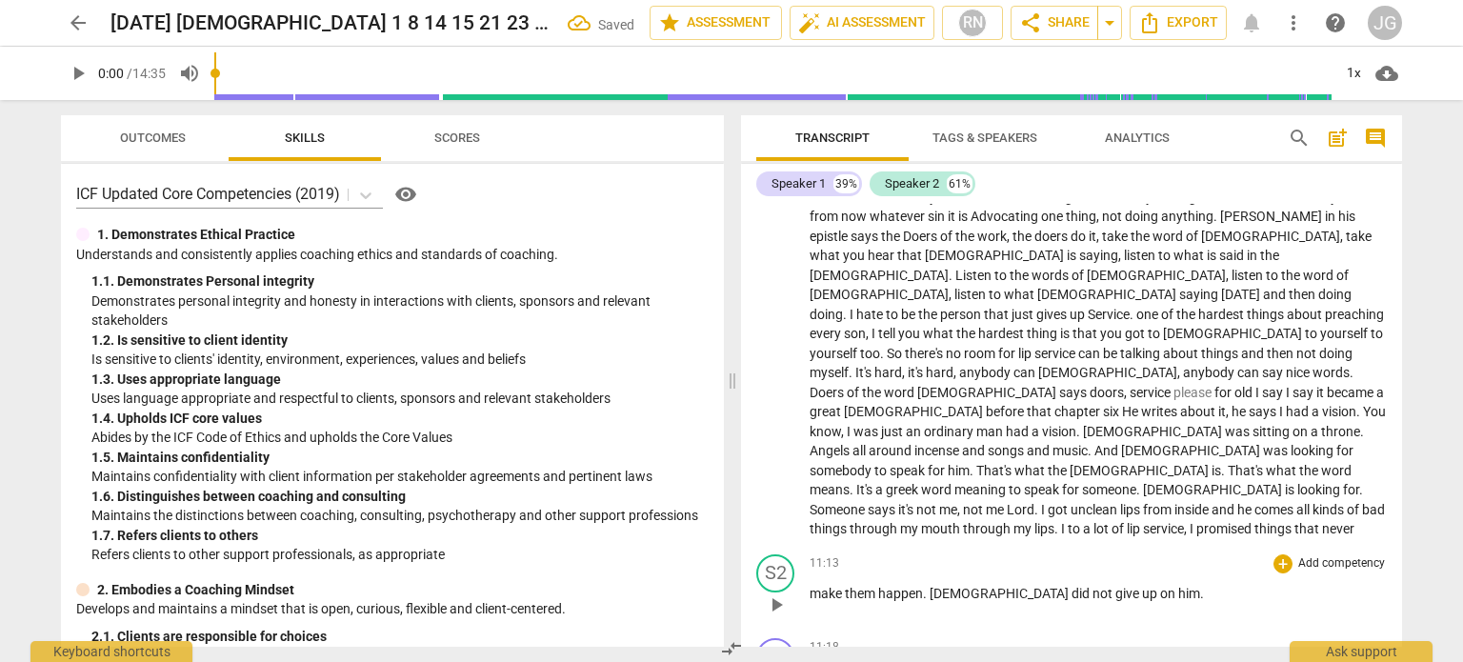
click at [809, 586] on span "make" at bounding box center [826, 593] width 35 height 15
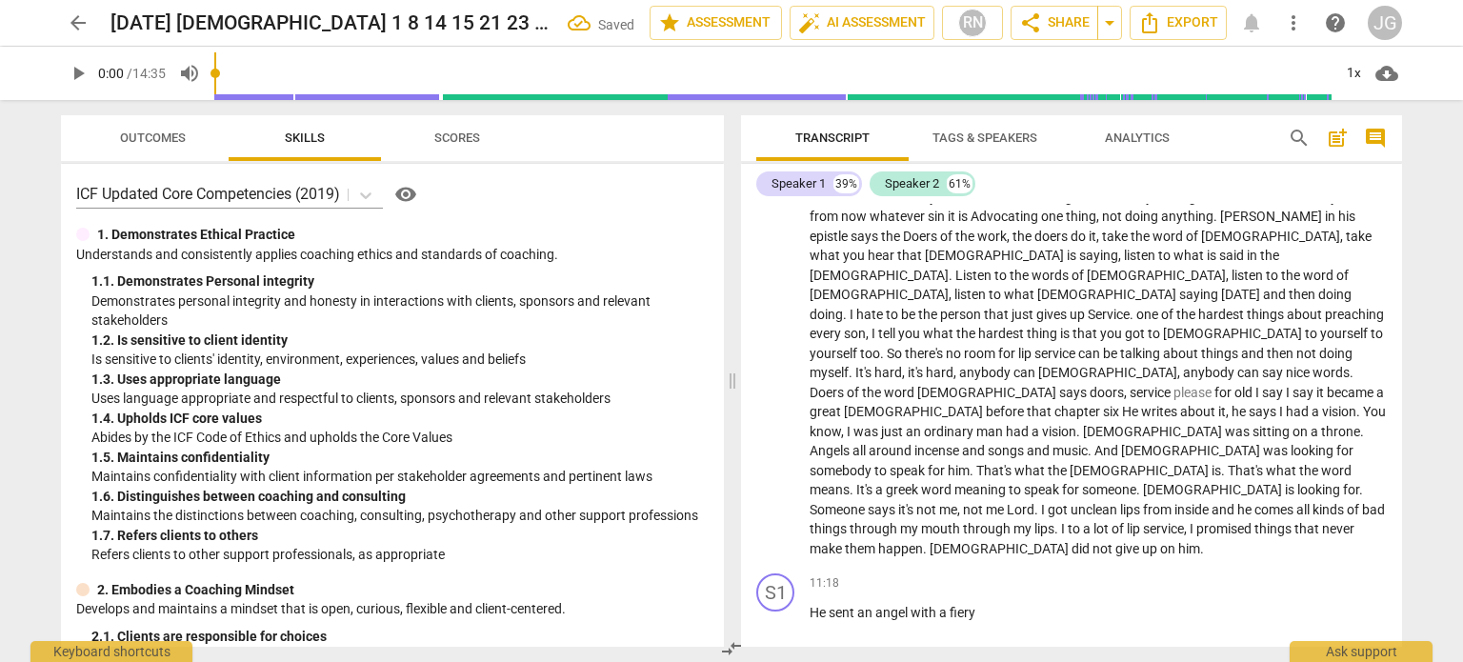
scroll to position [1306, 0]
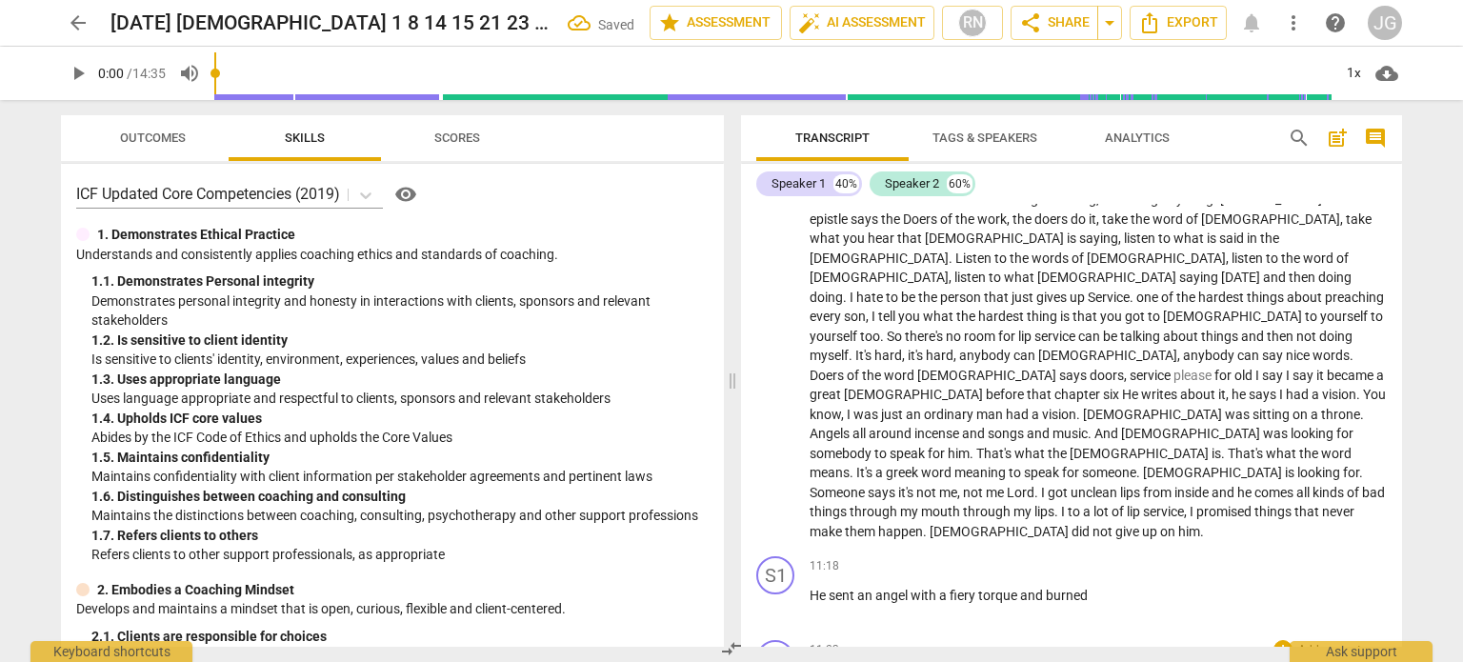
scroll to position [1592, 0]
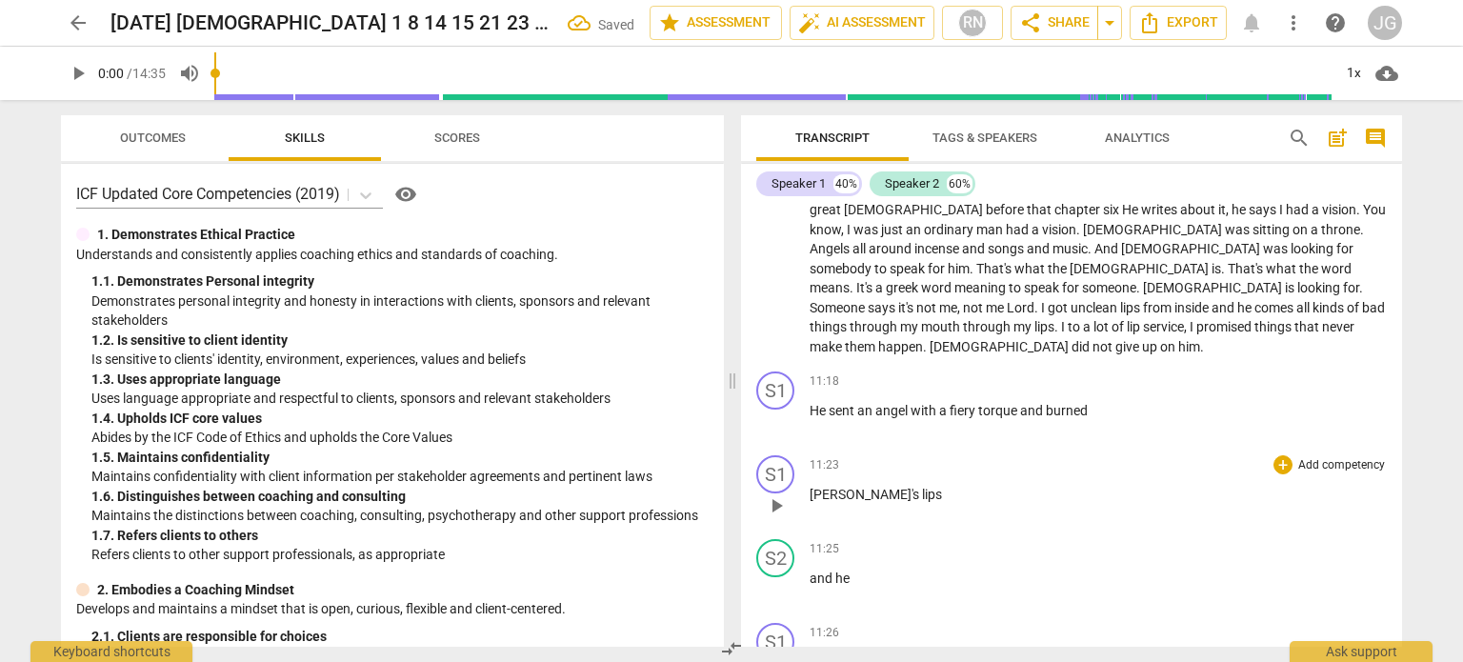
click at [809, 487] on span "[PERSON_NAME]'s" at bounding box center [865, 494] width 112 height 15
click at [809, 487] on span "and" at bounding box center [822, 494] width 26 height 15
click at [809, 487] on span "says" at bounding box center [823, 494] width 28 height 15
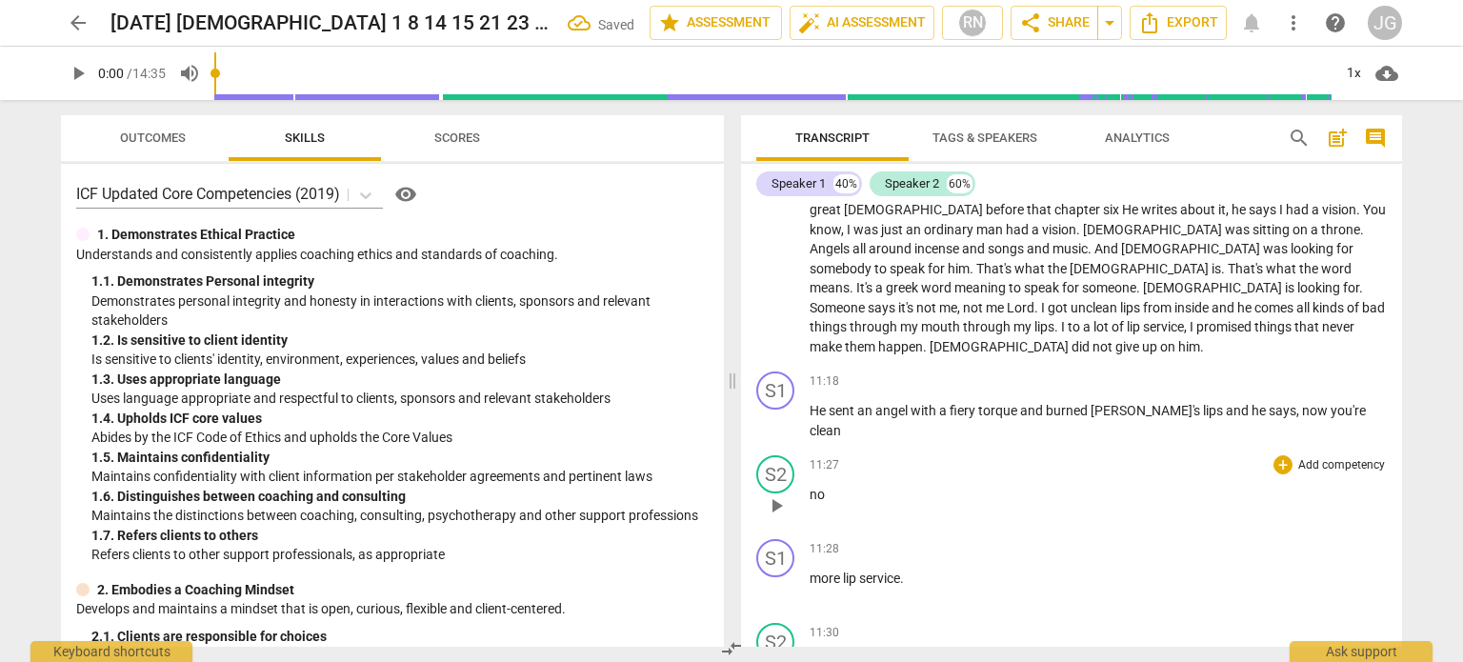
click at [809, 487] on span "no" at bounding box center [816, 494] width 15 height 15
click at [809, 487] on span "more" at bounding box center [825, 494] width 33 height 15
click at [811, 487] on span "The" at bounding box center [820, 494] width 22 height 15
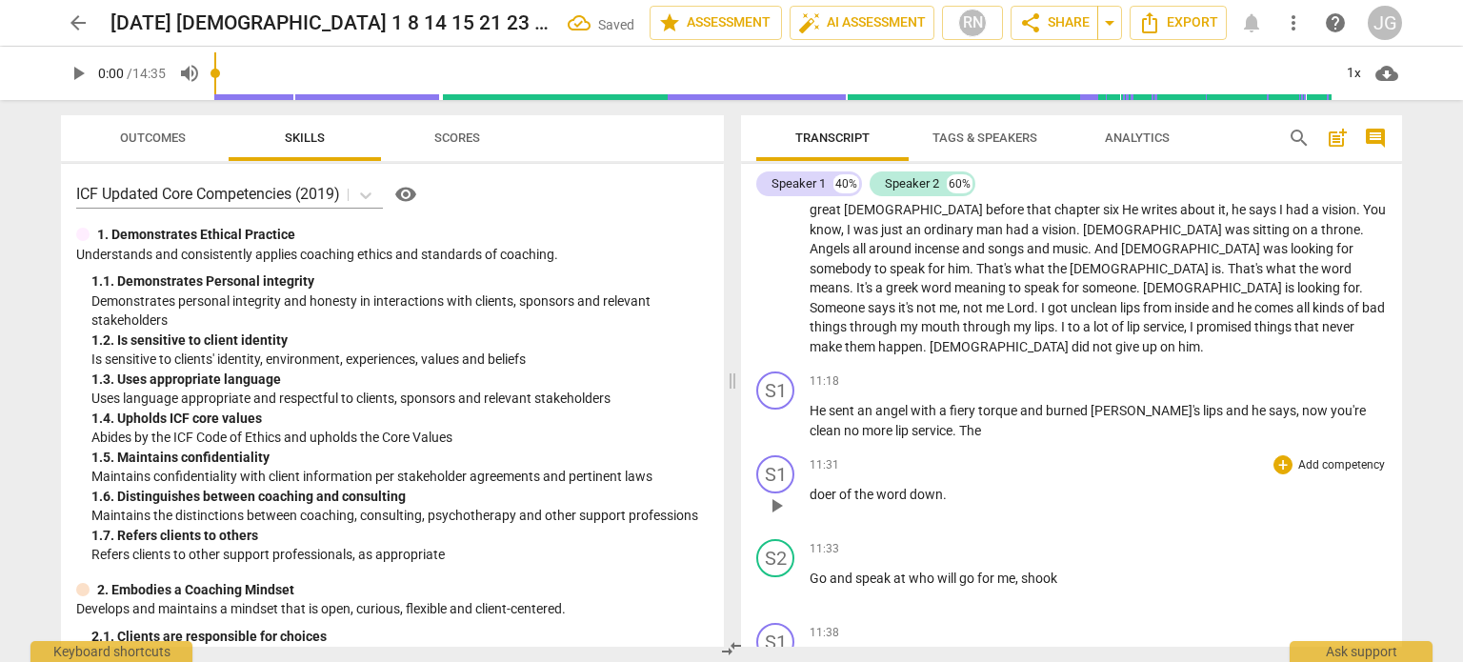
click at [809, 487] on span "doer" at bounding box center [824, 494] width 30 height 15
click at [811, 487] on span "Go" at bounding box center [819, 494] width 20 height 15
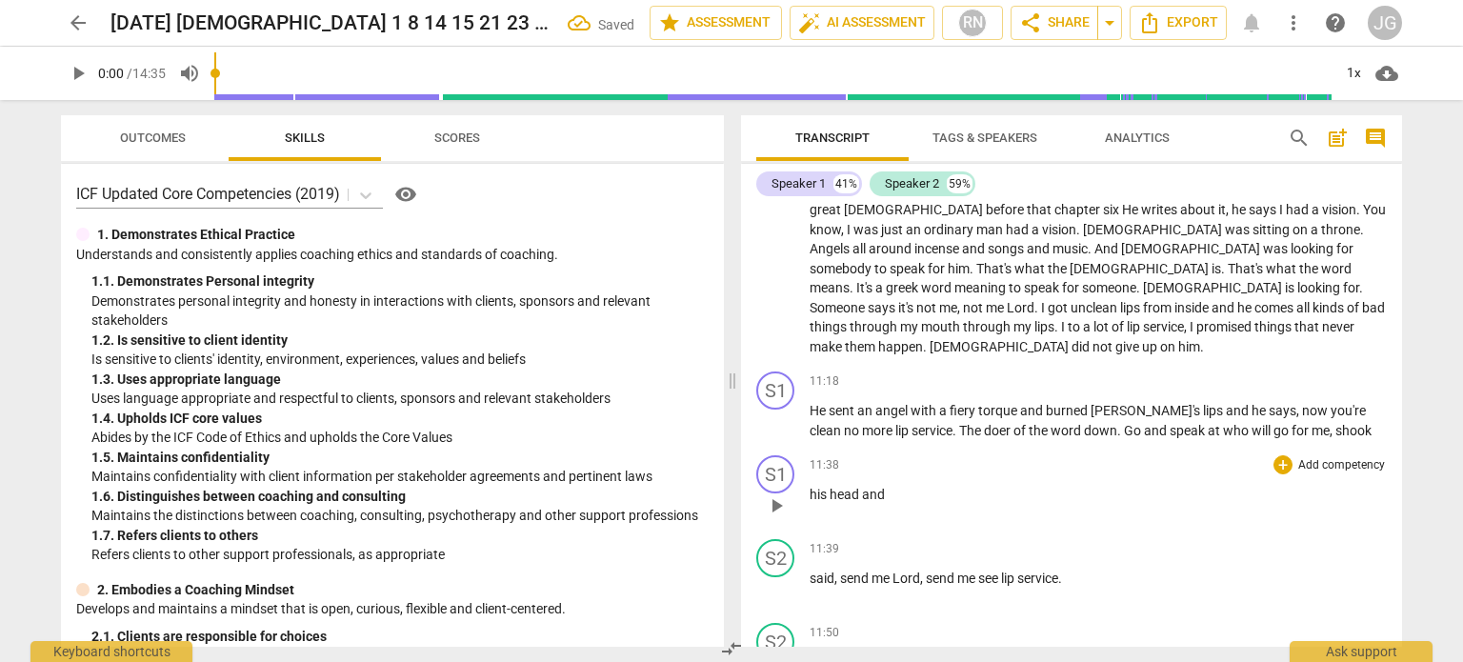
click at [809, 487] on span "his" at bounding box center [819, 494] width 20 height 15
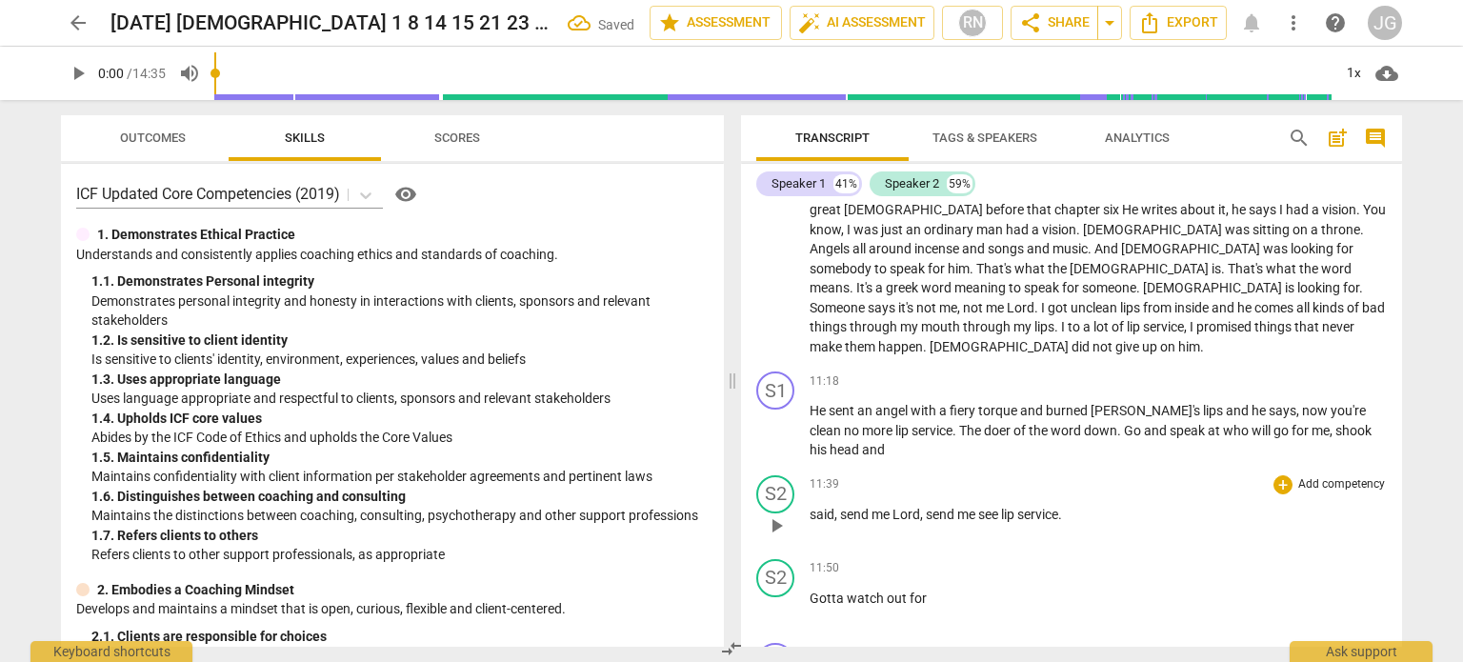
click at [809, 507] on span "said" at bounding box center [821, 514] width 25 height 15
click at [809, 507] on span "Gotta" at bounding box center [827, 514] width 37 height 15
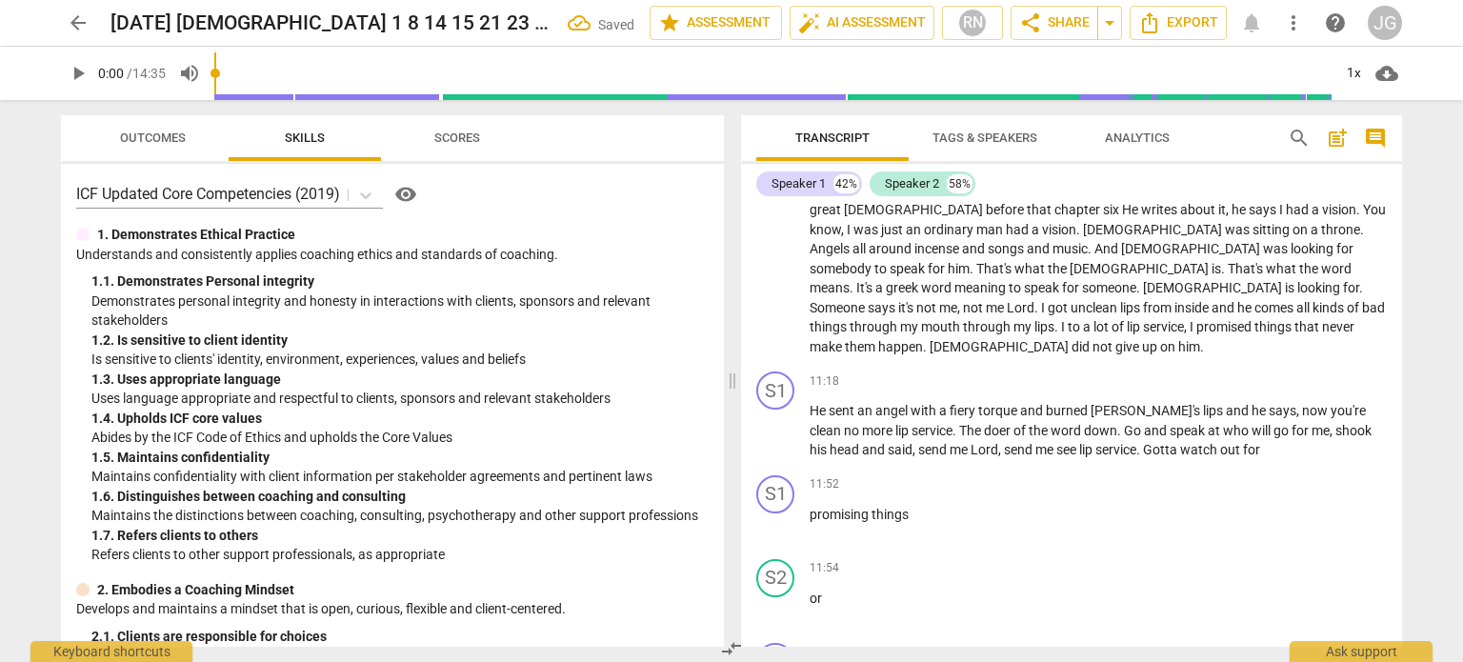
click at [809, 507] on span "promising" at bounding box center [840, 514] width 62 height 15
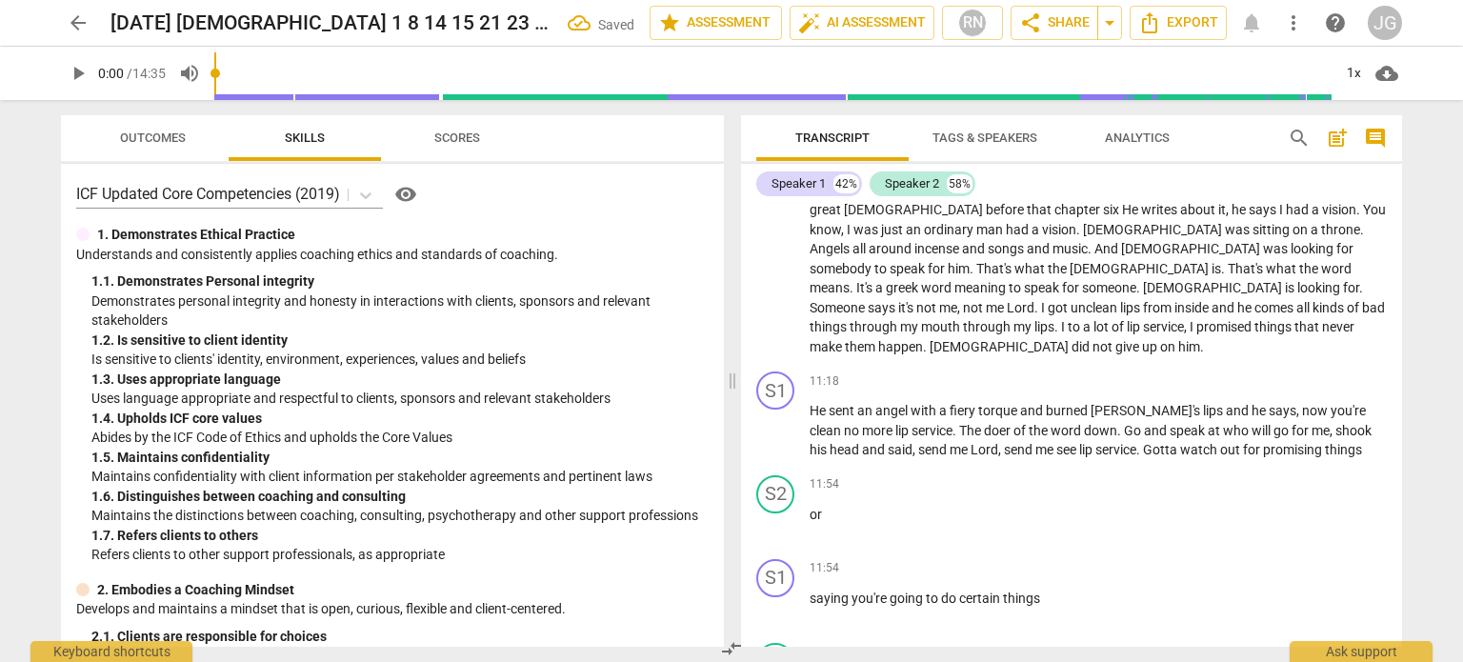
click at [809, 507] on span "or" at bounding box center [815, 514] width 12 height 15
click at [809, 507] on span "saying" at bounding box center [830, 514] width 42 height 15
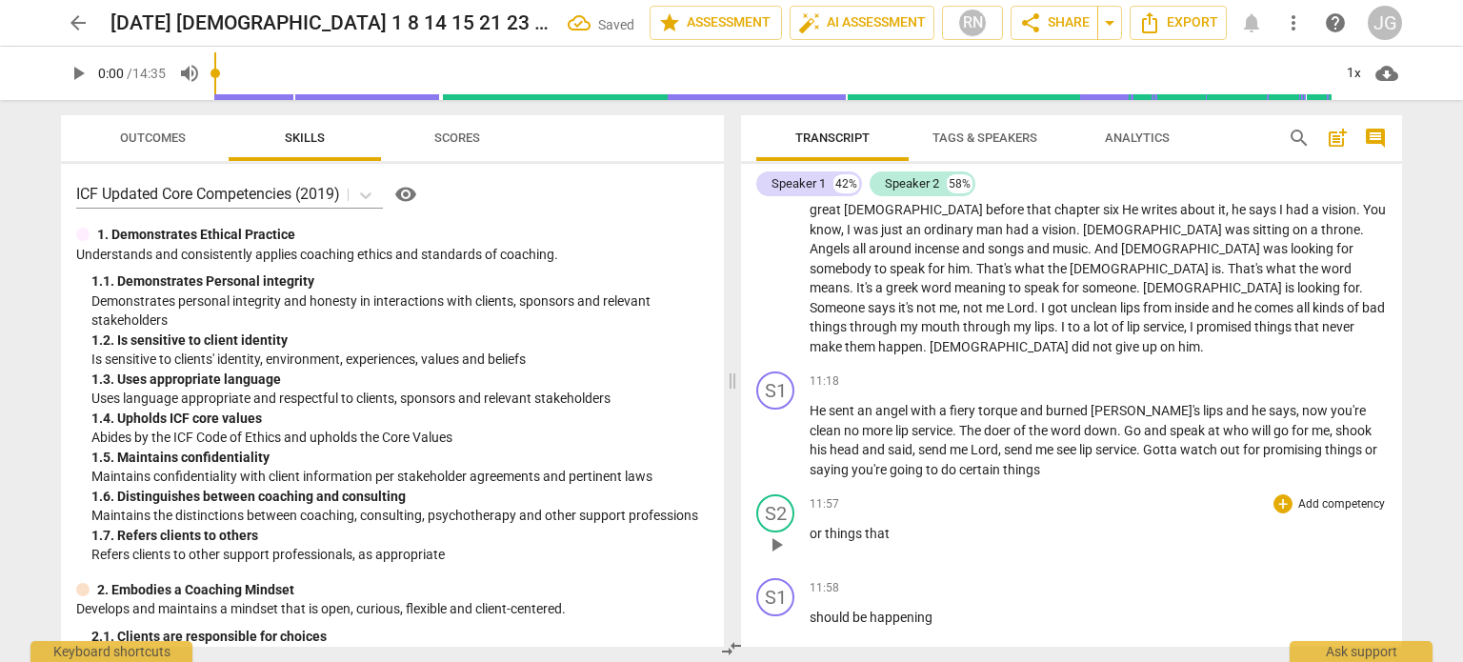
click at [809, 526] on span "or" at bounding box center [816, 533] width 15 height 15
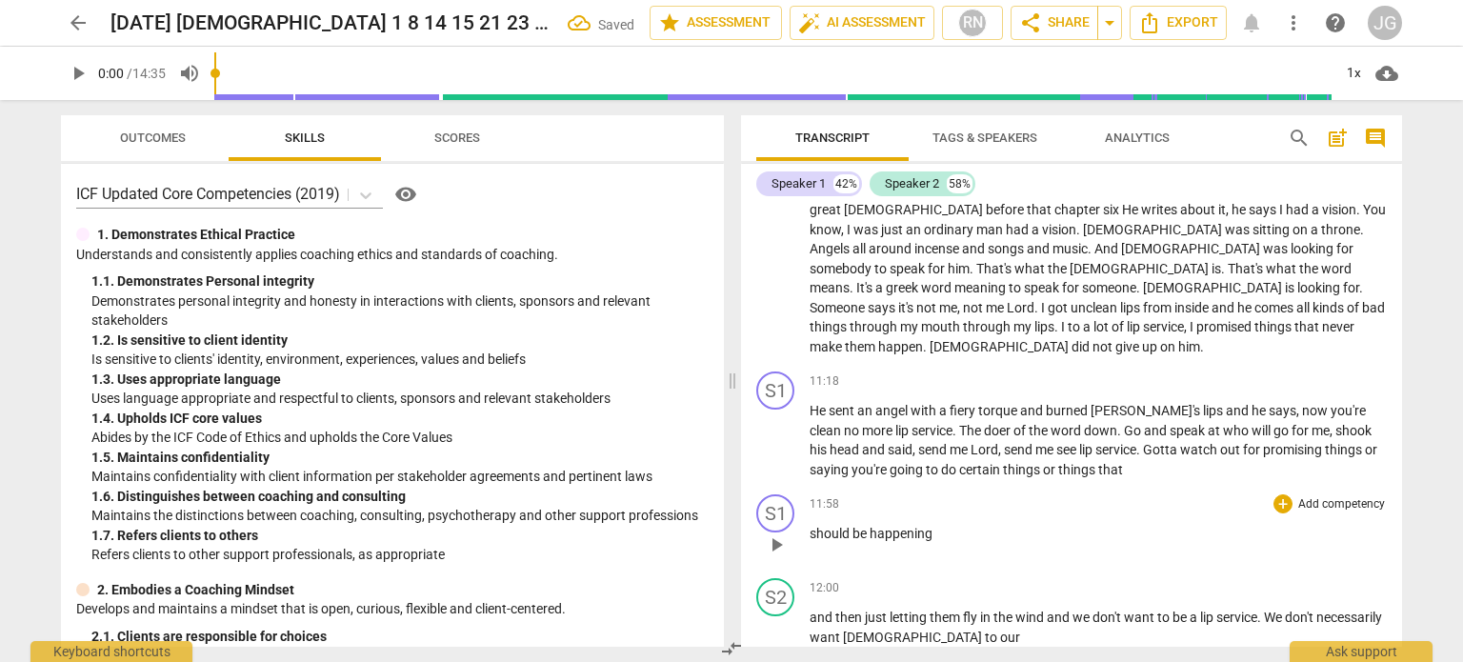
click at [809, 526] on span "should" at bounding box center [830, 533] width 43 height 15
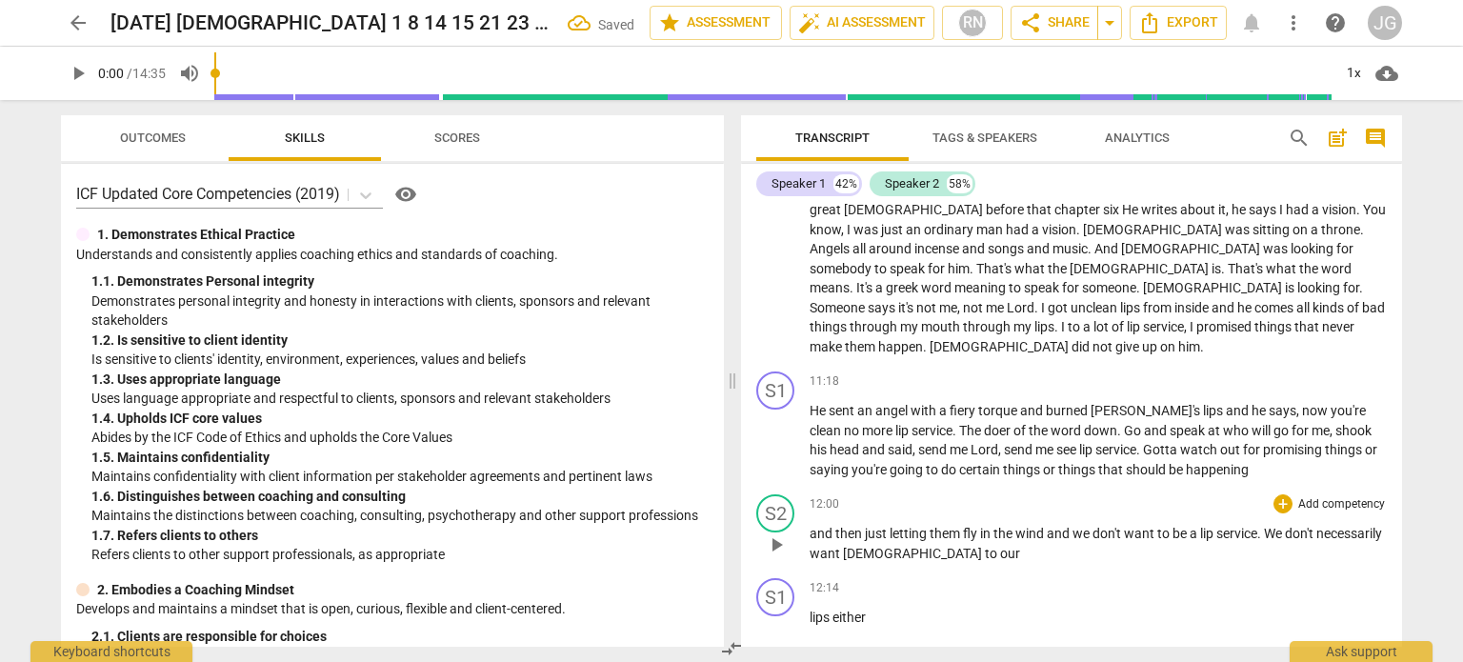
click at [809, 526] on span "and" at bounding box center [822, 533] width 26 height 15
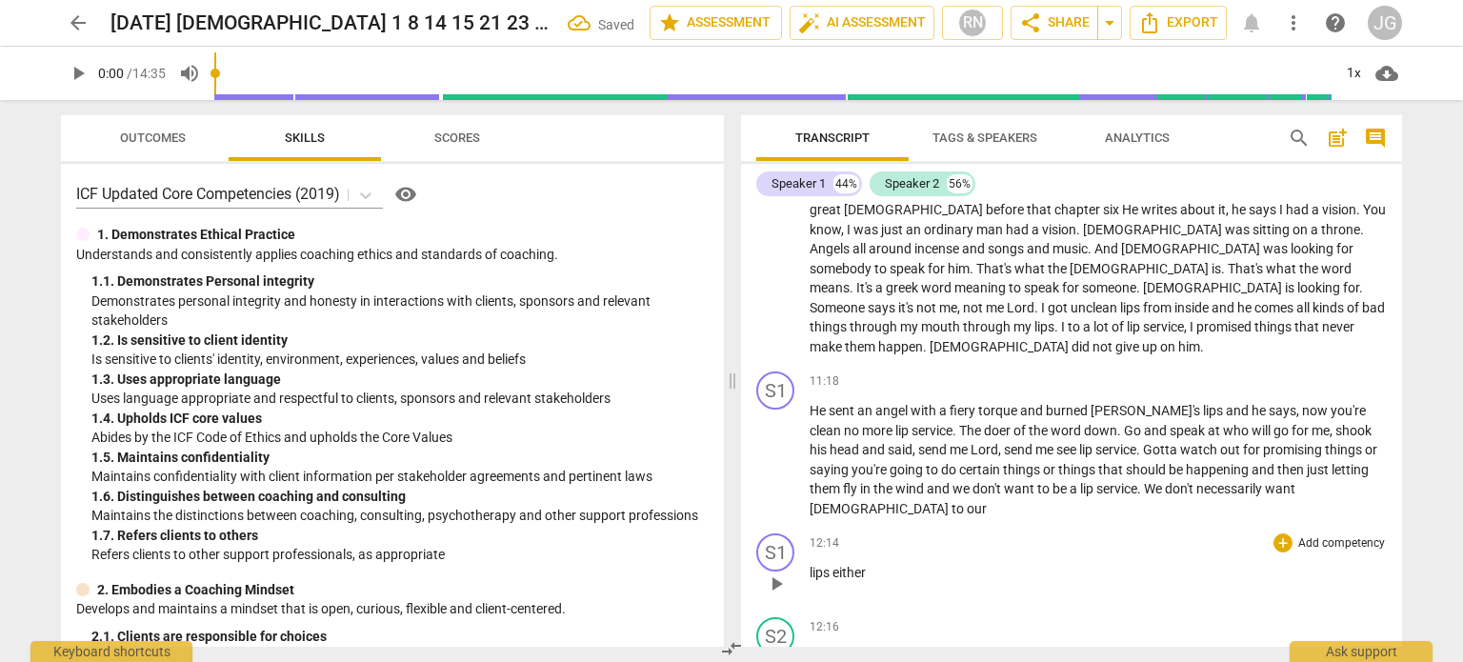
click at [810, 565] on span "lips" at bounding box center [820, 572] width 23 height 15
click at [809, 565] on span "unless" at bounding box center [828, 572] width 38 height 15
click at [809, 565] on span "it's" at bounding box center [818, 572] width 18 height 15
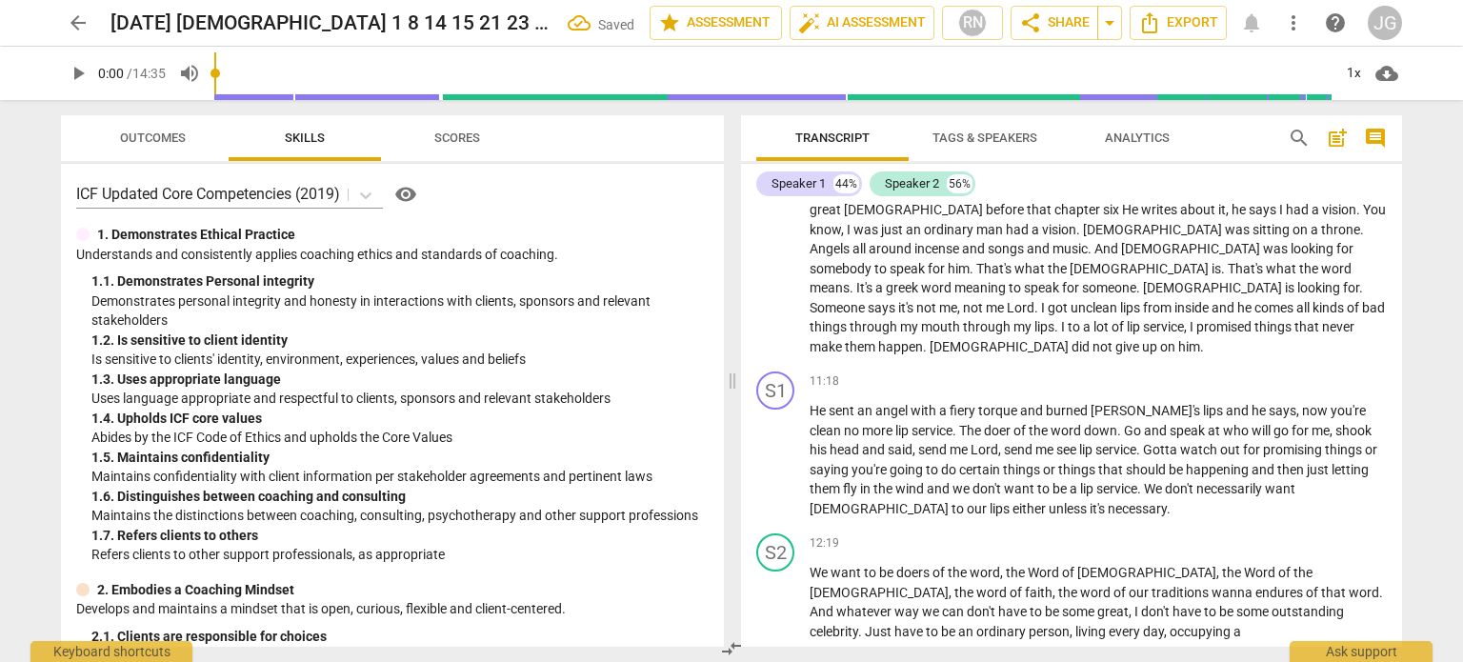
click at [809, 565] on span "We" at bounding box center [819, 572] width 21 height 15
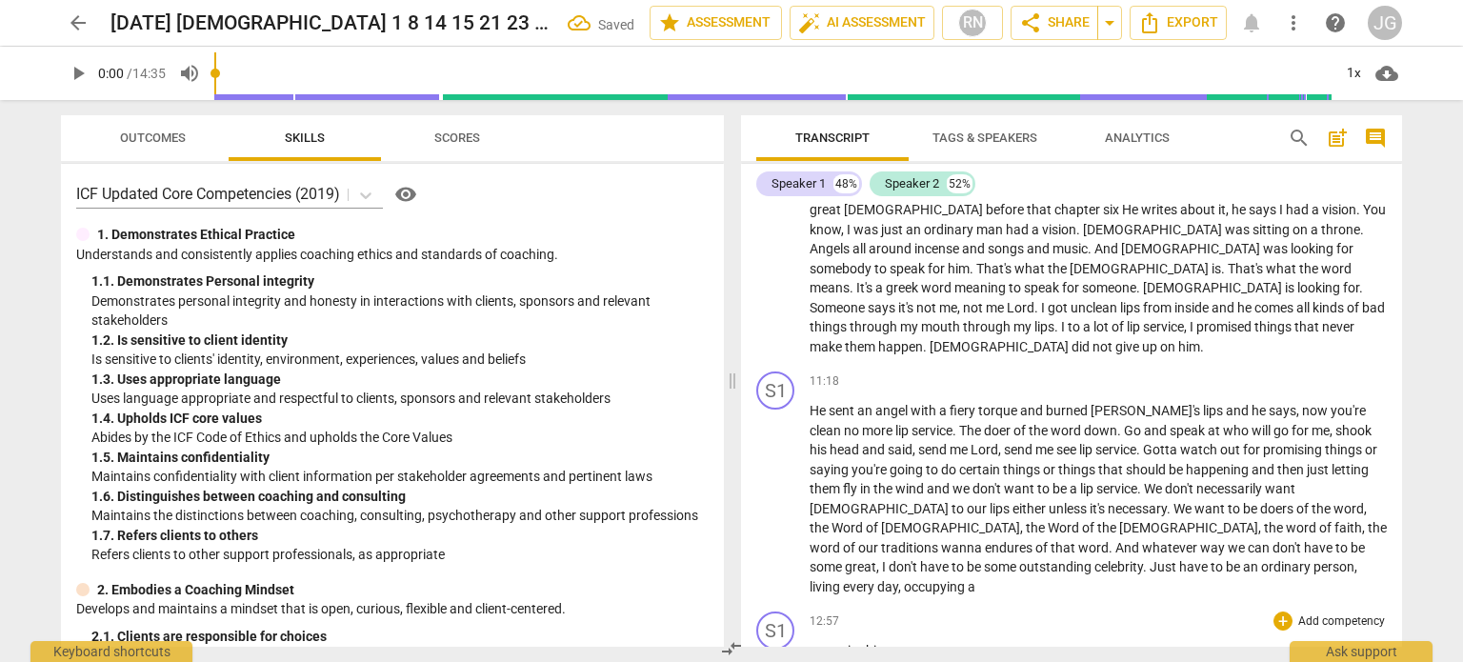
click at [810, 643] on span "space" at bounding box center [828, 650] width 38 height 15
click at [809, 643] on span "world" at bounding box center [827, 650] width 36 height 15
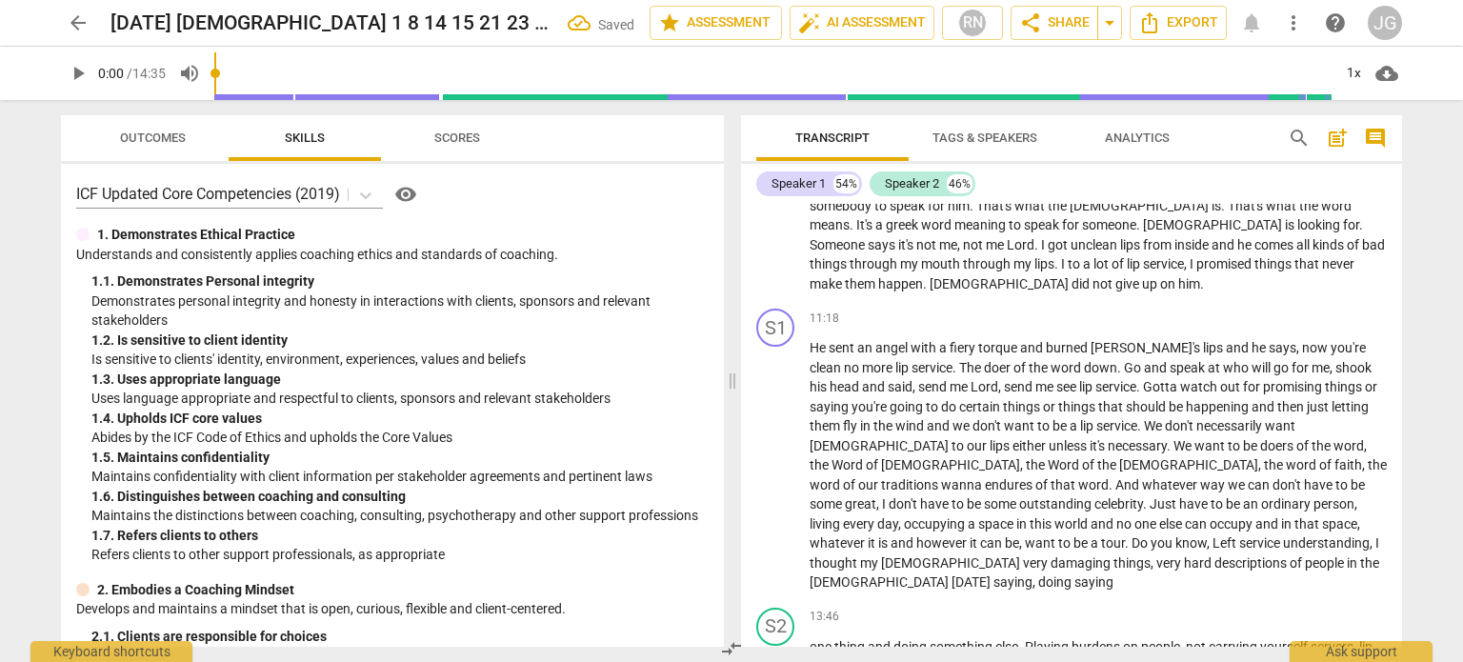
scroll to position [1687, 0]
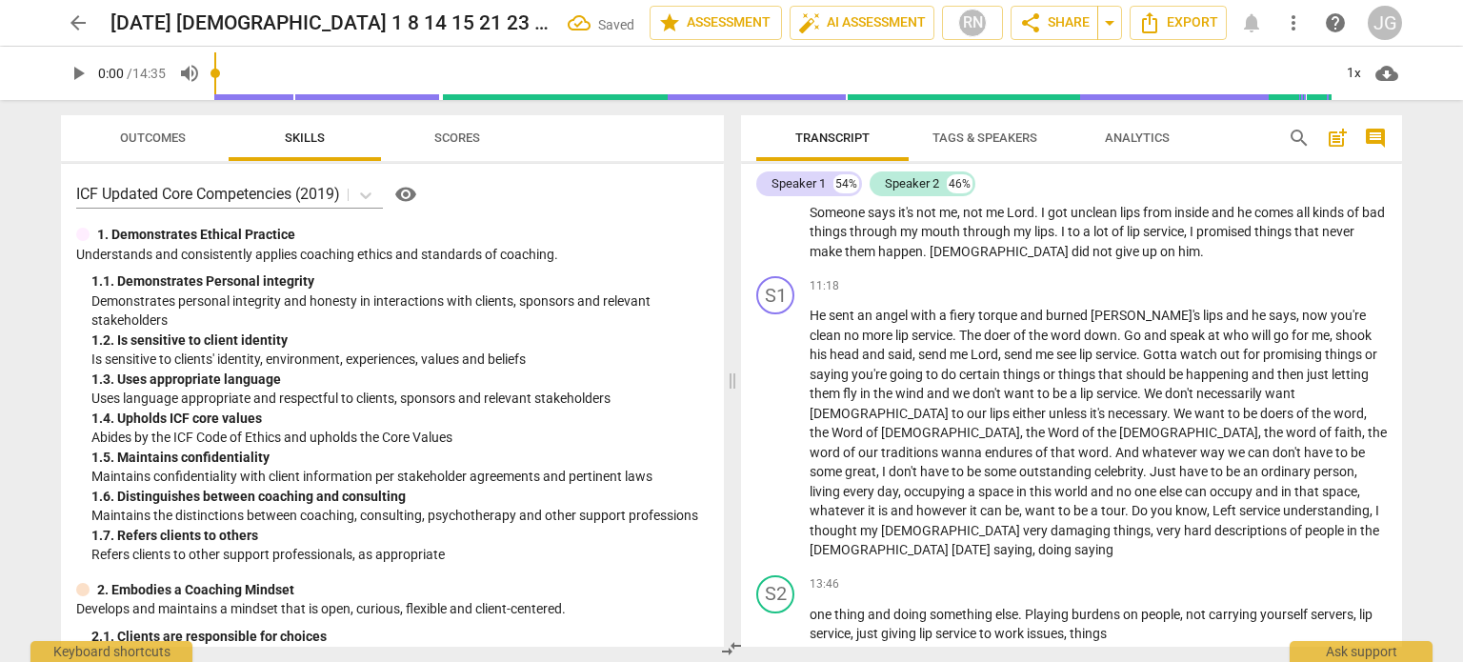
click at [809, 607] on span "one" at bounding box center [821, 614] width 25 height 15
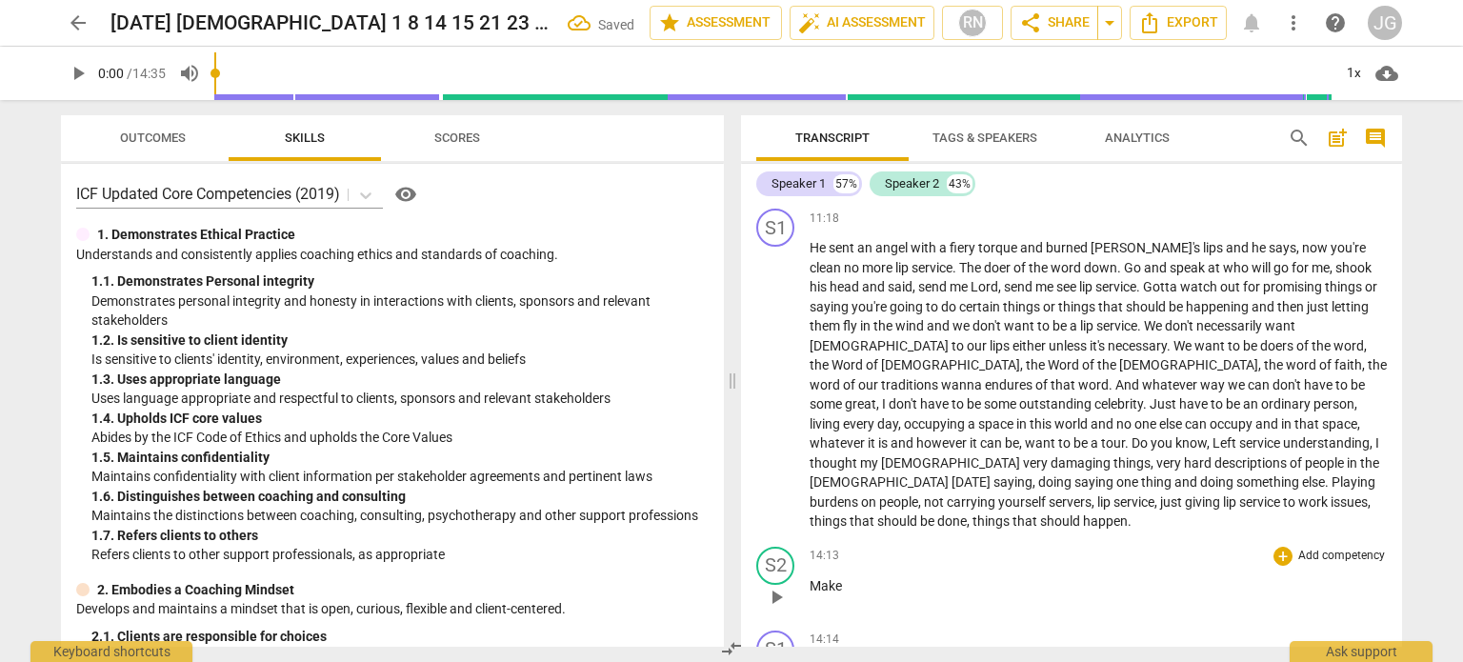
scroll to position [1751, 0]
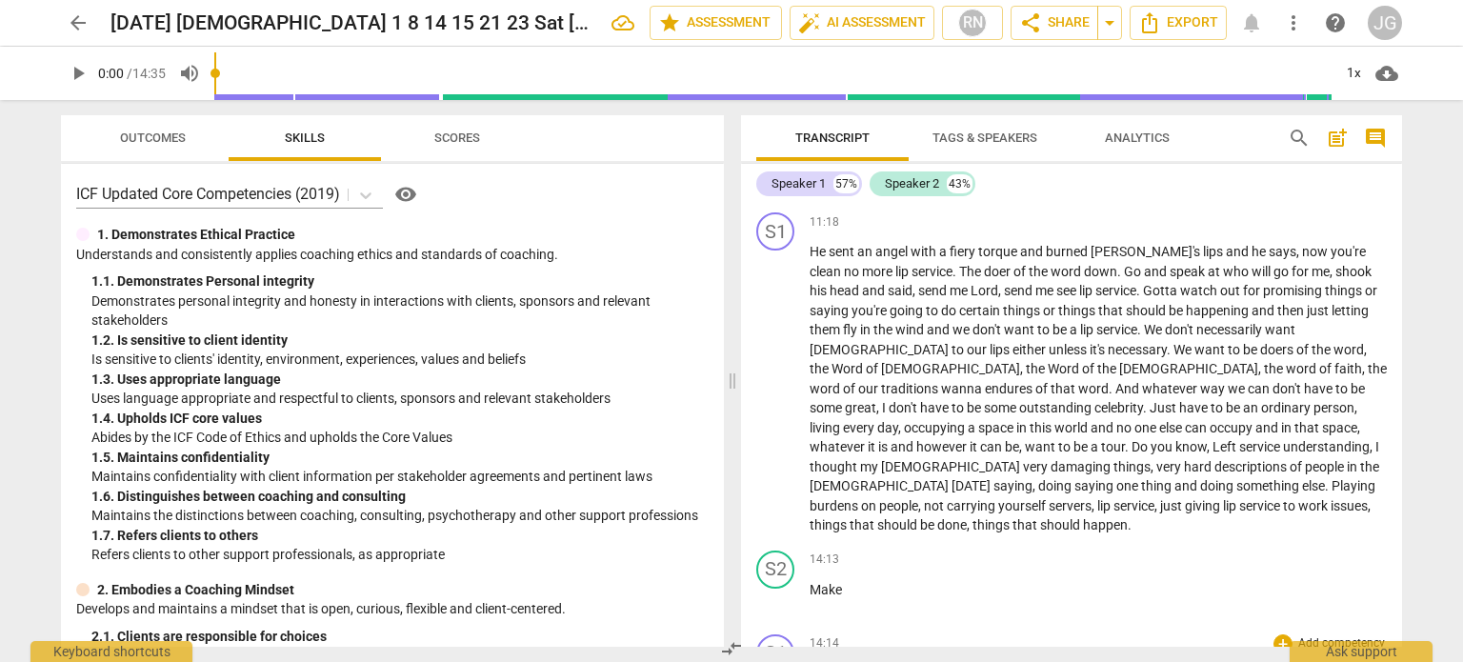
click at [809, 661] on span "keeping" at bounding box center [833, 673] width 49 height 15
click at [809, 661] on span "Lord" at bounding box center [824, 673] width 30 height 15
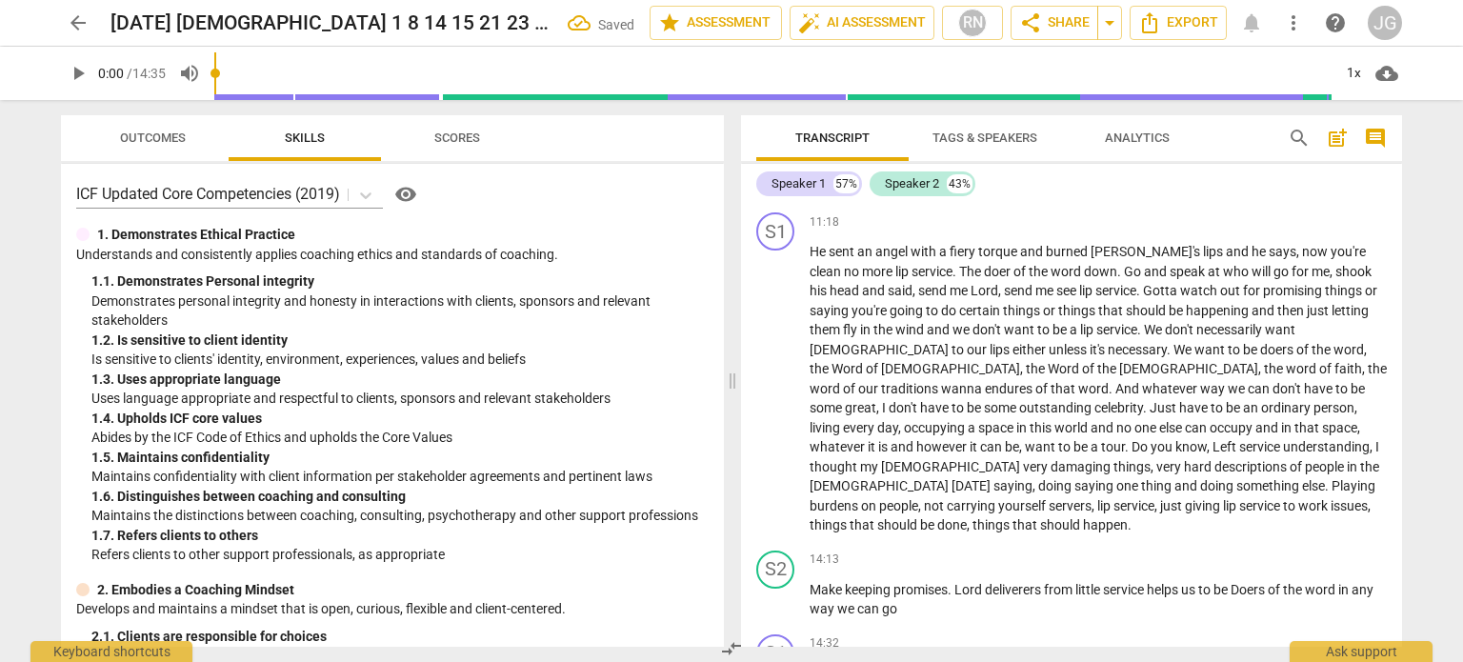
click at [809, 661] on span "in" at bounding box center [815, 673] width 13 height 15
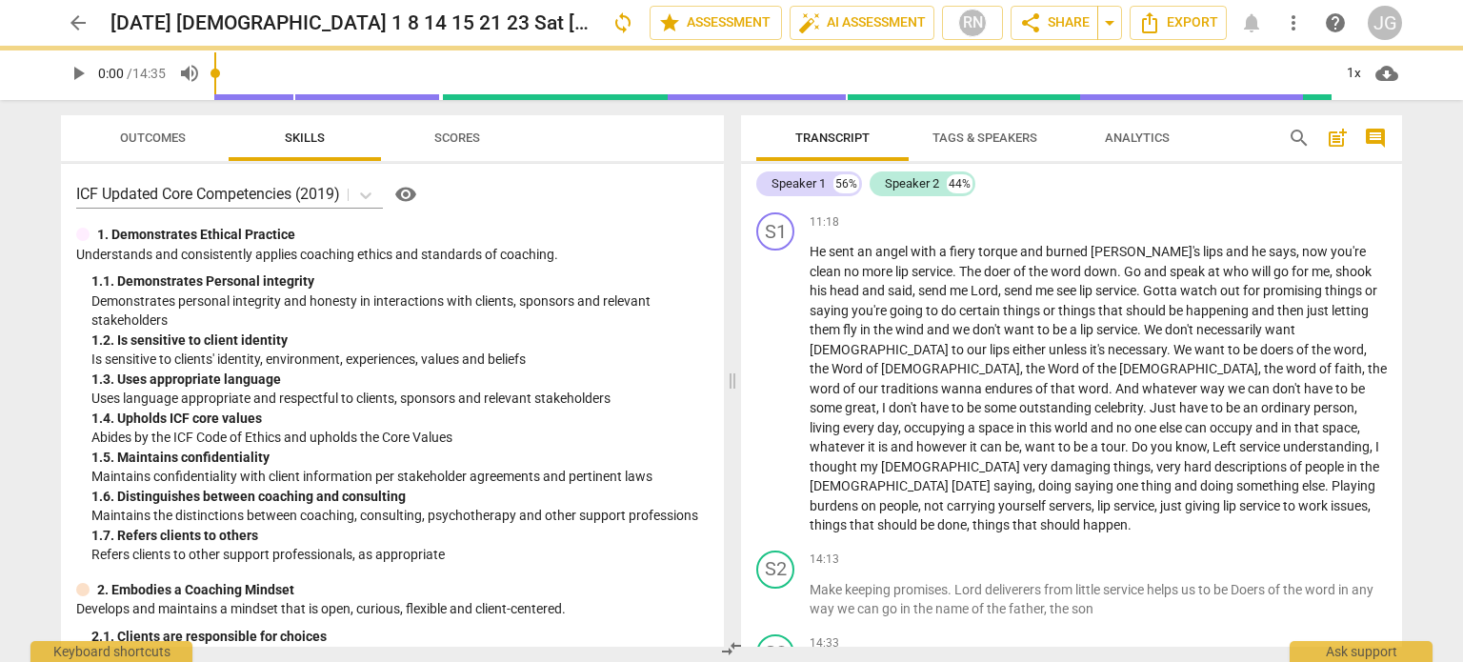
scroll to position [1708, 0]
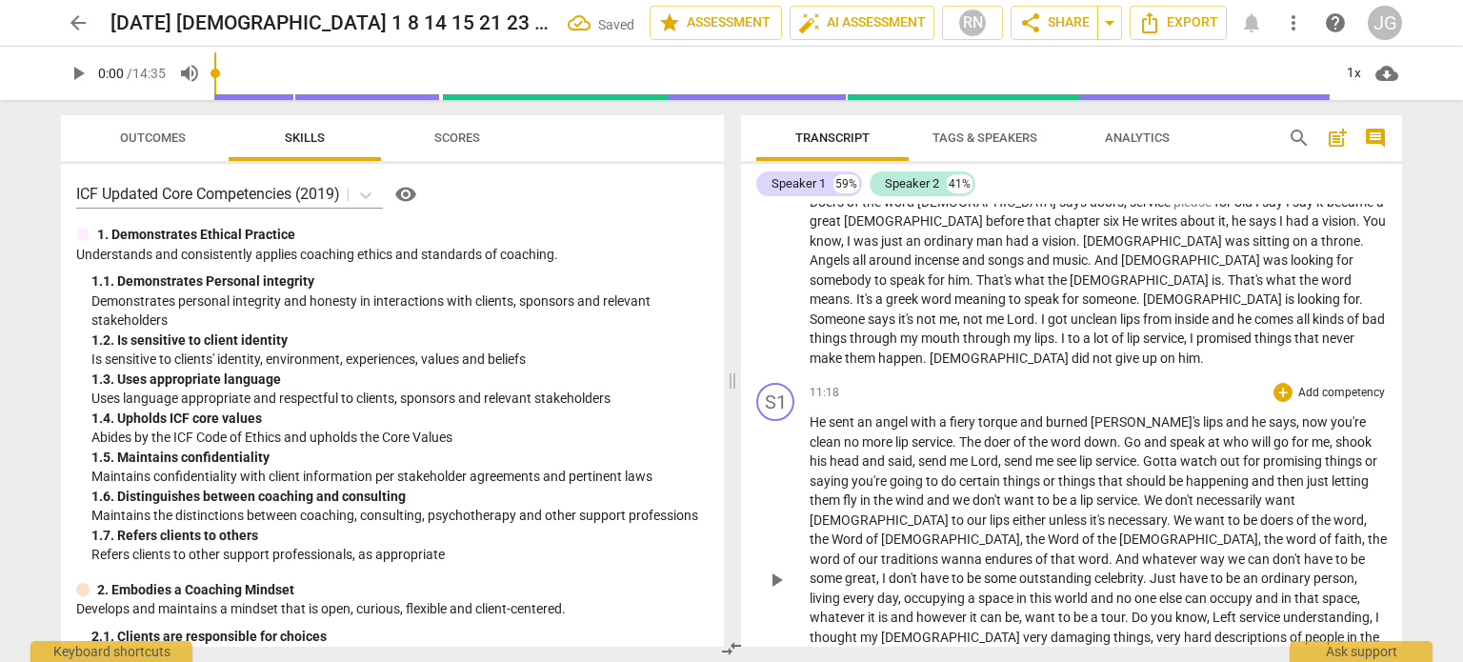
click at [888, 556] on p "He sent an angel with a fiery torque and burned [PERSON_NAME]'s lips and he say…" at bounding box center [1097, 578] width 577 height 332
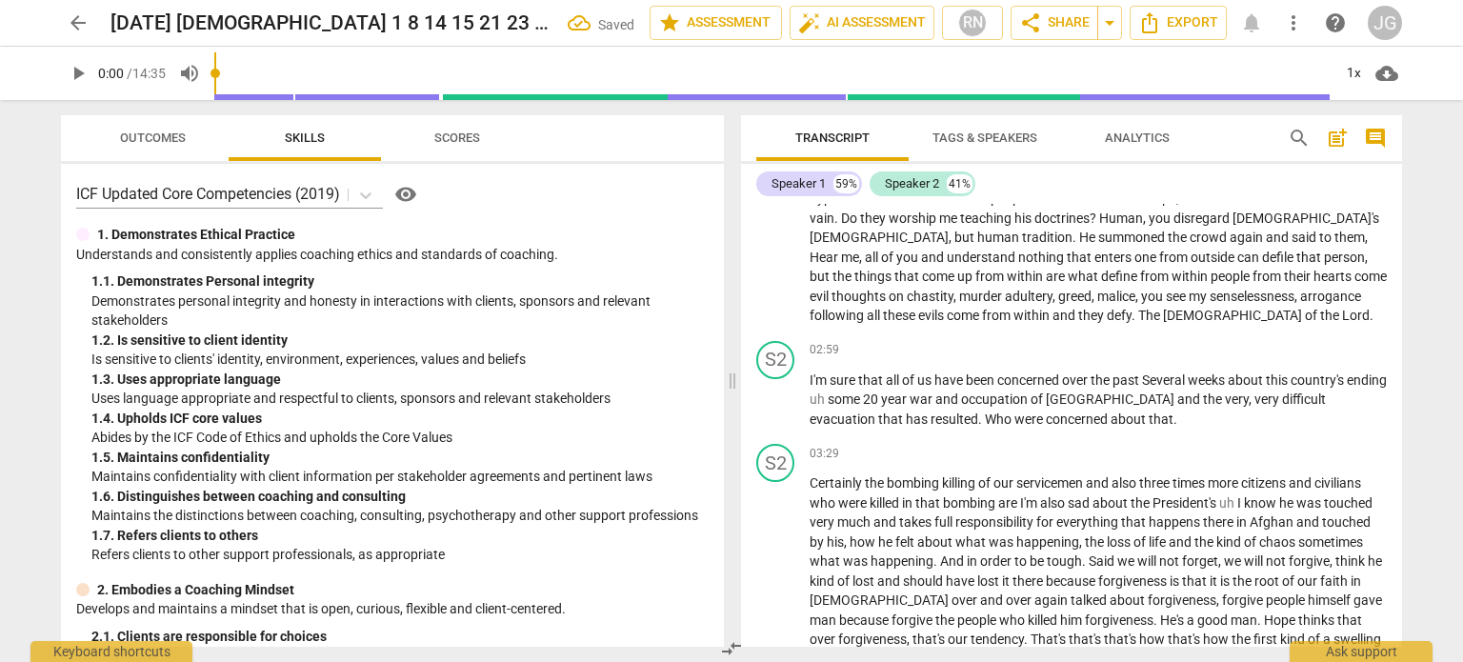
scroll to position [343, 0]
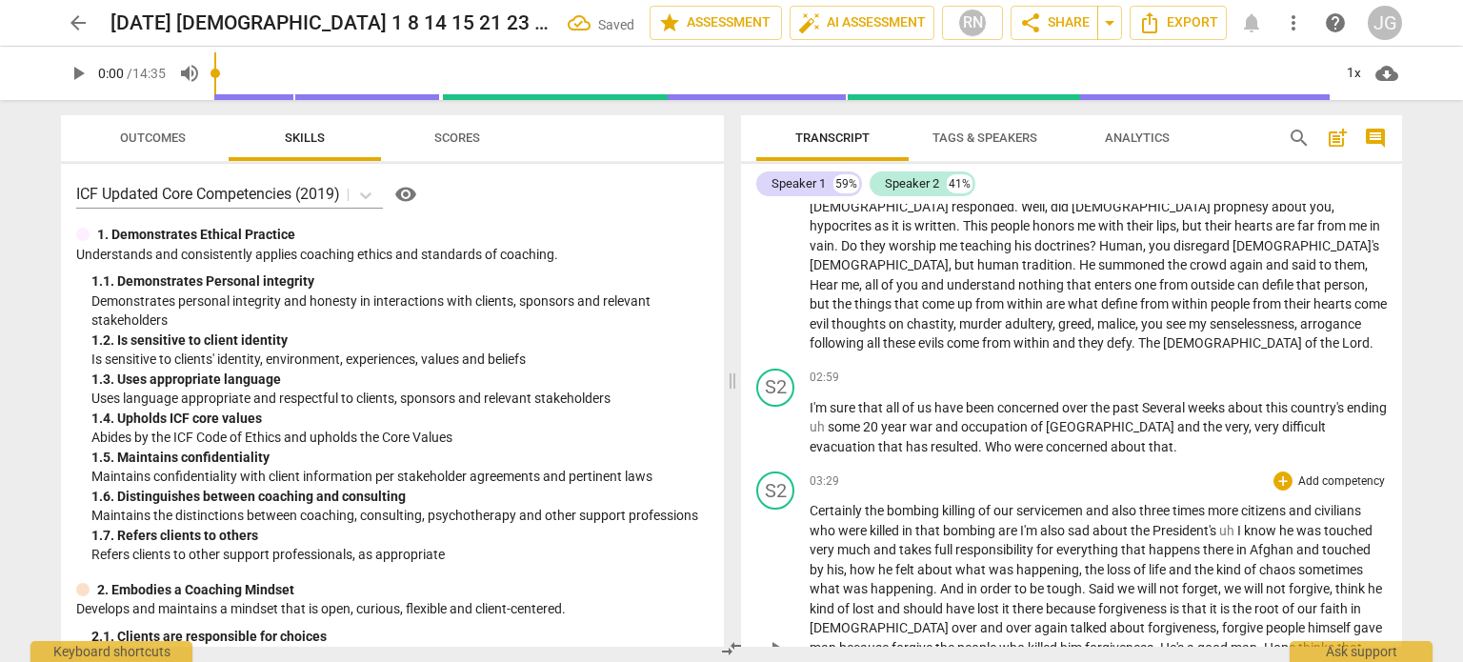
click at [809, 503] on span "Certainly" at bounding box center [836, 510] width 55 height 15
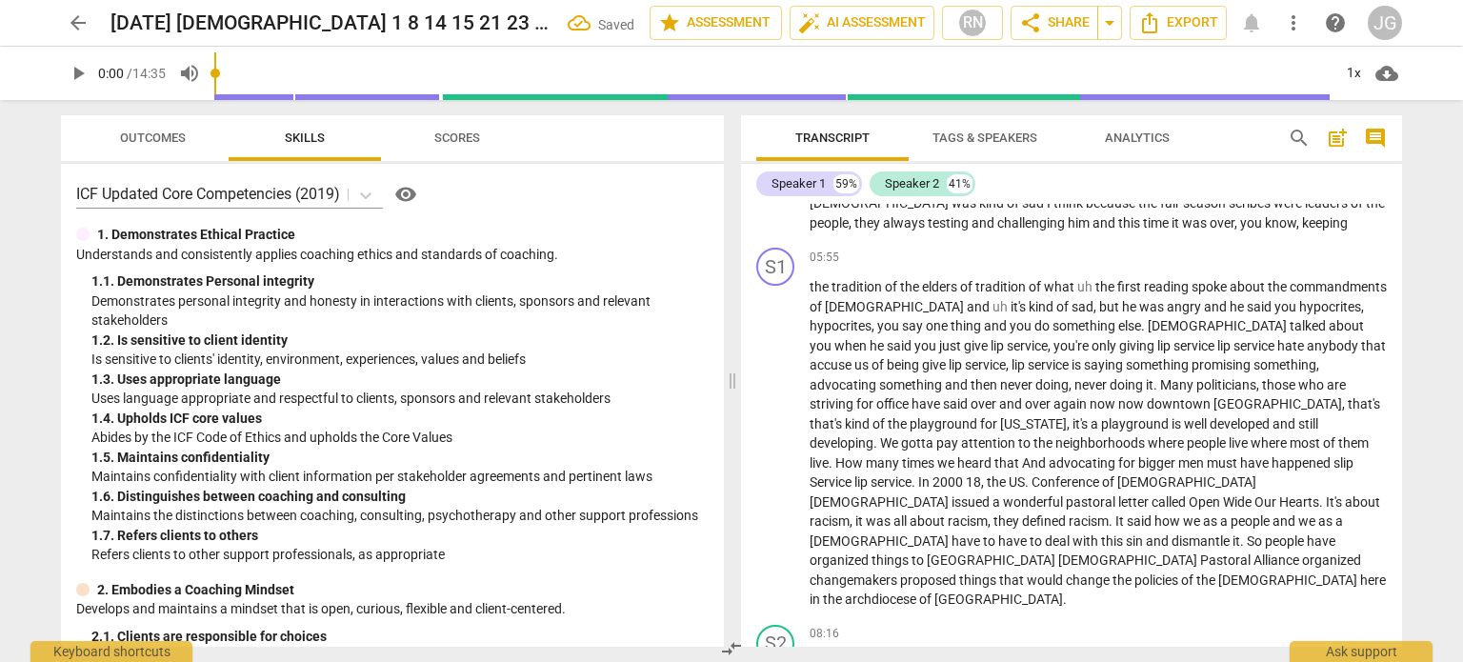
scroll to position [724, 0]
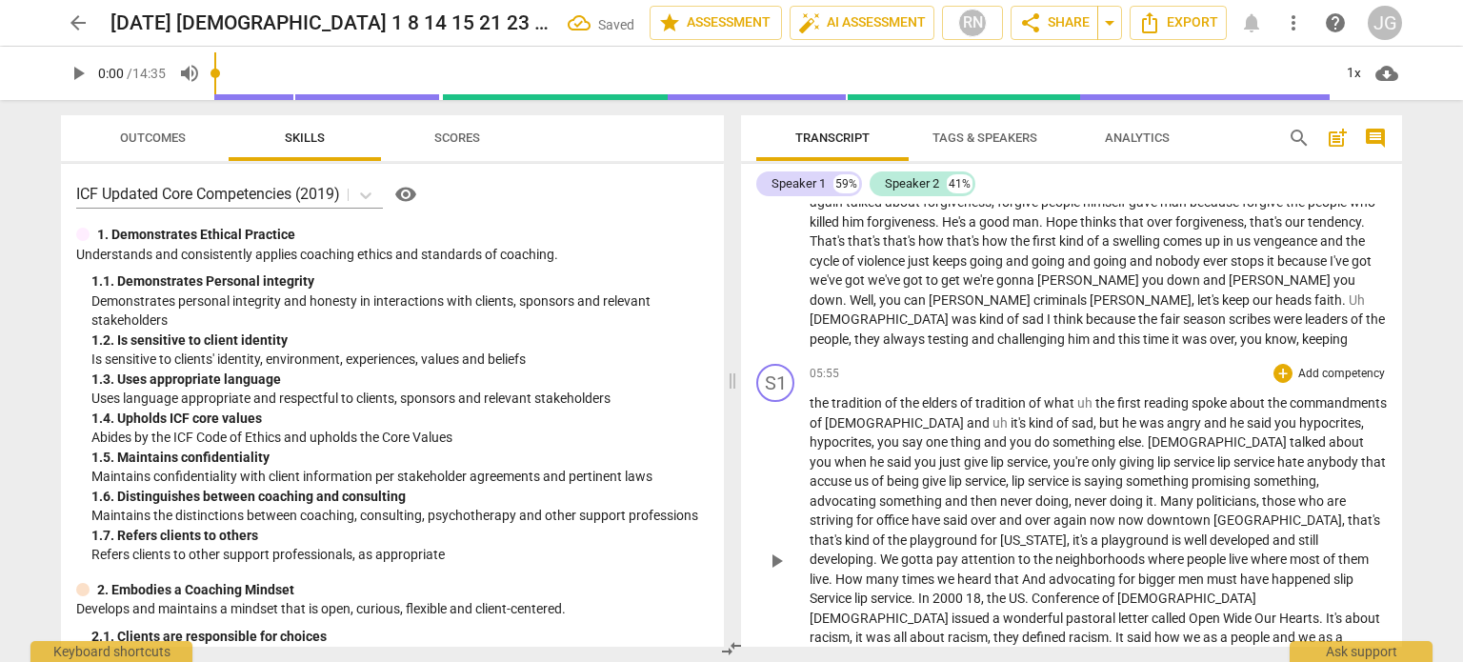
click at [809, 395] on span "the" at bounding box center [820, 402] width 22 height 15
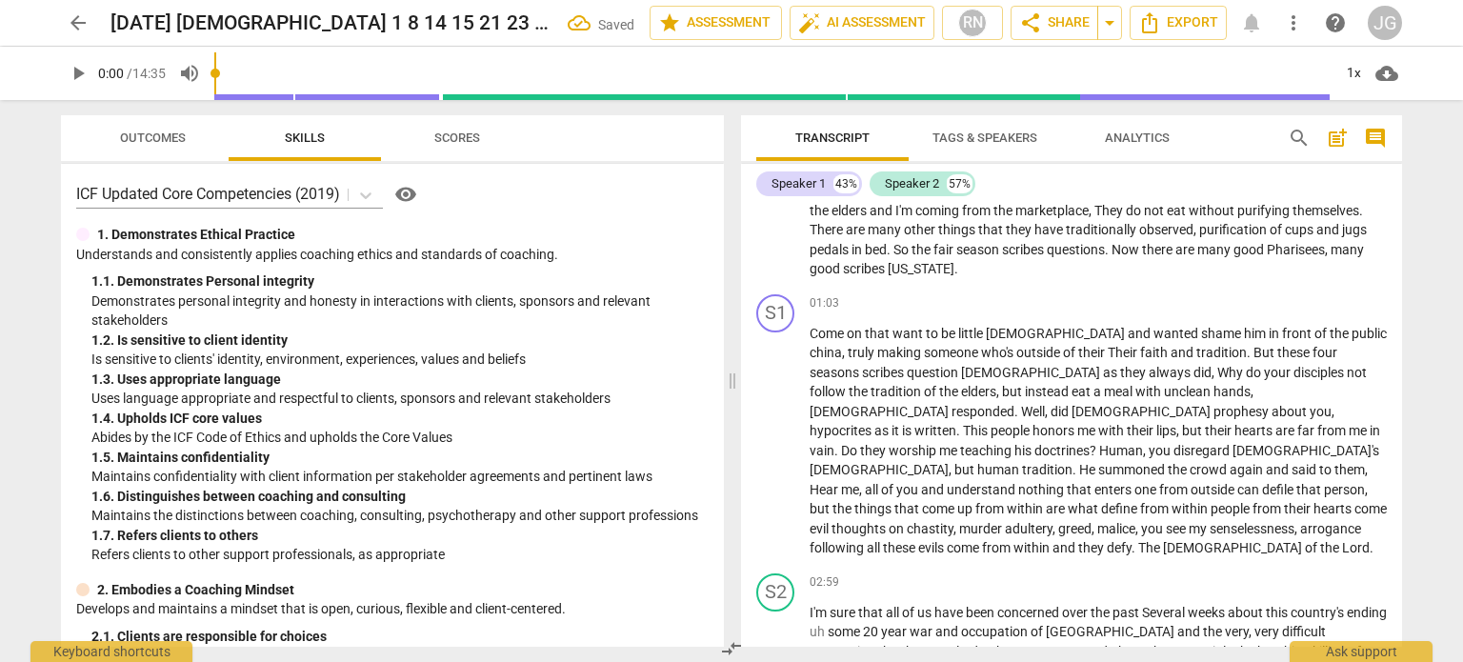
scroll to position [0, 0]
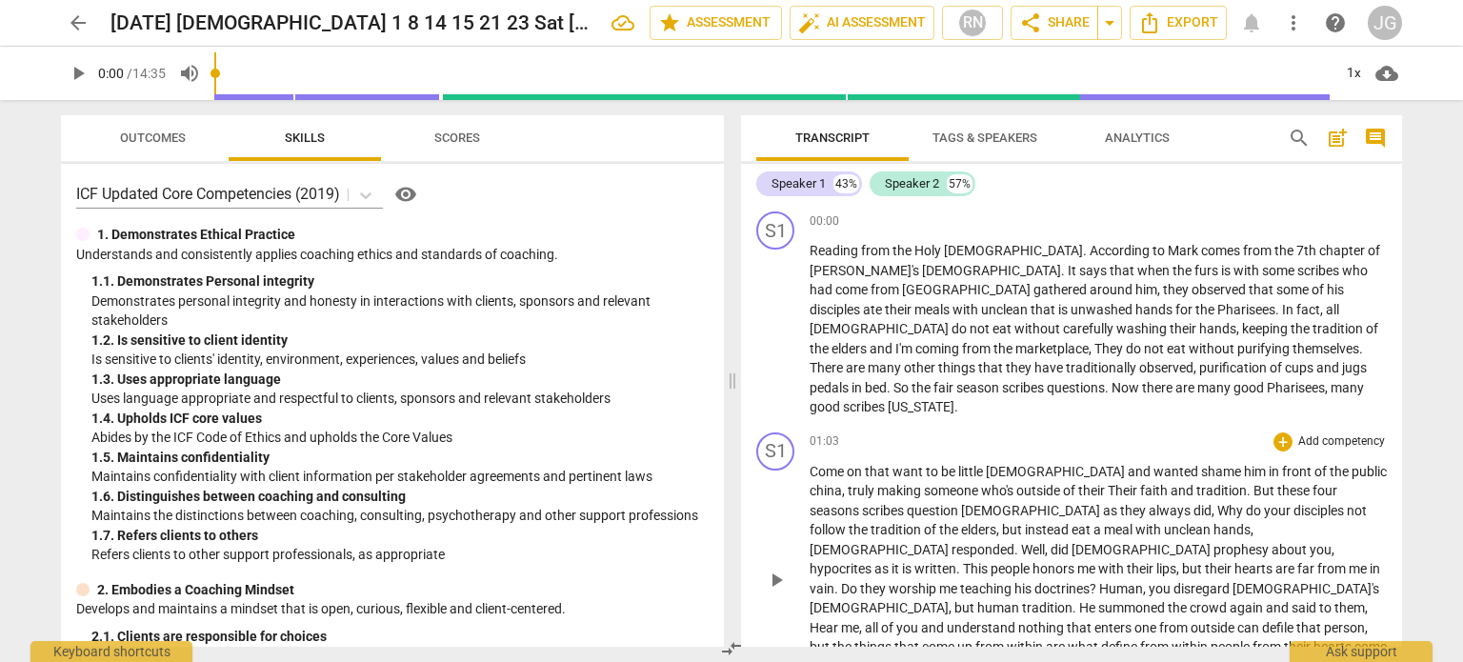
click at [988, 464] on span "[DEMOGRAPHIC_DATA]" at bounding box center [1057, 471] width 142 height 15
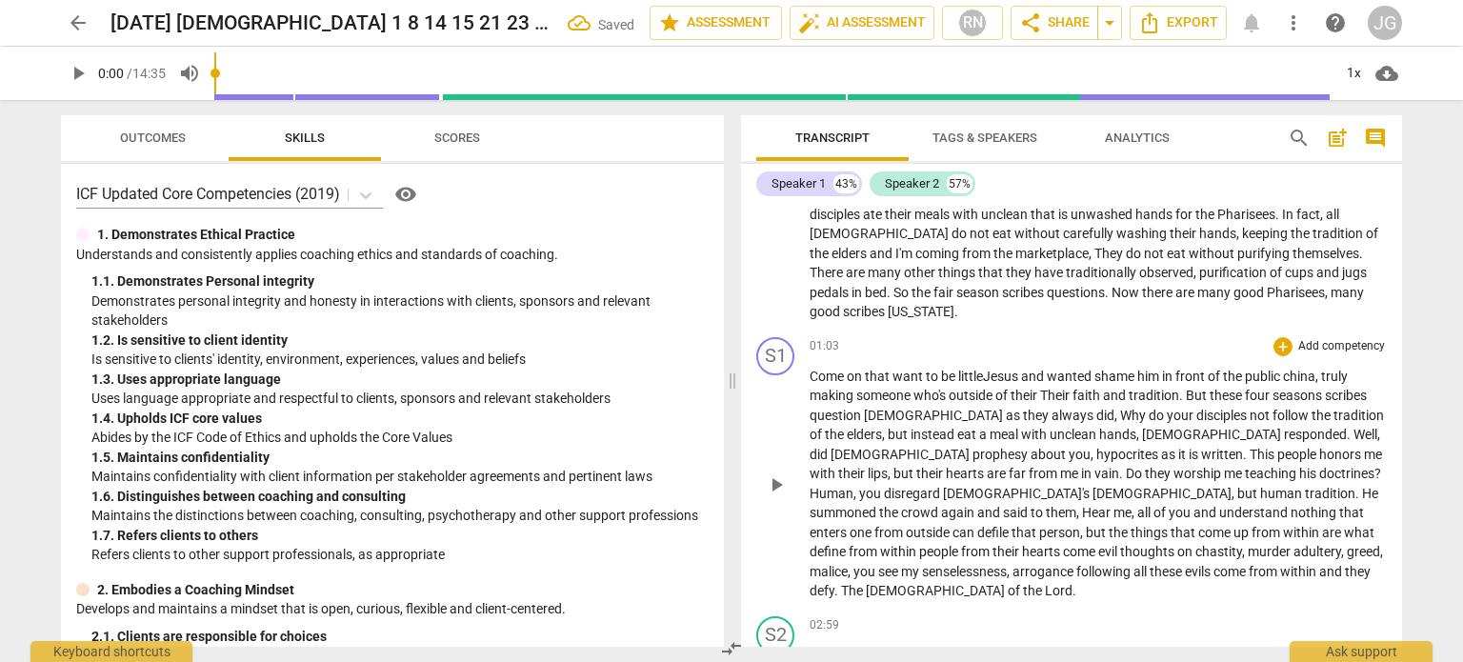
click at [809, 369] on span "Come" at bounding box center [827, 376] width 37 height 15
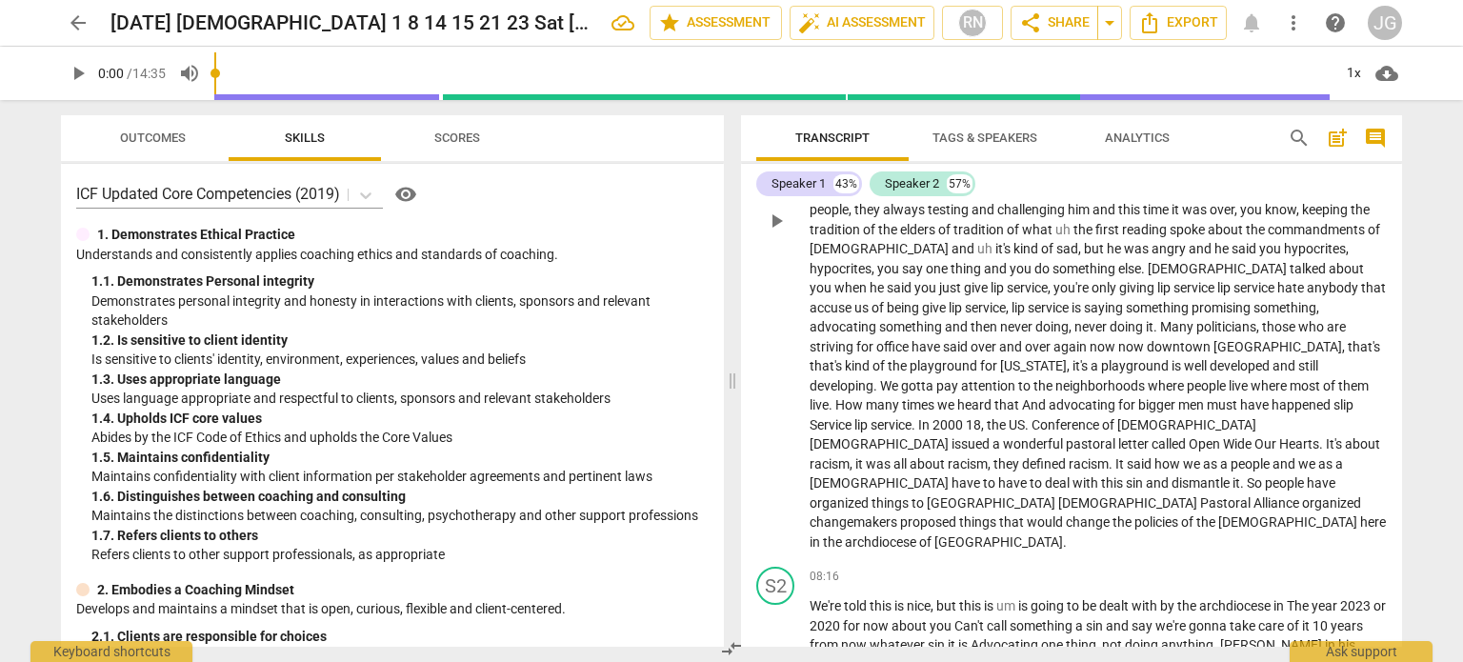
scroll to position [717, 0]
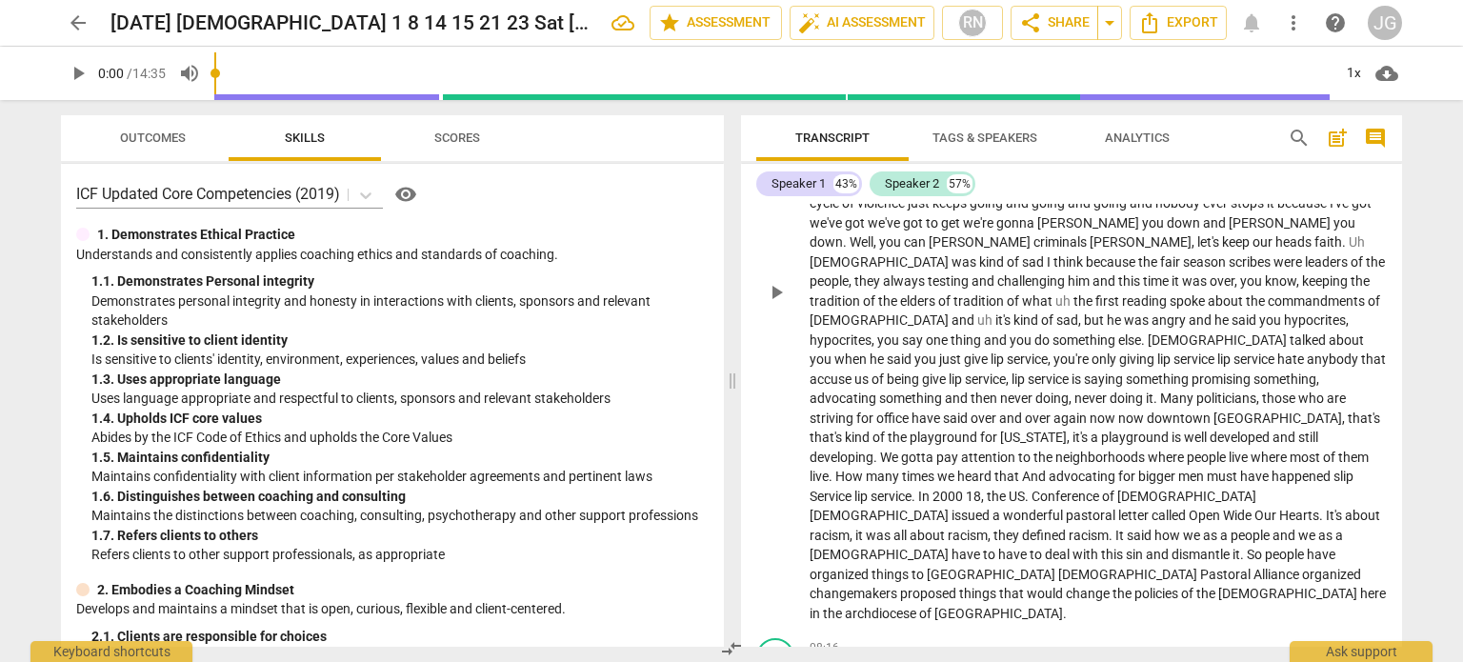
click at [1333, 469] on span "slip" at bounding box center [1343, 476] width 20 height 15
click at [935, 489] on span "Service" at bounding box center [912, 496] width 45 height 15
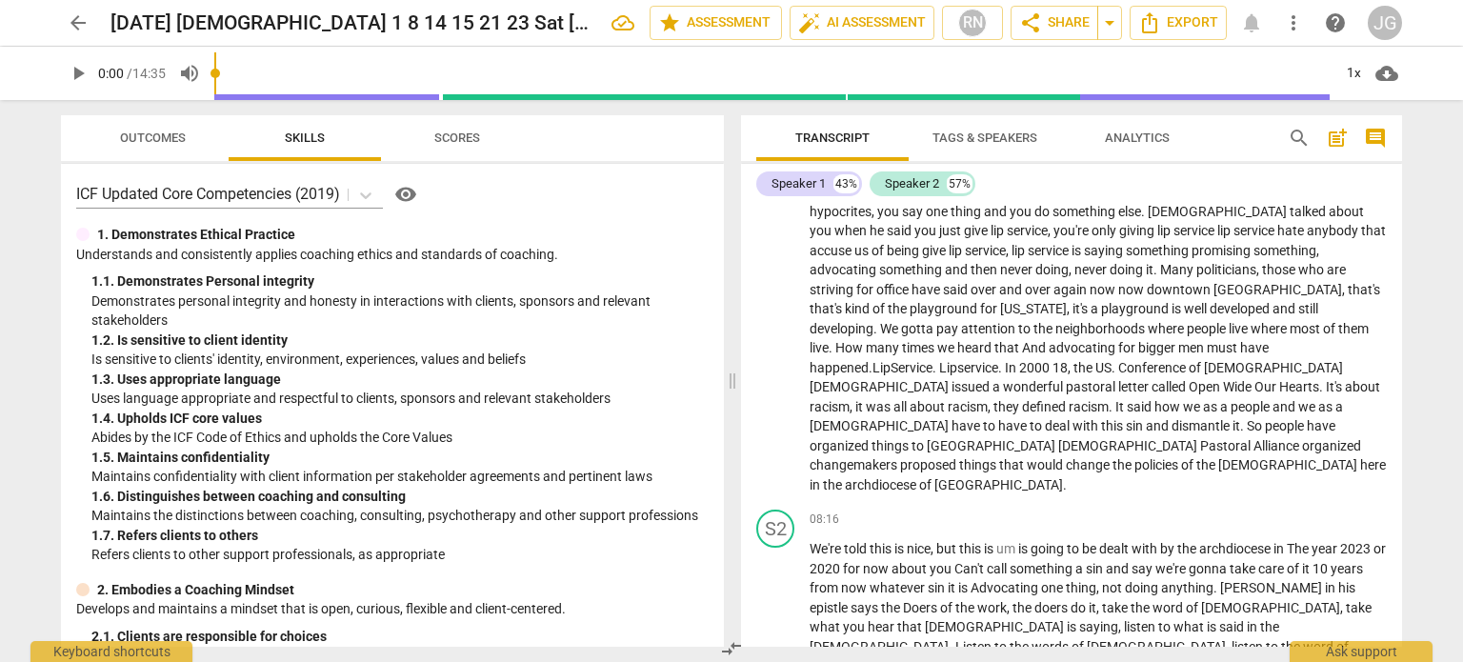
scroll to position [812, 0]
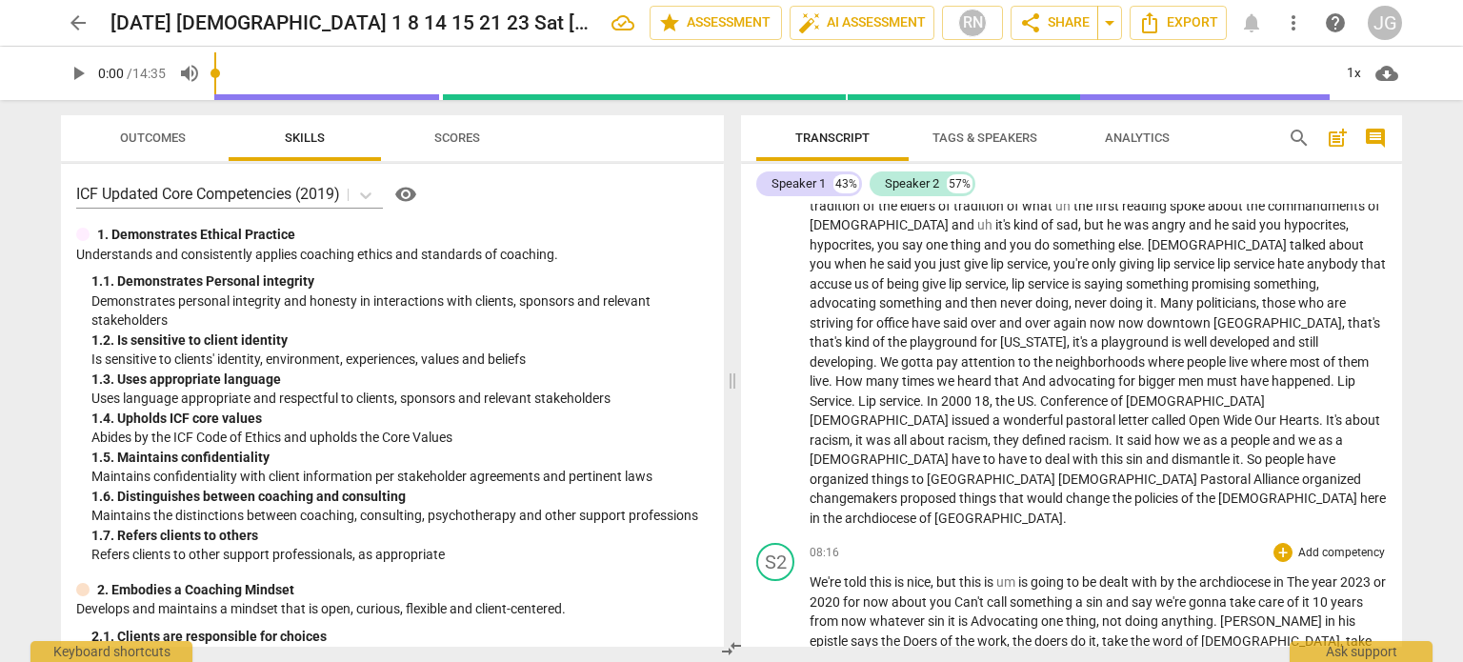
click at [974, 594] on span "Can't" at bounding box center [970, 601] width 32 height 15
click at [1326, 594] on span "10" at bounding box center [1317, 601] width 18 height 15
drag, startPoint x: 1046, startPoint y: 543, endPoint x: 1035, endPoint y: 534, distance: 13.5
click at [1041, 613] on span "Advocating" at bounding box center [1005, 620] width 70 height 15
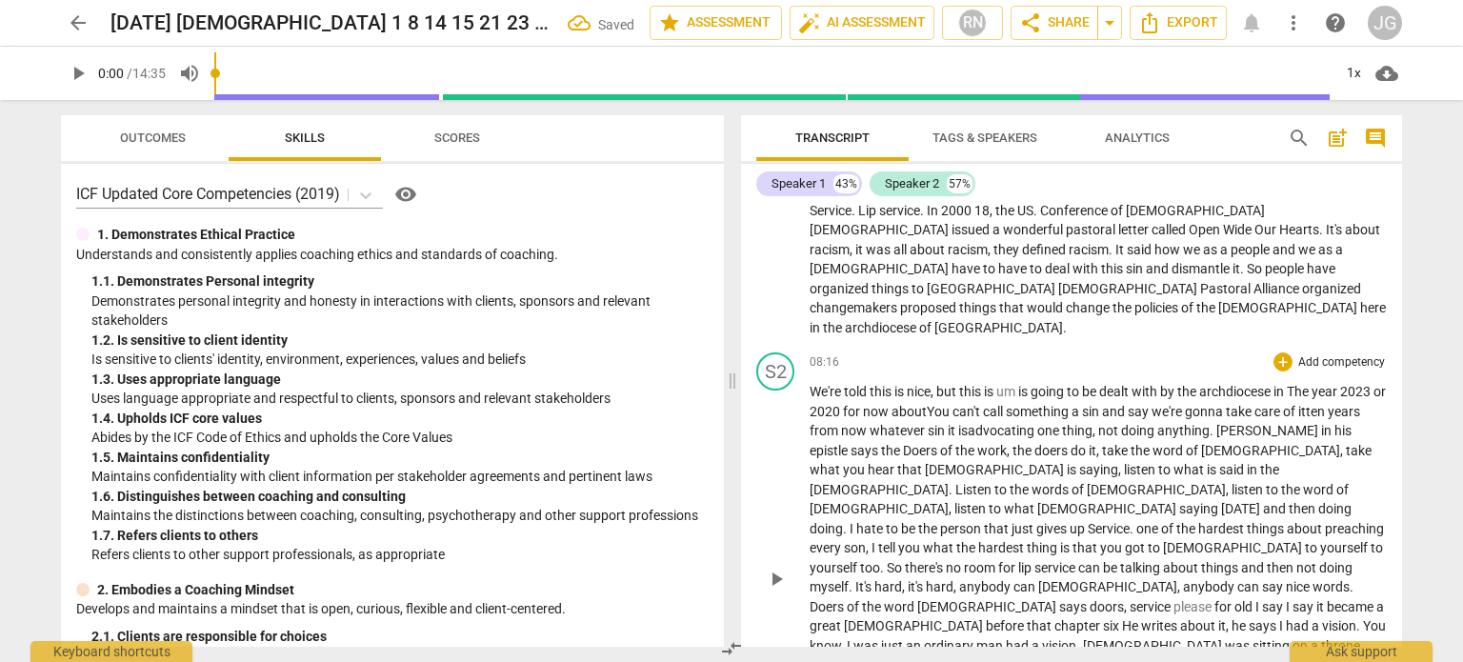
click at [1141, 618] on span "He" at bounding box center [1131, 625] width 19 height 15
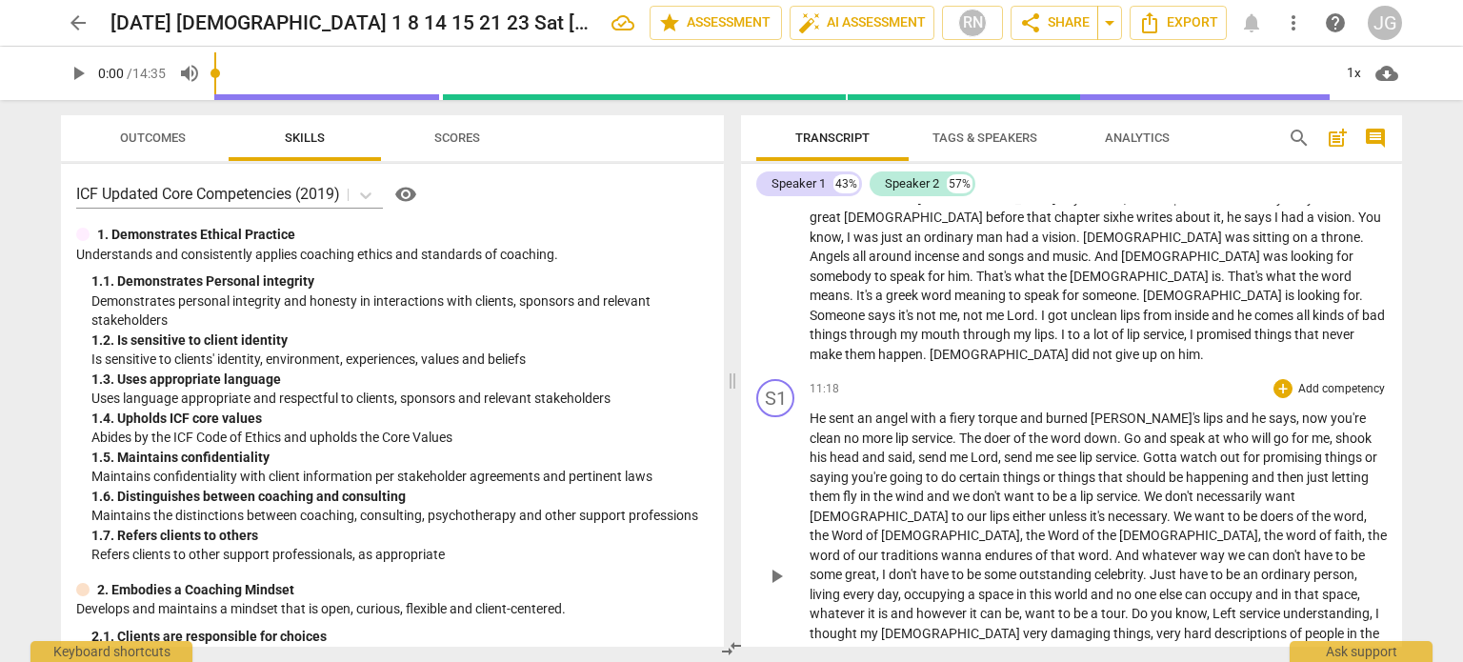
scroll to position [1426, 0]
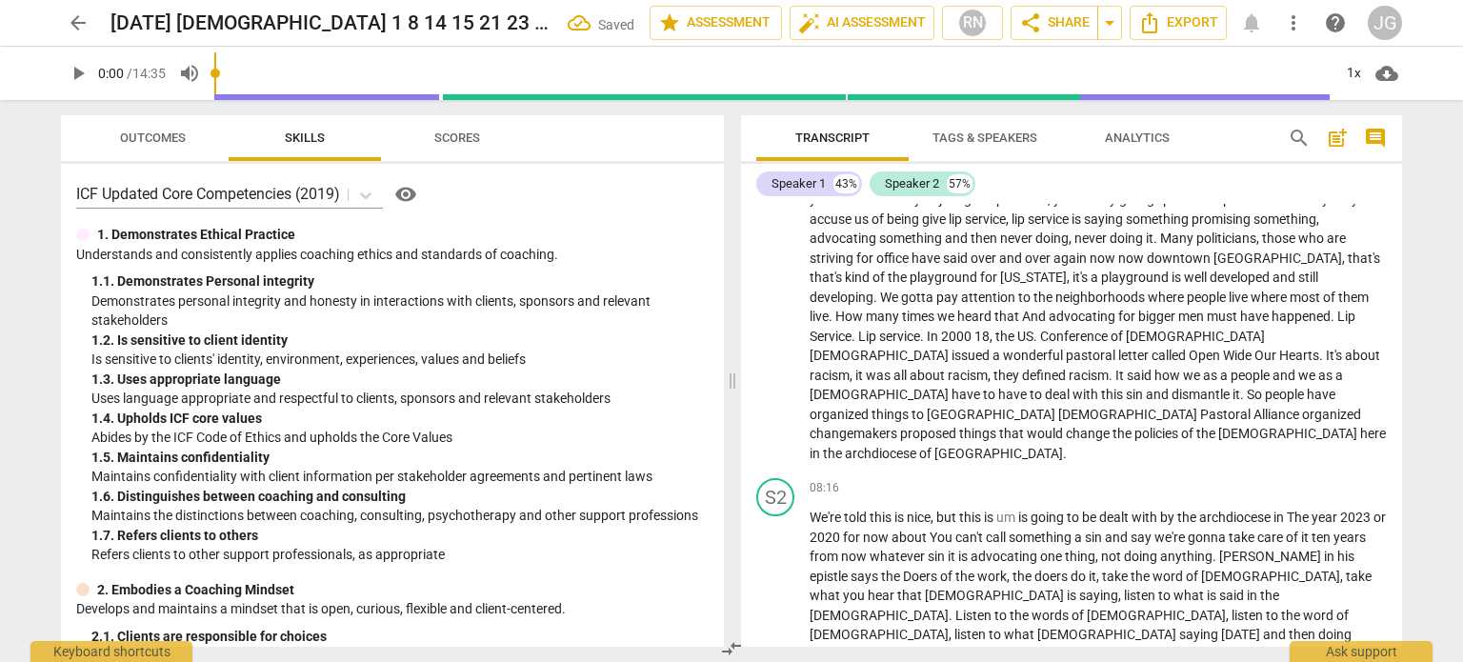
scroll to position [379, 0]
